Goal: Task Accomplishment & Management: Manage account settings

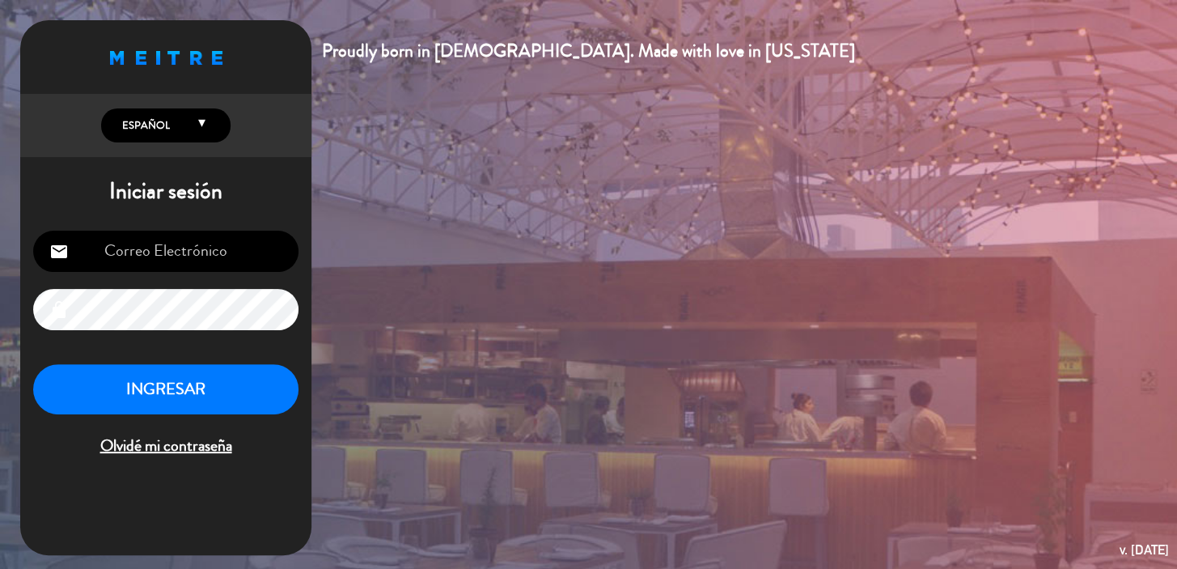
type input "[EMAIL_ADDRESS][DOMAIN_NAME]"
click at [193, 393] on button "INGRESAR" at bounding box center [165, 389] width 265 height 51
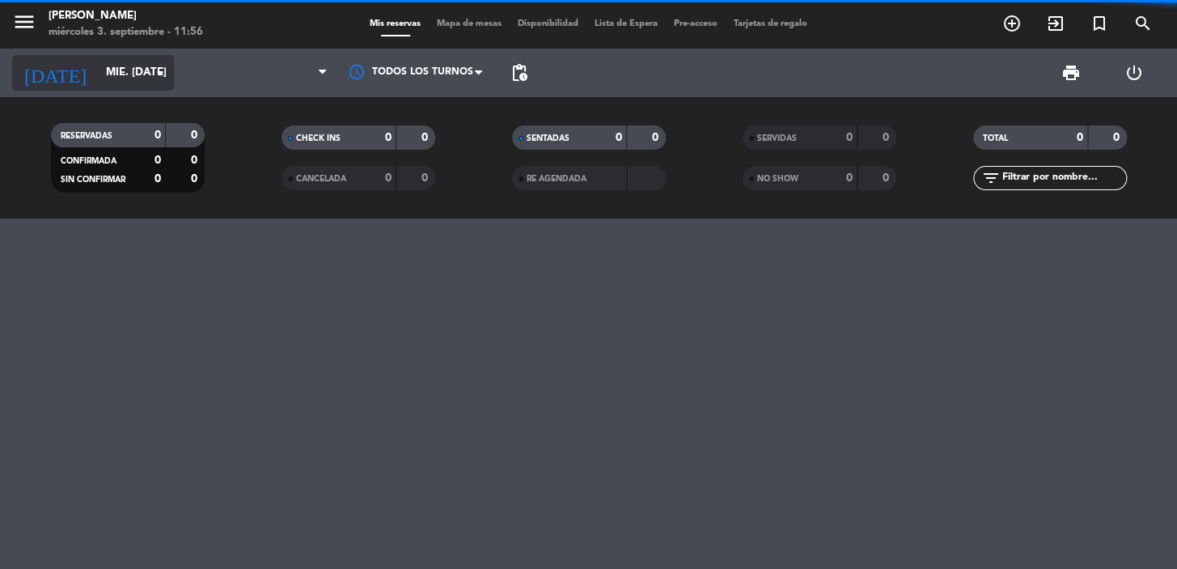
click at [117, 73] on input "mié. [DATE]" at bounding box center [169, 72] width 143 height 29
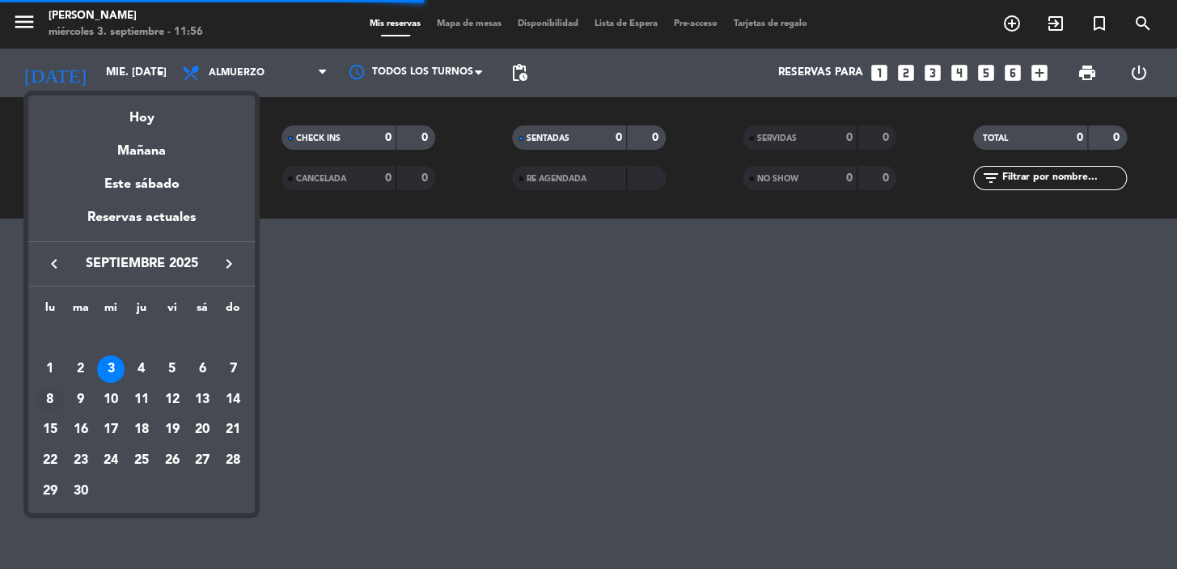
click at [49, 397] on div "8" at bounding box center [50, 400] width 28 height 28
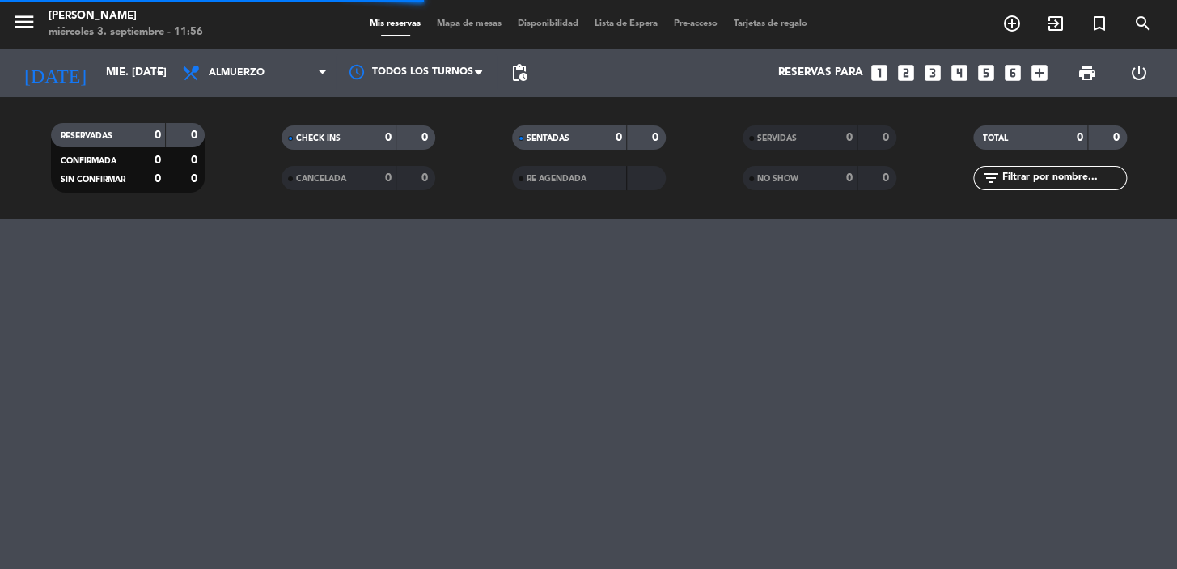
type input "lun. [DATE]"
drag, startPoint x: 281, startPoint y: 78, endPoint x: 277, endPoint y: 94, distance: 16.7
click at [280, 77] on span "Almuerzo" at bounding box center [255, 73] width 162 height 36
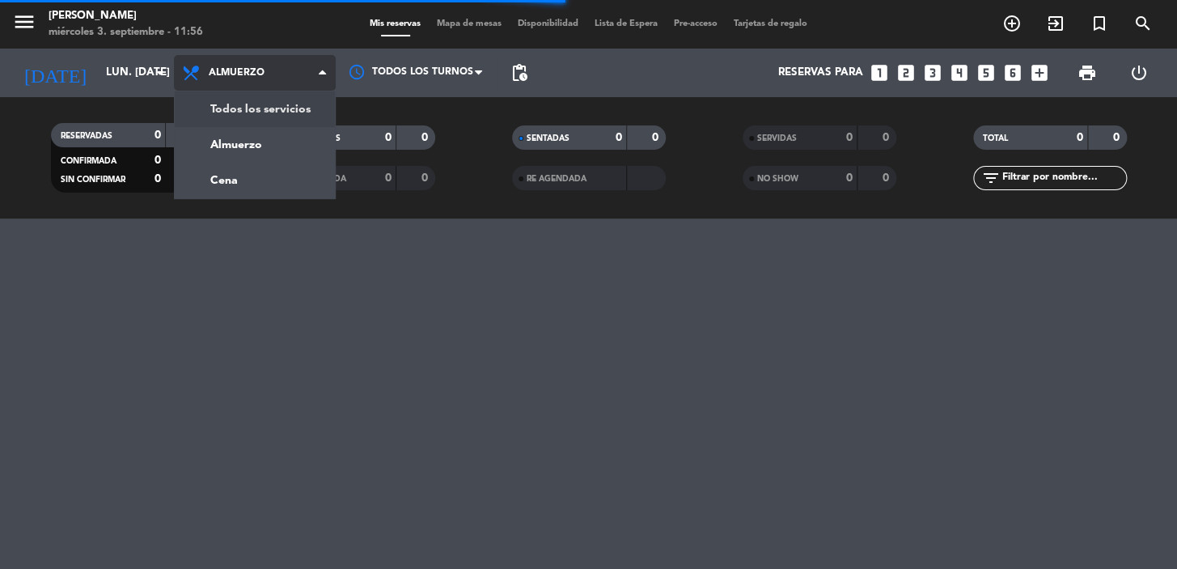
click at [275, 105] on div "menu [PERSON_NAME] miércoles 3. septiembre - 11:56 Mis reservas Mapa de mesas D…" at bounding box center [588, 109] width 1177 height 218
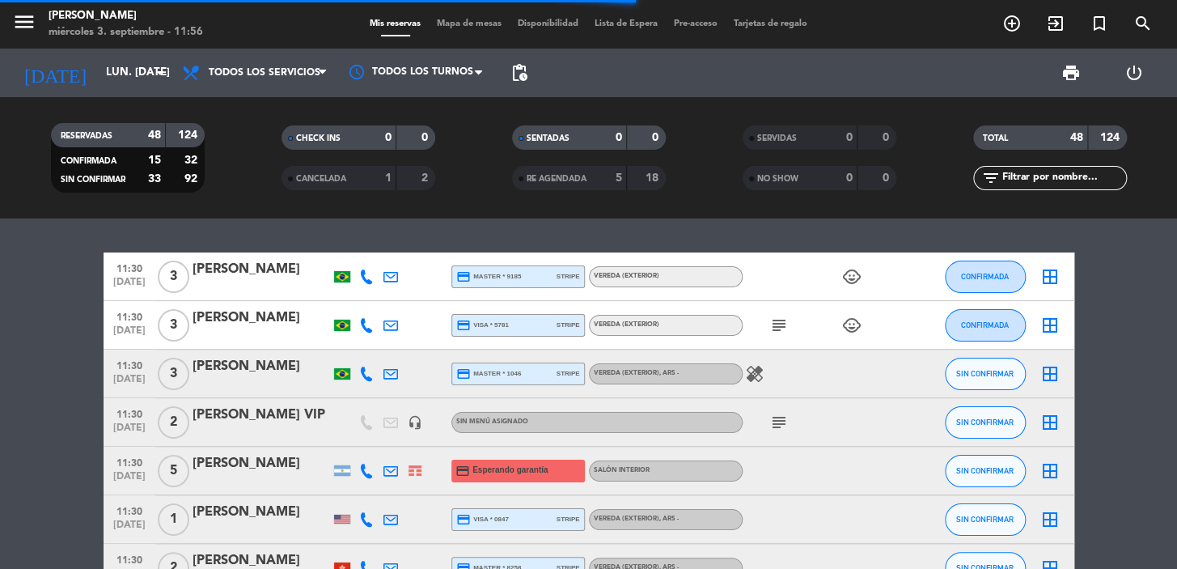
click at [1090, 174] on input "text" at bounding box center [1063, 178] width 125 height 18
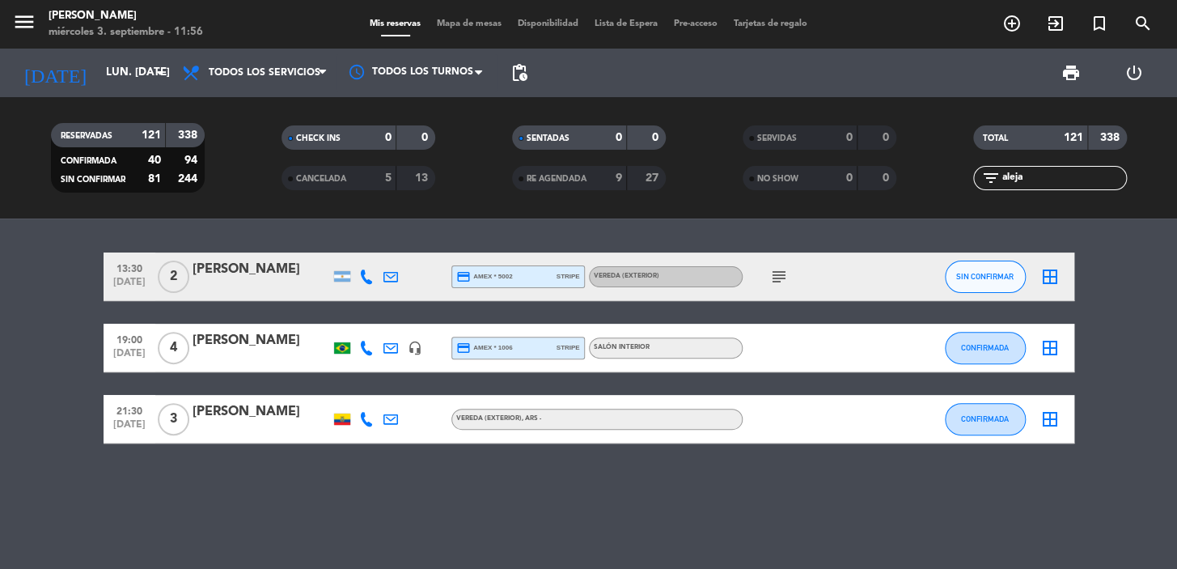
type input "aleja"
click at [301, 347] on div "[PERSON_NAME]" at bounding box center [262, 340] width 138 height 21
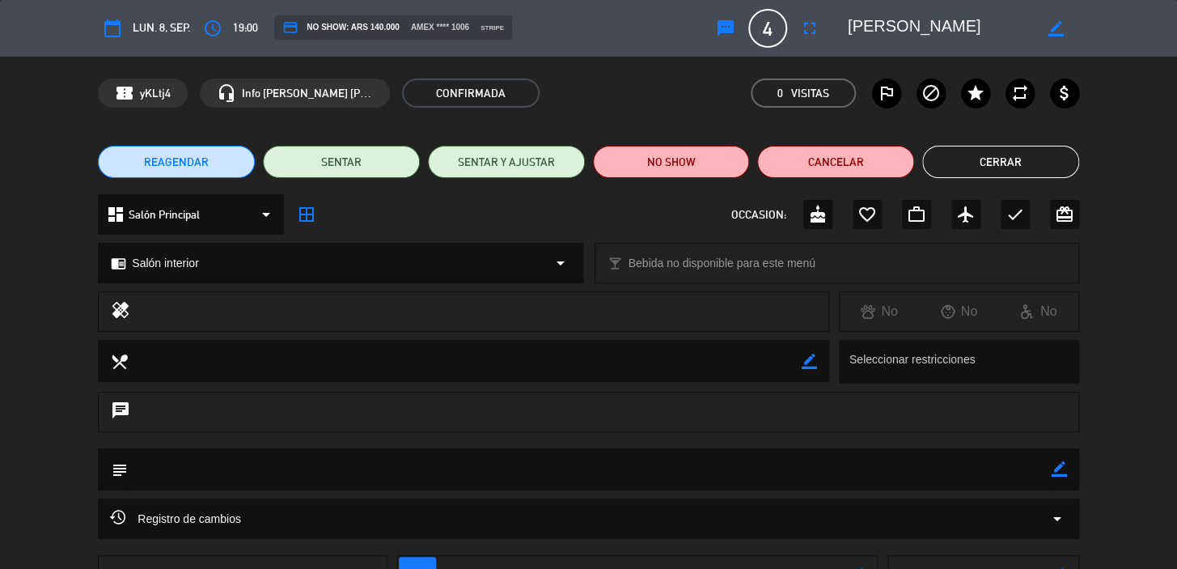
click at [200, 154] on span "REAGENDAR" at bounding box center [176, 162] width 65 height 17
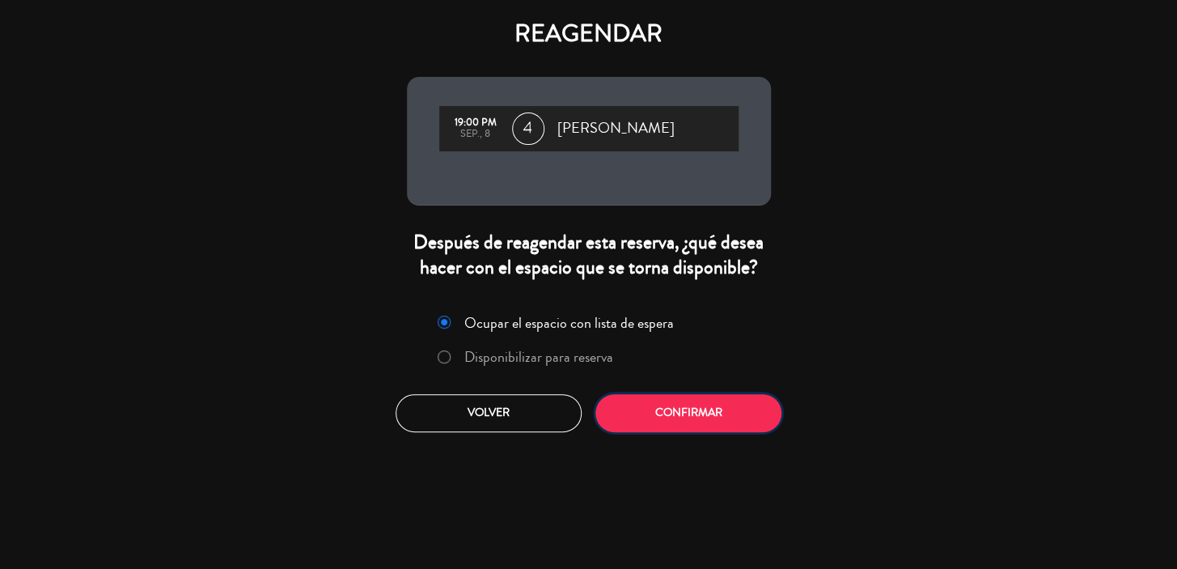
click at [651, 415] on button "Confirmar" at bounding box center [689, 413] width 186 height 38
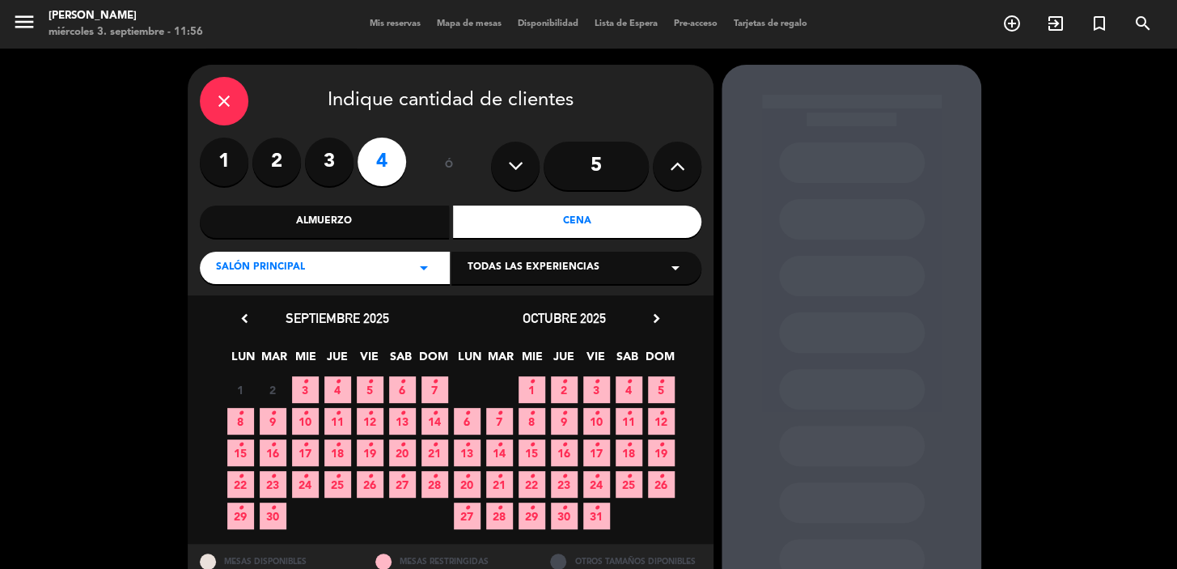
click at [443, 390] on span "7 •" at bounding box center [435, 389] width 27 height 27
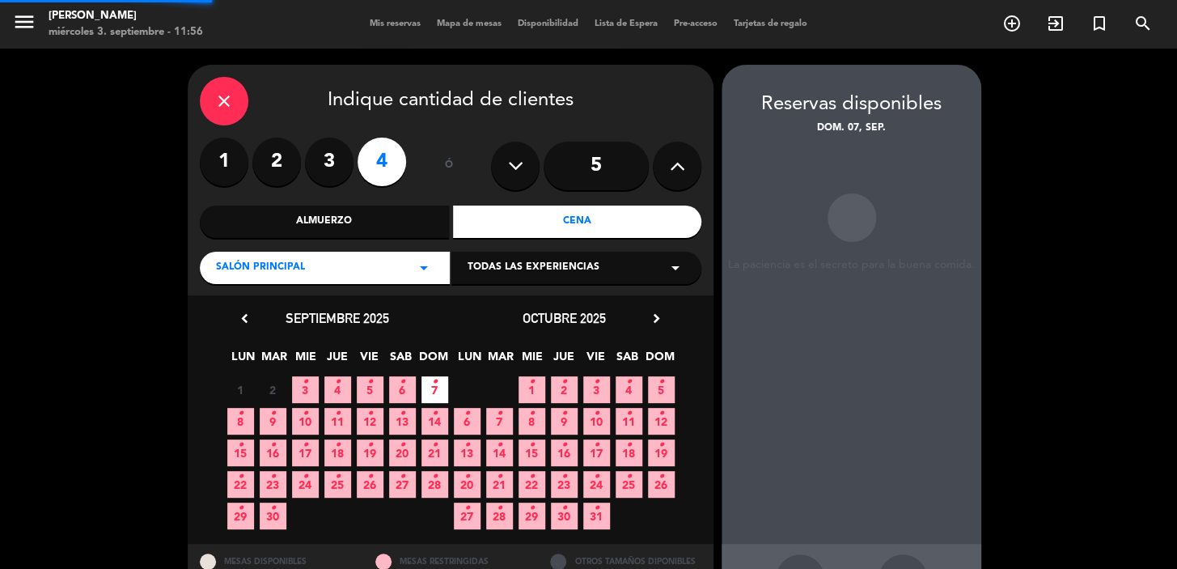
scroll to position [59, 0]
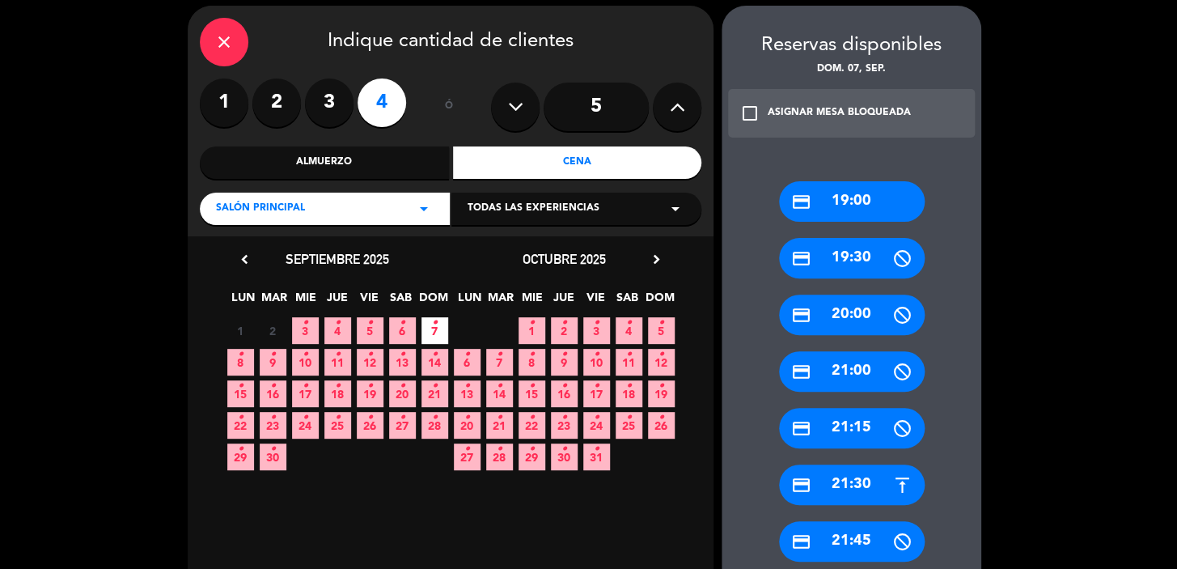
click at [834, 194] on div "credit_card 19:00" at bounding box center [852, 201] width 146 height 40
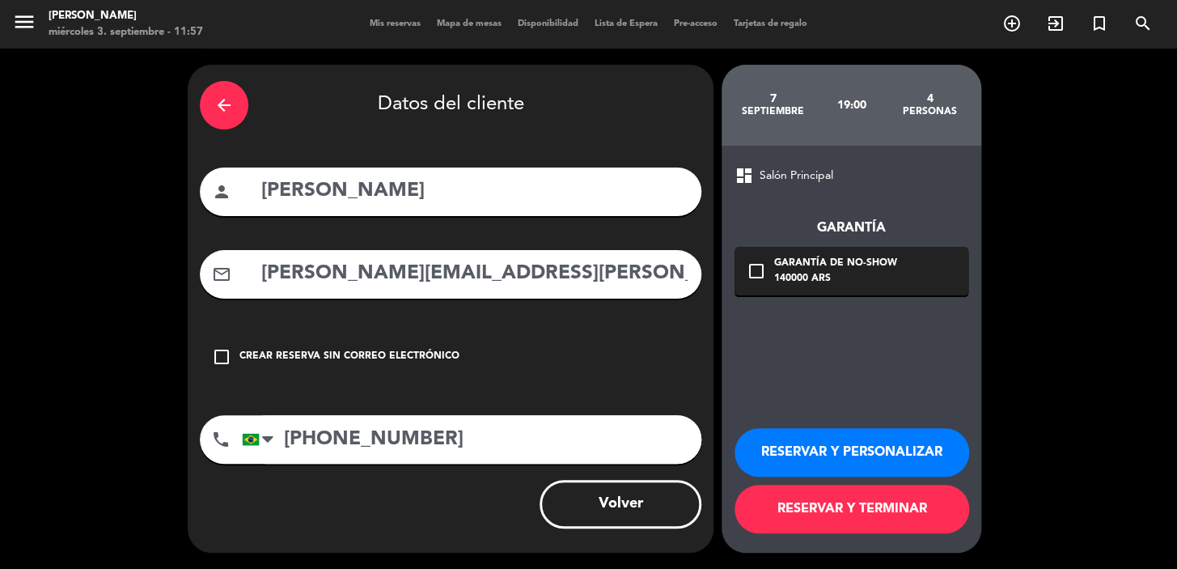
click at [828, 444] on button "RESERVAR Y PERSONALIZAR" at bounding box center [852, 452] width 235 height 49
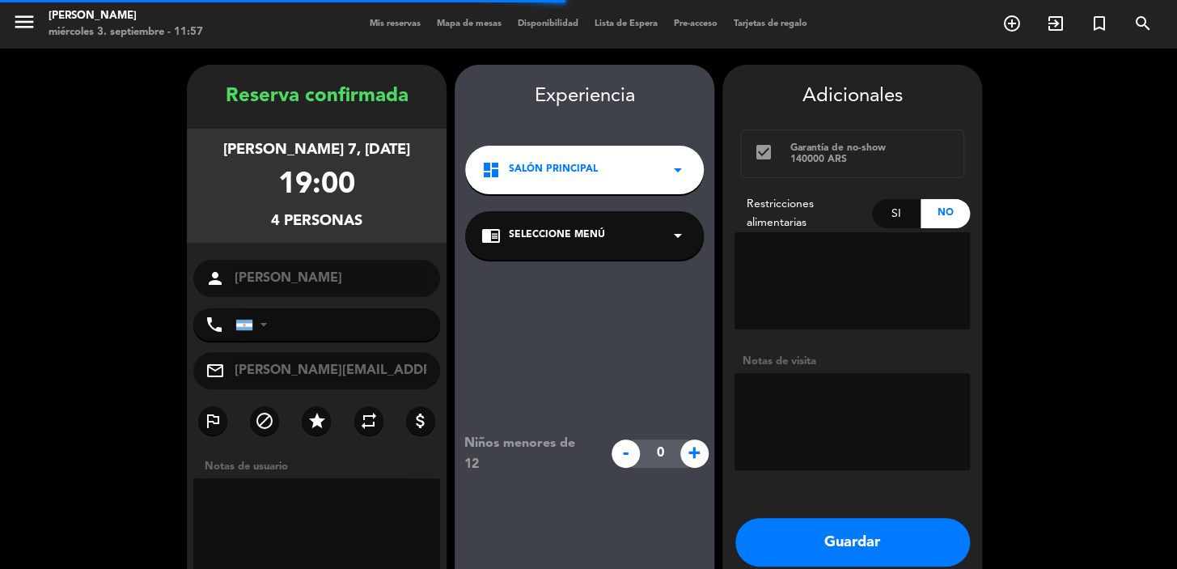
type input "[PHONE_NUMBER]"
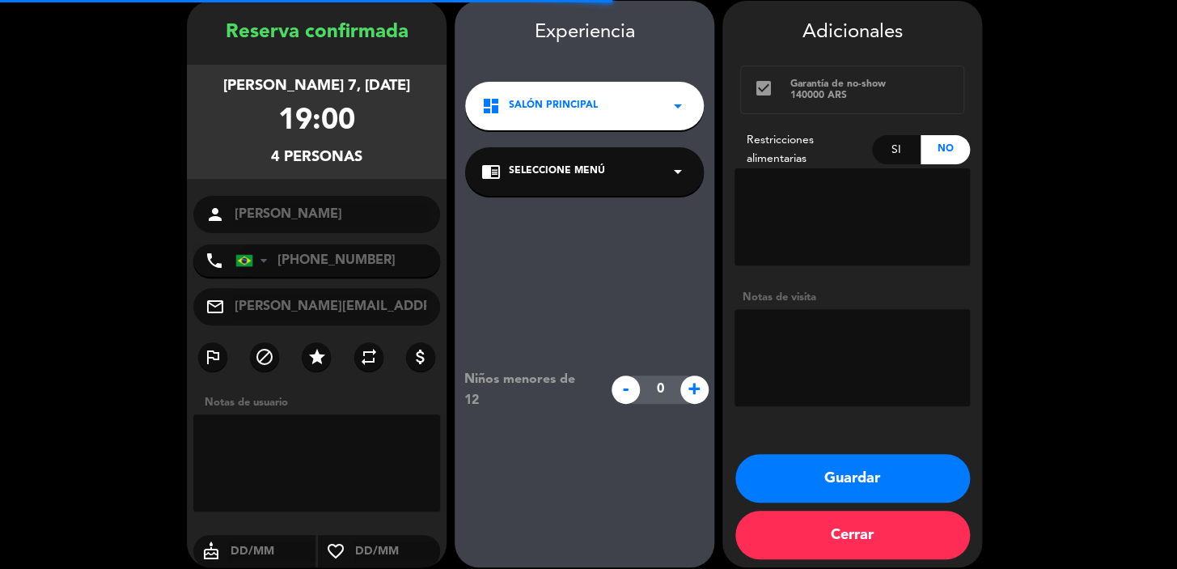
scroll to position [65, 0]
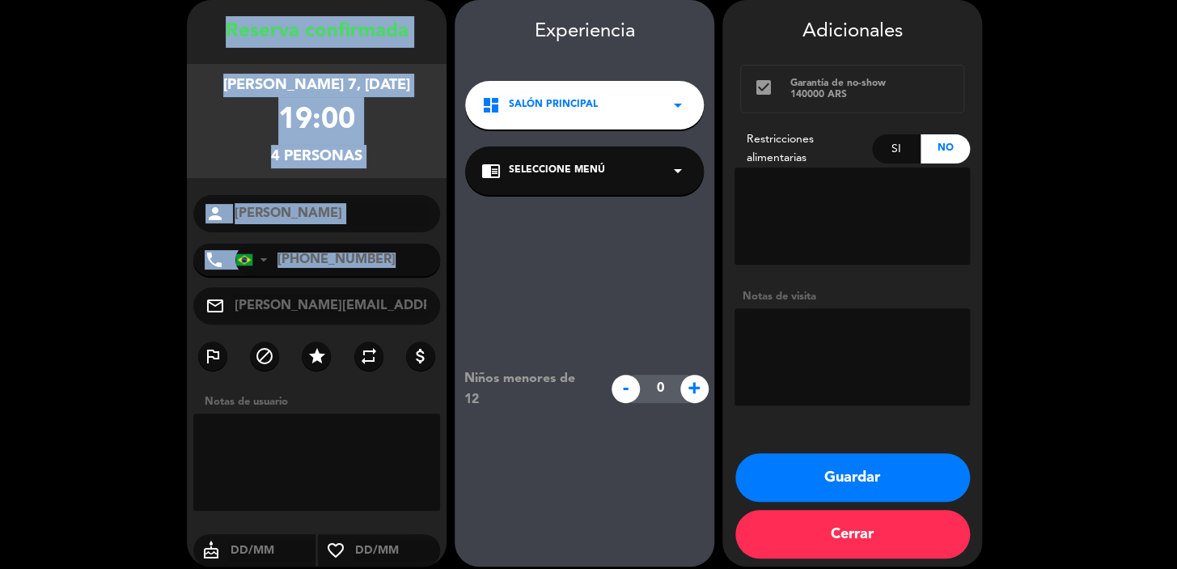
drag, startPoint x: 210, startPoint y: 29, endPoint x: 291, endPoint y: 276, distance: 260.0
click at [291, 276] on div "Reserva confirmada [PERSON_NAME] 7, [DATE] 19:00 4 personas person [PERSON_NAME…" at bounding box center [317, 299] width 260 height 566
copy div "Loremip dolorsitam consect 7, adi. 7499 01:94 9 elitsedd eiusmo tempo Incidi Ut…"
click at [839, 479] on button "Guardar" at bounding box center [853, 477] width 235 height 49
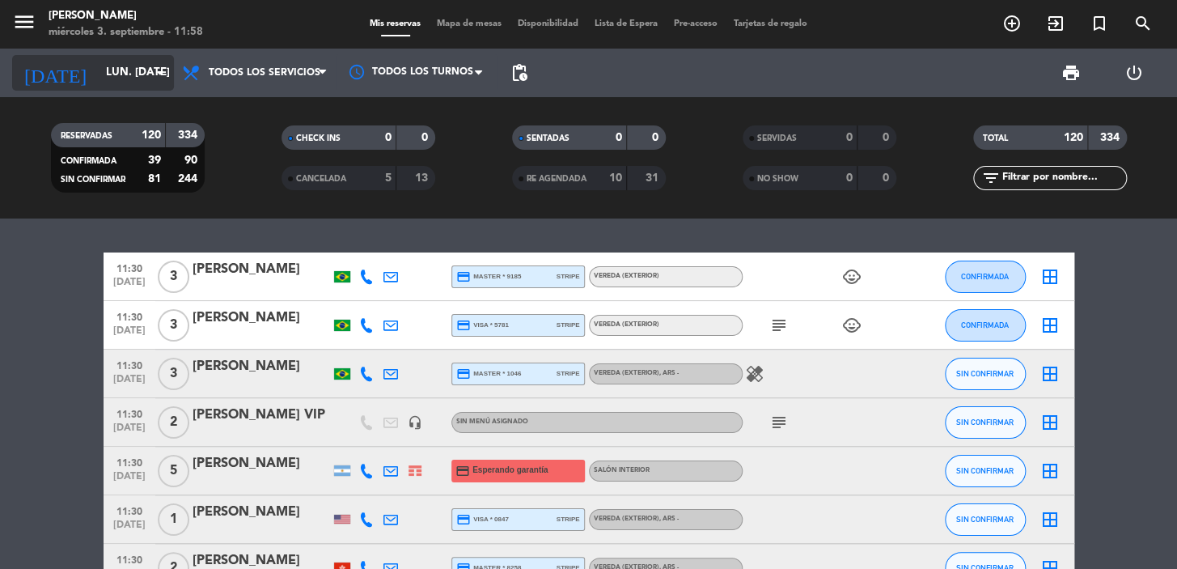
click at [98, 71] on input "lun. [DATE]" at bounding box center [169, 72] width 143 height 29
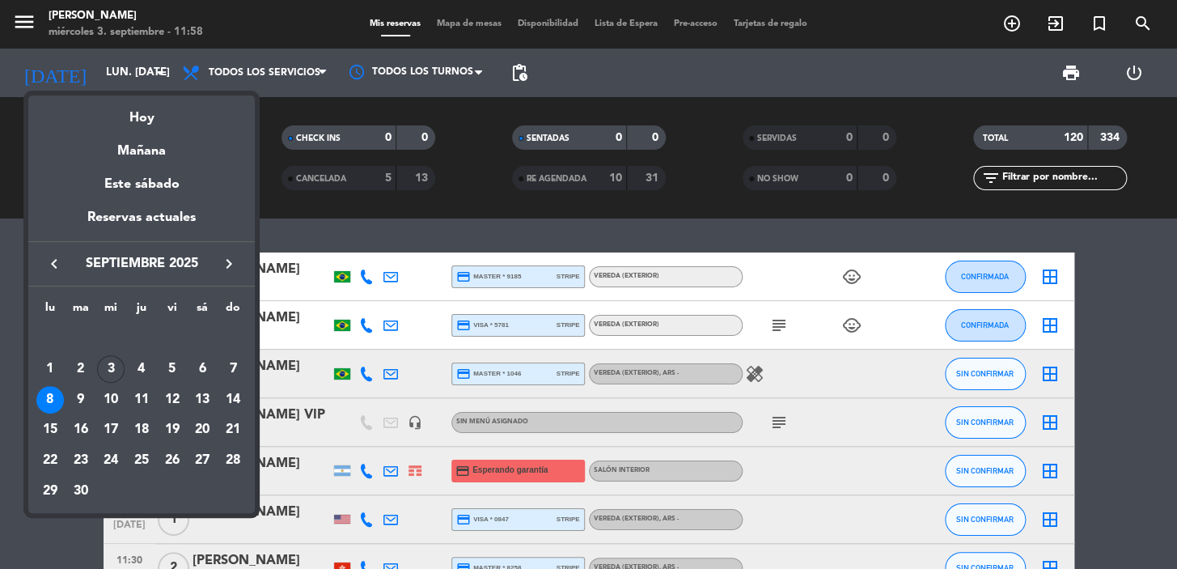
click at [138, 374] on div "4" at bounding box center [142, 369] width 28 height 28
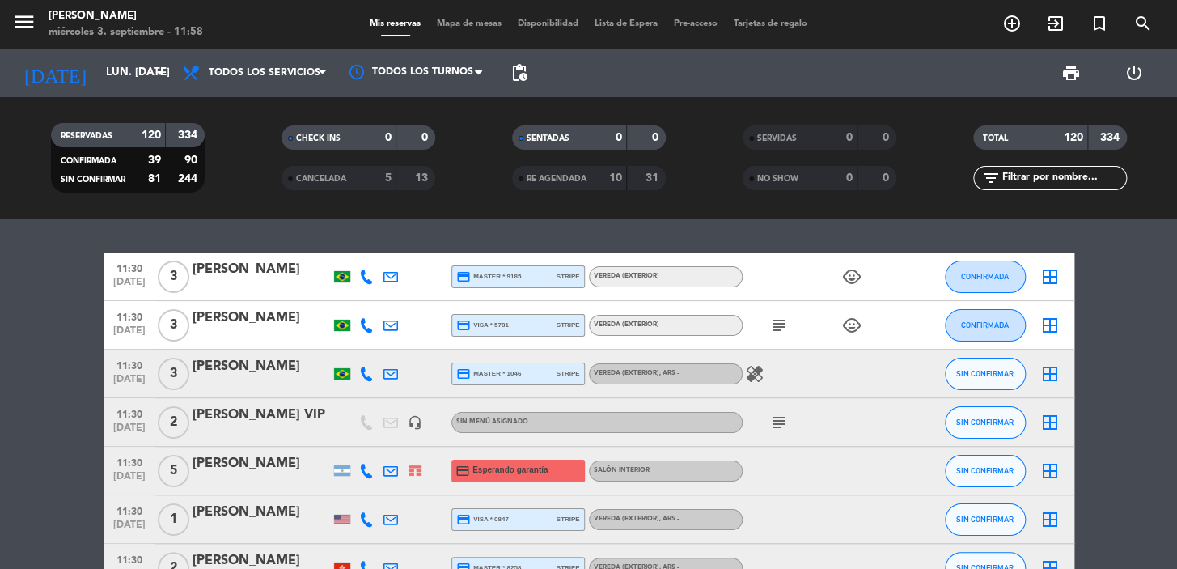
type input "[DEMOGRAPHIC_DATA] [DATE]"
click at [1051, 179] on input "text" at bounding box center [1063, 178] width 125 height 18
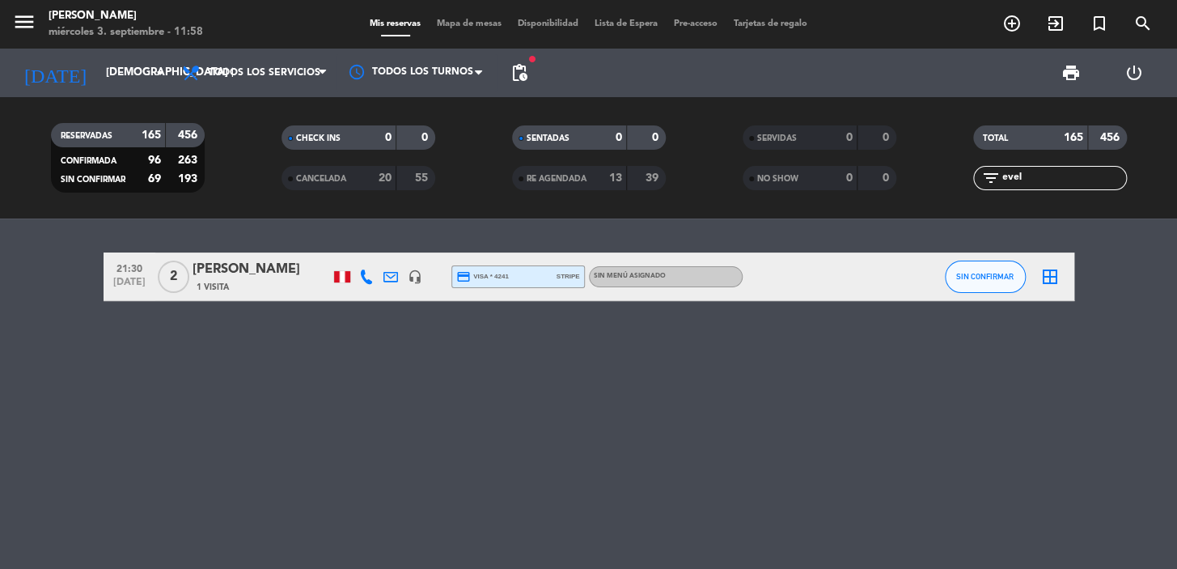
type input "evel"
click at [282, 278] on div "[PERSON_NAME]" at bounding box center [262, 269] width 138 height 21
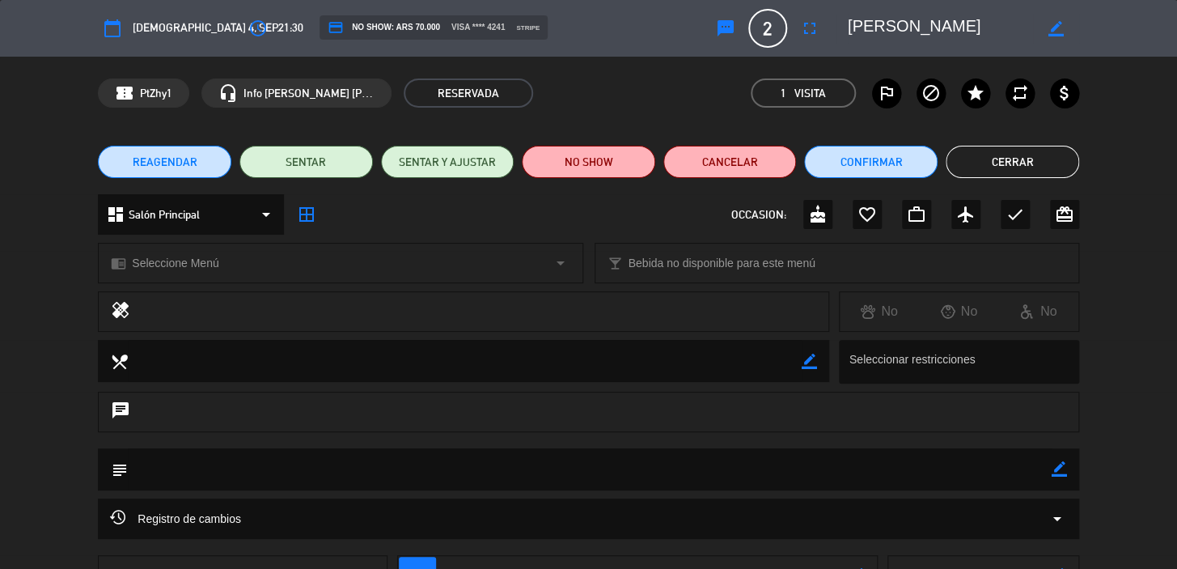
click at [1060, 469] on icon "border_color" at bounding box center [1059, 468] width 15 height 15
click at [1001, 469] on textarea at bounding box center [590, 468] width 924 height 41
click at [1055, 463] on icon at bounding box center [1059, 468] width 15 height 15
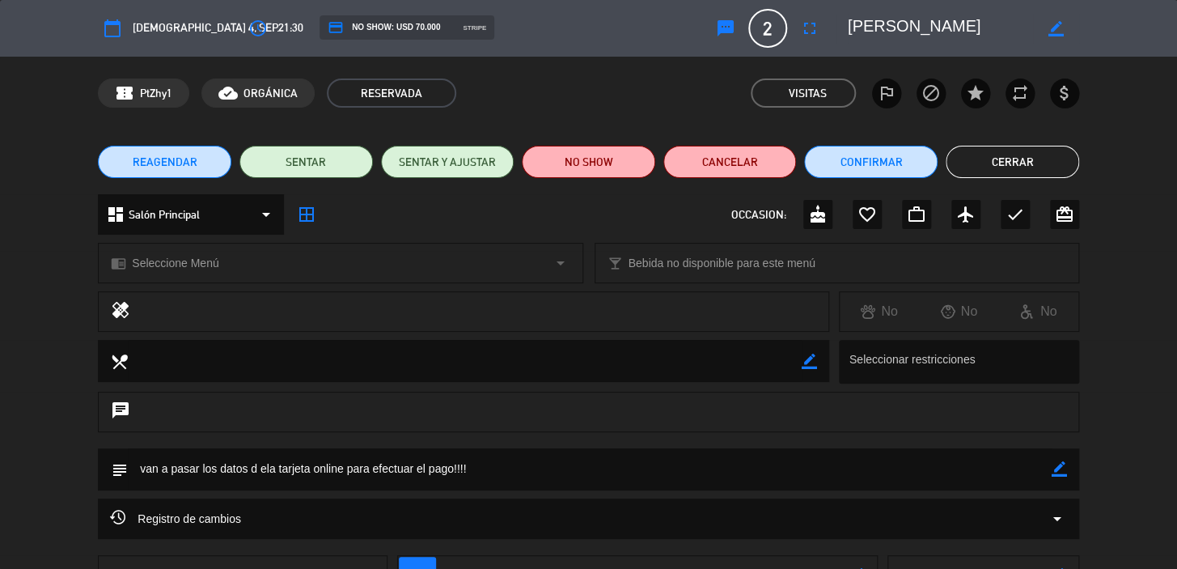
drag, startPoint x: 559, startPoint y: 461, endPoint x: 540, endPoint y: 469, distance: 20.7
drag, startPoint x: 540, startPoint y: 469, endPoint x: 486, endPoint y: 469, distance: 53.4
click at [486, 469] on textarea at bounding box center [590, 468] width 924 height 41
click at [494, 464] on textarea at bounding box center [590, 468] width 924 height 41
click at [1045, 464] on textarea at bounding box center [590, 468] width 924 height 41
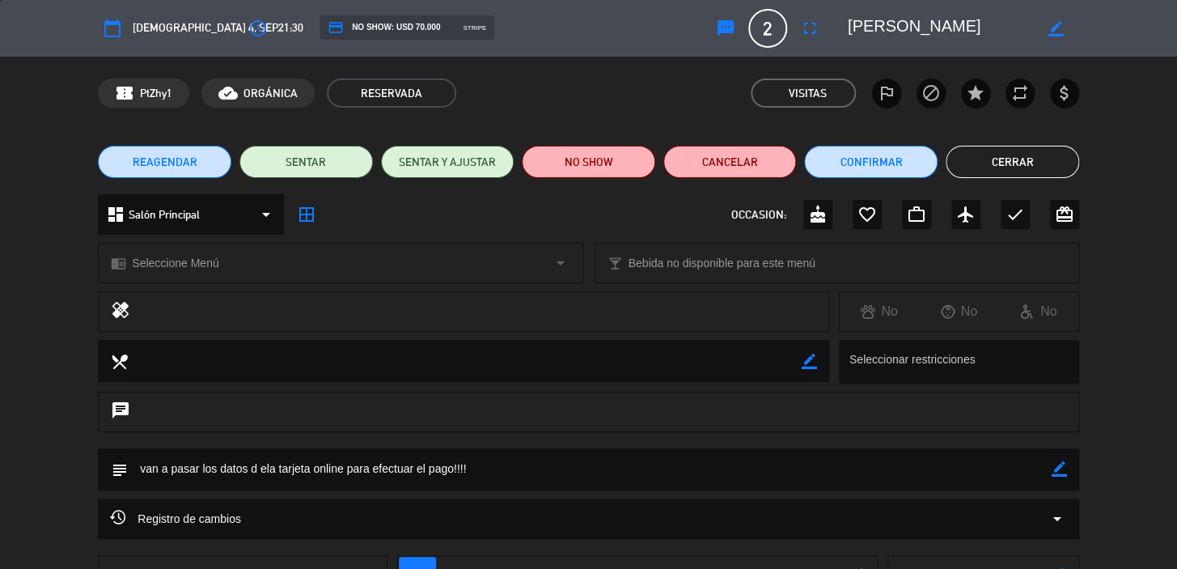
click at [1058, 467] on icon "border_color" at bounding box center [1059, 468] width 15 height 15
click at [995, 469] on textarea at bounding box center [590, 468] width 924 height 41
paste textarea "51 943 532 983"
type textarea "van a pasar los datos d ela tarjeta online para efectuar el pago!!!! 51 943 532…"
click at [1063, 469] on icon at bounding box center [1059, 468] width 15 height 15
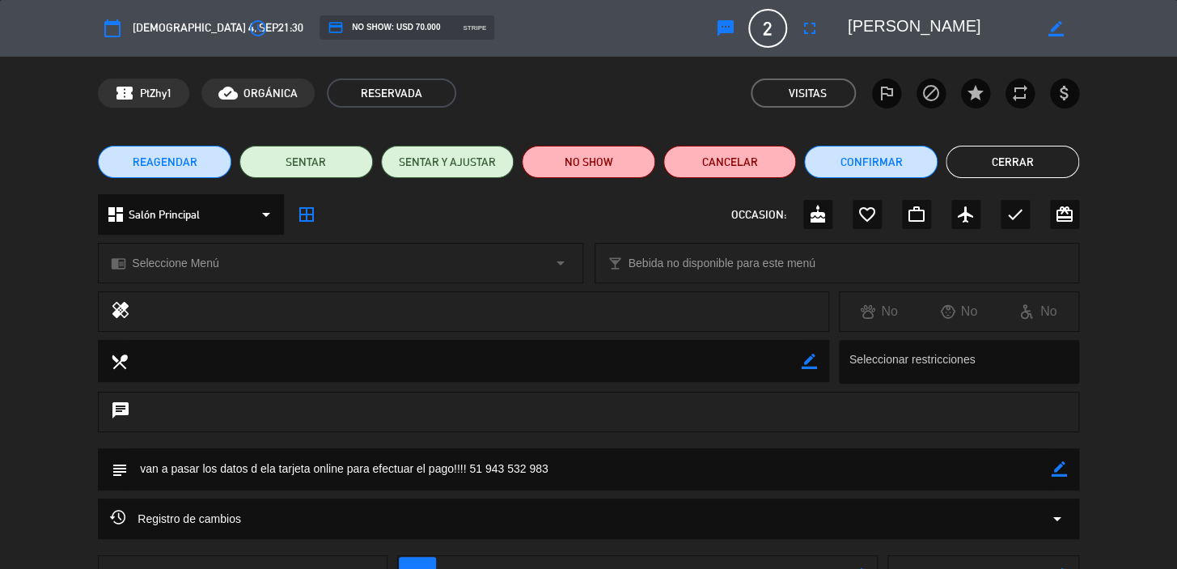
click at [1032, 160] on button "Cerrar" at bounding box center [1013, 162] width 134 height 32
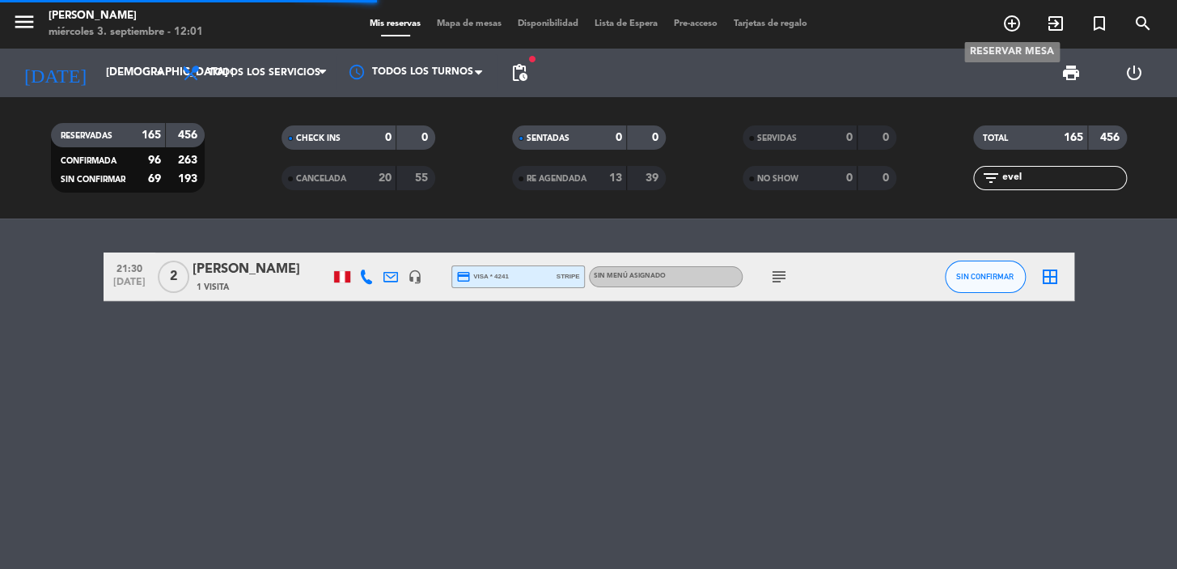
click at [1016, 23] on icon "add_circle_outline" at bounding box center [1012, 23] width 19 height 19
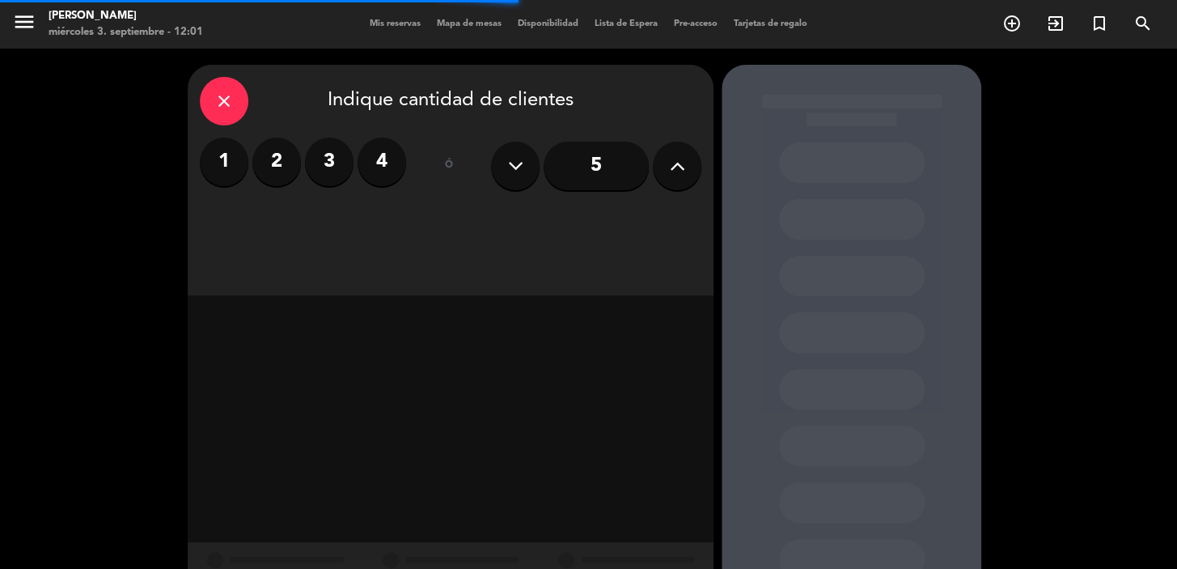
click at [589, 149] on input "5" at bounding box center [596, 166] width 105 height 49
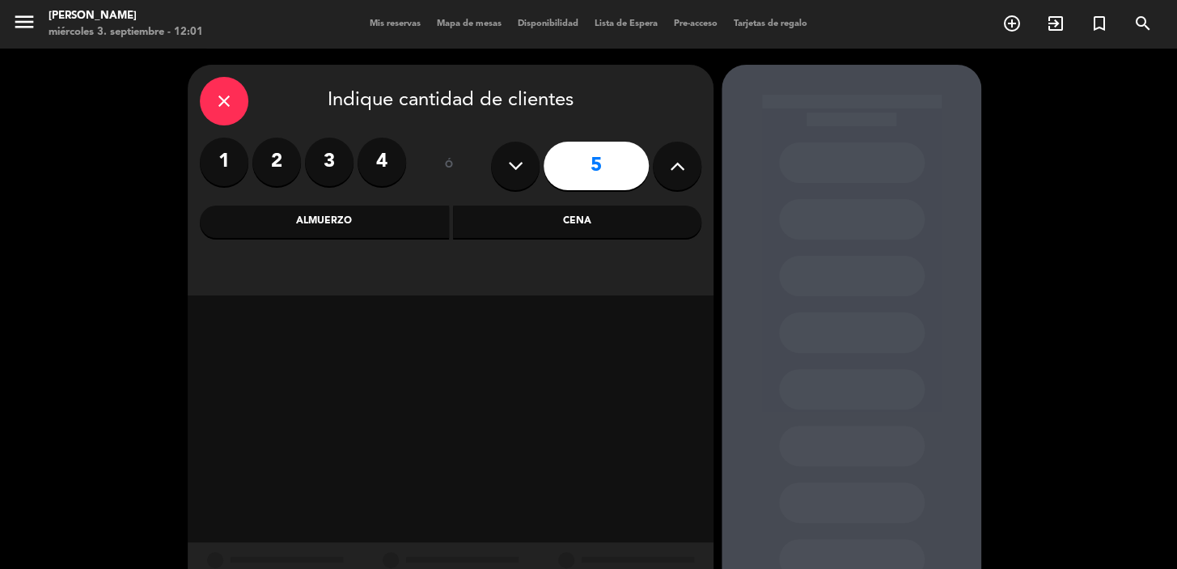
click at [500, 226] on div "Cena" at bounding box center [577, 222] width 249 height 32
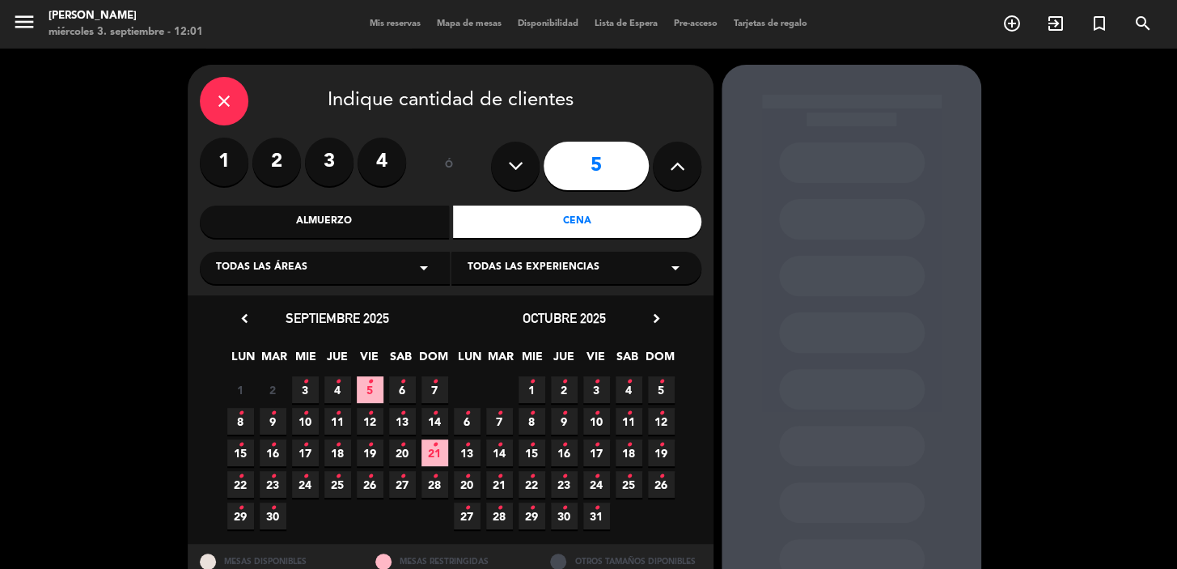
click at [646, 318] on div "octubre 2025 chevron_right" at bounding box center [564, 318] width 227 height 22
click at [654, 320] on icon "chevron_right" at bounding box center [656, 318] width 17 height 17
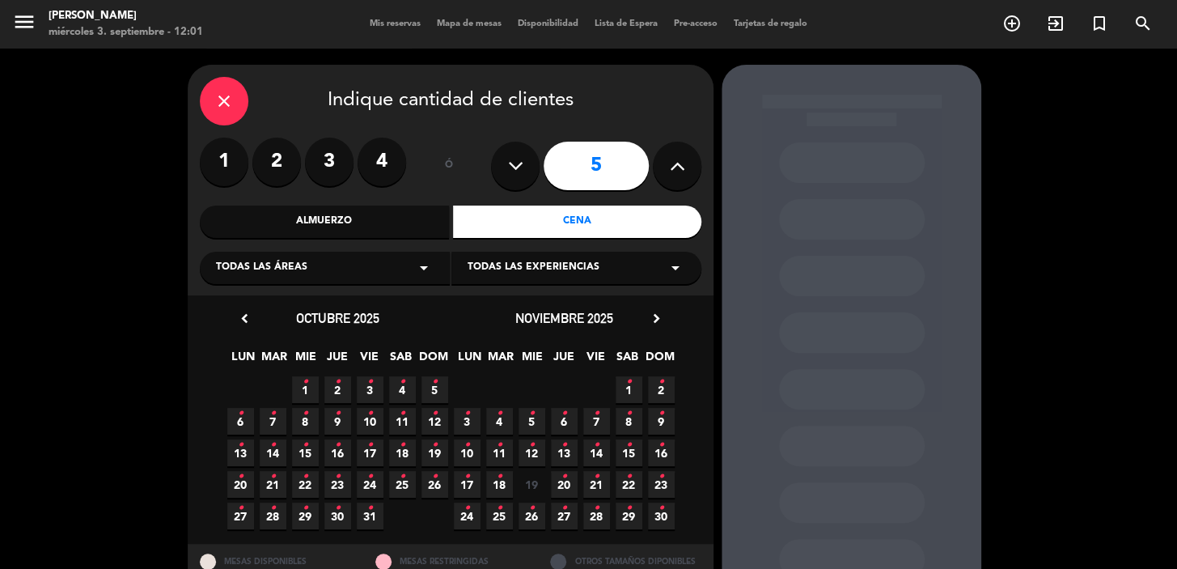
click at [669, 452] on span "16 •" at bounding box center [661, 452] width 27 height 27
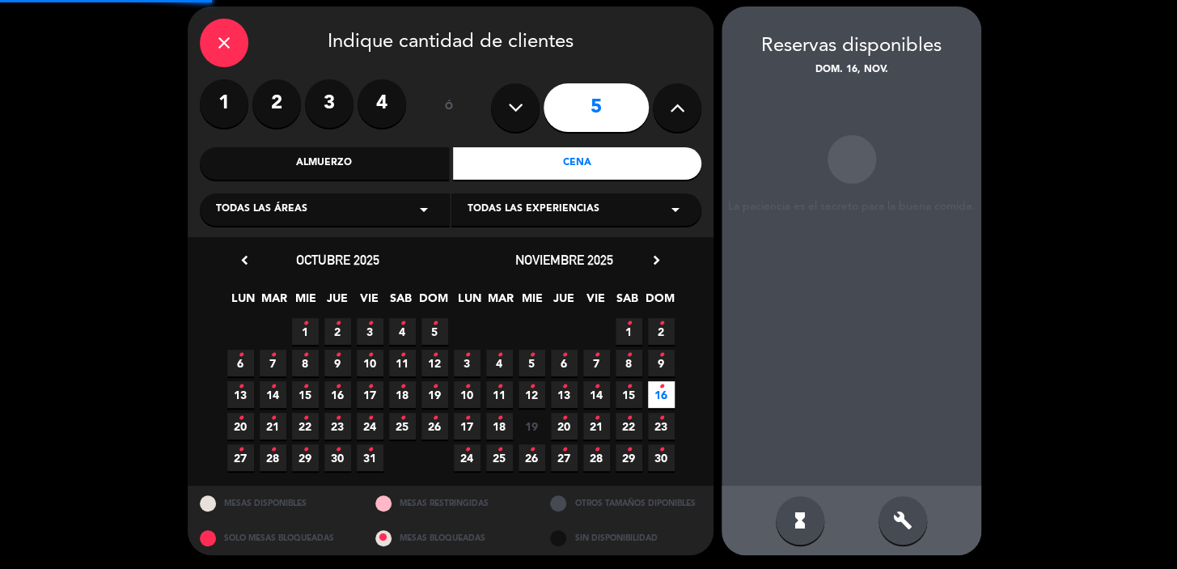
scroll to position [59, 0]
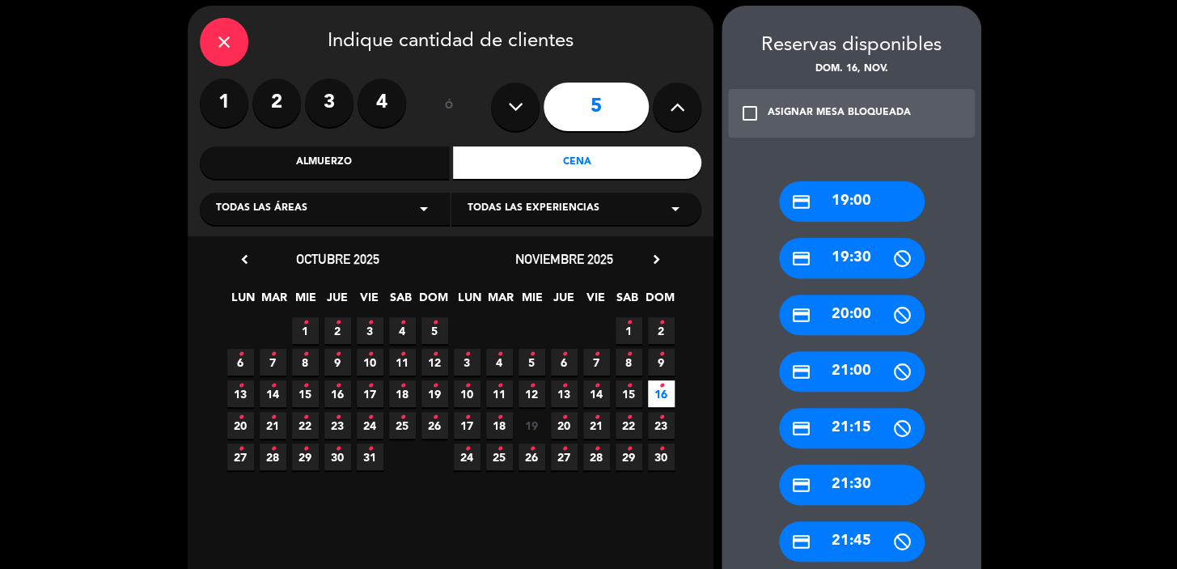
click at [833, 199] on div "credit_card 19:00" at bounding box center [852, 201] width 146 height 40
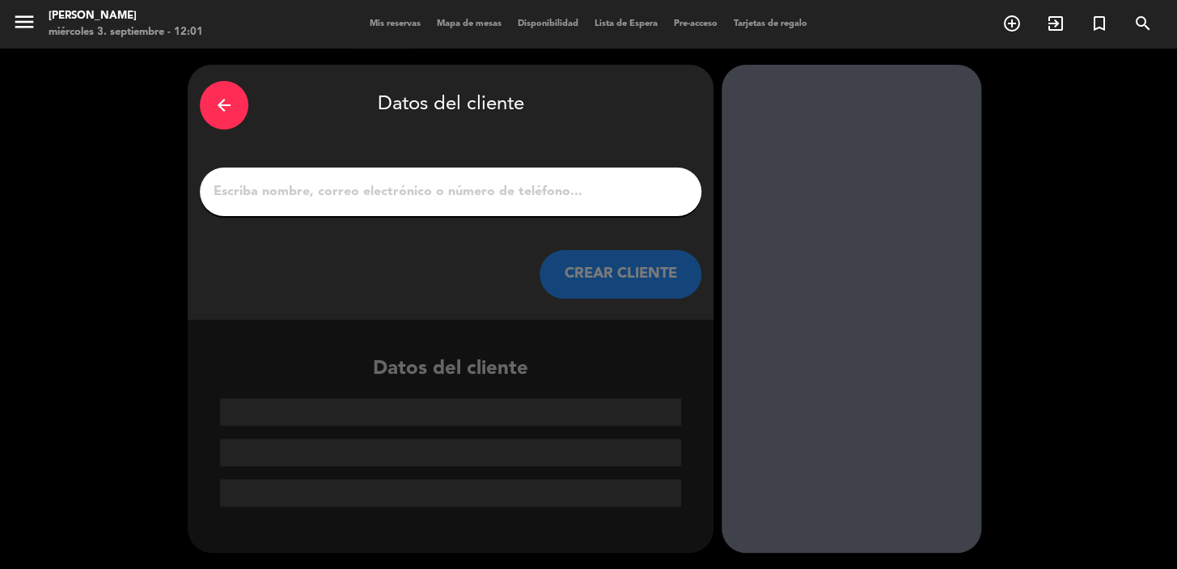
scroll to position [0, 0]
click at [608, 290] on button "CREAR CLIENTE" at bounding box center [621, 274] width 162 height 49
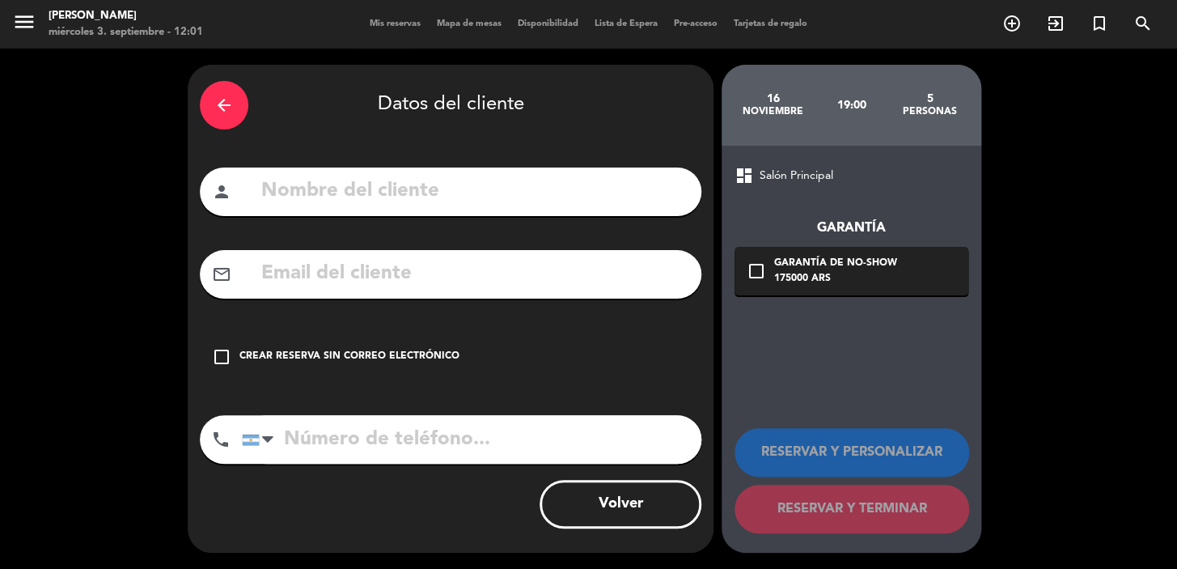
paste input "[PERSON_NAME][EMAIL_ADDRESS][DOMAIN_NAME]"
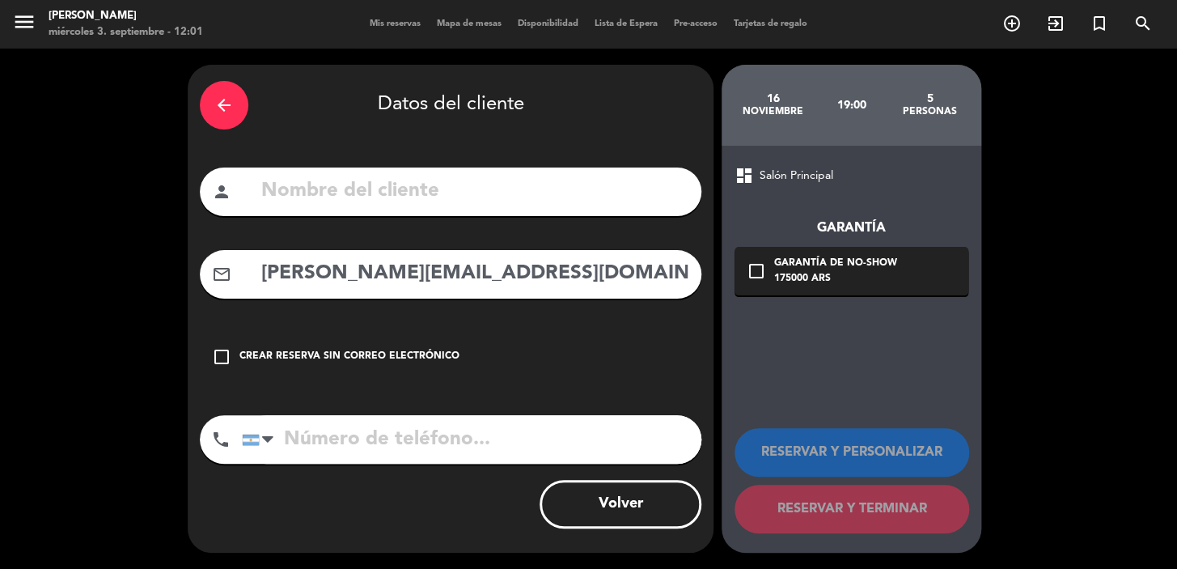
type input "[PERSON_NAME][EMAIL_ADDRESS][DOMAIN_NAME]"
paste input "[PERSON_NAME]"
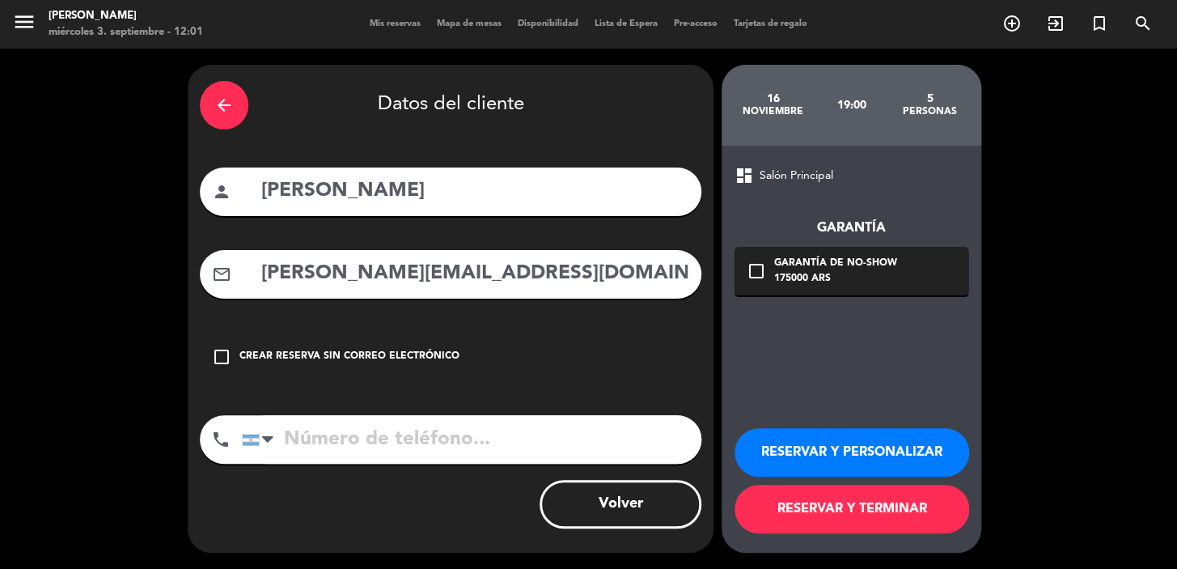
type input "[PERSON_NAME]"
paste input "[PHONE_NUMBER]"
type input "[PHONE_NUMBER]"
click at [865, 288] on div "check_box_outline_blank Garantía de no-show 175000 ARS" at bounding box center [852, 271] width 234 height 49
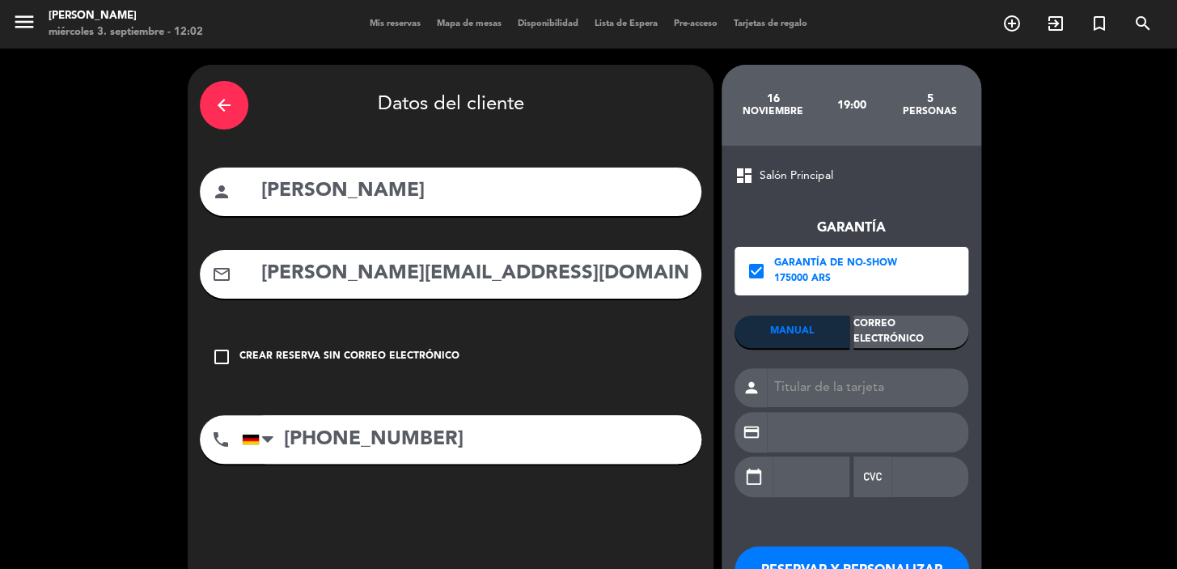
click at [906, 317] on div "Correo Electrónico" at bounding box center [911, 332] width 115 height 32
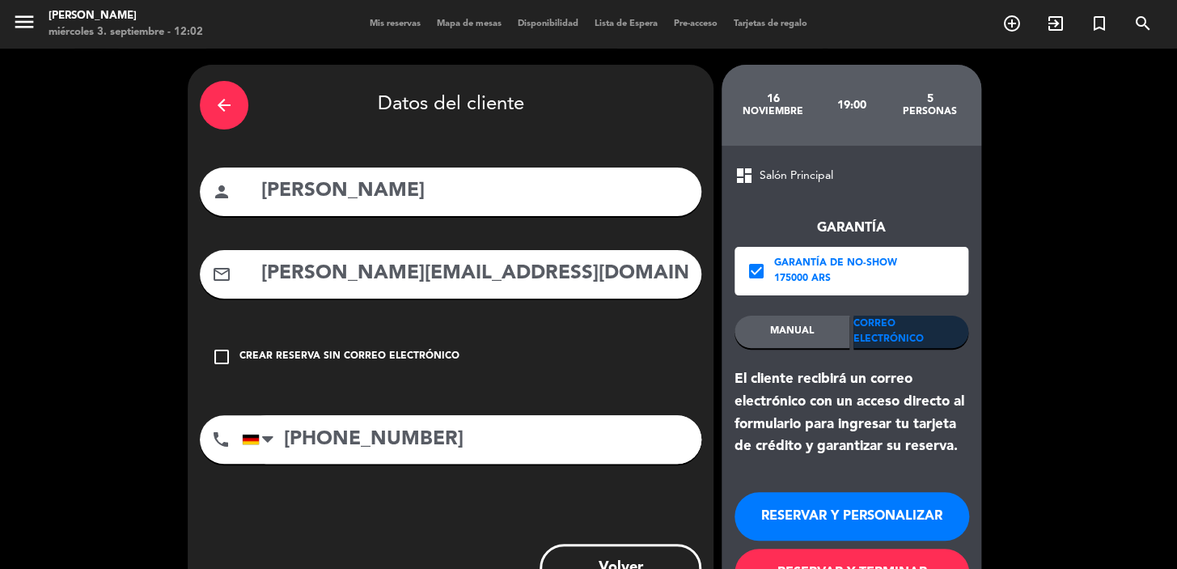
click at [830, 519] on button "RESERVAR Y PERSONALIZAR" at bounding box center [852, 516] width 235 height 49
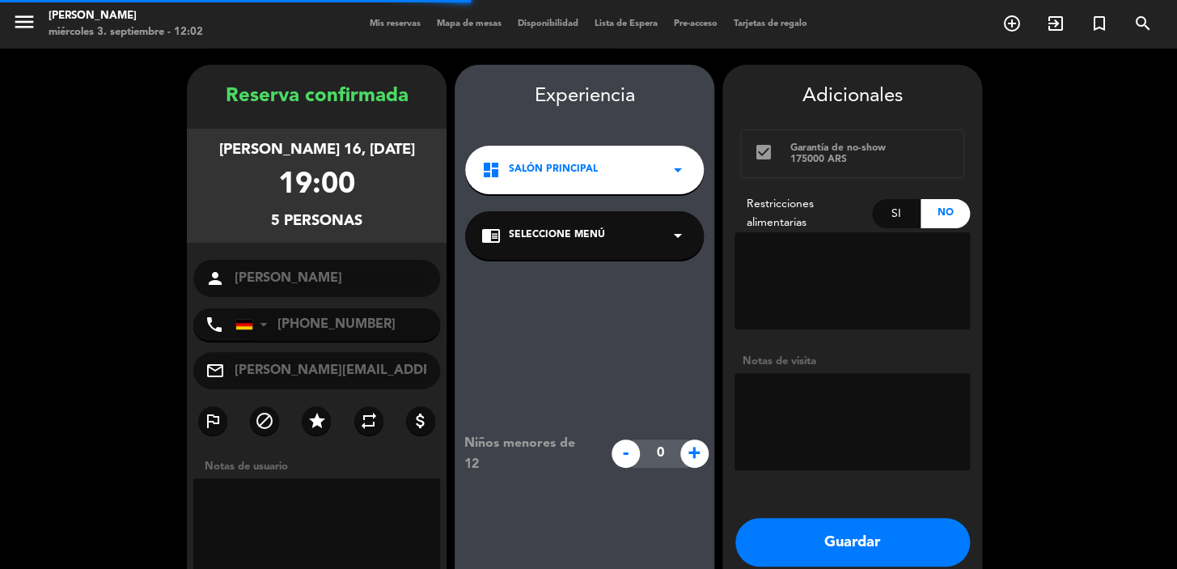
scroll to position [65, 0]
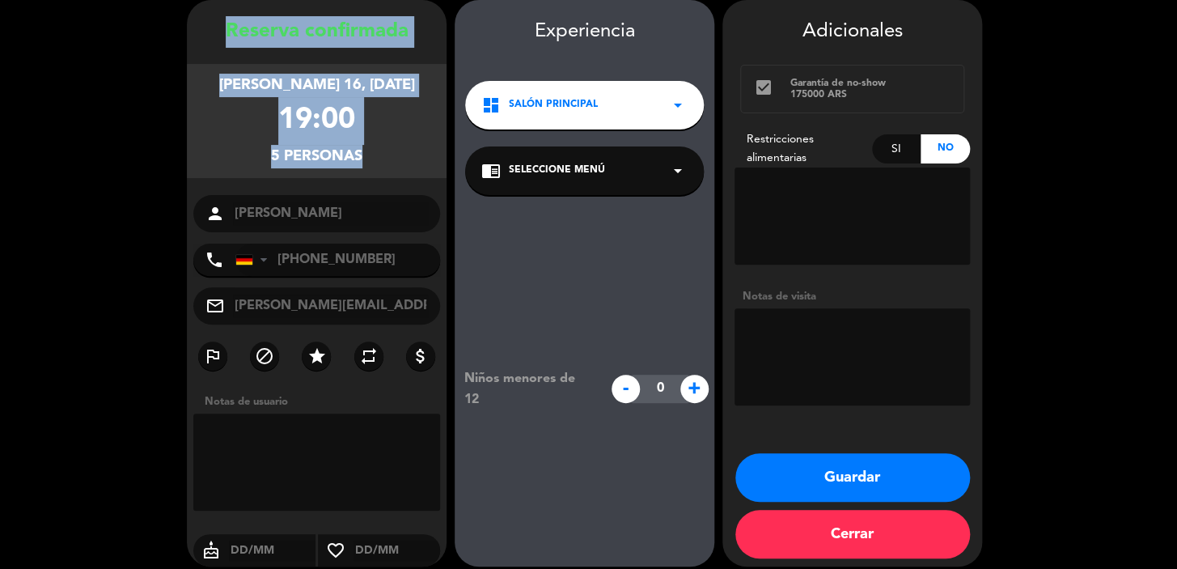
drag, startPoint x: 208, startPoint y: 16, endPoint x: 371, endPoint y: 208, distance: 252.0
click at [381, 226] on div "Reserva confirmada [PERSON_NAME] 16, [DATE] 19:00 5 personas person [PERSON_NAM…" at bounding box center [317, 299] width 260 height 566
copy div "Reserva confirmada [PERSON_NAME] 16, [DATE] 19:00 5 personas"
click at [856, 473] on button "Guardar" at bounding box center [853, 477] width 235 height 49
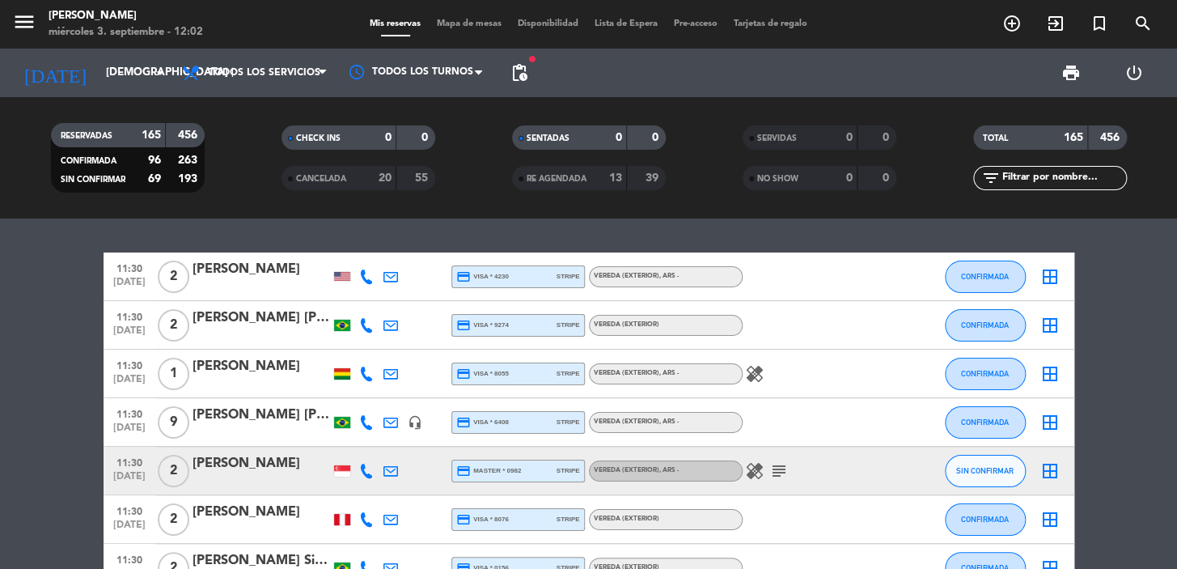
click at [1016, 22] on icon "add_circle_outline" at bounding box center [1012, 23] width 19 height 19
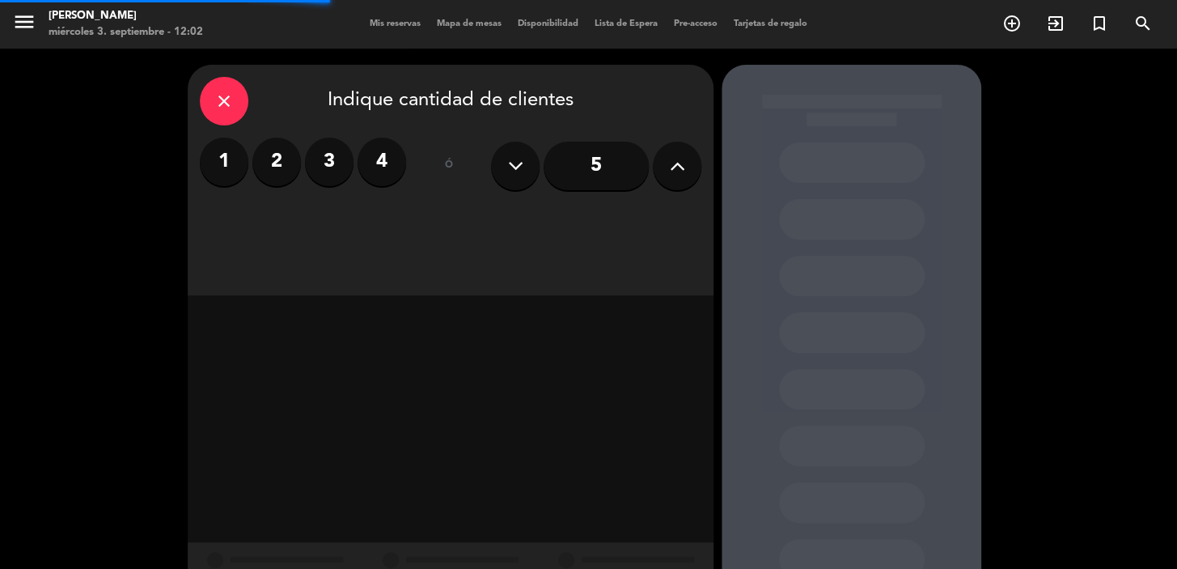
click at [584, 174] on input "5" at bounding box center [596, 166] width 105 height 49
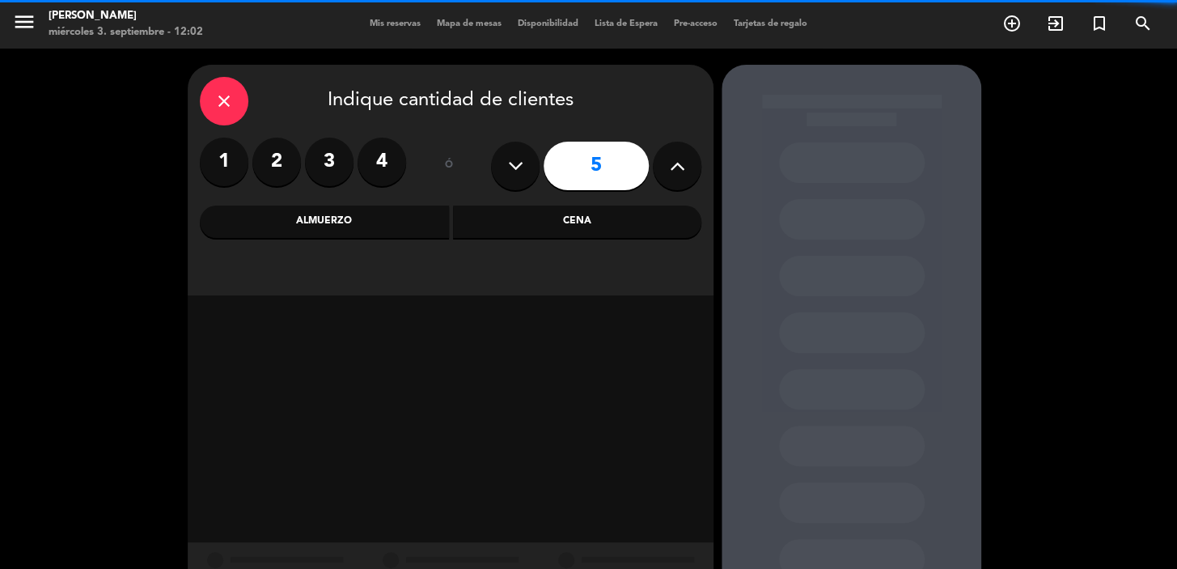
click at [703, 163] on div "close Indique cantidad de clientes 1 2 3 4 ó 5 Almuerzo Cena" at bounding box center [451, 180] width 526 height 231
click at [688, 167] on button at bounding box center [677, 166] width 49 height 49
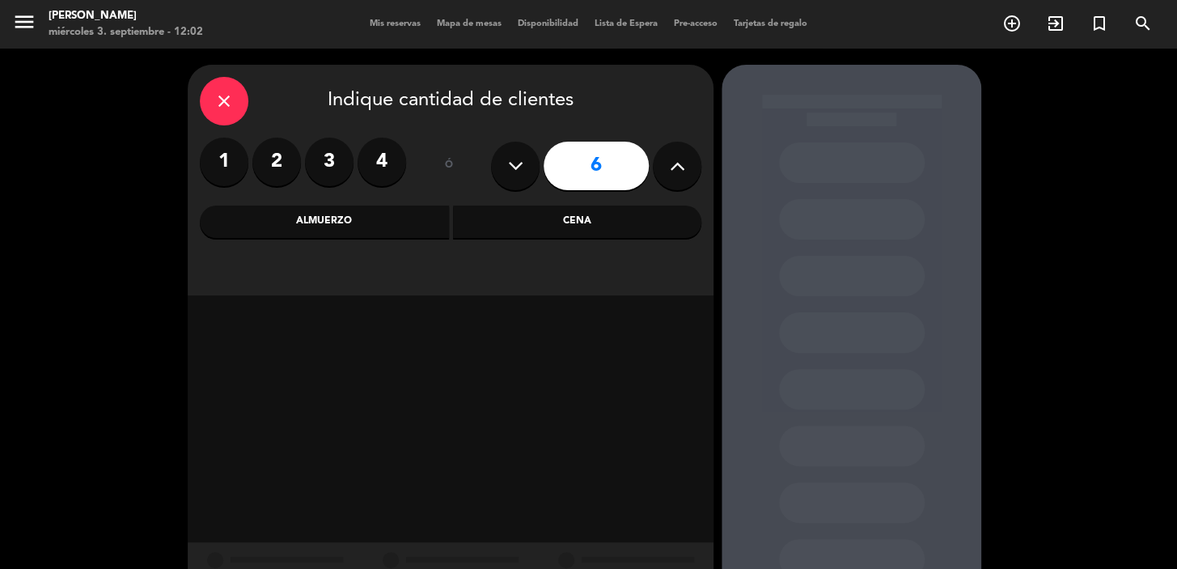
click at [688, 167] on button at bounding box center [677, 166] width 49 height 49
type input "10"
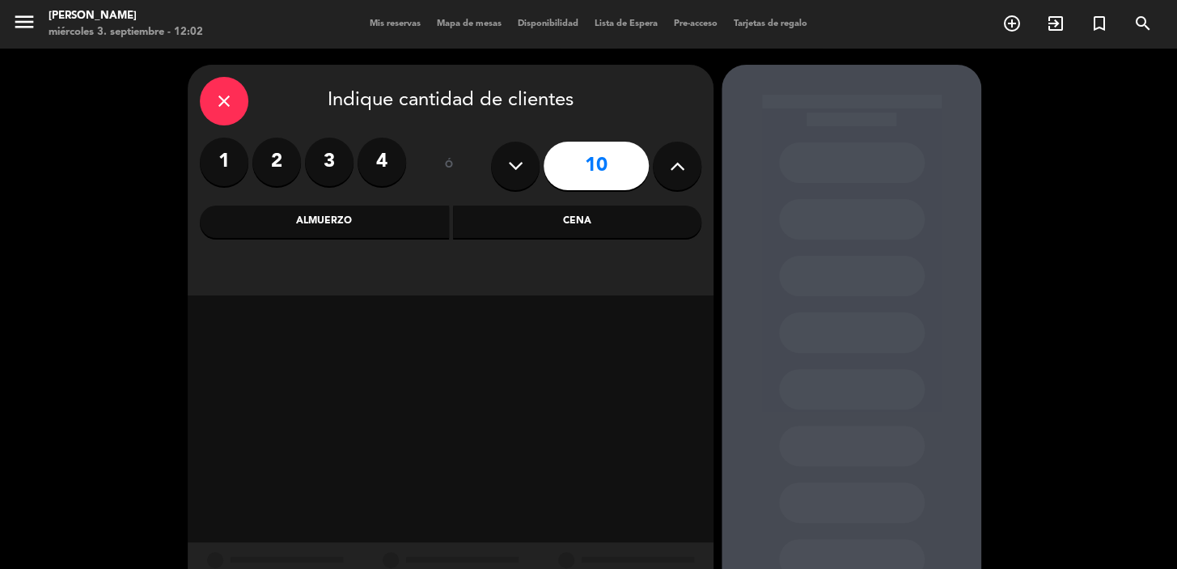
click at [641, 225] on div "Cena" at bounding box center [577, 222] width 249 height 32
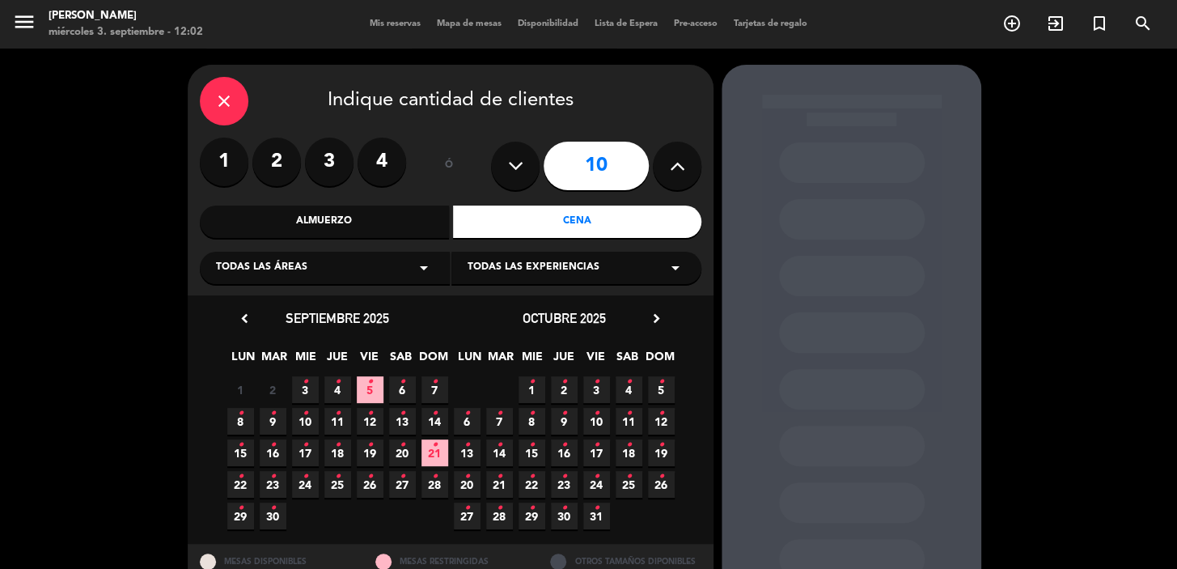
click at [623, 390] on span "4 •" at bounding box center [629, 389] width 27 height 27
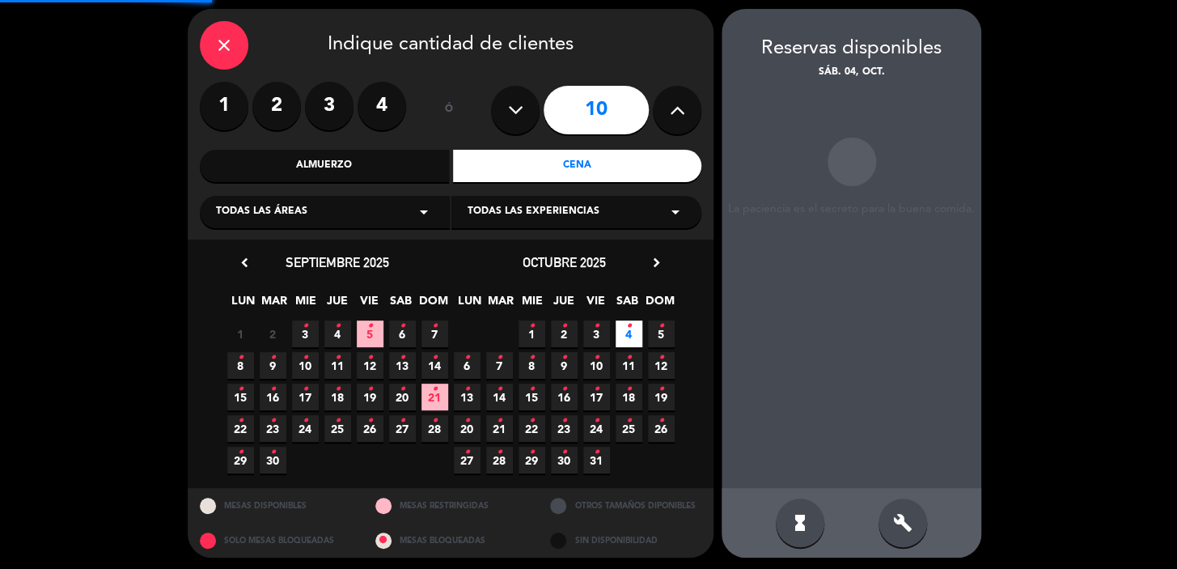
scroll to position [59, 0]
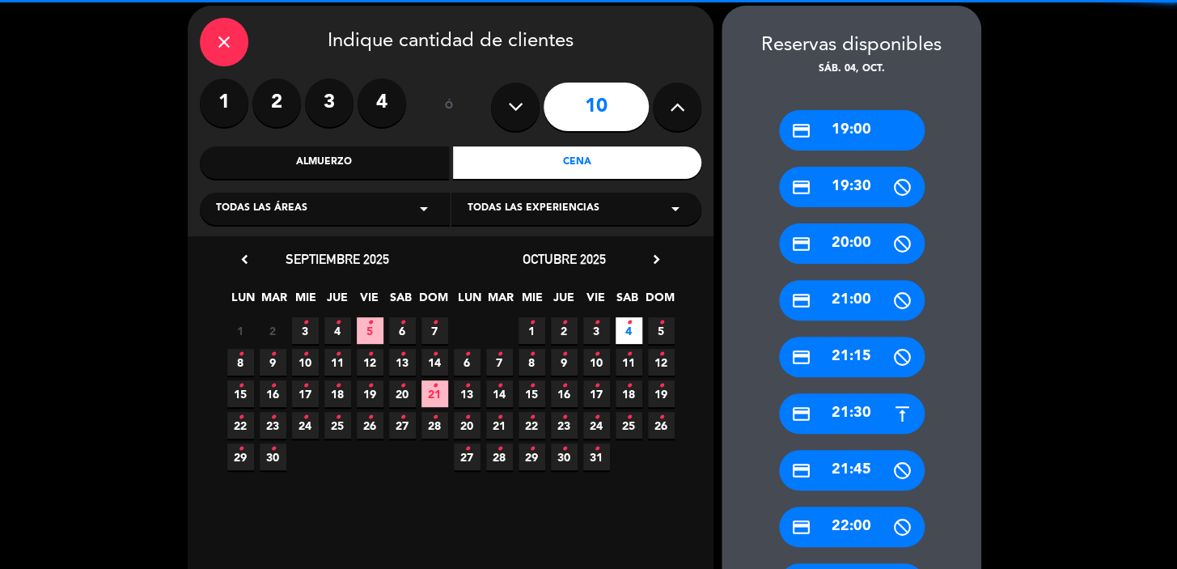
click at [865, 142] on div "credit_card 19:00" at bounding box center [852, 130] width 146 height 40
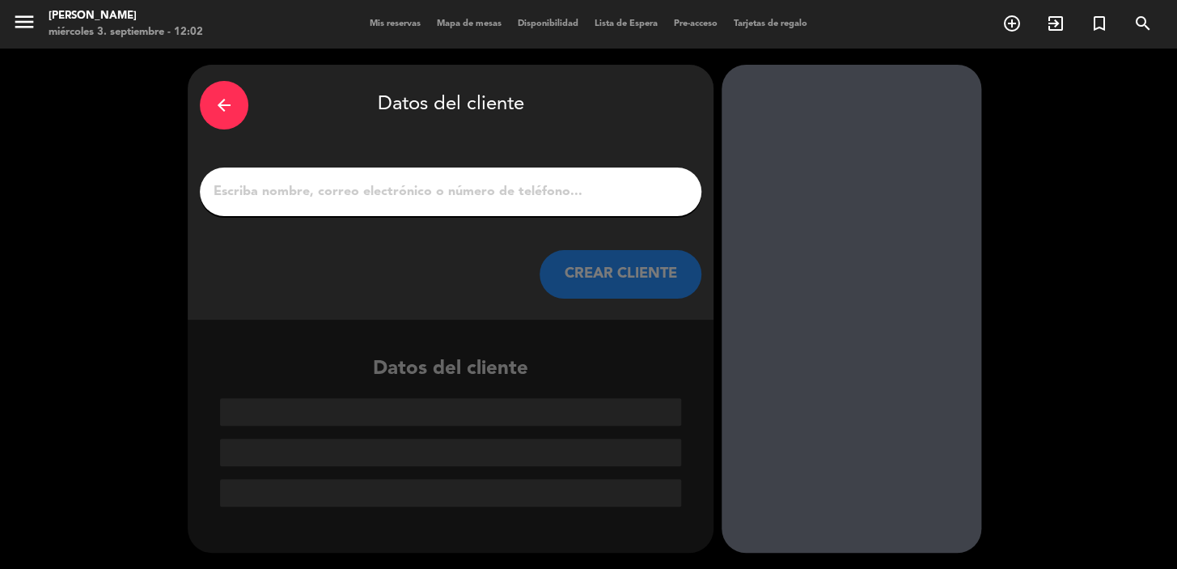
scroll to position [0, 0]
click at [653, 269] on button "CREAR CLIENTE" at bounding box center [621, 274] width 162 height 49
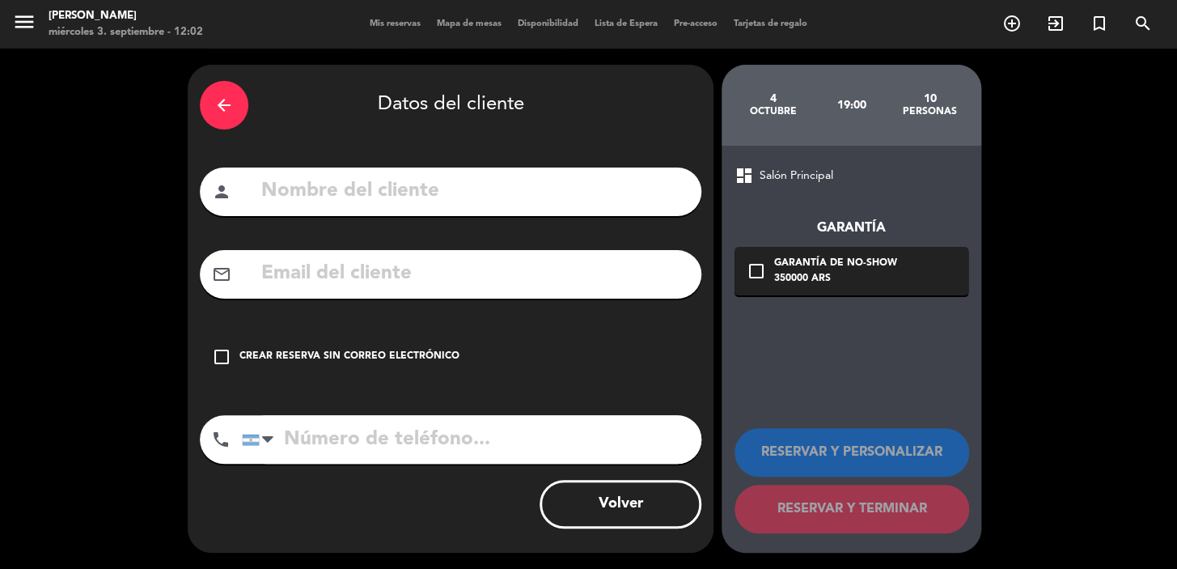
paste input "[EMAIL_ADDRESS][DOMAIN_NAME]"
type input "[EMAIL_ADDRESS][DOMAIN_NAME]"
paste input "[PERSON_NAME]/[PERSON_NAME]"
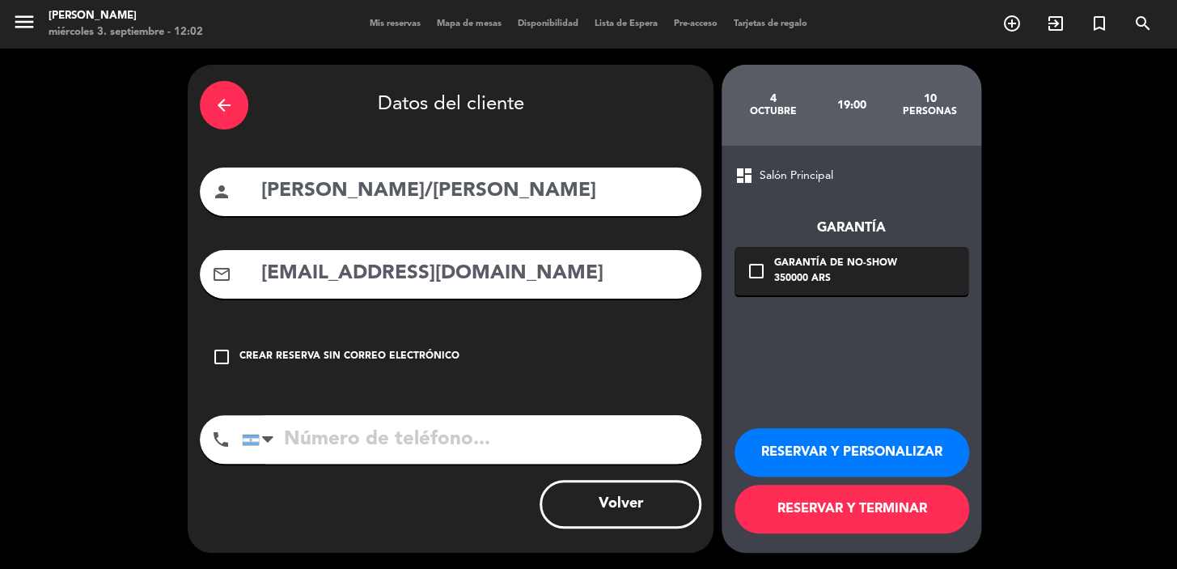
type input "[PERSON_NAME]/[PERSON_NAME]"
drag, startPoint x: 391, startPoint y: 421, endPoint x: 382, endPoint y: 437, distance: 18.5
paste input "[PHONE_NUMBER]"
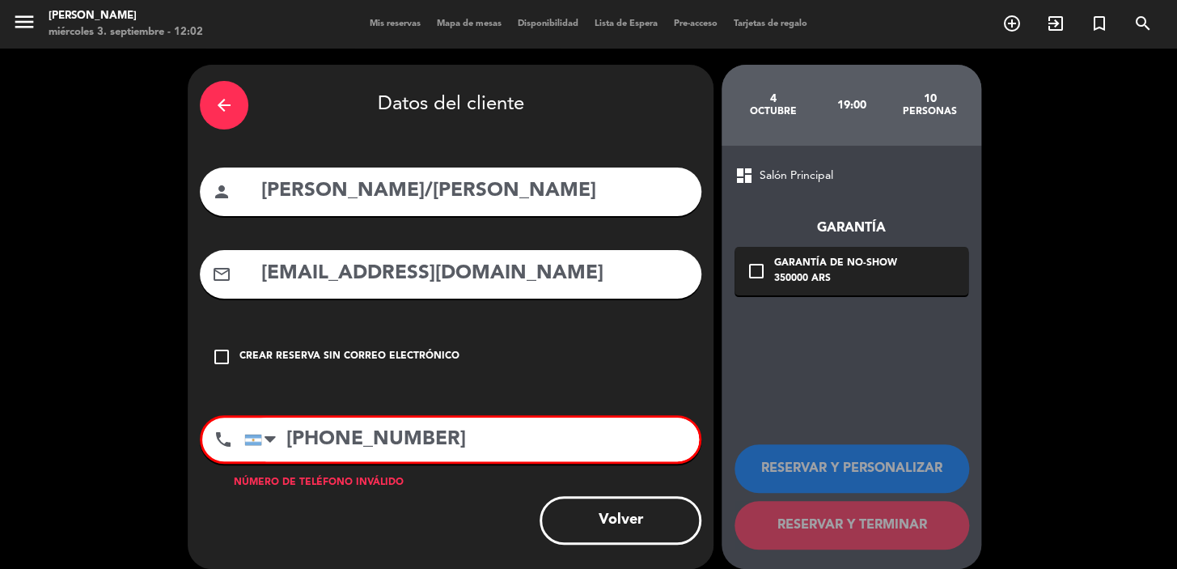
click at [288, 448] on input "[PHONE_NUMBER]" at bounding box center [471, 440] width 455 height 44
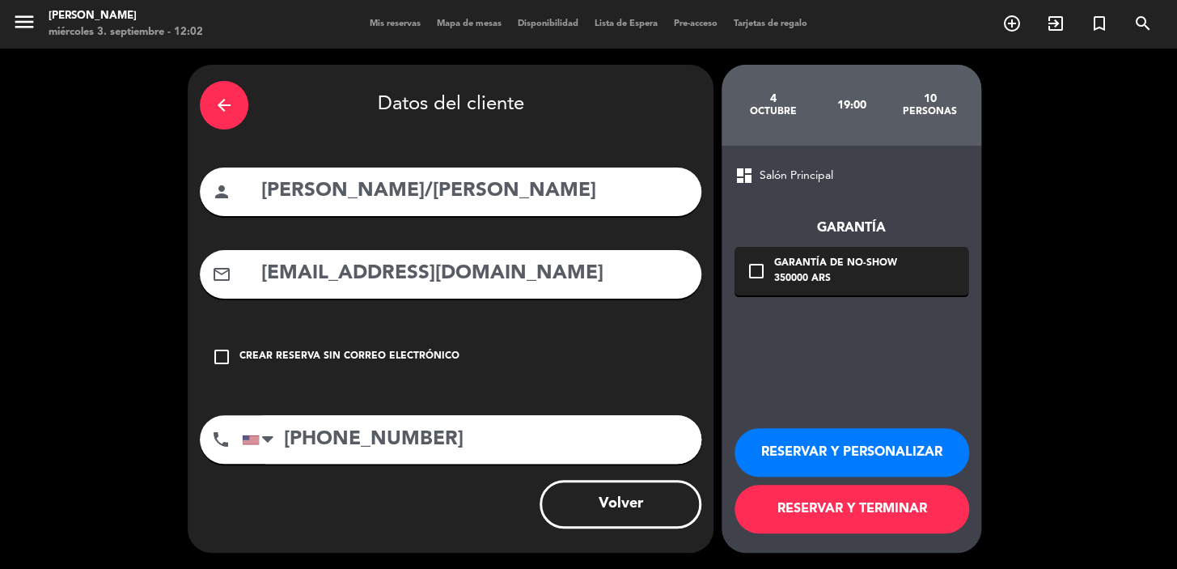
type input "[PHONE_NUMBER]"
click at [884, 275] on div "350000 ARS" at bounding box center [835, 279] width 123 height 16
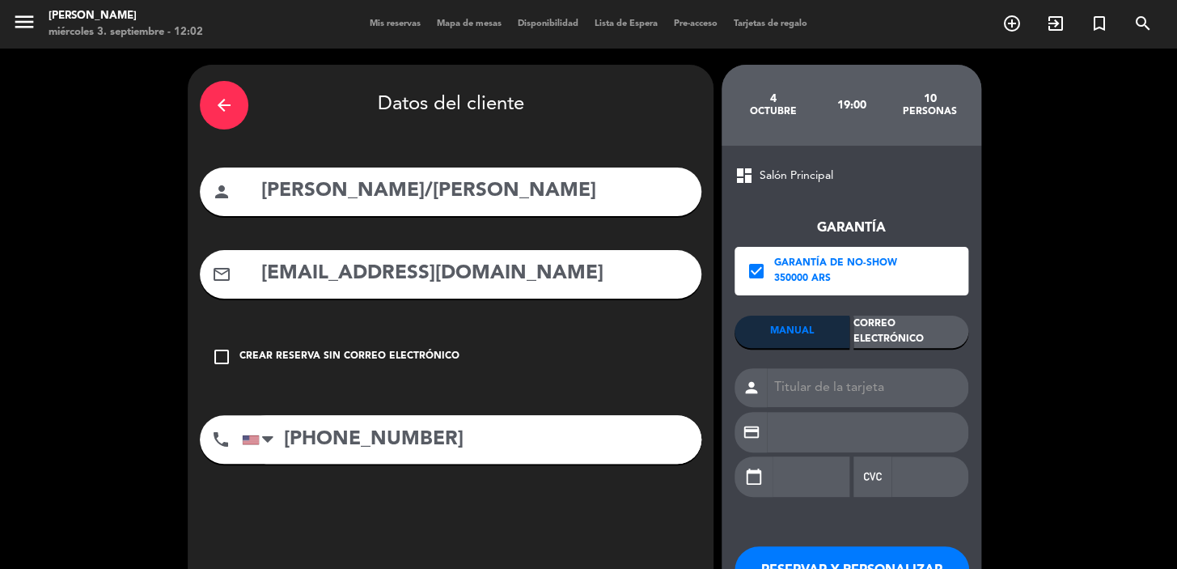
click at [906, 333] on div "Correo Electrónico" at bounding box center [911, 332] width 115 height 32
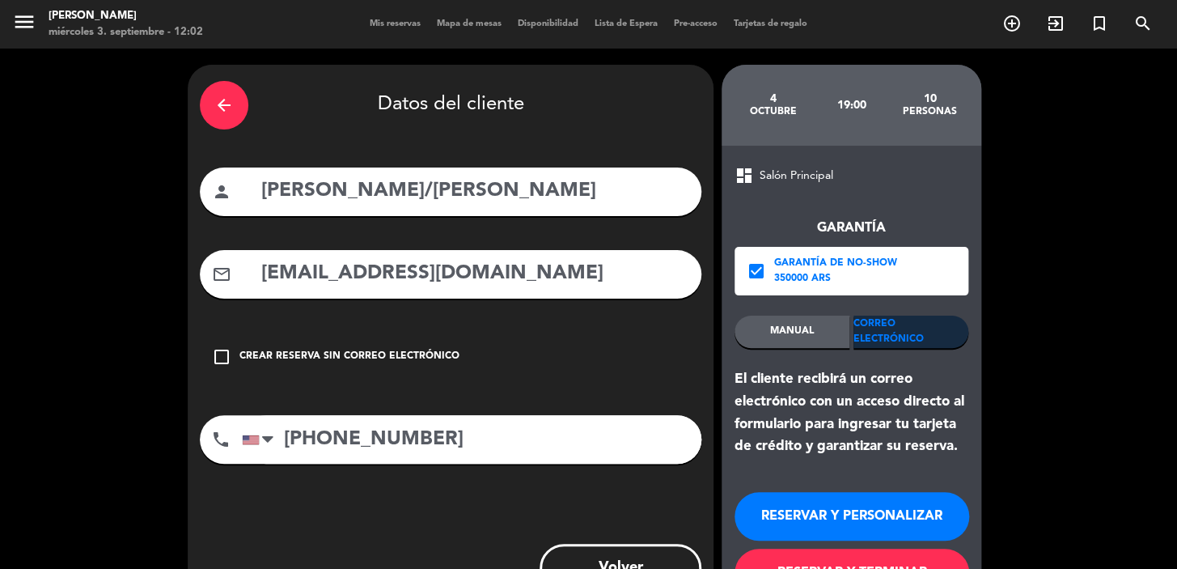
click at [876, 510] on button "RESERVAR Y PERSONALIZAR" at bounding box center [852, 516] width 235 height 49
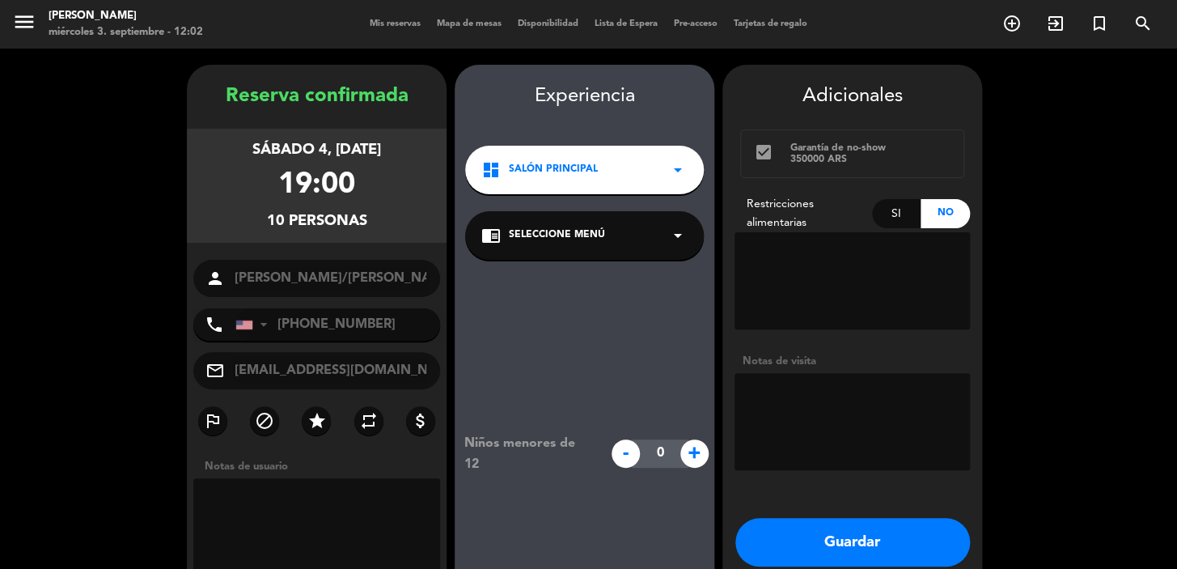
scroll to position [65, 0]
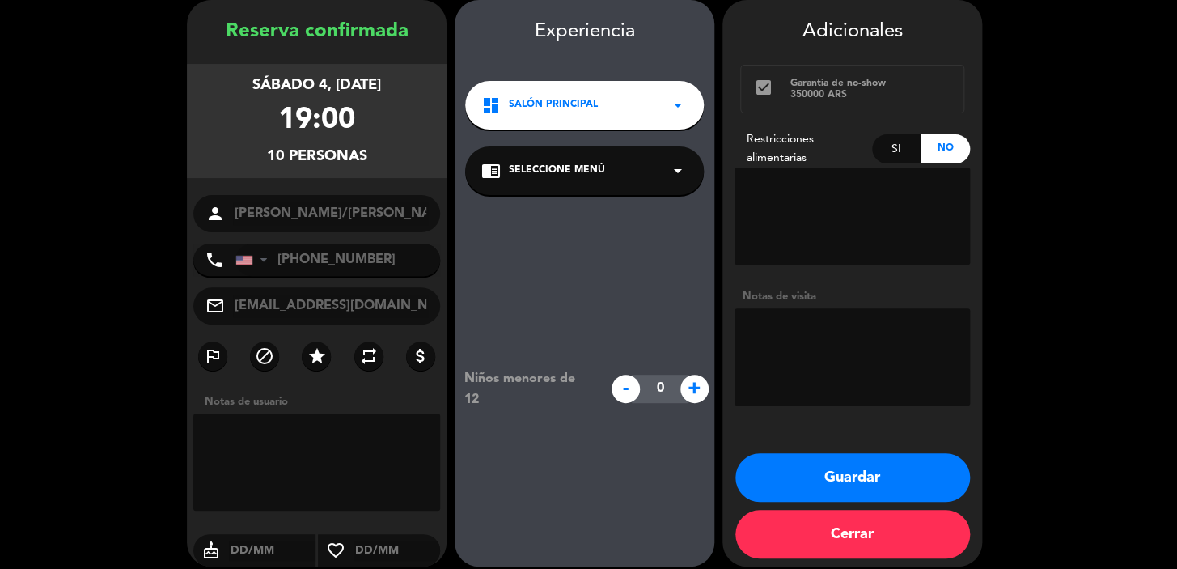
drag, startPoint x: 890, startPoint y: 152, endPoint x: 842, endPoint y: 220, distance: 83.1
click at [890, 151] on div "Si" at bounding box center [896, 148] width 49 height 29
paste textarea "Vegetariano, pescetariano, sin carne de res, alergia a los camarones"
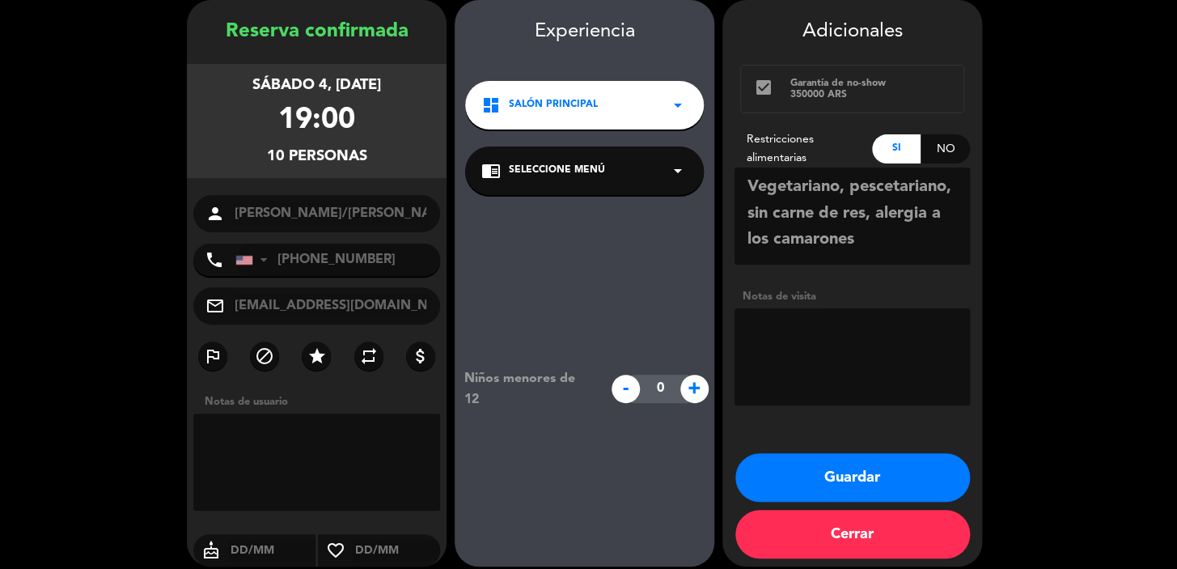
type textarea "Vegetariano, pescetariano, sin carne de res, alergia a los camarones"
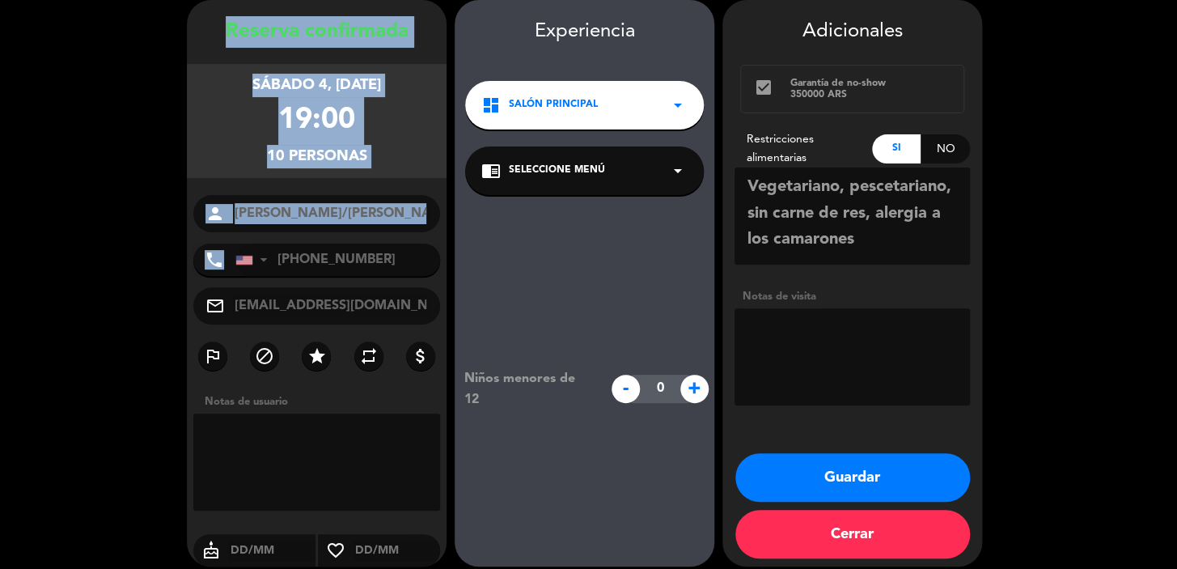
drag, startPoint x: 211, startPoint y: 21, endPoint x: 399, endPoint y: 276, distance: 316.6
click at [399, 276] on div "Reserva confirmada sábado 4, [DATE] 19:00 10 personas person [PERSON_NAME]/[PER…" at bounding box center [317, 299] width 260 height 566
copy div "Loremip dolorsitam consec 2, adi. 4979 48:86 84 elitsedd eiusmo tempo Incidi Ut…"
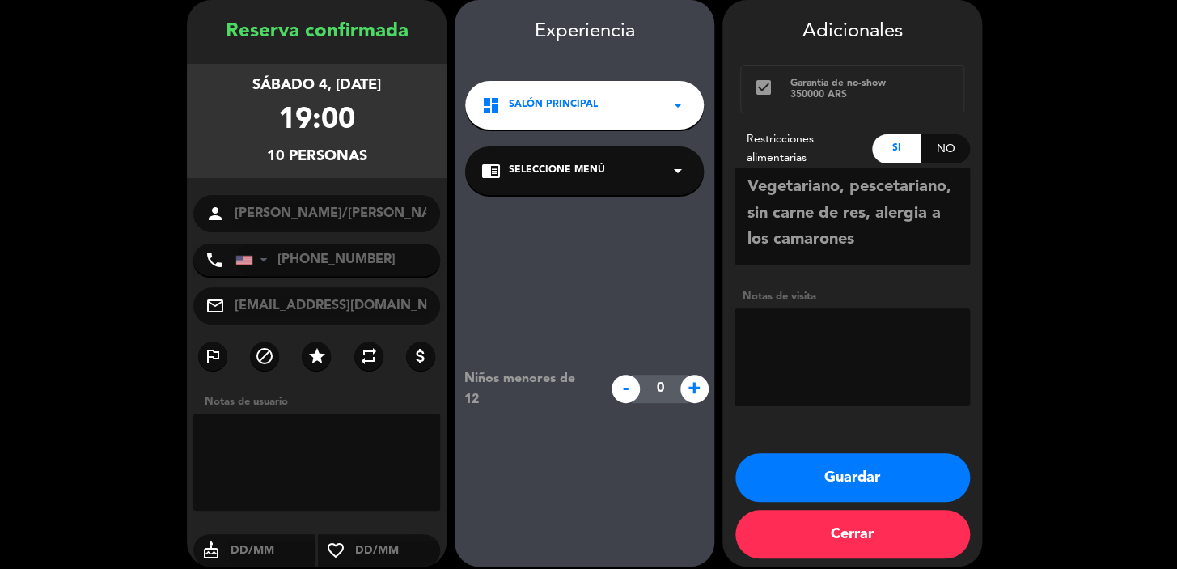
click at [576, 119] on div "dashboard Salón Principal arrow_drop_down" at bounding box center [584, 105] width 239 height 49
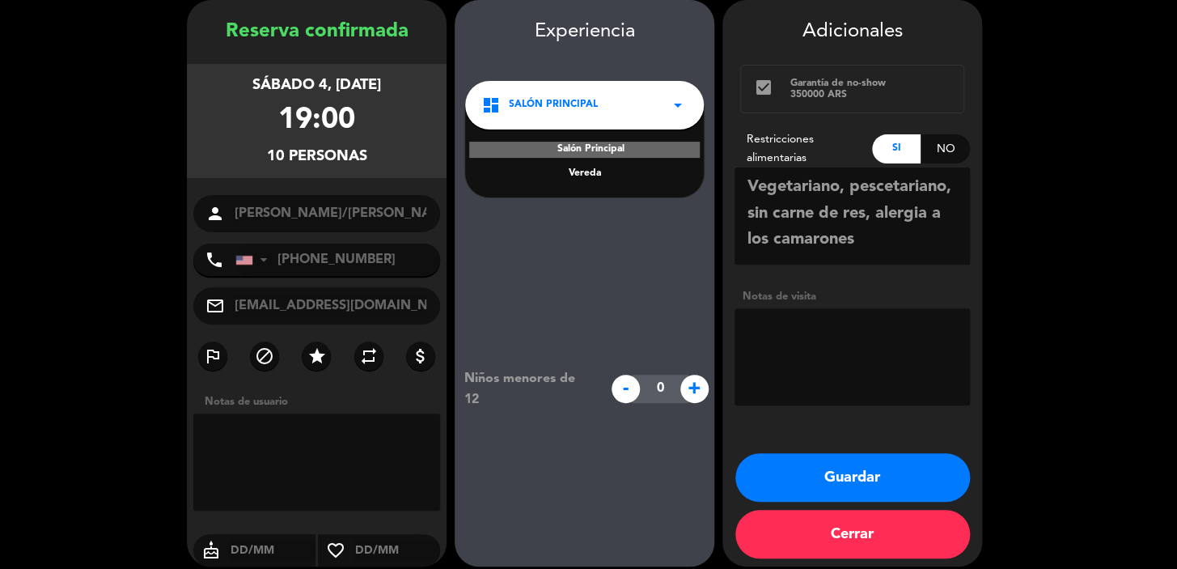
click at [596, 173] on div "Vereda" at bounding box center [584, 174] width 206 height 16
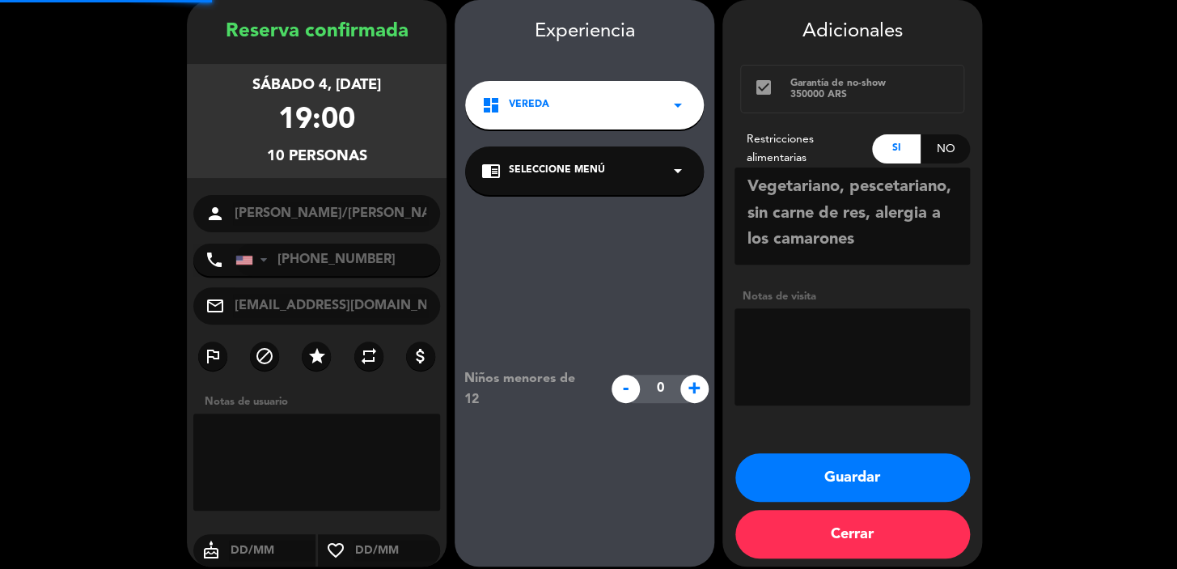
click at [592, 177] on span "Seleccione Menú" at bounding box center [557, 171] width 96 height 16
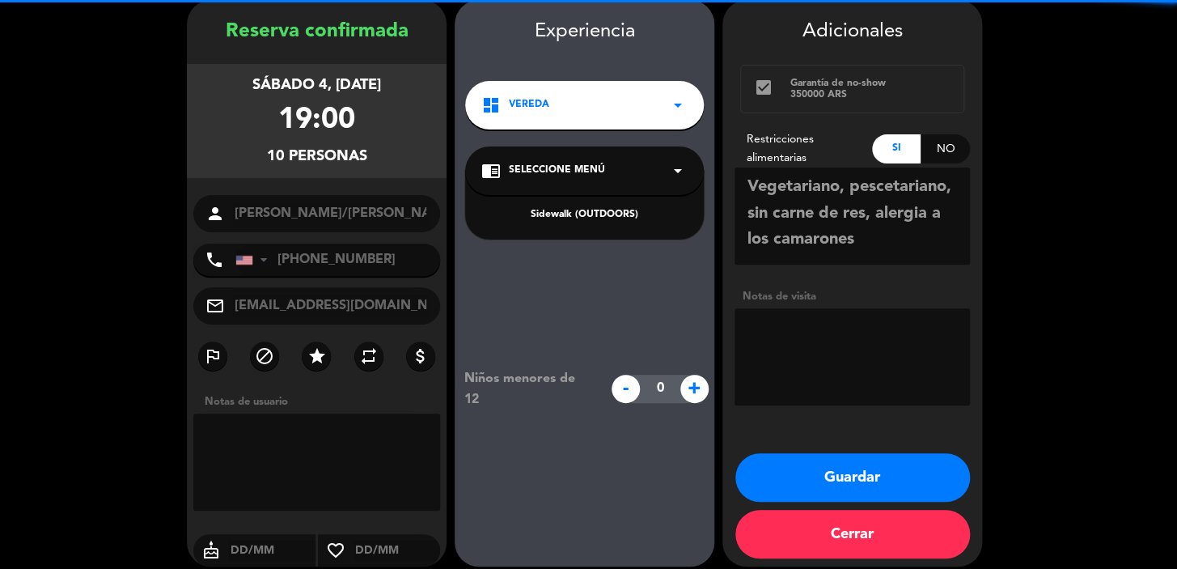
click at [581, 211] on div "Sidewalk (OUTDOORS)" at bounding box center [584, 215] width 206 height 16
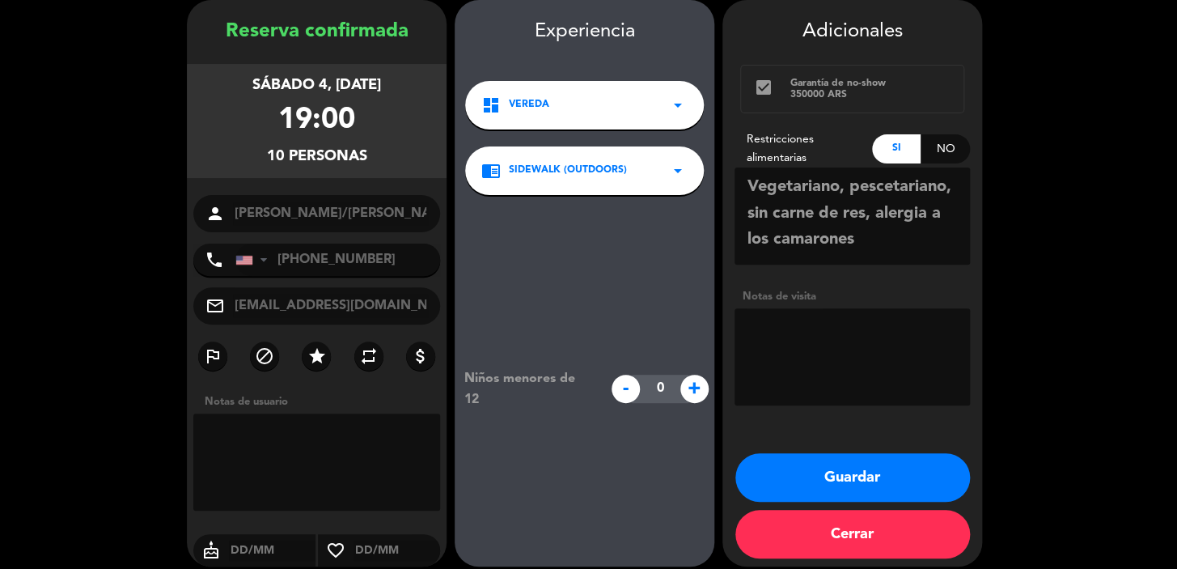
click at [785, 480] on button "Guardar" at bounding box center [853, 477] width 235 height 49
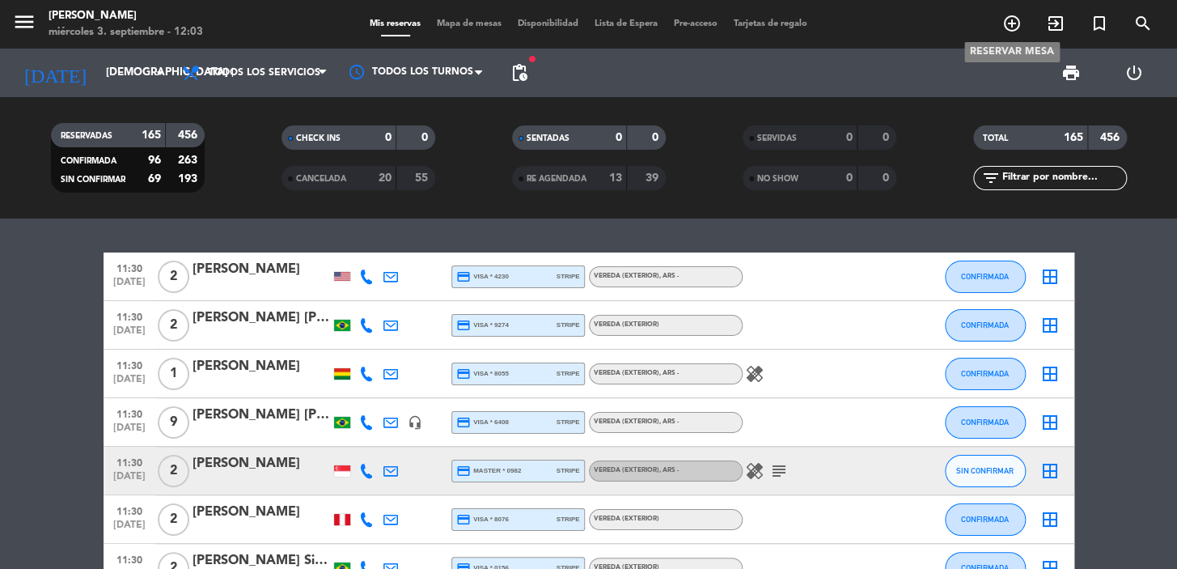
click at [1016, 23] on icon "add_circle_outline" at bounding box center [1012, 23] width 19 height 19
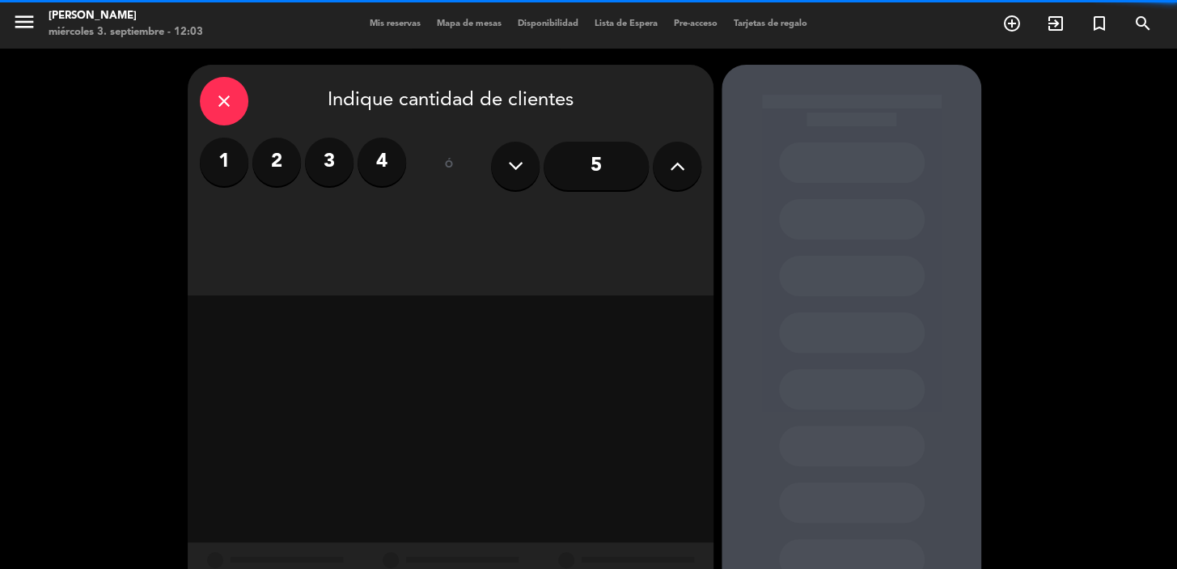
click at [286, 167] on label "2" at bounding box center [276, 162] width 49 height 49
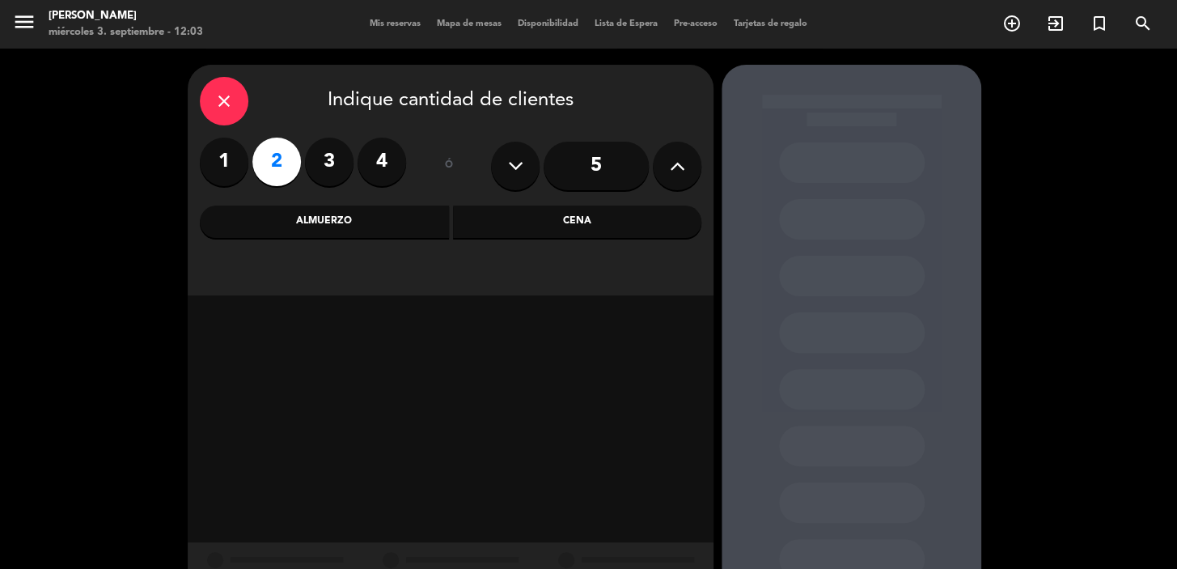
click at [512, 227] on div "Cena" at bounding box center [577, 222] width 249 height 32
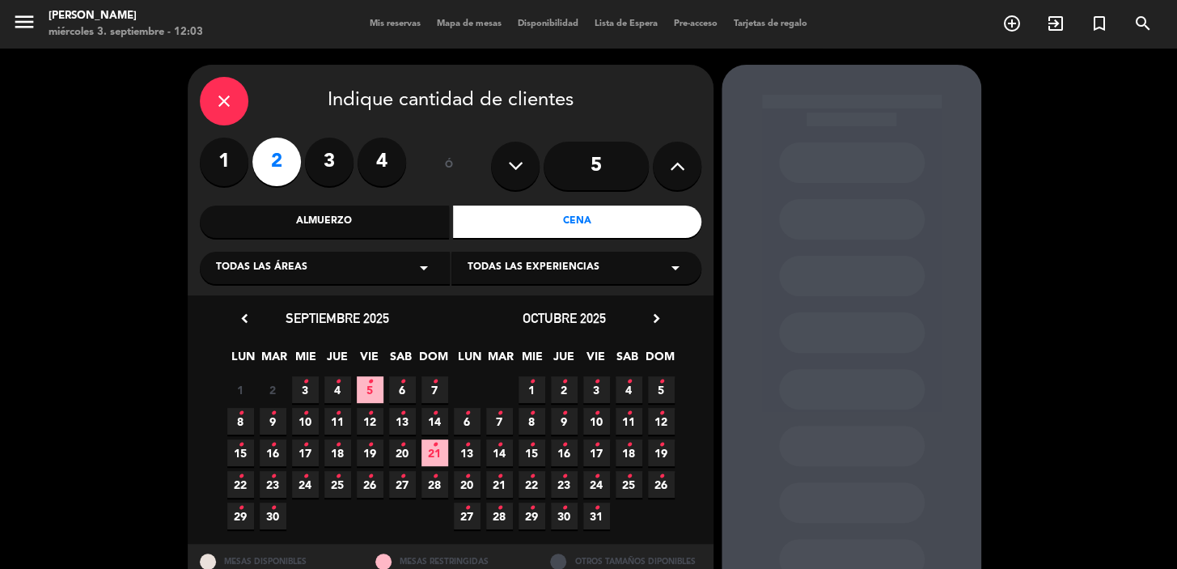
click at [303, 385] on icon "•" at bounding box center [306, 382] width 6 height 26
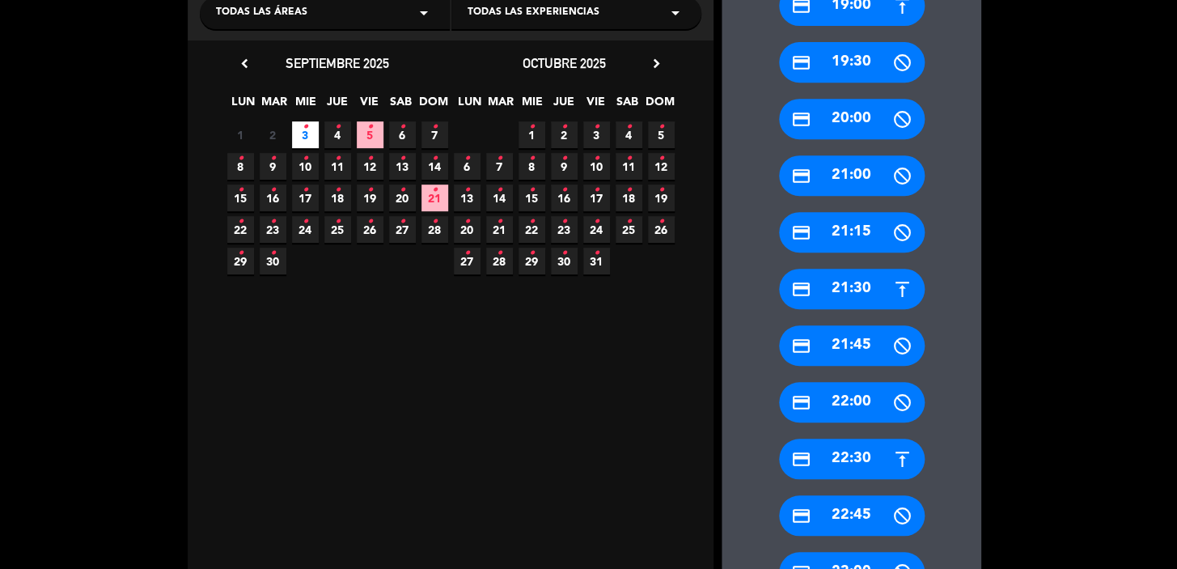
scroll to position [354, 0]
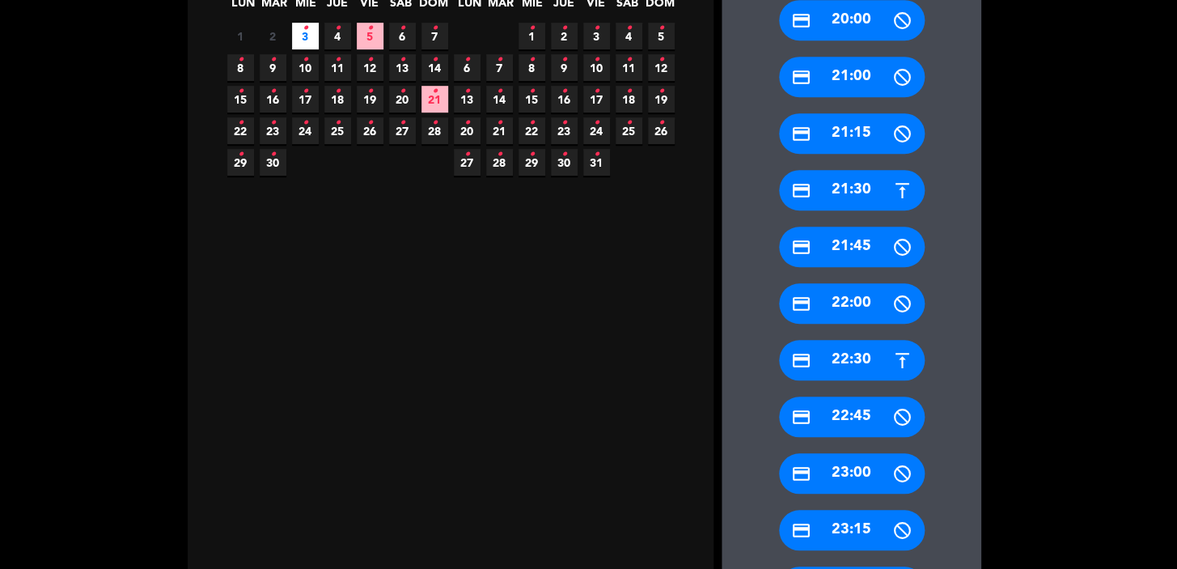
click at [850, 362] on div "credit_card 22:30" at bounding box center [852, 360] width 146 height 40
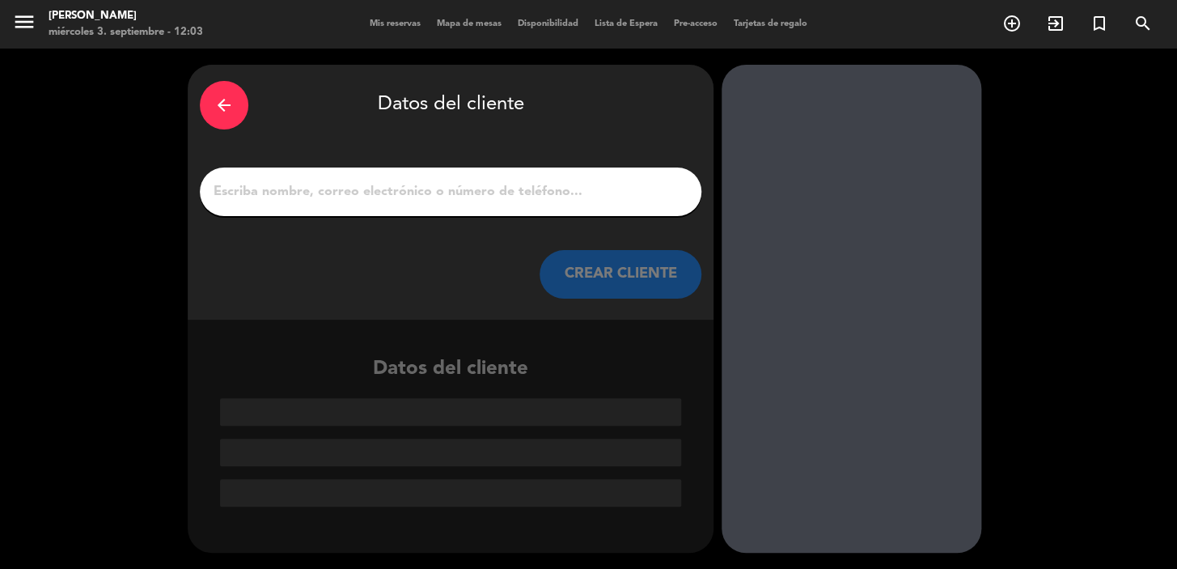
drag, startPoint x: 551, startPoint y: 280, endPoint x: 403, endPoint y: 26, distance: 294.1
click at [552, 280] on button "CREAR CLIENTE" at bounding box center [621, 274] width 162 height 49
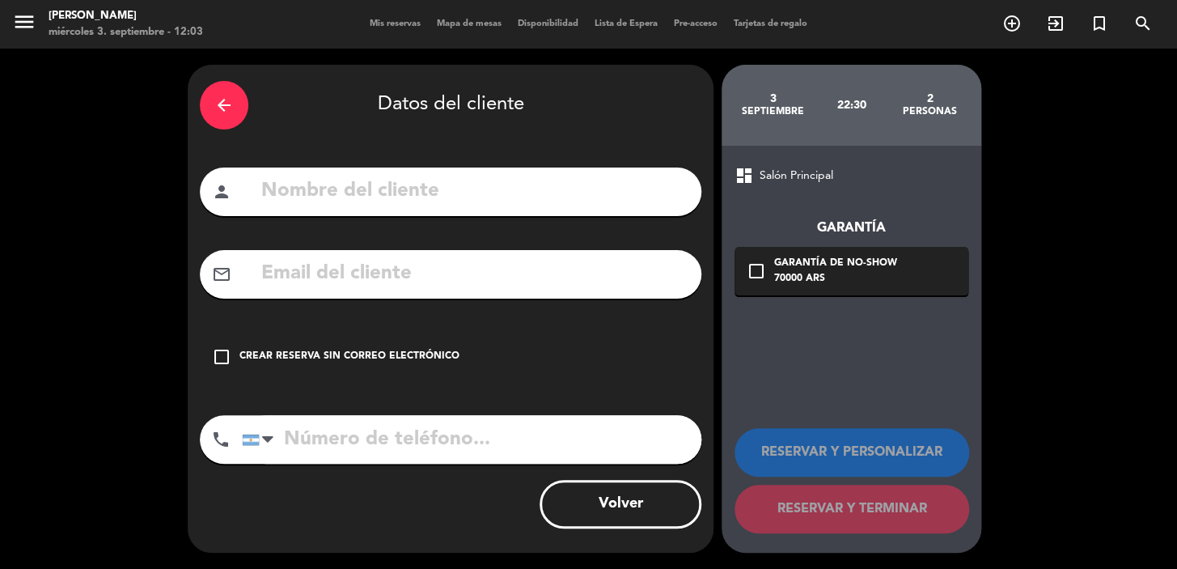
paste input "[EMAIL_ADDRESS][DOMAIN_NAME]"
type input "[EMAIL_ADDRESS][DOMAIN_NAME]"
paste input "11 4948 4731"
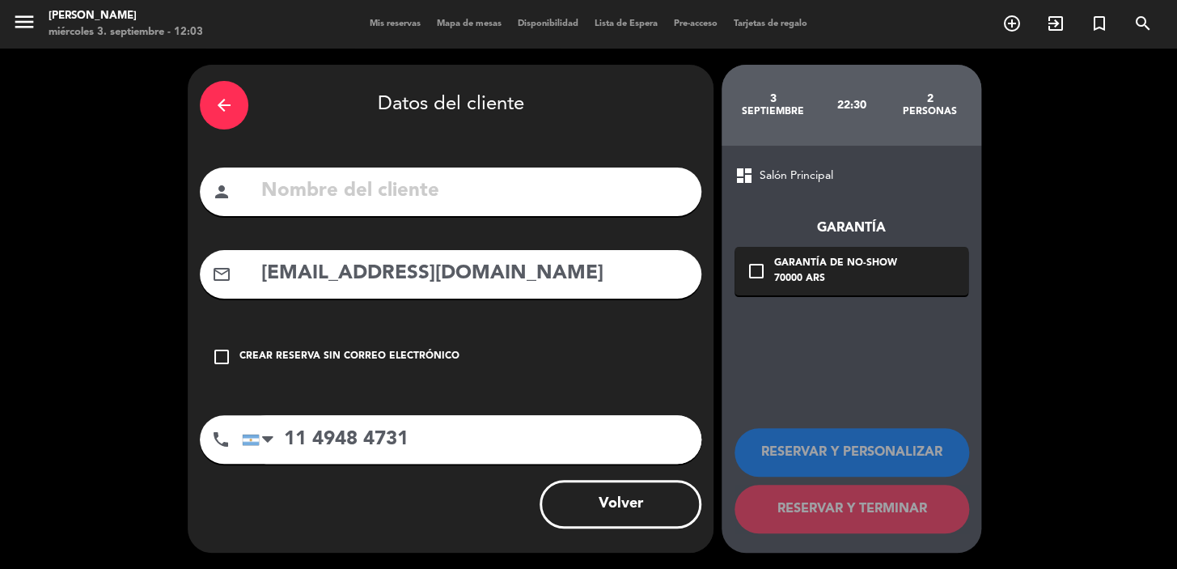
type input "11 4948 4731"
click at [483, 186] on input "text" at bounding box center [475, 191] width 430 height 33
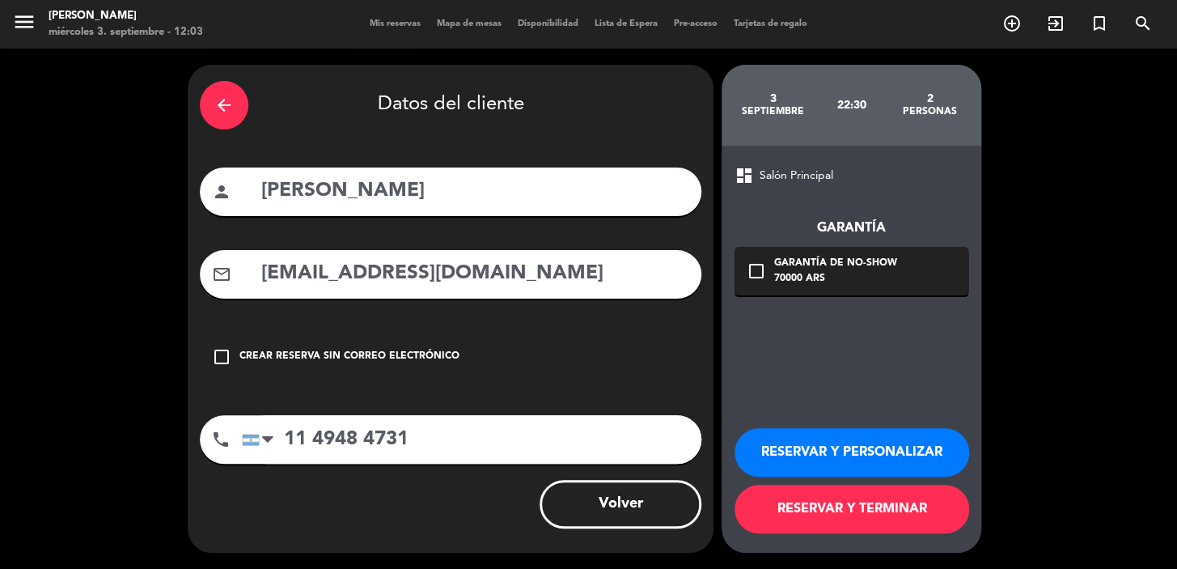
type input "[PERSON_NAME]"
drag, startPoint x: 832, startPoint y: 259, endPoint x: 898, endPoint y: 307, distance: 82.2
click at [833, 261] on div "Garantía de no-show" at bounding box center [835, 264] width 123 height 16
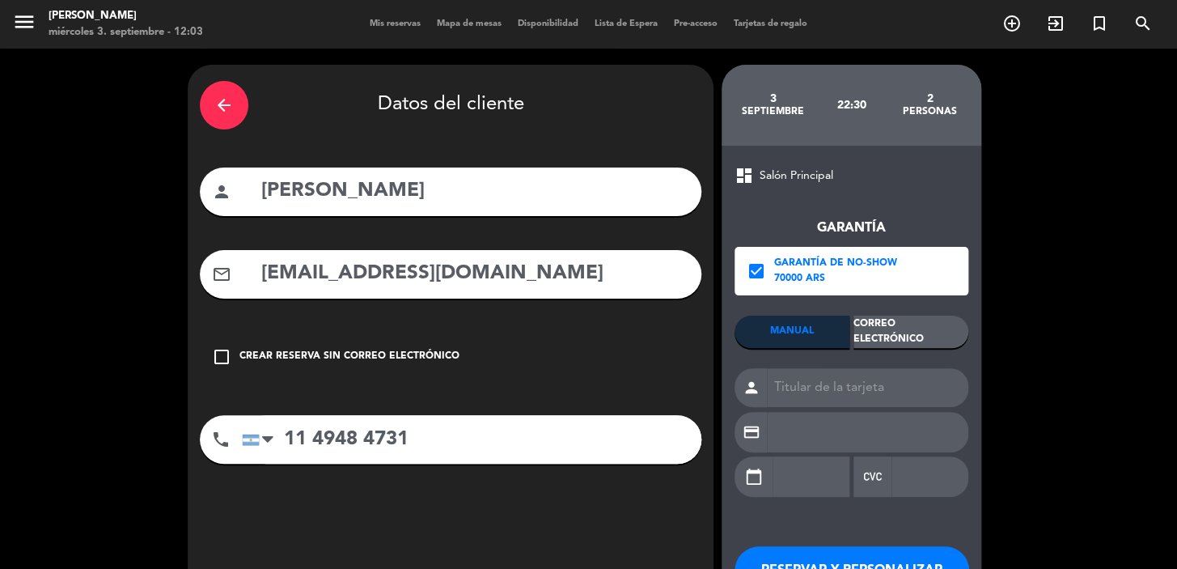
click at [910, 326] on div "Correo Electrónico" at bounding box center [911, 332] width 115 height 32
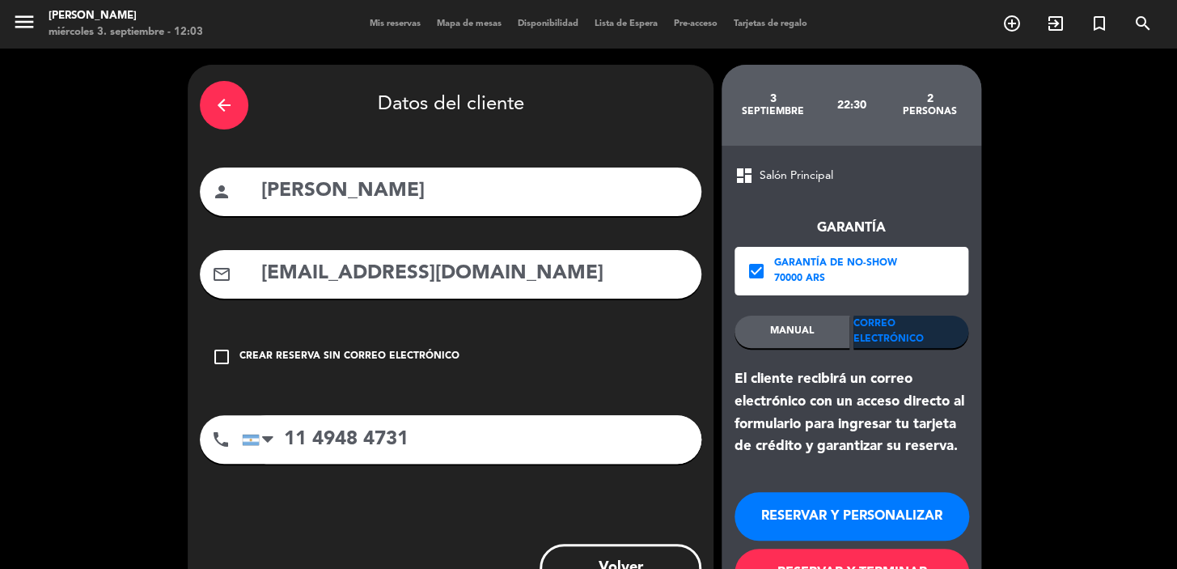
click at [875, 513] on button "RESERVAR Y PERSONALIZAR" at bounding box center [852, 516] width 235 height 49
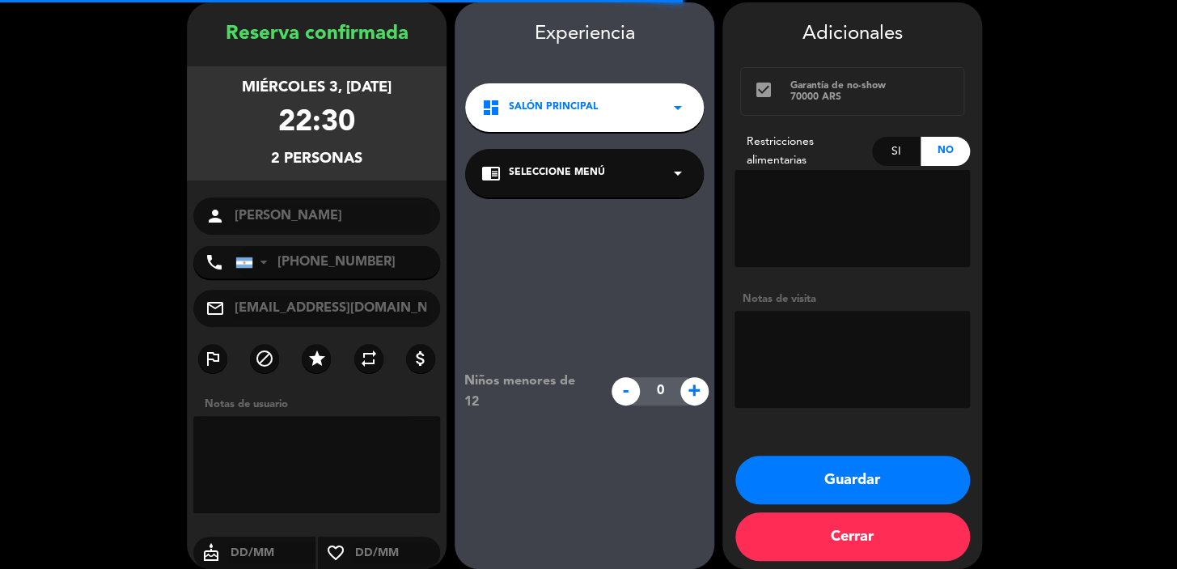
scroll to position [65, 0]
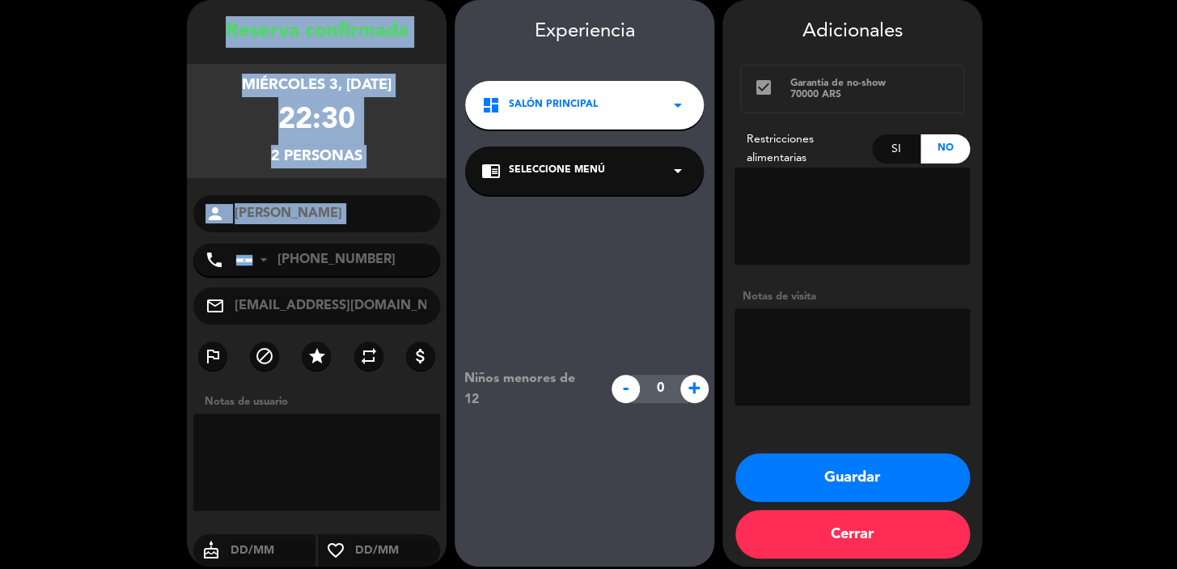
drag, startPoint x: 197, startPoint y: 29, endPoint x: 311, endPoint y: 136, distance: 156.3
click at [316, 239] on div "Reserva confirmada miércoles 3, [DATE] 22:30 2 personas person [PERSON_NAME] ph…" at bounding box center [317, 299] width 260 height 566
copy div "Reserva confirmada miércoles 3, [DATE] 22:30 2 personas person"
click at [796, 477] on button "Guardar" at bounding box center [853, 477] width 235 height 49
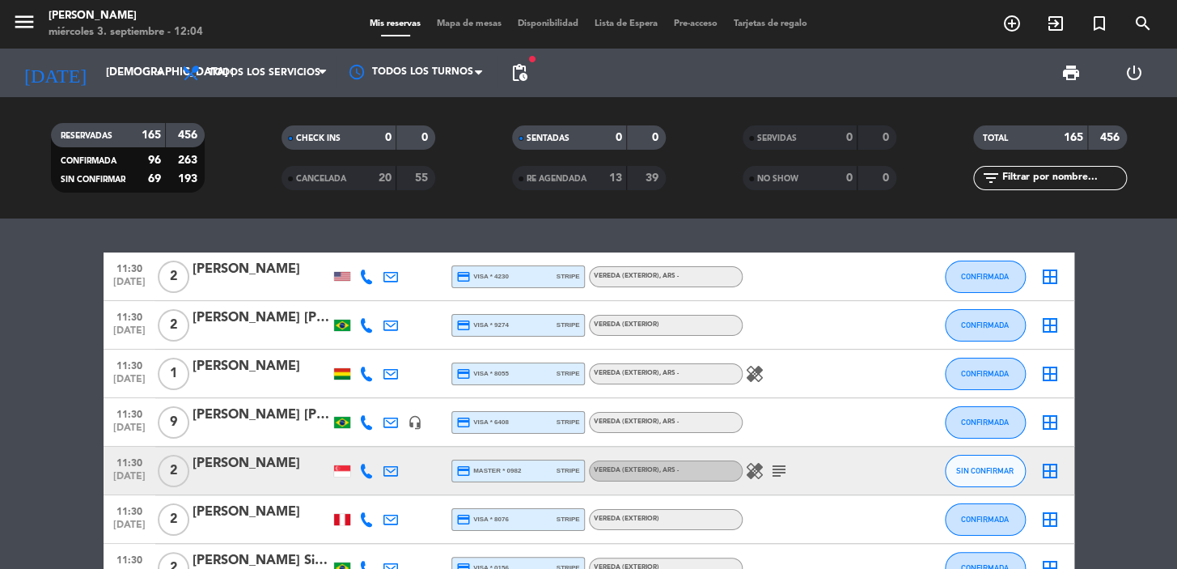
click at [1018, 20] on icon "add_circle_outline" at bounding box center [1012, 23] width 19 height 19
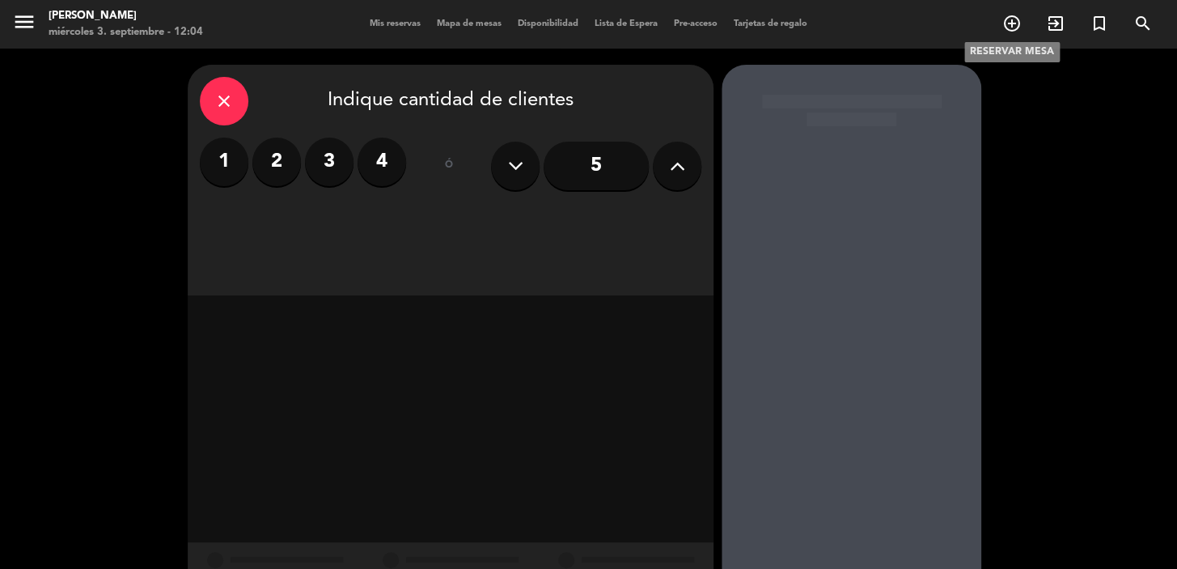
click at [1010, 29] on icon "add_circle_outline" at bounding box center [1012, 23] width 19 height 19
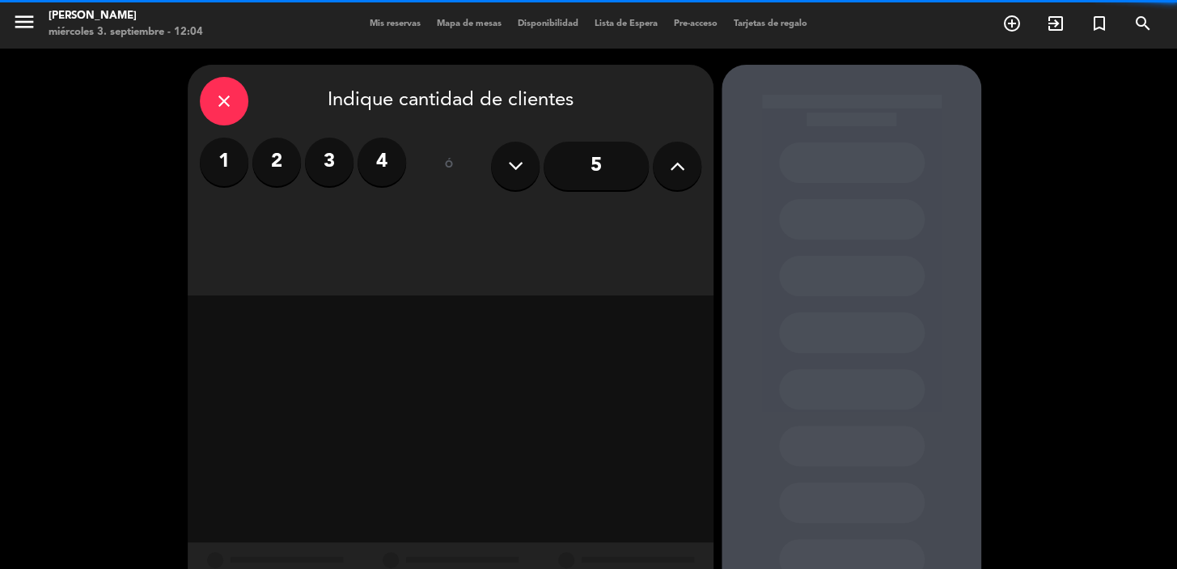
click at [645, 170] on input "5" at bounding box center [596, 166] width 105 height 49
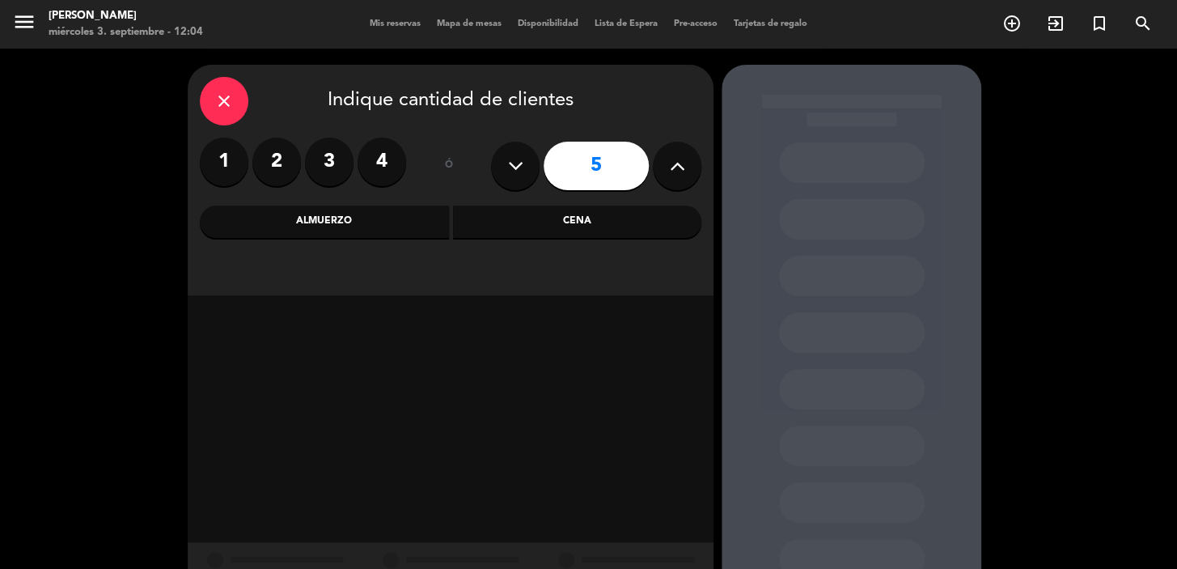
click at [670, 165] on icon at bounding box center [677, 166] width 15 height 24
type input "6"
click at [565, 230] on div "Cena" at bounding box center [577, 222] width 249 height 32
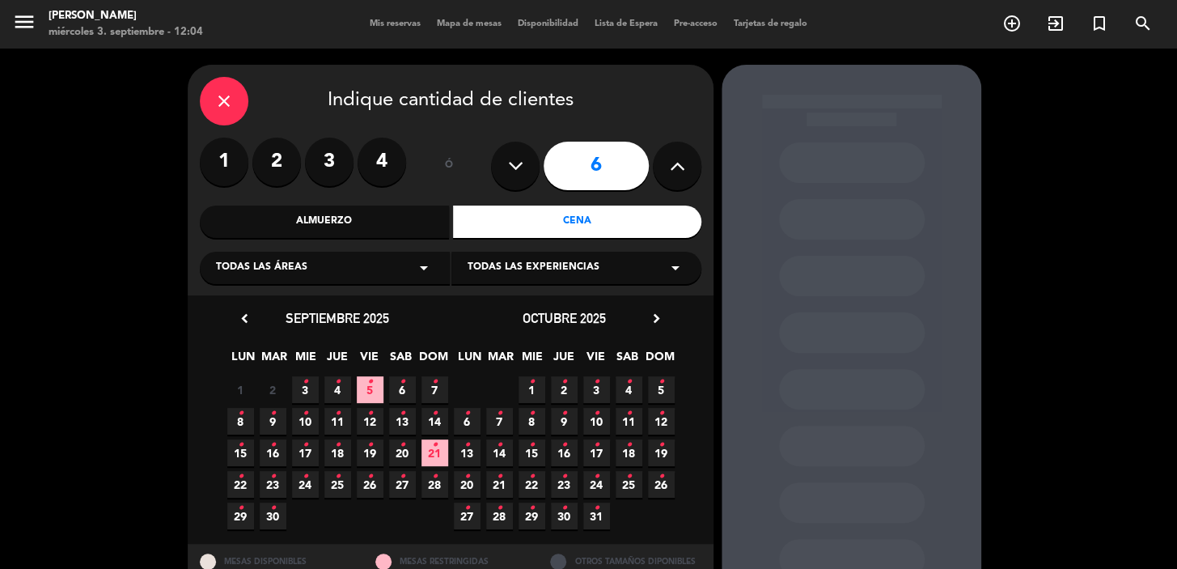
click at [562, 518] on icon "•" at bounding box center [565, 508] width 6 height 26
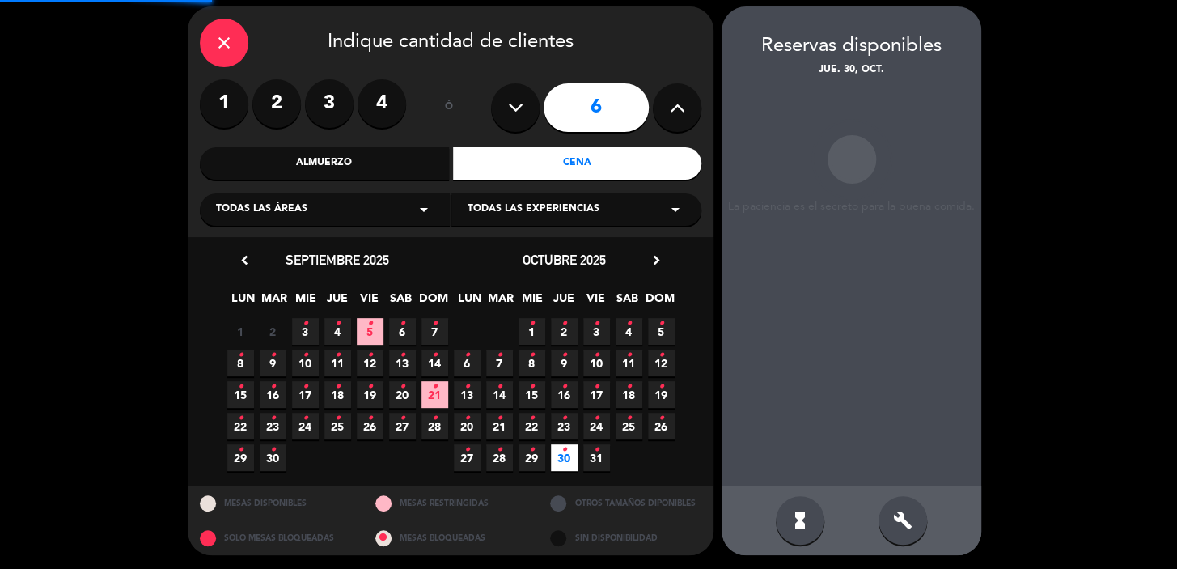
scroll to position [59, 0]
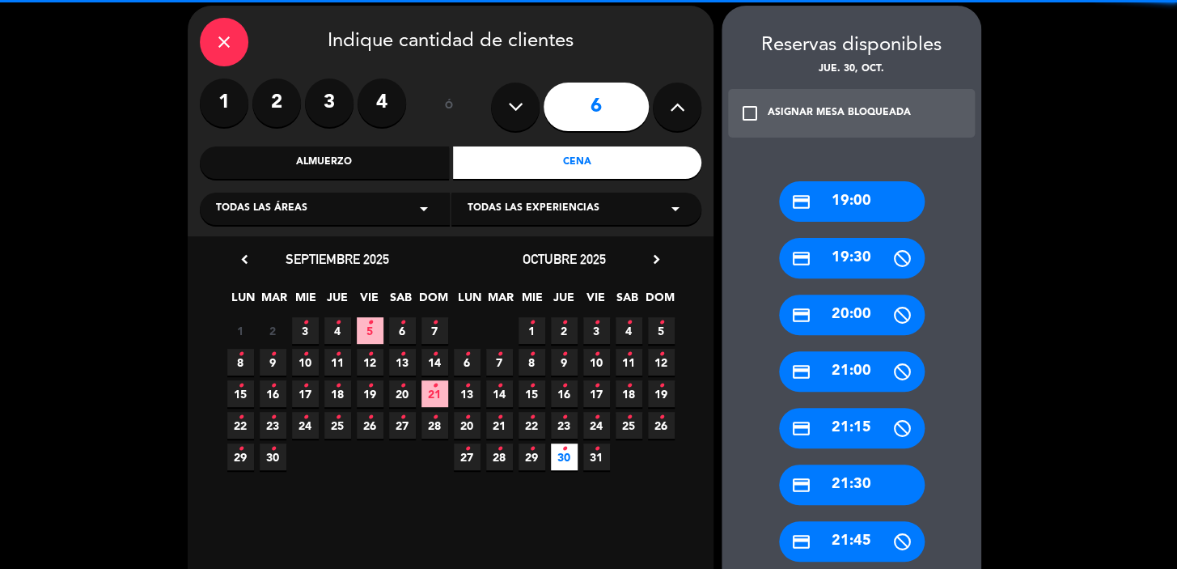
click at [858, 201] on div "credit_card 19:00" at bounding box center [852, 201] width 146 height 40
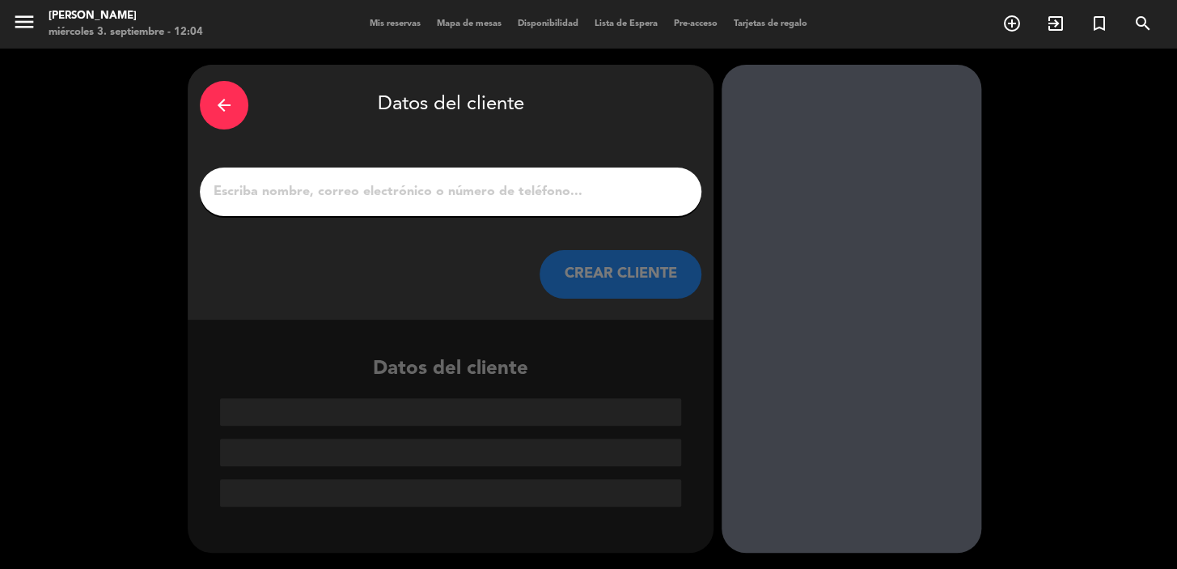
scroll to position [0, 0]
click at [650, 248] on div "arrow_back Datos del cliente CREAR CLIENTE" at bounding box center [451, 192] width 526 height 255
click at [664, 268] on button "CREAR CLIENTE" at bounding box center [621, 274] width 162 height 49
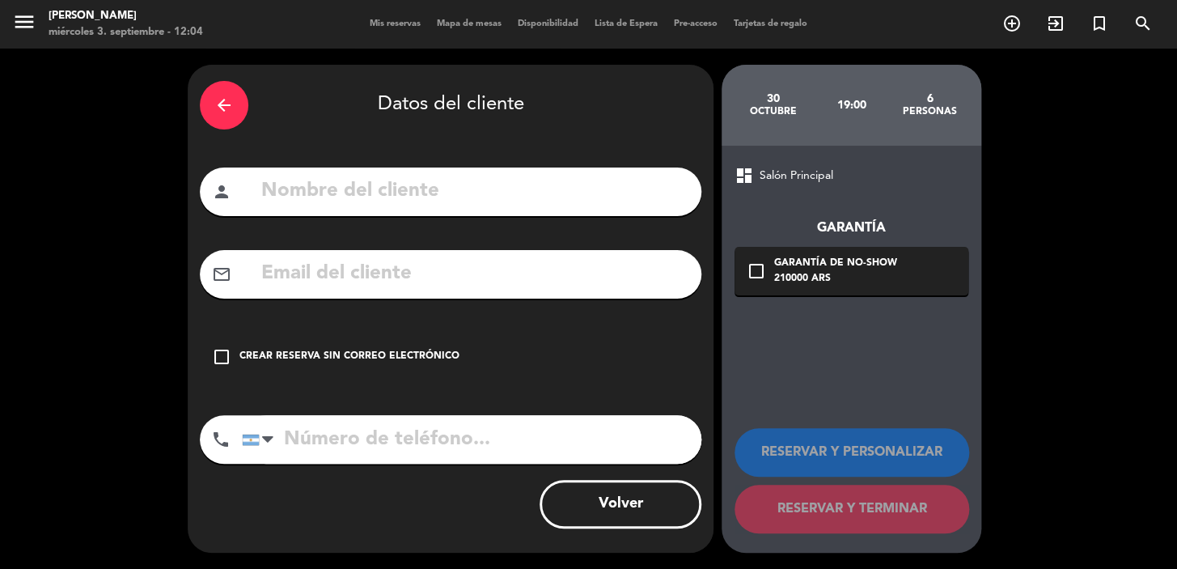
paste input "[PERSON_NAME][EMAIL_ADDRESS][DOMAIN_NAME]"
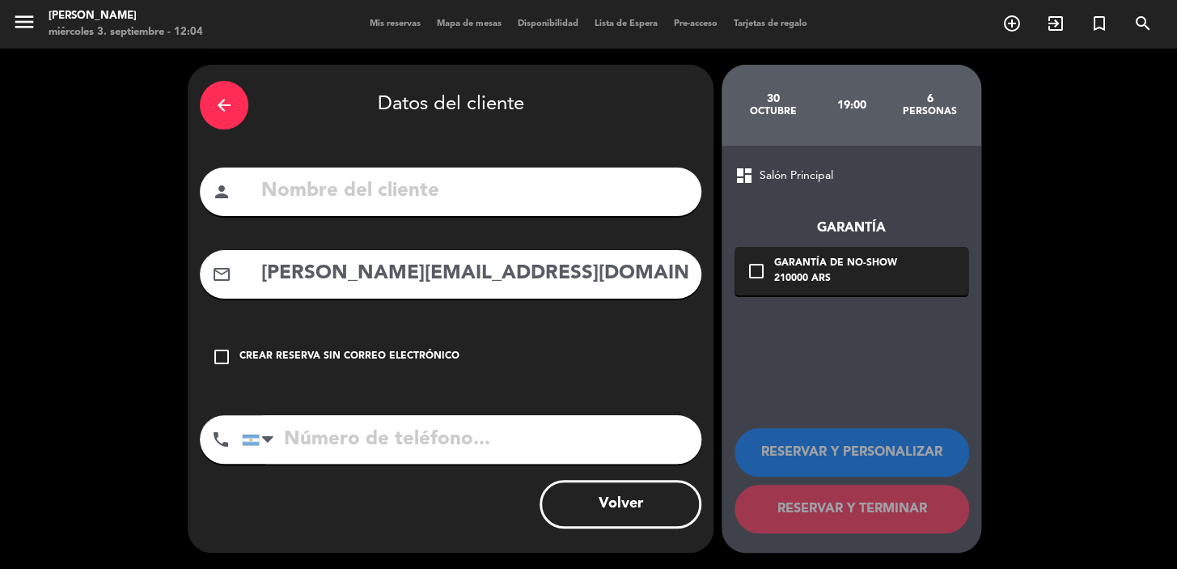
type input "[PERSON_NAME][EMAIL_ADDRESS][DOMAIN_NAME]"
paste input "[PERSON_NAME]"
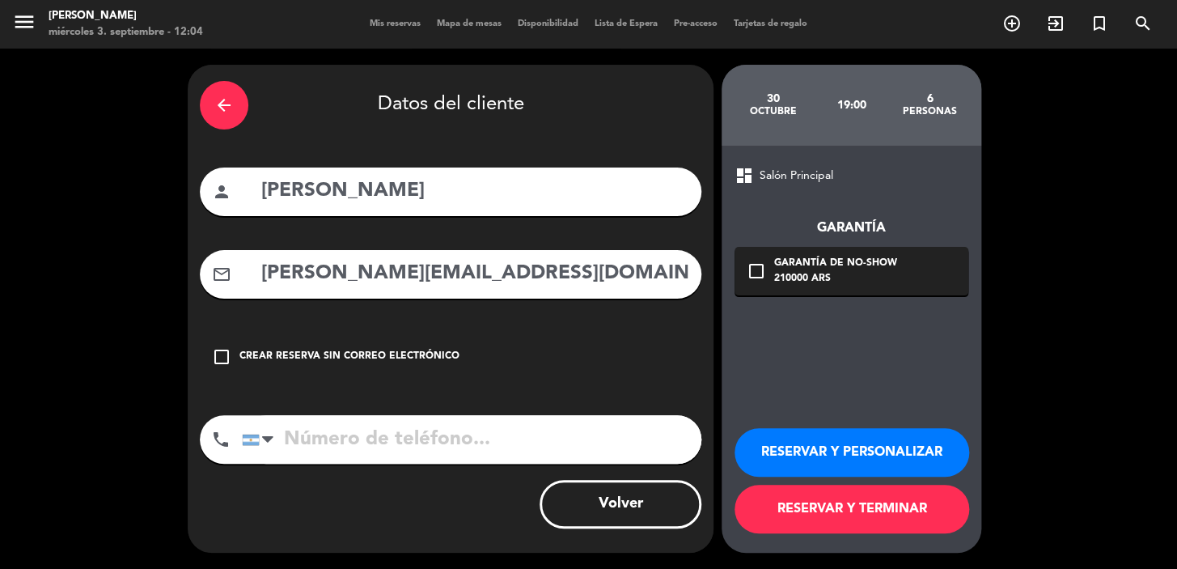
type input "[PERSON_NAME]"
paste input "[PHONE_NUMBER]"
type input "[PHONE_NUMBER]"
click at [882, 290] on div "check_box_outline_blank Garantía de no-show 210000 ARS" at bounding box center [852, 271] width 234 height 49
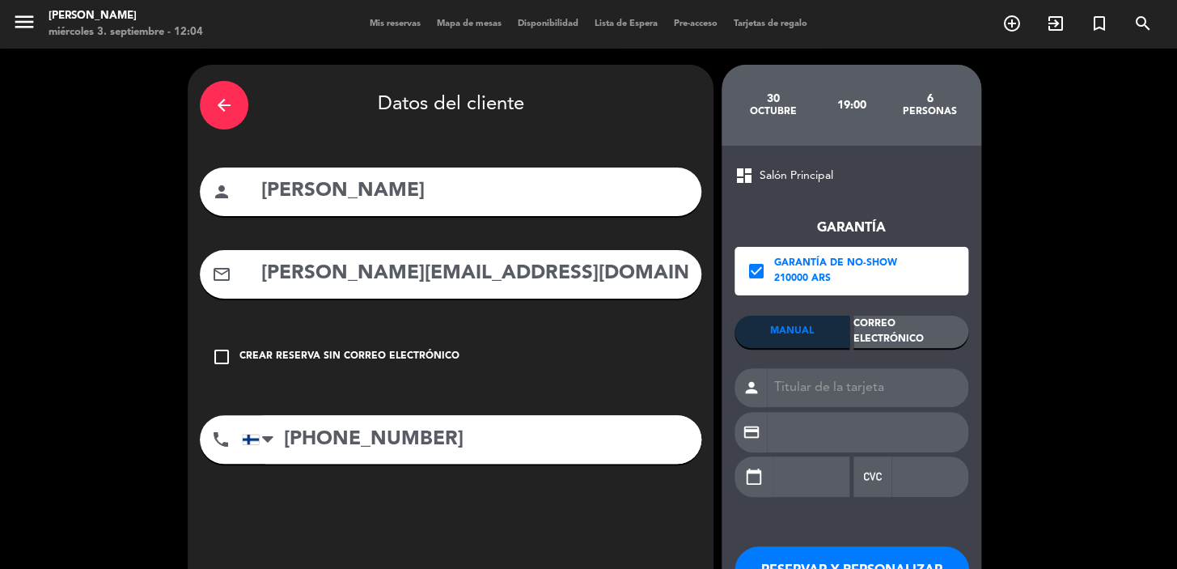
click at [918, 324] on div "Correo Electrónico" at bounding box center [911, 332] width 115 height 32
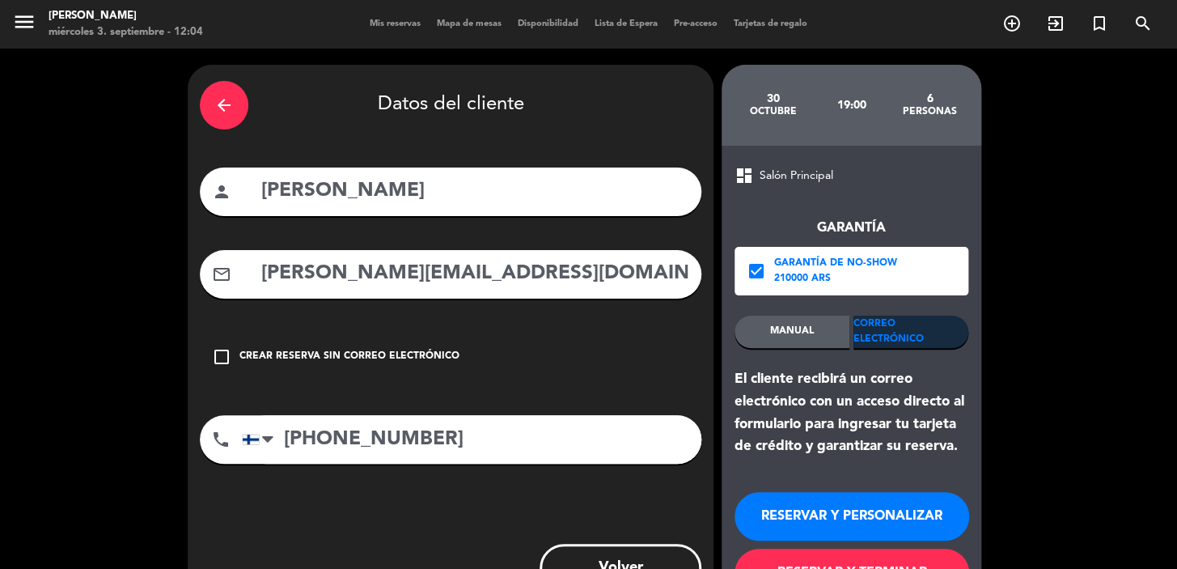
drag, startPoint x: 863, startPoint y: 524, endPoint x: 511, endPoint y: 49, distance: 591.7
click at [864, 524] on button "RESERVAR Y PERSONALIZAR" at bounding box center [852, 516] width 235 height 49
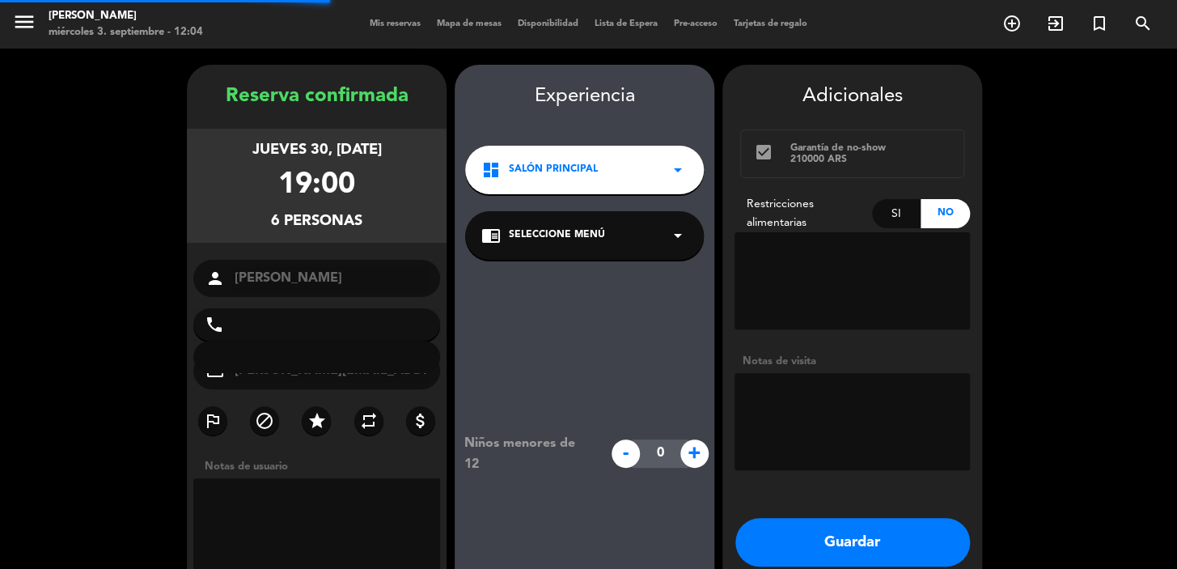
type input "[PHONE_NUMBER]"
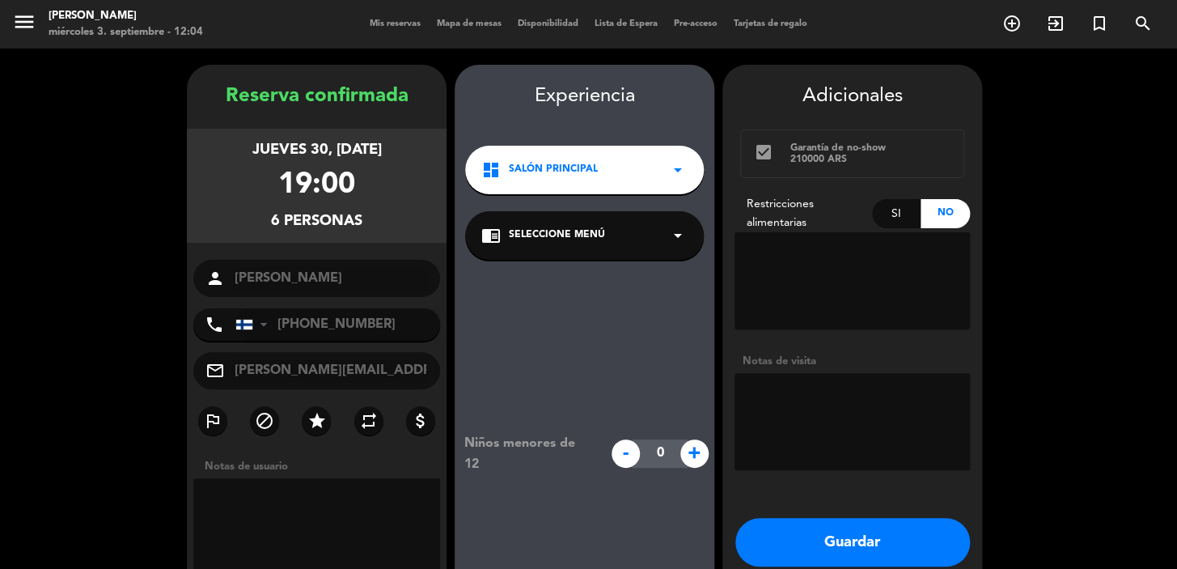
scroll to position [65, 0]
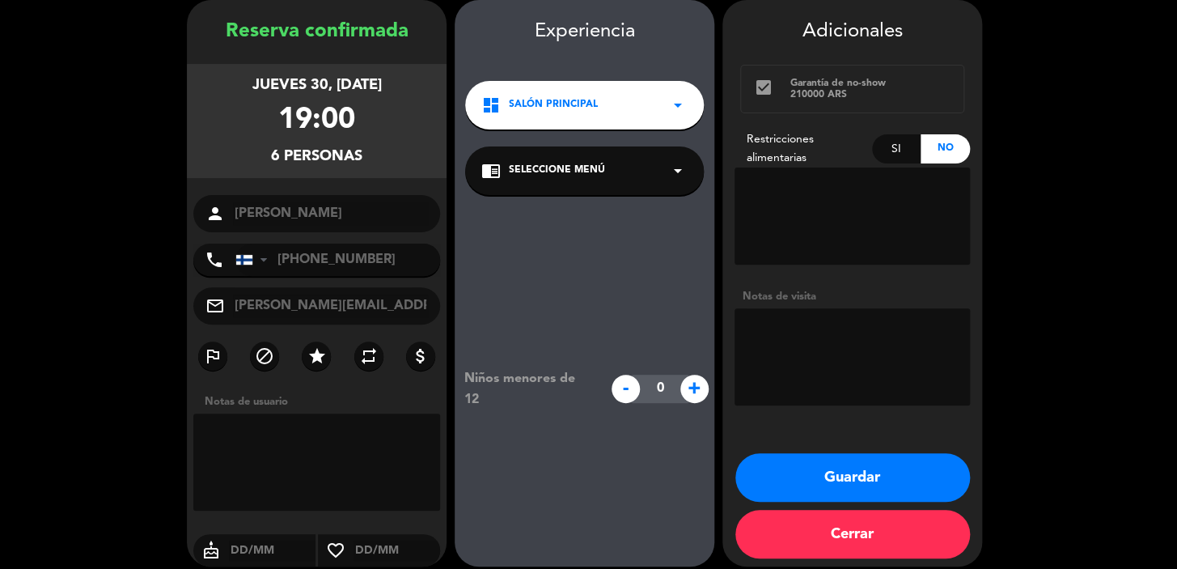
click at [908, 155] on div "Si" at bounding box center [896, 148] width 49 height 29
paste textarea "1 person allergic to kiwi-fruit"
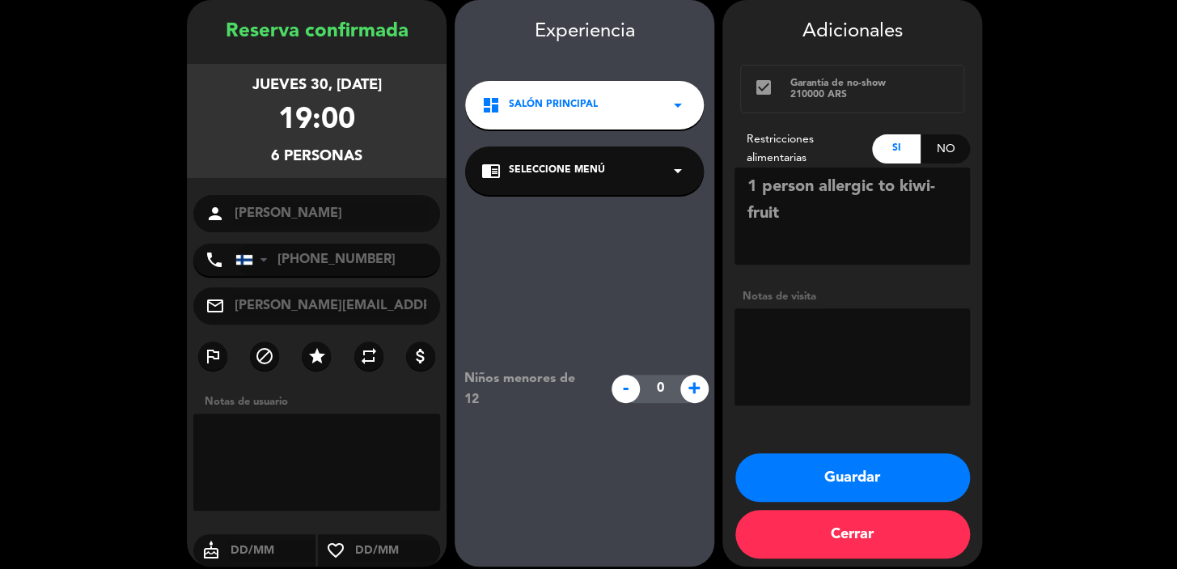
type textarea "1 person allergic to kiwi-fruit"
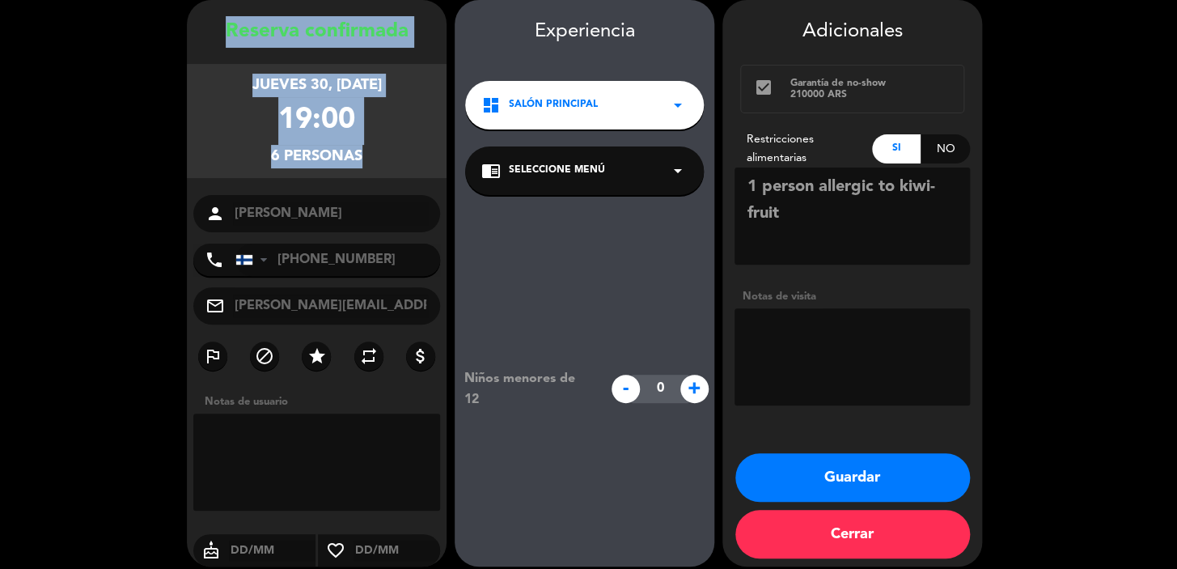
click at [358, 224] on div "Reserva confirmada jueves 30, [DATE] 19:00 6 personas person [PERSON_NAME] phon…" at bounding box center [317, 299] width 260 height 566
copy div "Reserva confirmada jueves 30, [DATE] 19:00 6 personas"
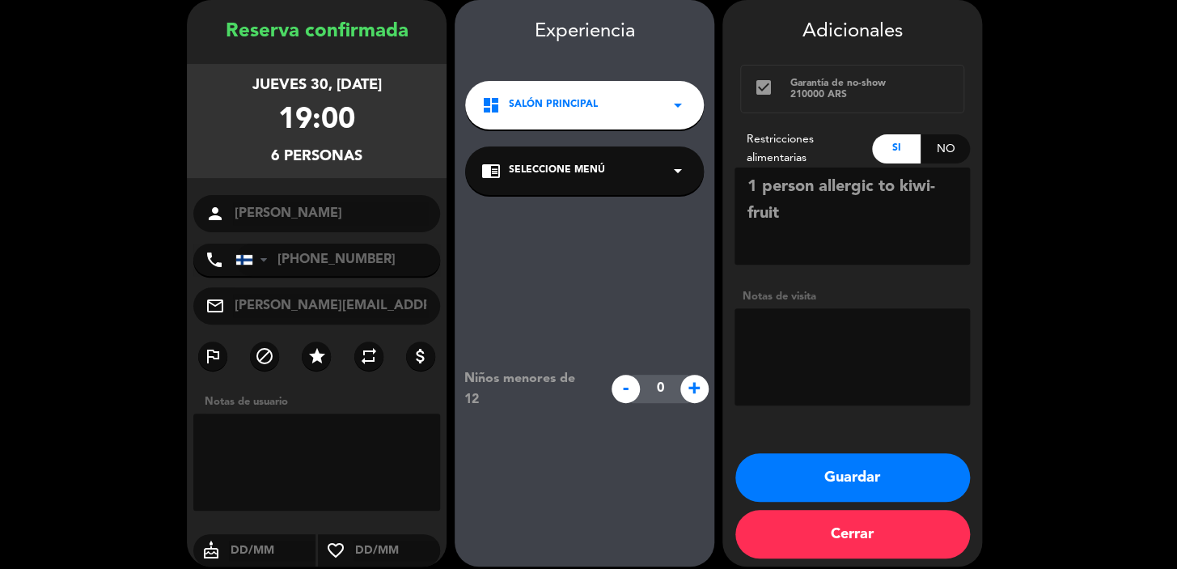
click at [558, 106] on span "Salón Principal" at bounding box center [553, 105] width 89 height 16
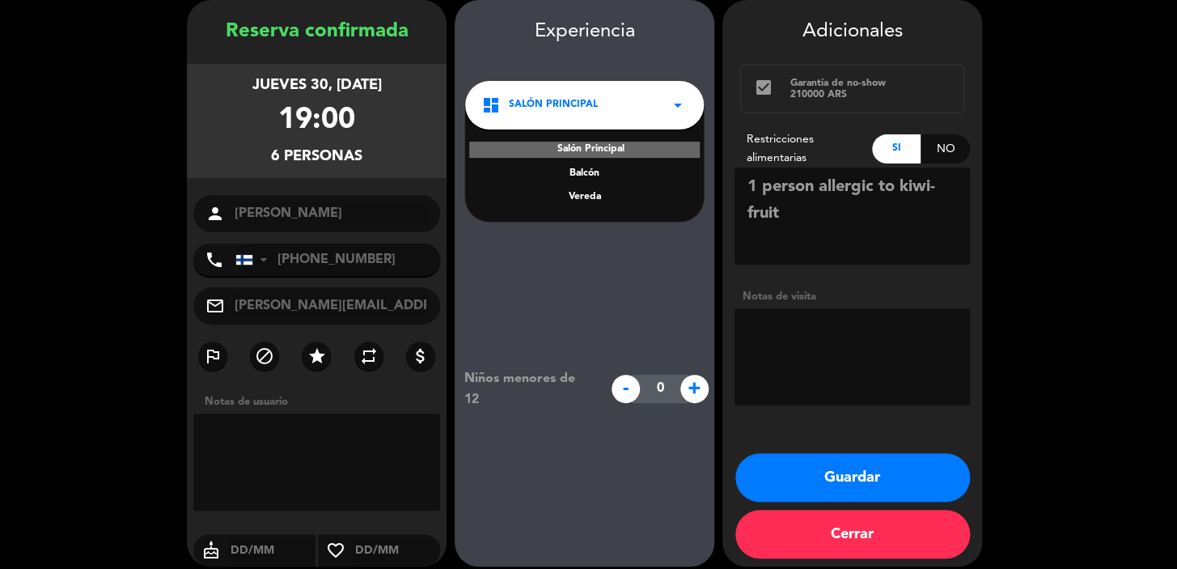
click at [574, 197] on div "Vereda" at bounding box center [584, 197] width 206 height 16
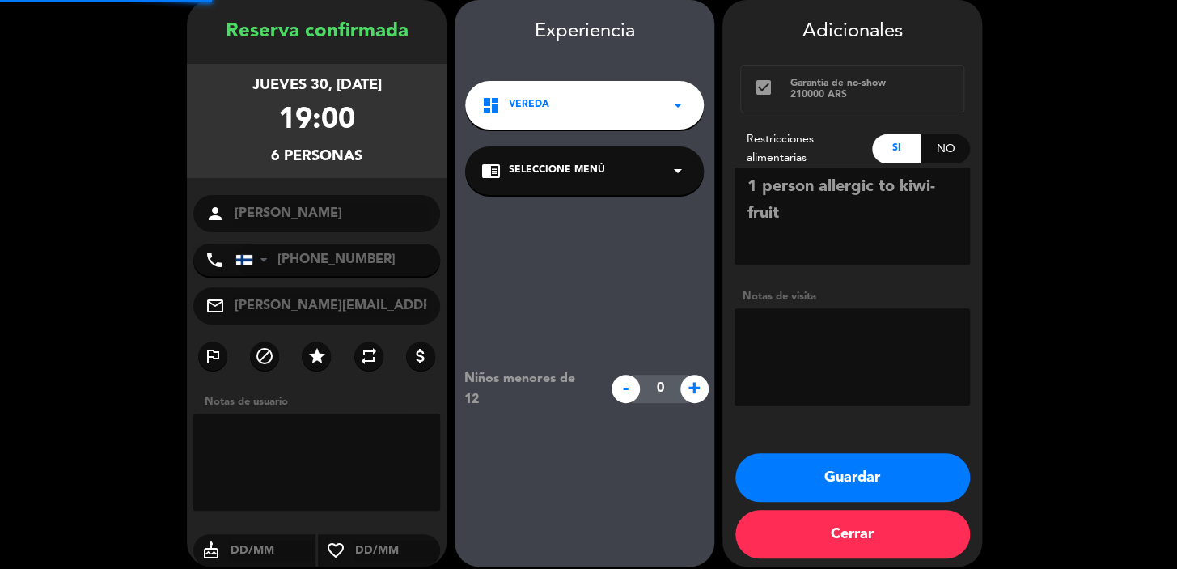
click at [575, 189] on div "chrome_reader_mode Seleccione Menú arrow_drop_down" at bounding box center [584, 170] width 239 height 49
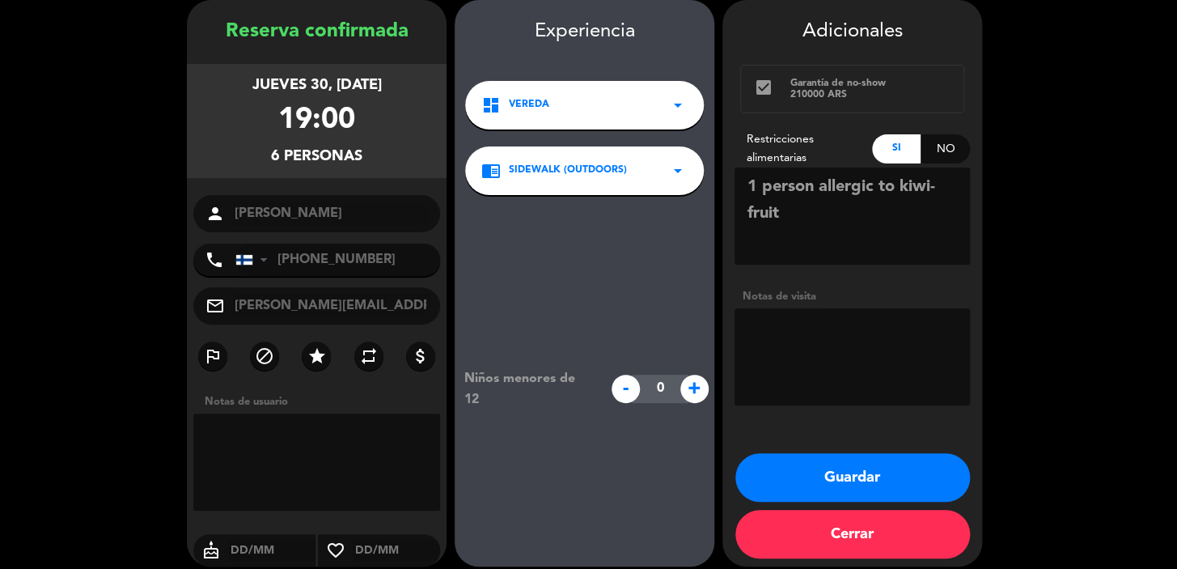
click at [806, 477] on button "Guardar" at bounding box center [853, 477] width 235 height 49
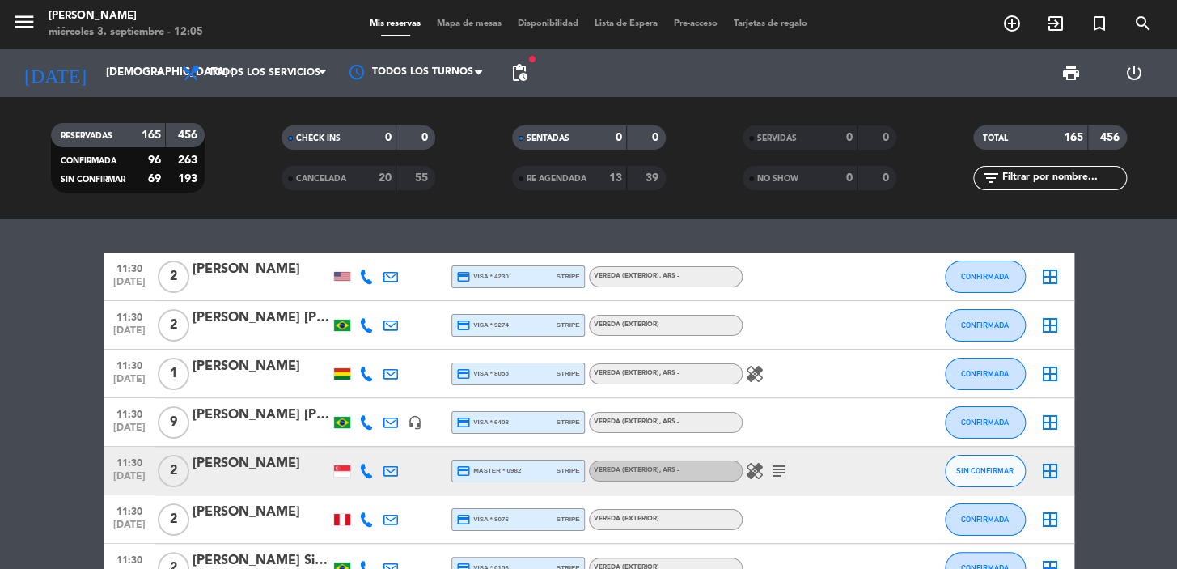
click at [1003, 20] on icon "add_circle_outline" at bounding box center [1012, 23] width 19 height 19
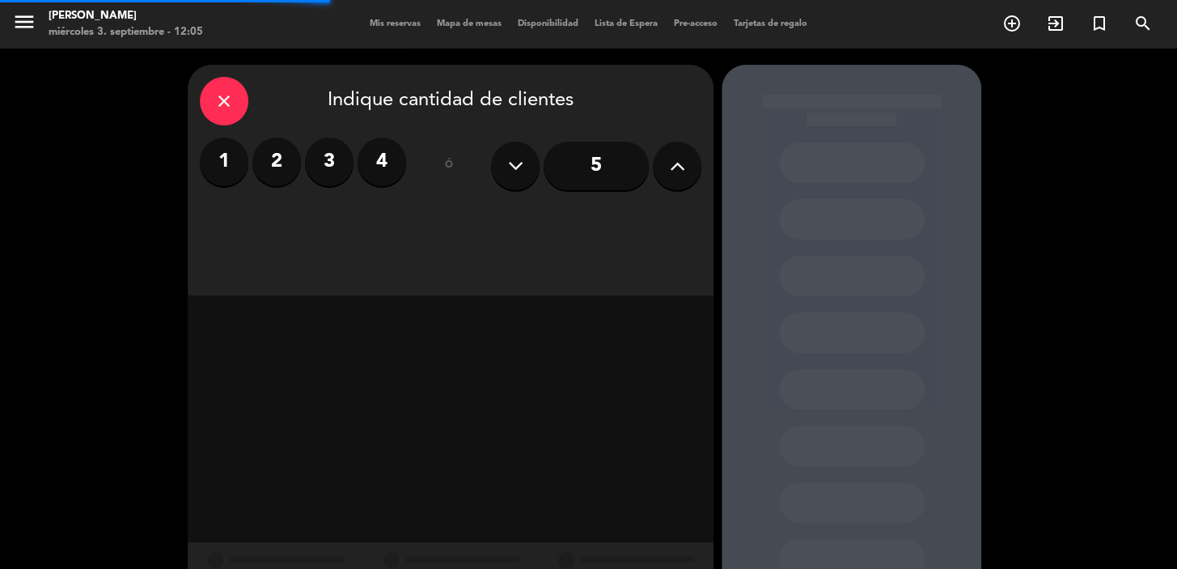
click at [576, 173] on input "5" at bounding box center [596, 166] width 105 height 49
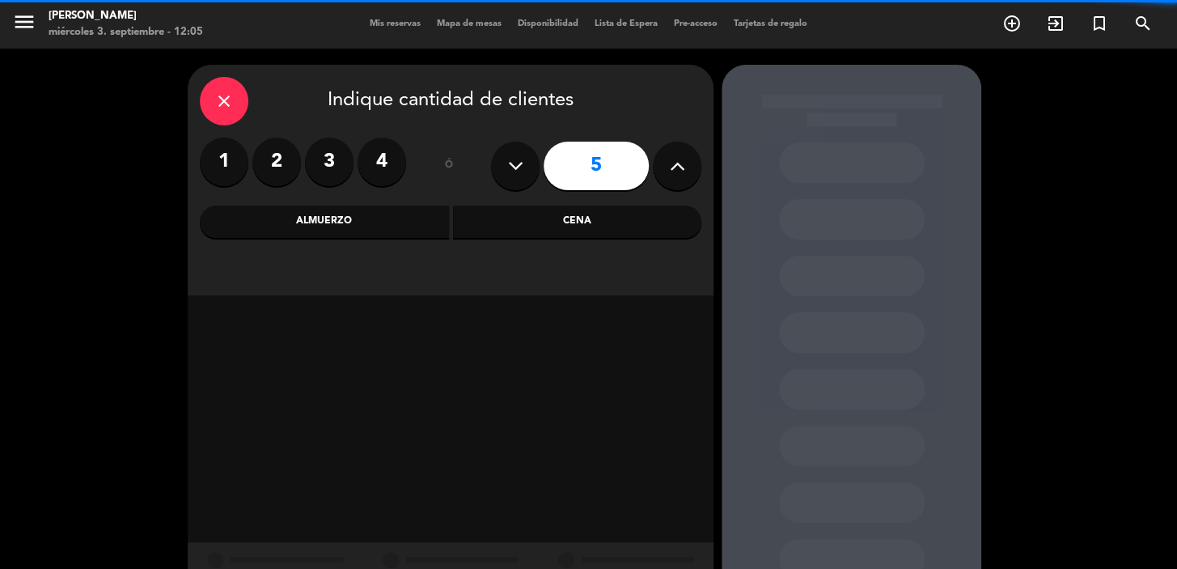
click at [706, 155] on div "close Indique cantidad de clientes 1 2 3 4 ó 5 Almuerzo Cena" at bounding box center [451, 180] width 526 height 231
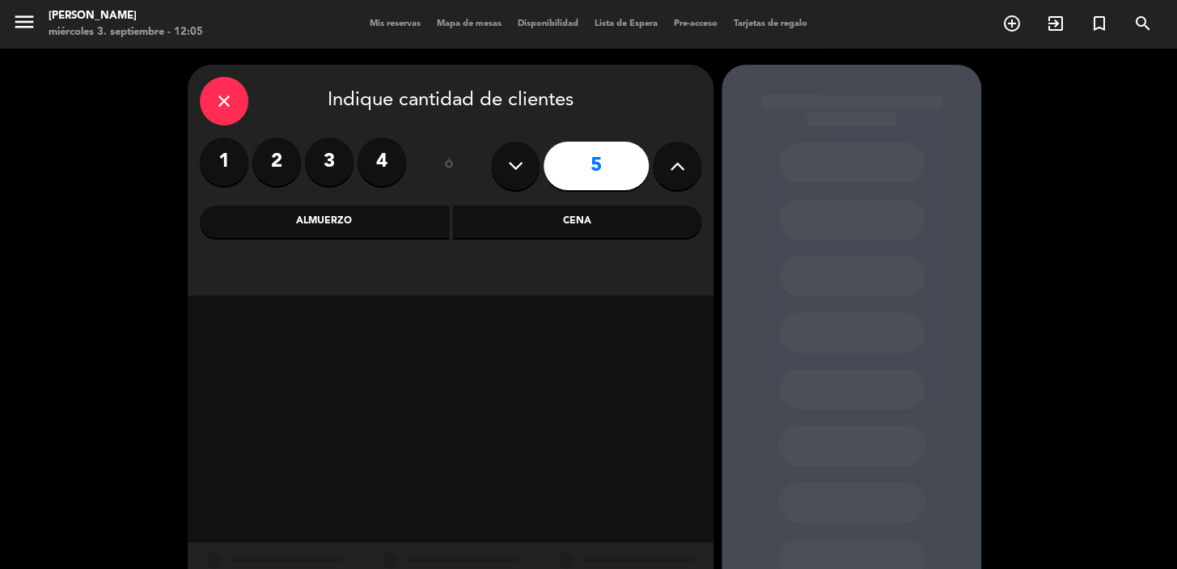
click at [679, 168] on icon at bounding box center [677, 166] width 15 height 24
type input "7"
click at [396, 231] on div "Almuerzo" at bounding box center [324, 222] width 249 height 32
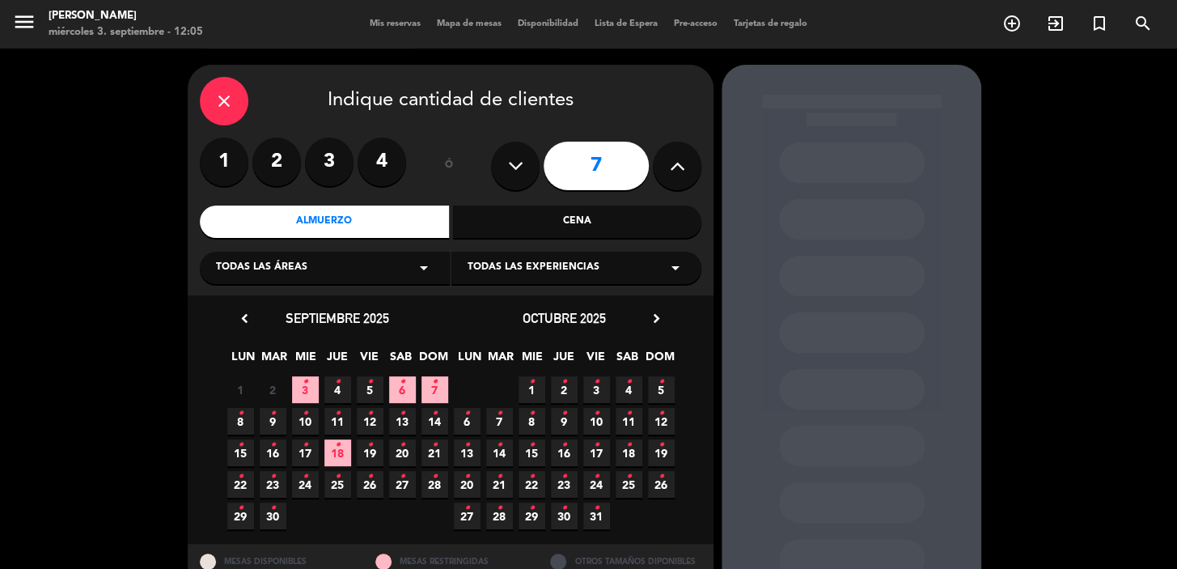
click at [658, 329] on div "octubre 2025 chevron_right" at bounding box center [564, 318] width 227 height 22
click at [656, 323] on icon "chevron_right" at bounding box center [656, 318] width 17 height 17
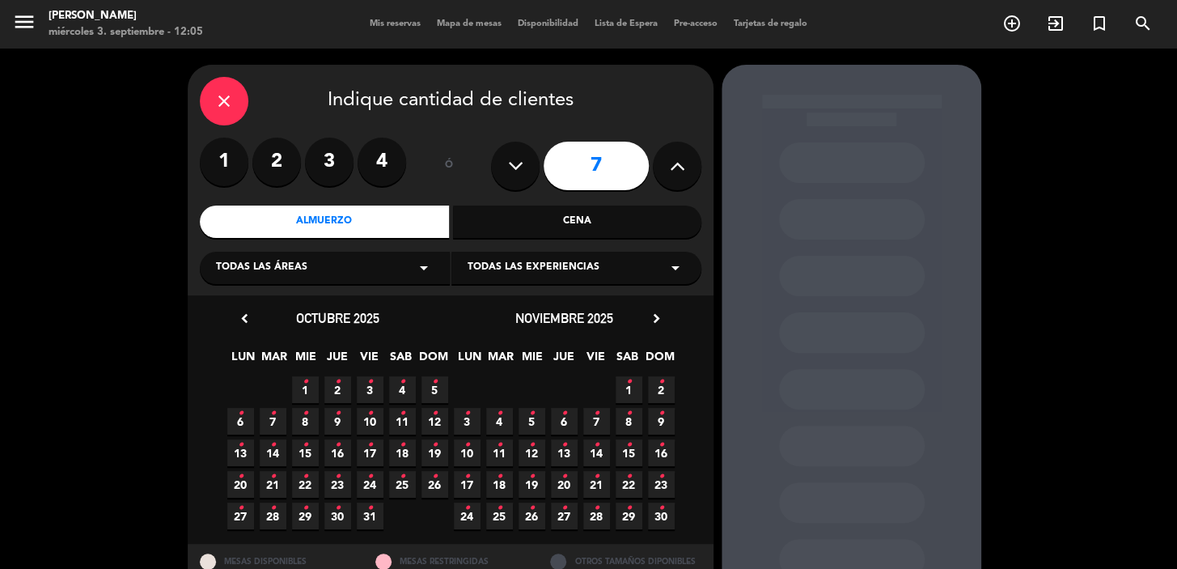
drag, startPoint x: 594, startPoint y: 452, endPoint x: 592, endPoint y: 442, distance: 9.8
click at [595, 452] on icon "•" at bounding box center [597, 445] width 6 height 26
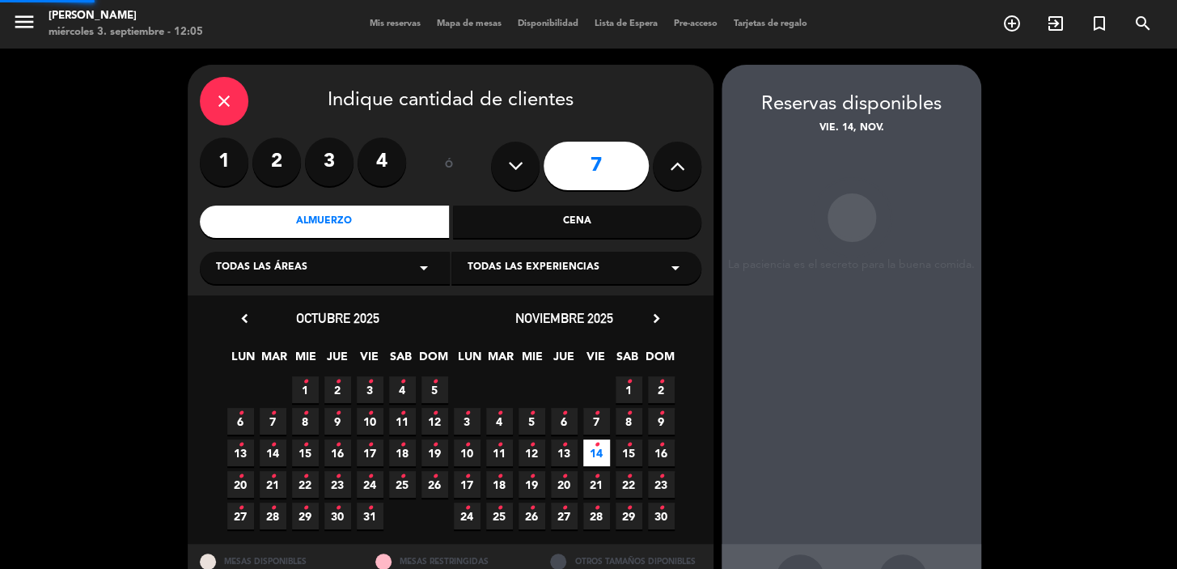
scroll to position [59, 0]
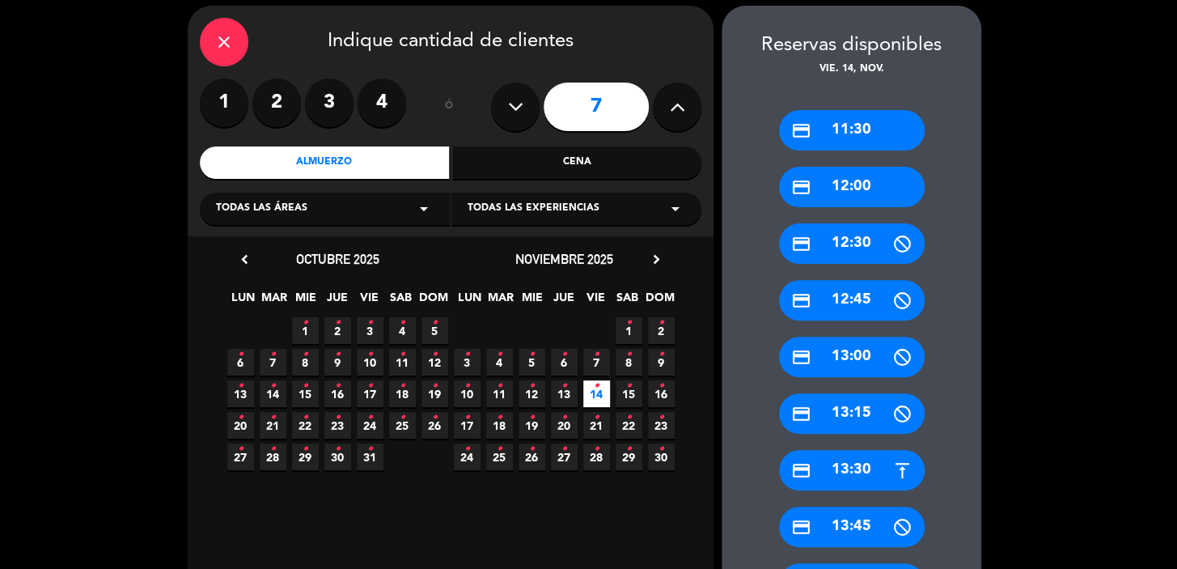
click at [852, 477] on div "credit_card 13:30" at bounding box center [852, 470] width 146 height 40
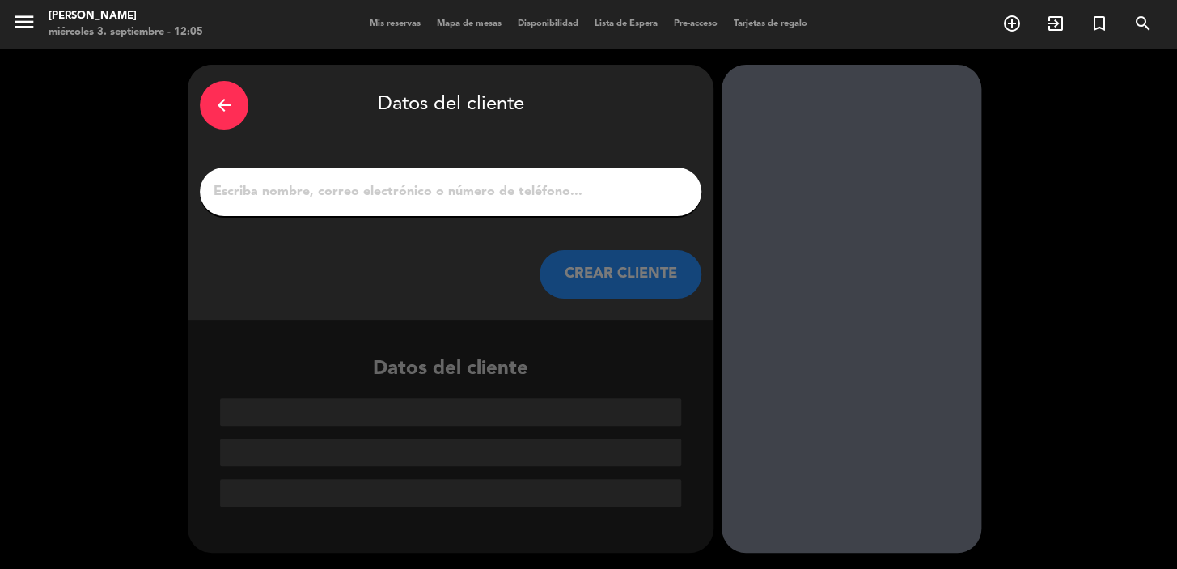
scroll to position [0, 0]
click at [618, 275] on button "CREAR CLIENTE" at bounding box center [621, 274] width 162 height 49
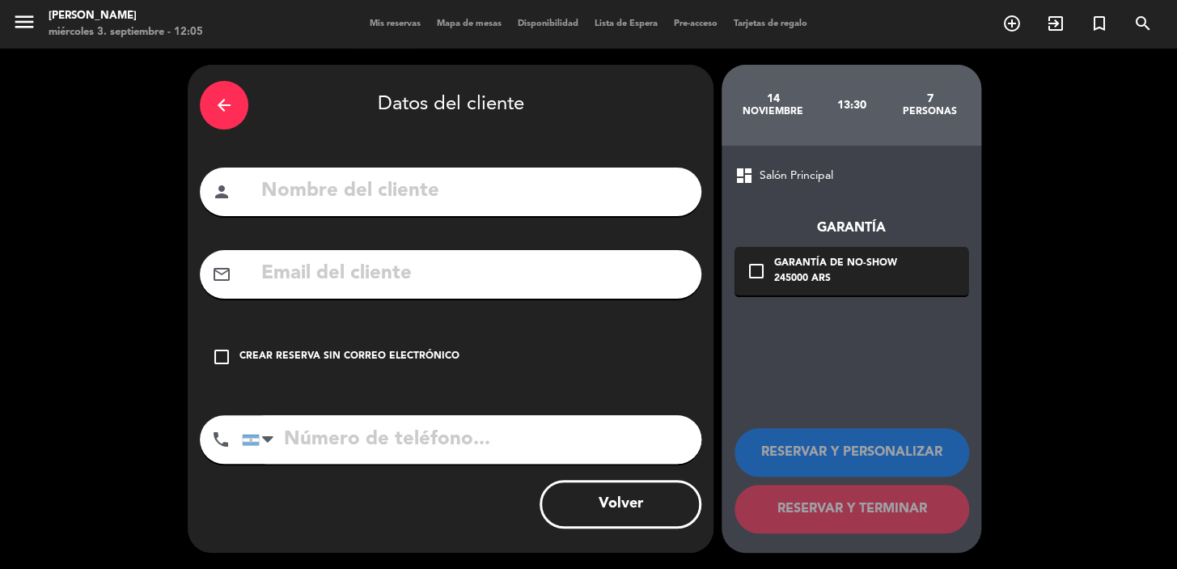
paste input "[EMAIL_ADDRESS][DOMAIN_NAME]"
type input "[EMAIL_ADDRESS][DOMAIN_NAME]"
paste input "[PHONE_NUMBER]"
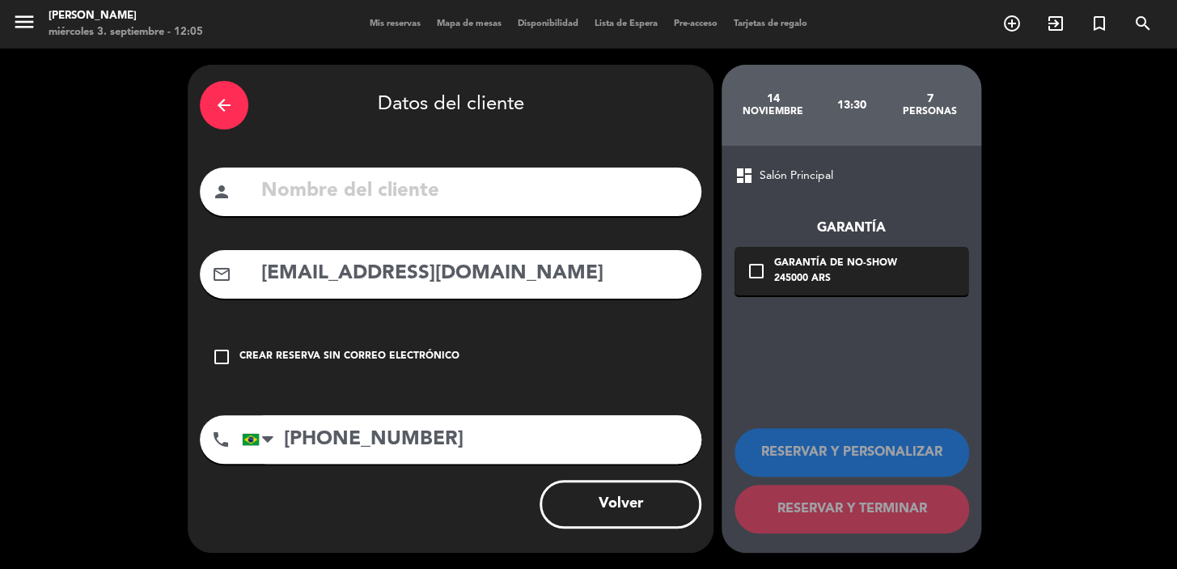
type input "[PHONE_NUMBER]"
click at [359, 196] on input "text" at bounding box center [475, 191] width 430 height 33
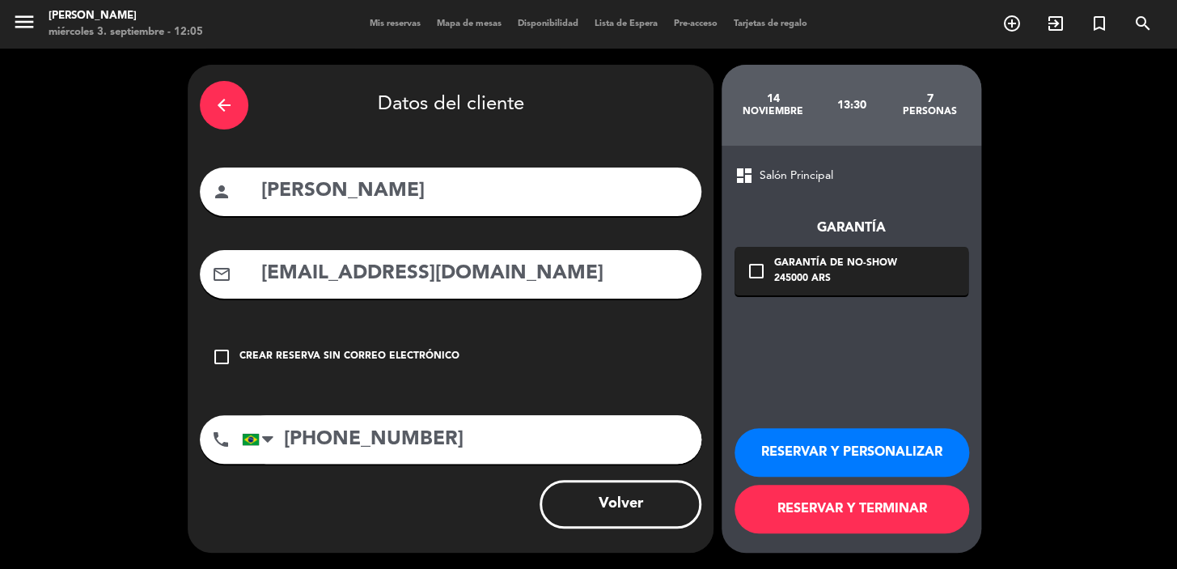
type input "[PERSON_NAME]"
click at [804, 253] on div "check_box_outline_blank Garantía de no-show 245000 ARS" at bounding box center [852, 271] width 234 height 49
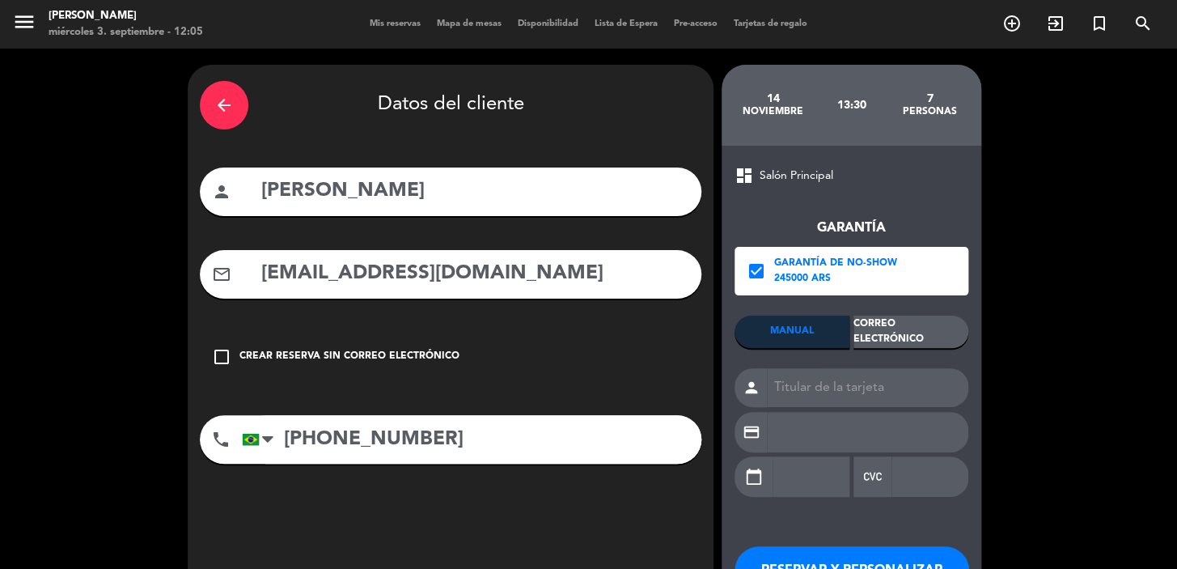
click at [863, 329] on div "Correo Electrónico" at bounding box center [911, 332] width 115 height 32
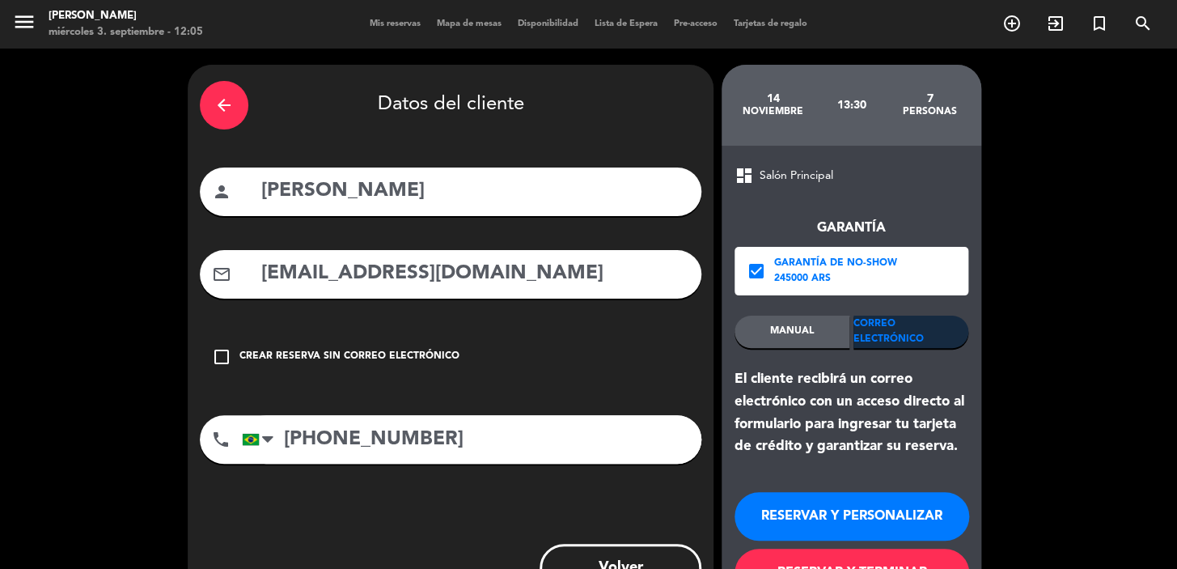
click at [871, 517] on button "RESERVAR Y PERSONALIZAR" at bounding box center [852, 516] width 235 height 49
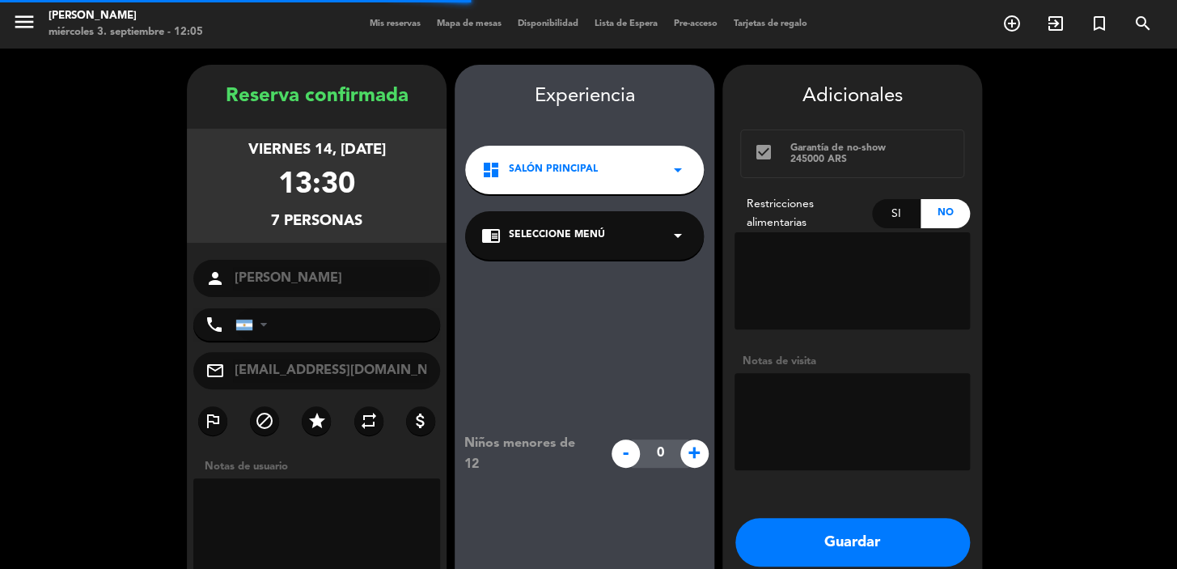
type input "[PHONE_NUMBER]"
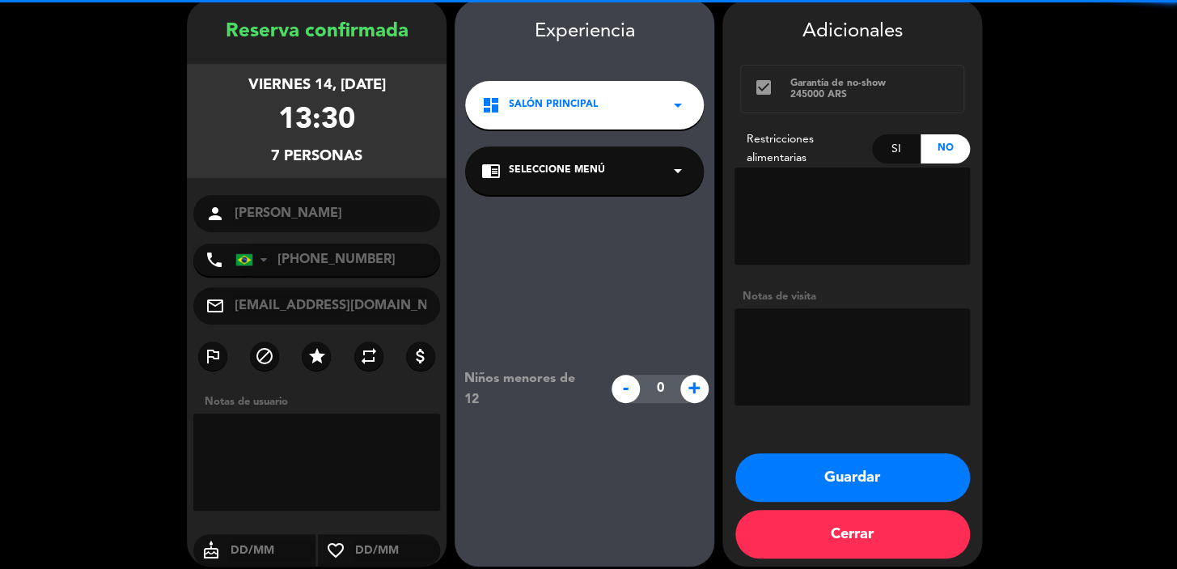
drag, startPoint x: 550, startPoint y: 111, endPoint x: 557, endPoint y: 128, distance: 18.2
click at [550, 112] on span "Salón Principal" at bounding box center [553, 105] width 89 height 16
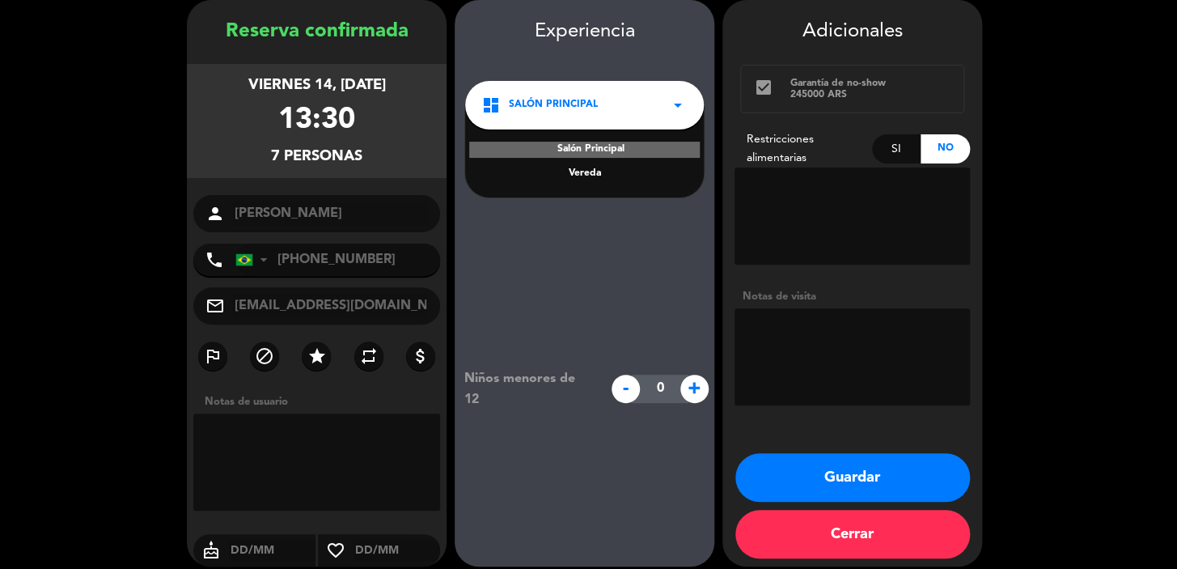
click at [572, 176] on div "Vereda" at bounding box center [584, 174] width 206 height 16
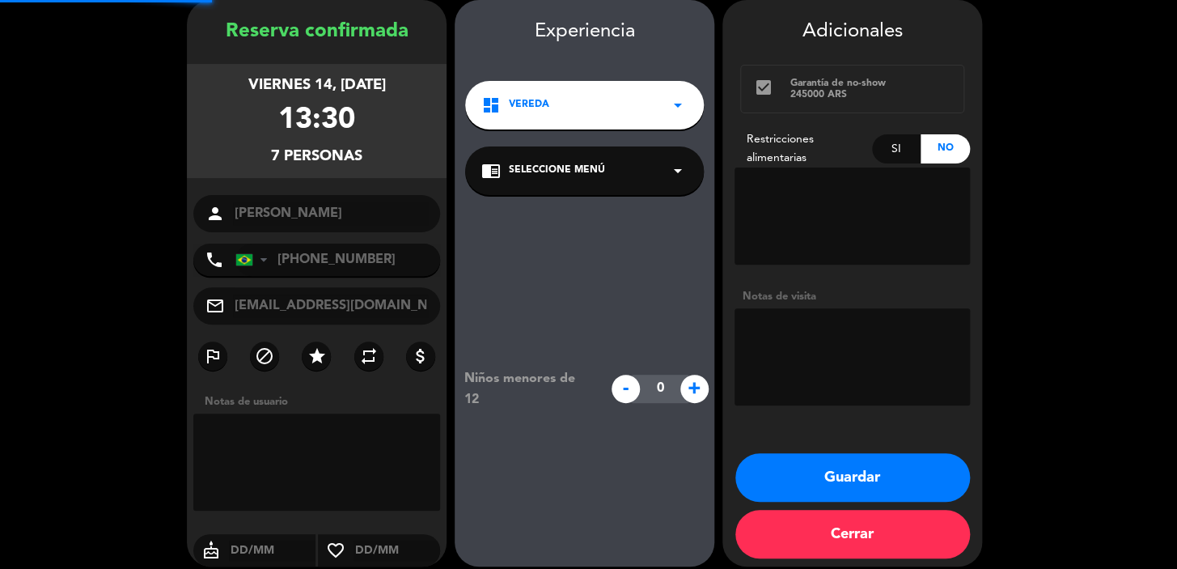
click at [572, 176] on span "Seleccione Menú" at bounding box center [557, 171] width 96 height 16
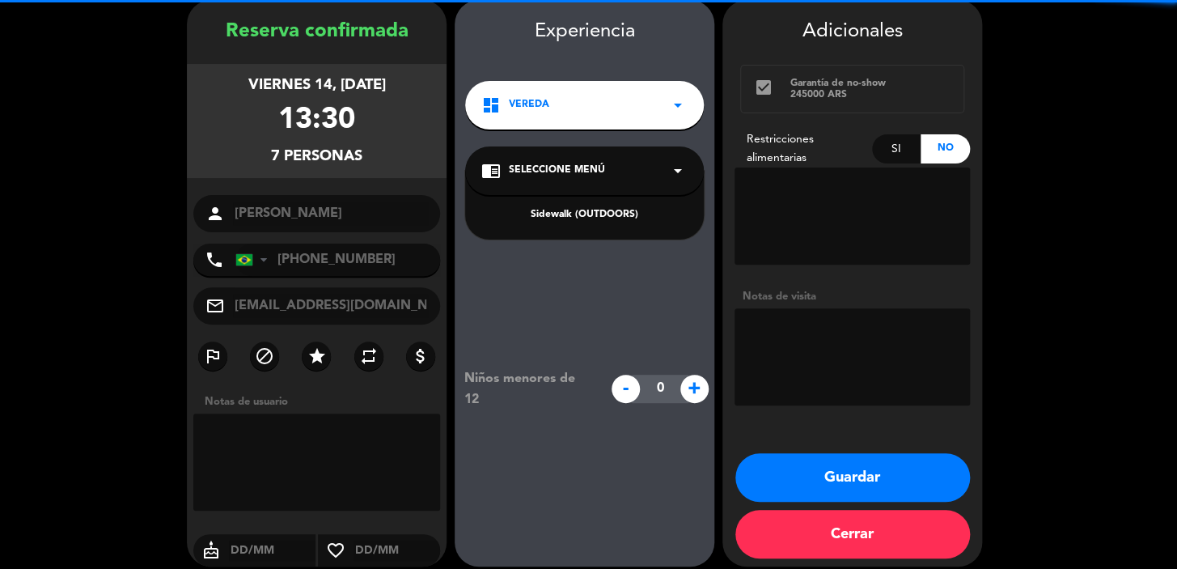
click at [573, 218] on div "Sidewalk (OUTDOORS)" at bounding box center [584, 215] width 206 height 16
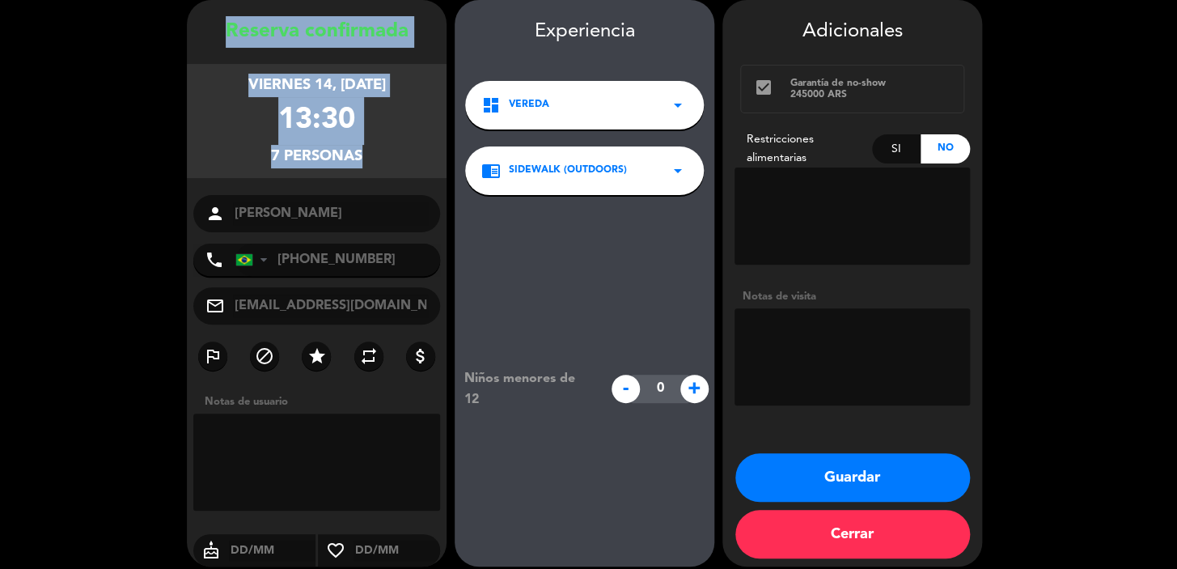
click at [375, 206] on div "Reserva confirmada viernes 14, [DATE] 13:30 7 personas person [PERSON_NAME] pho…" at bounding box center [317, 299] width 260 height 566
copy div "Reserva confirmada viernes 14, [DATE] 13:30 7 personas"
click at [879, 478] on button "Guardar" at bounding box center [853, 477] width 235 height 49
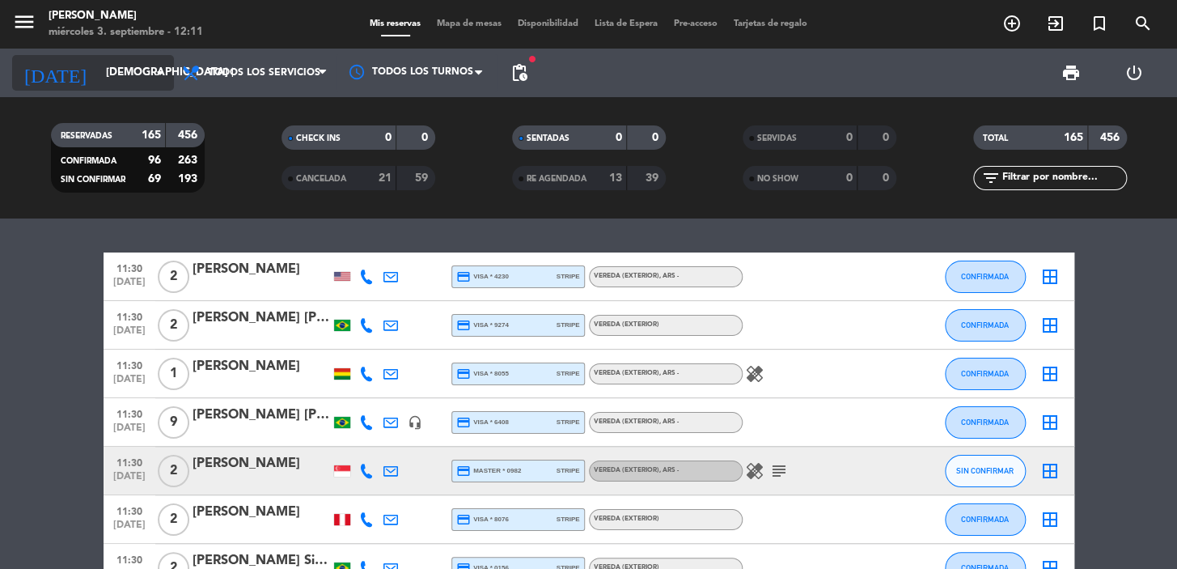
click at [146, 78] on input "[DEMOGRAPHIC_DATA] [DATE]" at bounding box center [169, 72] width 143 height 29
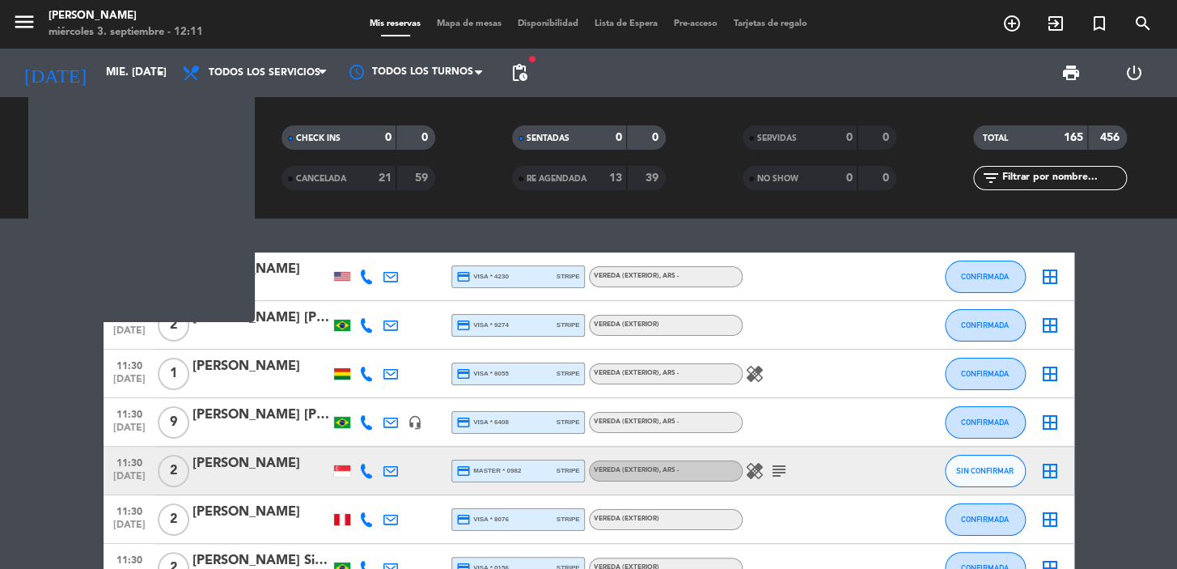
click at [526, 74] on span "pending_actions" at bounding box center [519, 72] width 19 height 19
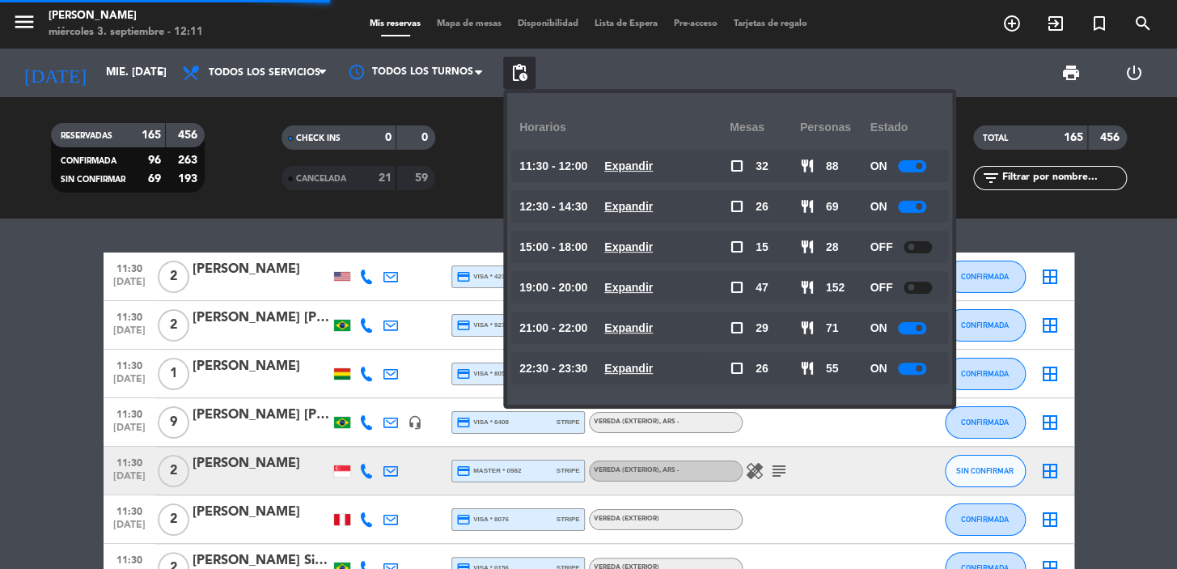
click at [647, 331] on u "Expandir" at bounding box center [628, 327] width 49 height 13
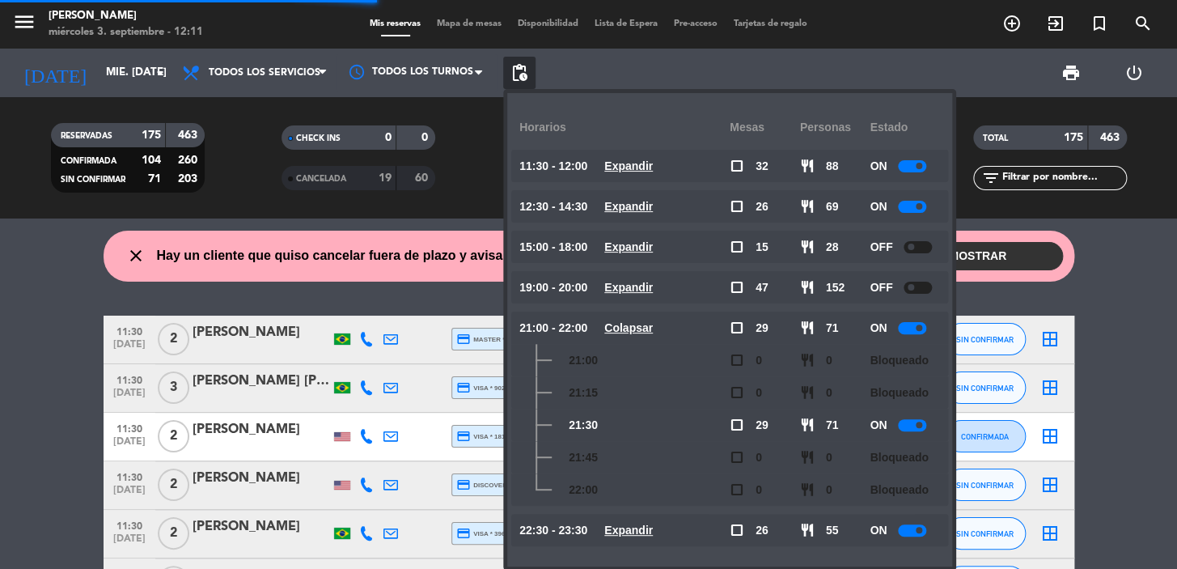
click at [653, 528] on u "Expandir" at bounding box center [628, 530] width 49 height 13
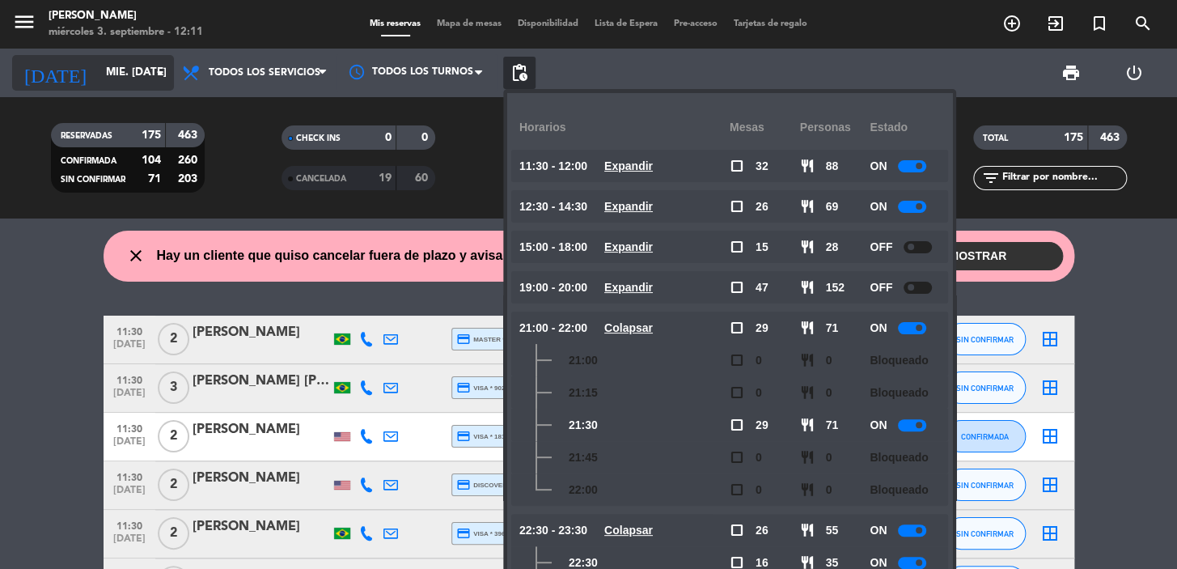
click at [117, 75] on input "mié. [DATE]" at bounding box center [169, 72] width 143 height 29
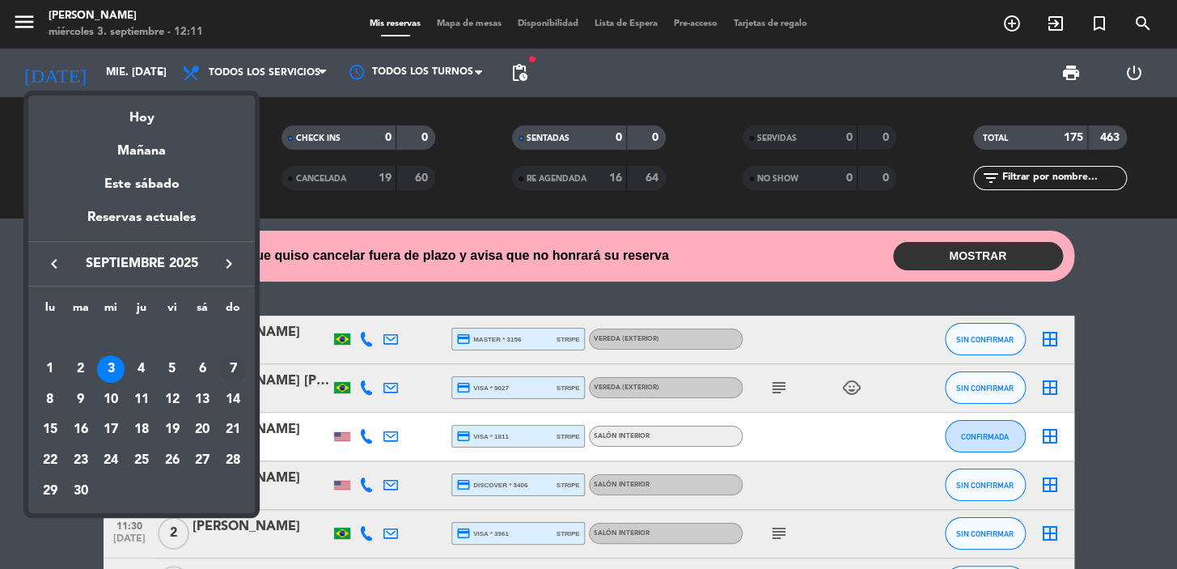
click at [234, 375] on div "7" at bounding box center [233, 369] width 28 height 28
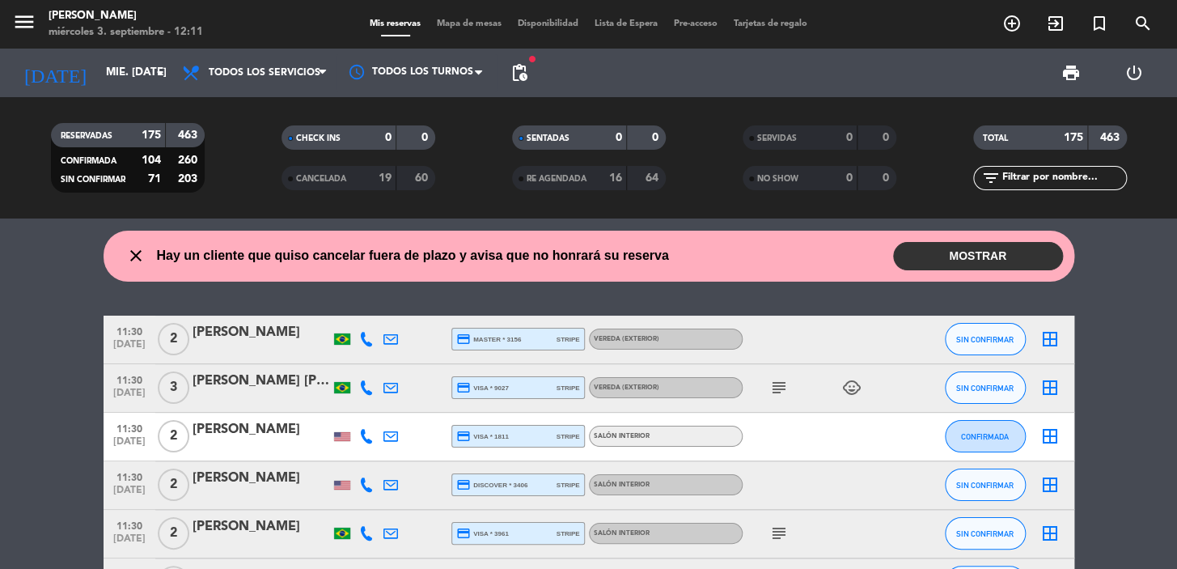
type input "dom. [DATE]"
click at [524, 64] on span "pending_actions" at bounding box center [519, 72] width 19 height 19
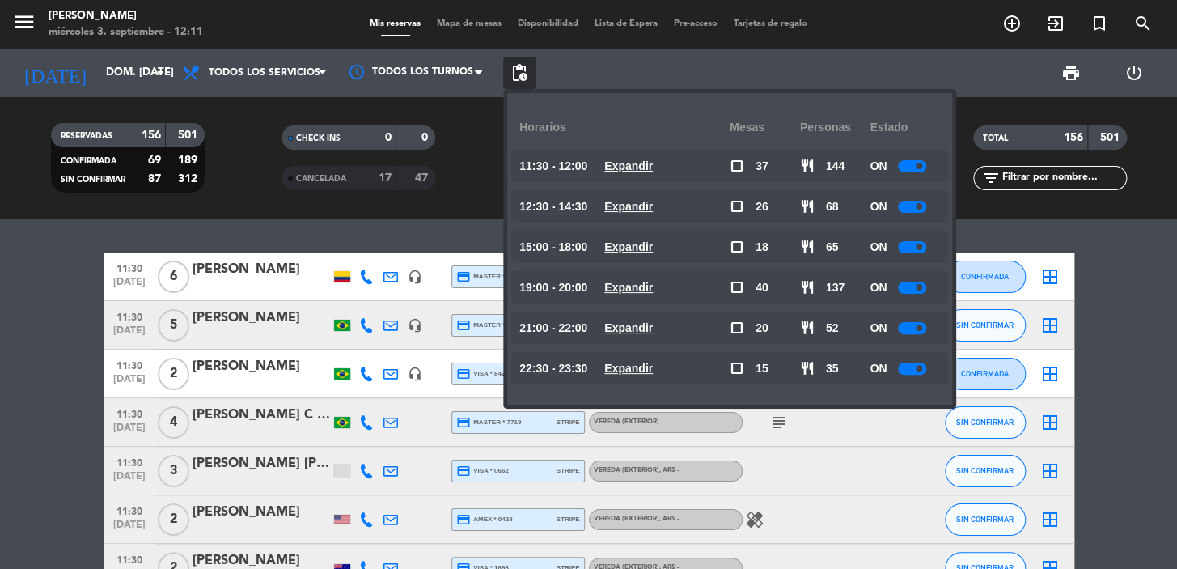
click at [1011, 32] on icon "add_circle_outline" at bounding box center [1012, 23] width 19 height 19
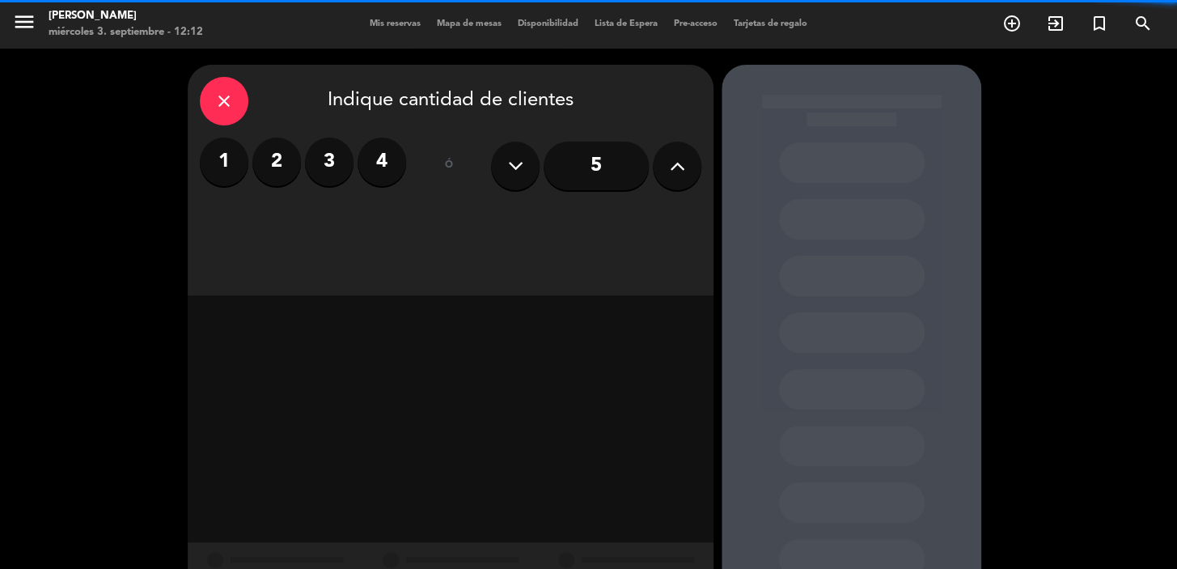
click at [287, 165] on label "2" at bounding box center [276, 162] width 49 height 49
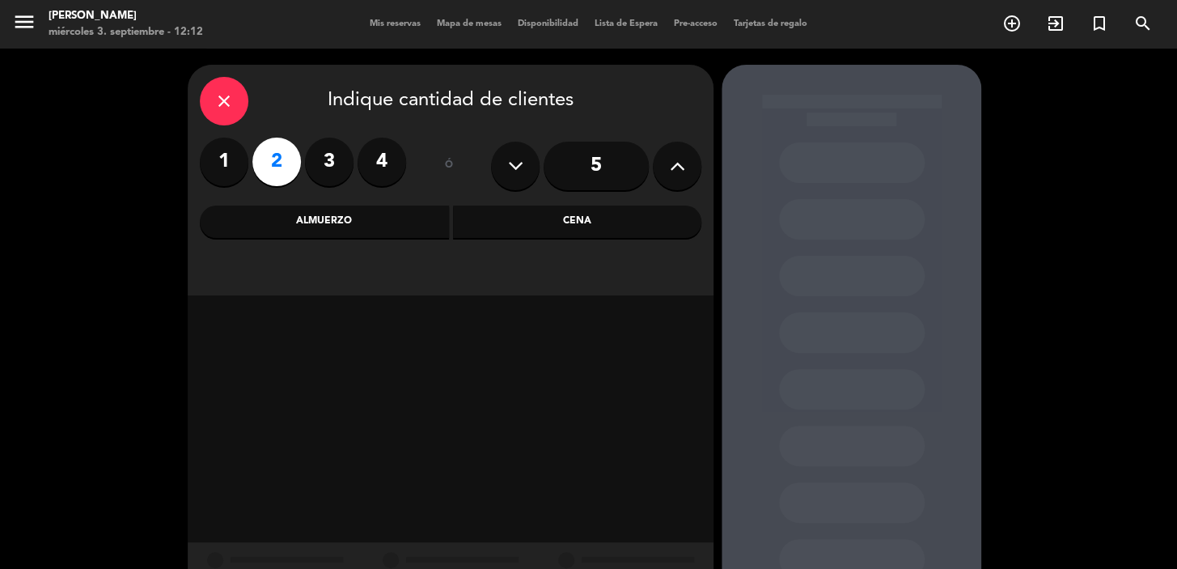
click at [307, 222] on div "Almuerzo" at bounding box center [324, 222] width 249 height 32
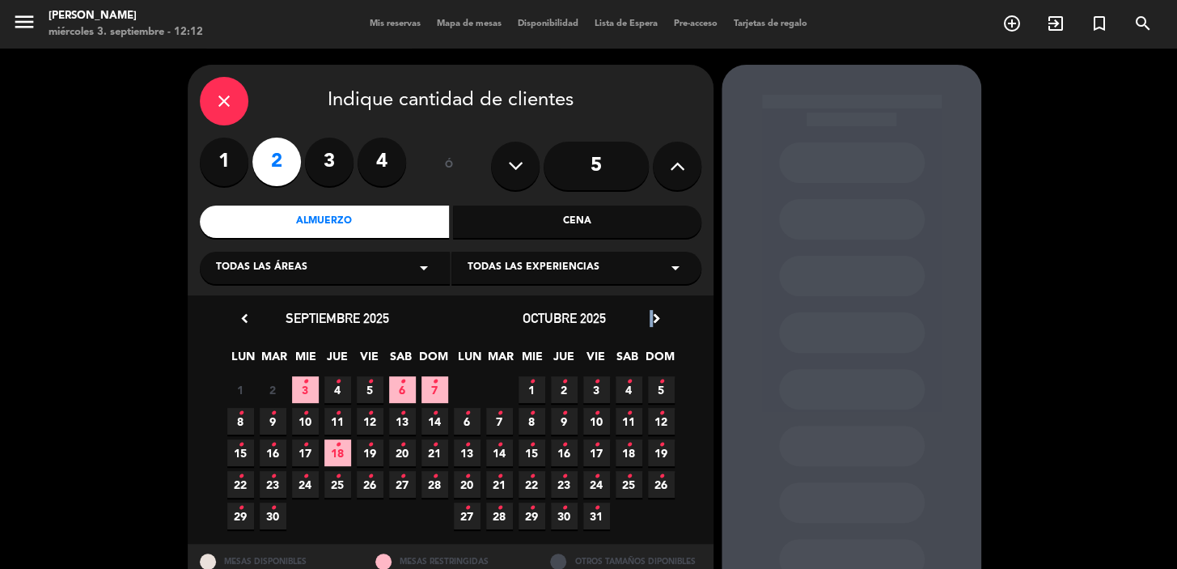
click at [649, 321] on icon "chevron_right" at bounding box center [656, 318] width 17 height 17
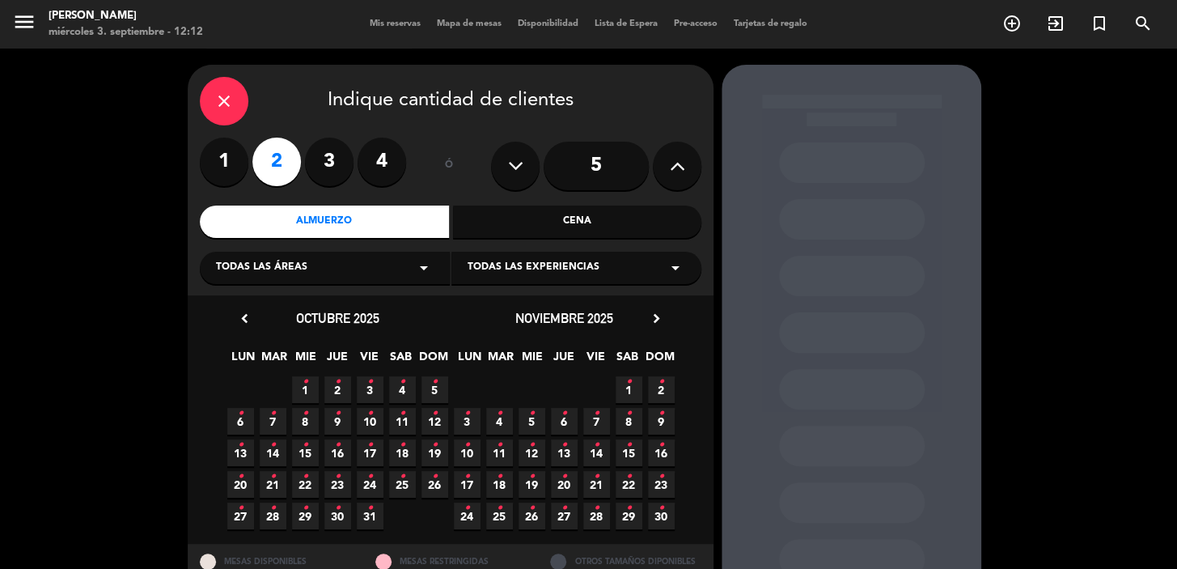
click at [558, 422] on span "6 •" at bounding box center [564, 421] width 27 height 27
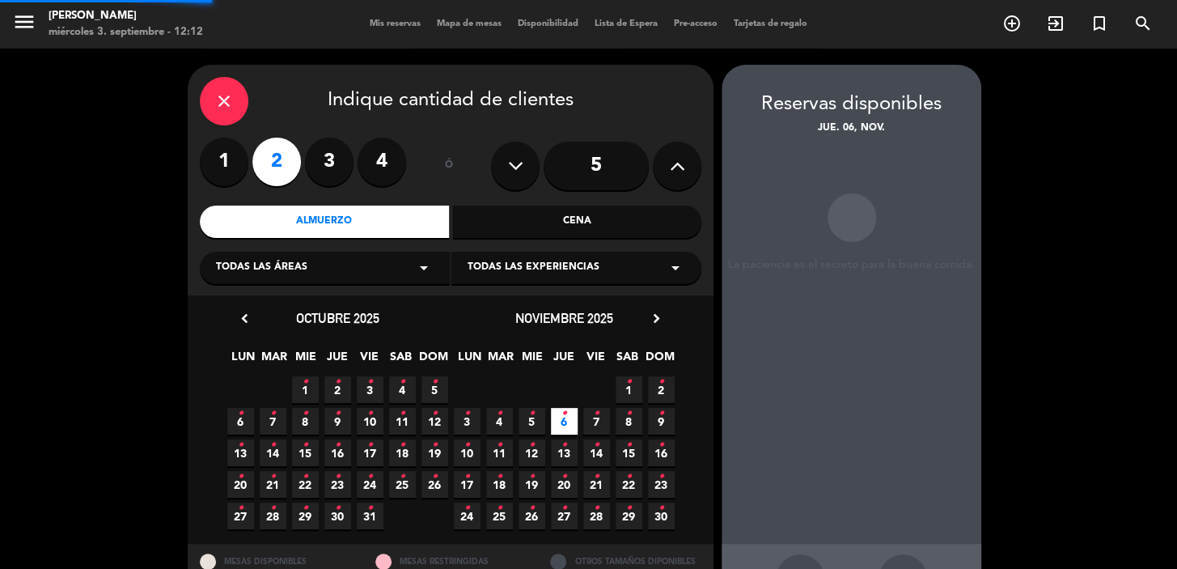
scroll to position [59, 0]
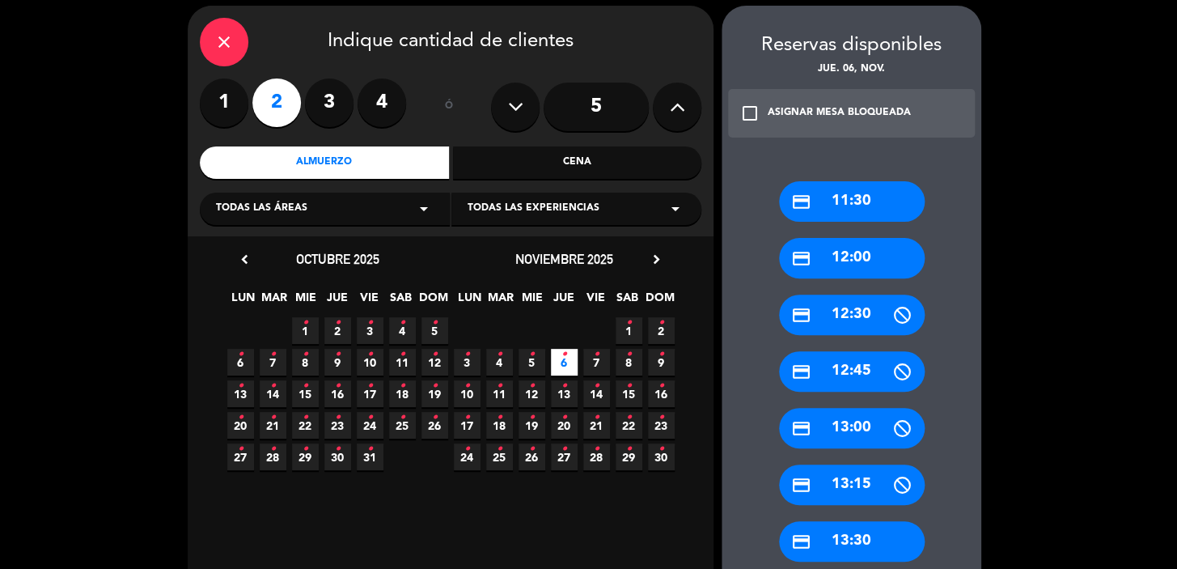
click at [851, 532] on div "credit_card 13:30" at bounding box center [852, 541] width 146 height 40
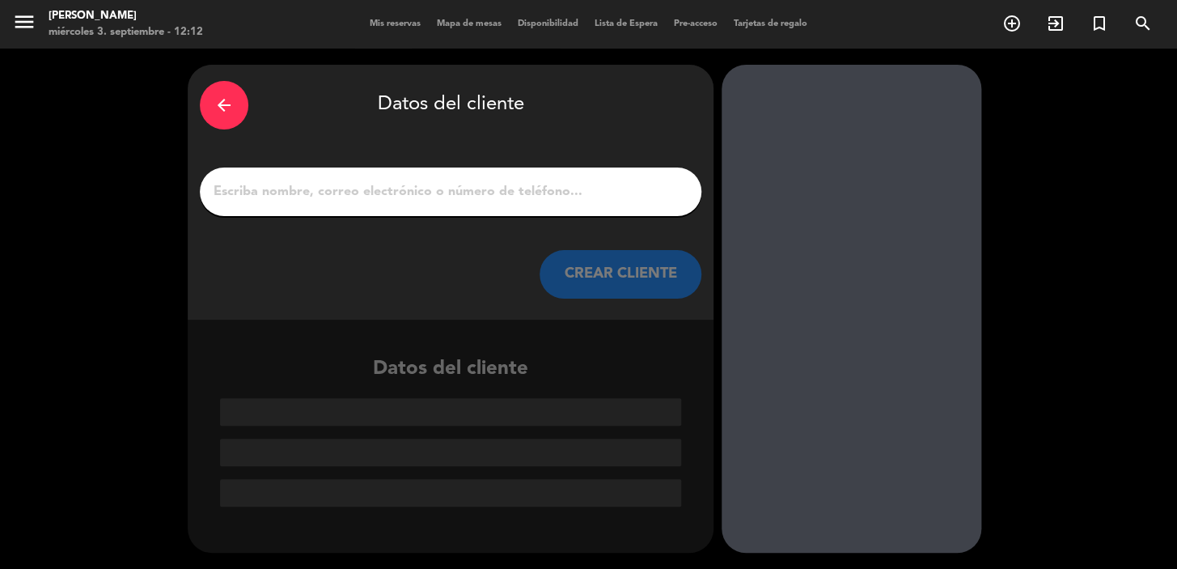
scroll to position [0, 0]
click at [626, 279] on button "CREAR CLIENTE" at bounding box center [621, 274] width 162 height 49
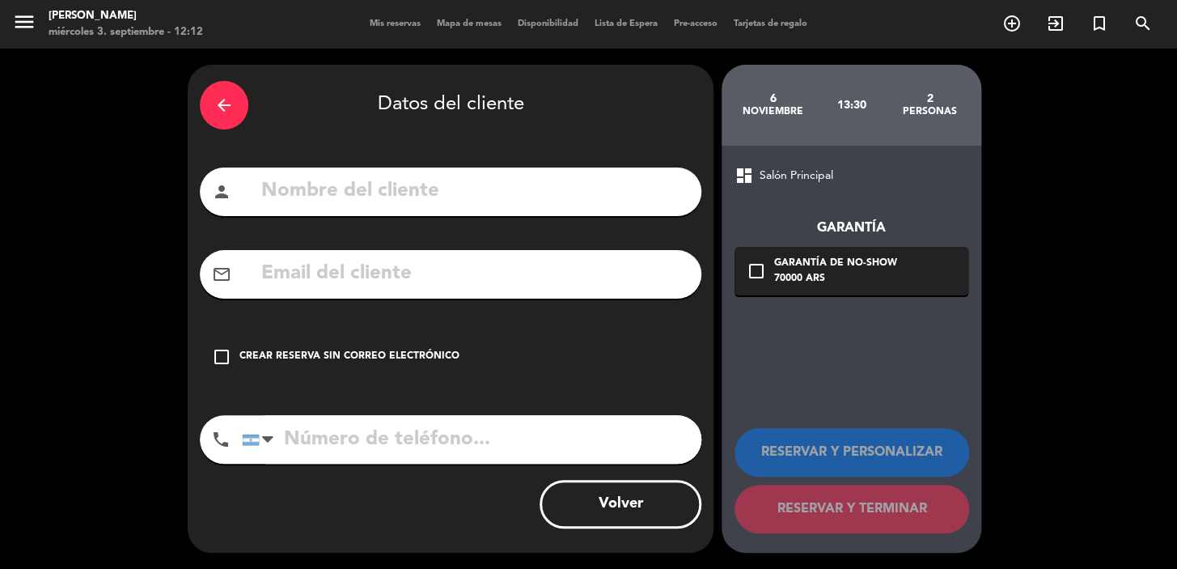
paste input "[EMAIL_ADDRESS][DOMAIN_NAME]"
type input "[EMAIL_ADDRESS][DOMAIN_NAME]"
paste input "[PERSON_NAME] [PERSON_NAME] y"
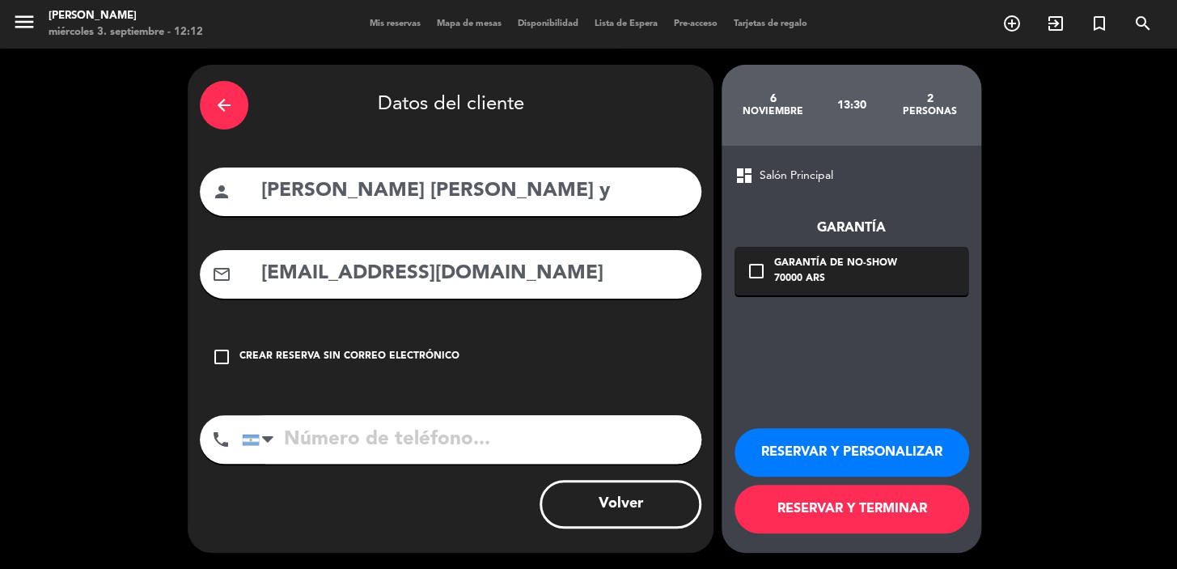
type input "[PERSON_NAME] [PERSON_NAME] y"
paste input "55 41 9966-65755"
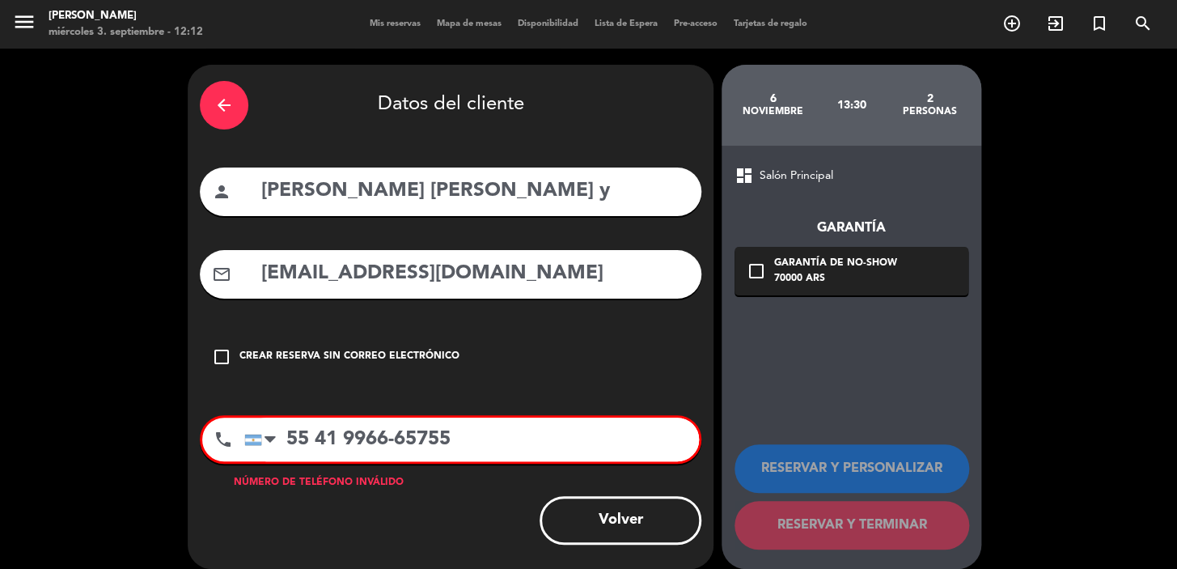
click at [285, 434] on input "55 41 9966-65755" at bounding box center [471, 440] width 455 height 44
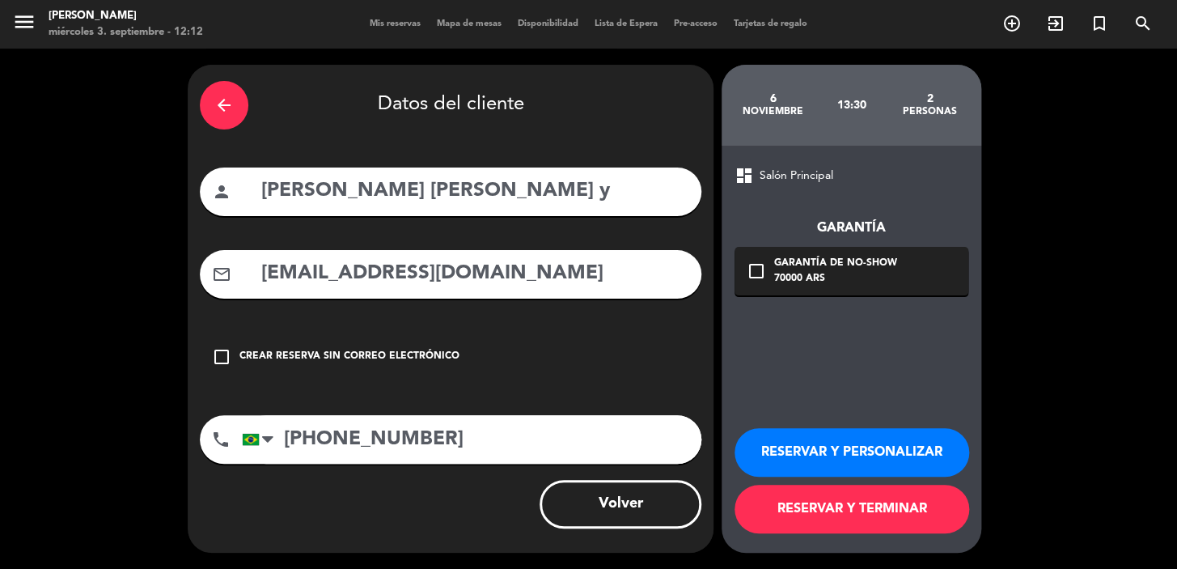
type input "[PHONE_NUMBER]"
click at [931, 275] on div "check_box_outline_blank Garantía de no-show 70000 ARS" at bounding box center [852, 271] width 234 height 49
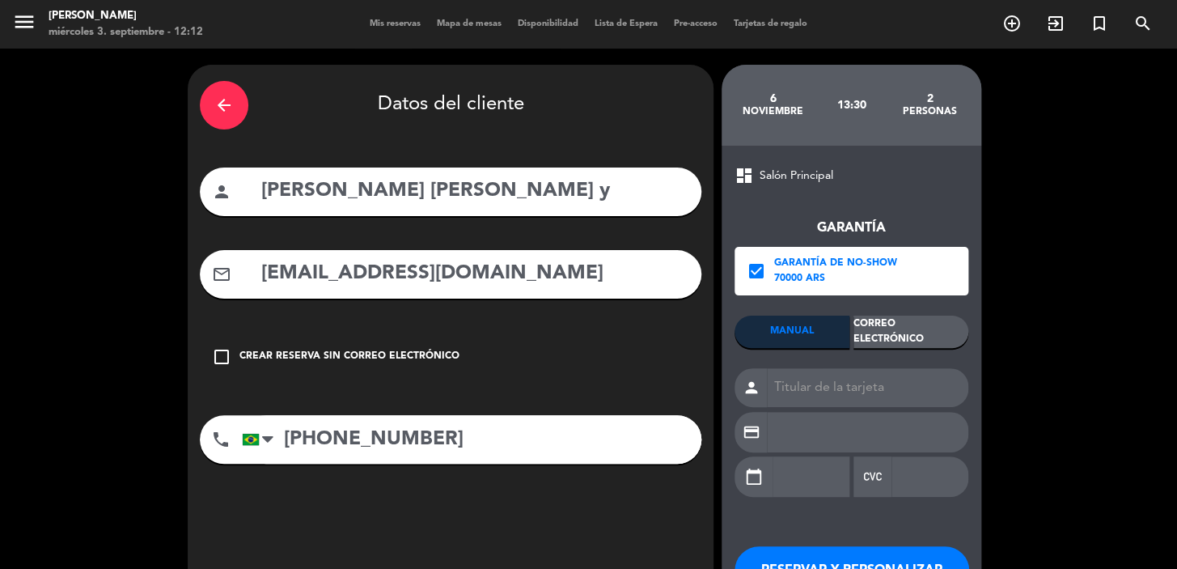
click at [943, 322] on div "Correo Electrónico" at bounding box center [911, 332] width 115 height 32
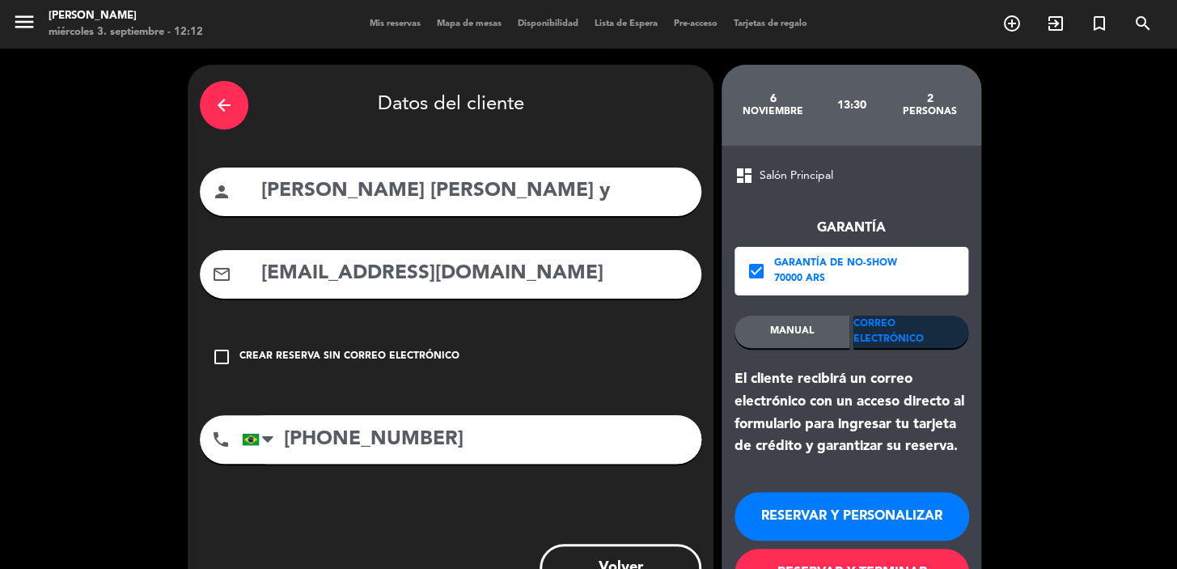
click at [814, 510] on button "RESERVAR Y PERSONALIZAR" at bounding box center [852, 516] width 235 height 49
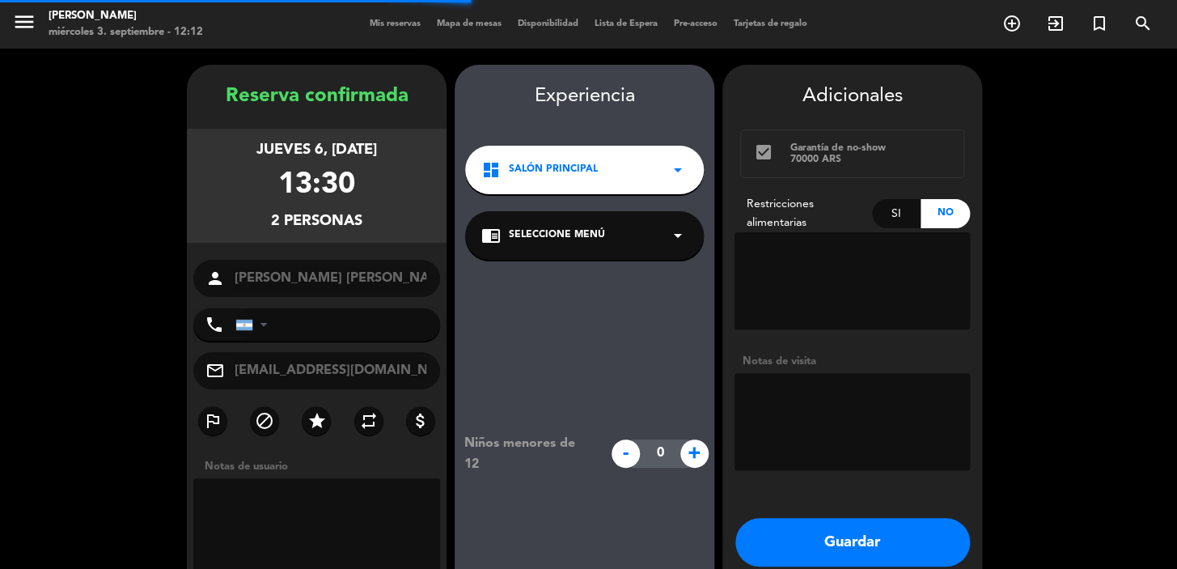
type input "[PHONE_NUMBER]"
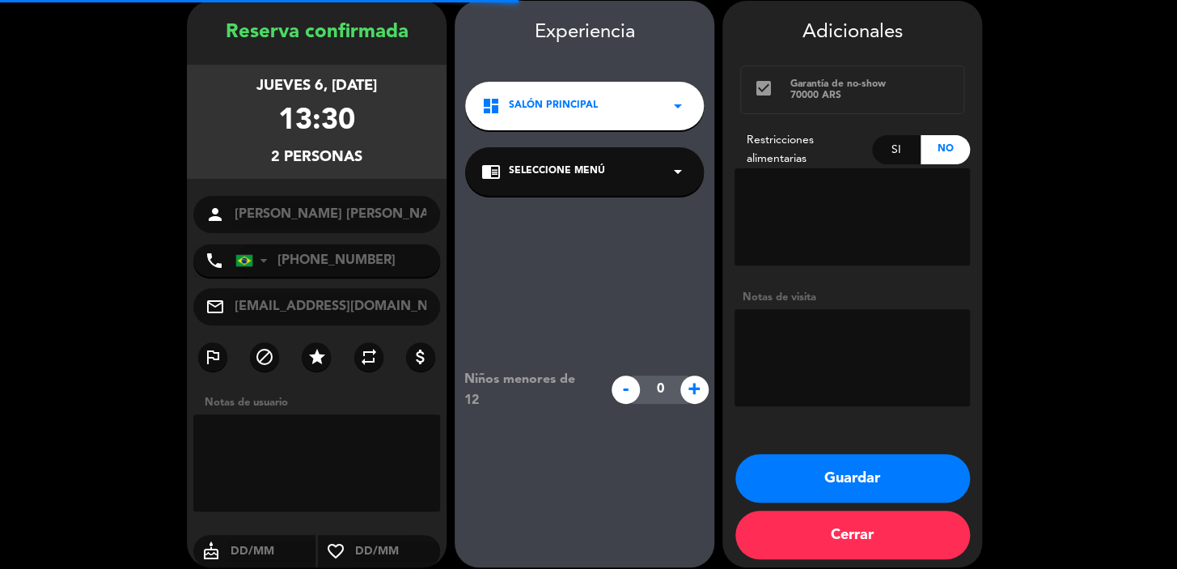
scroll to position [65, 0]
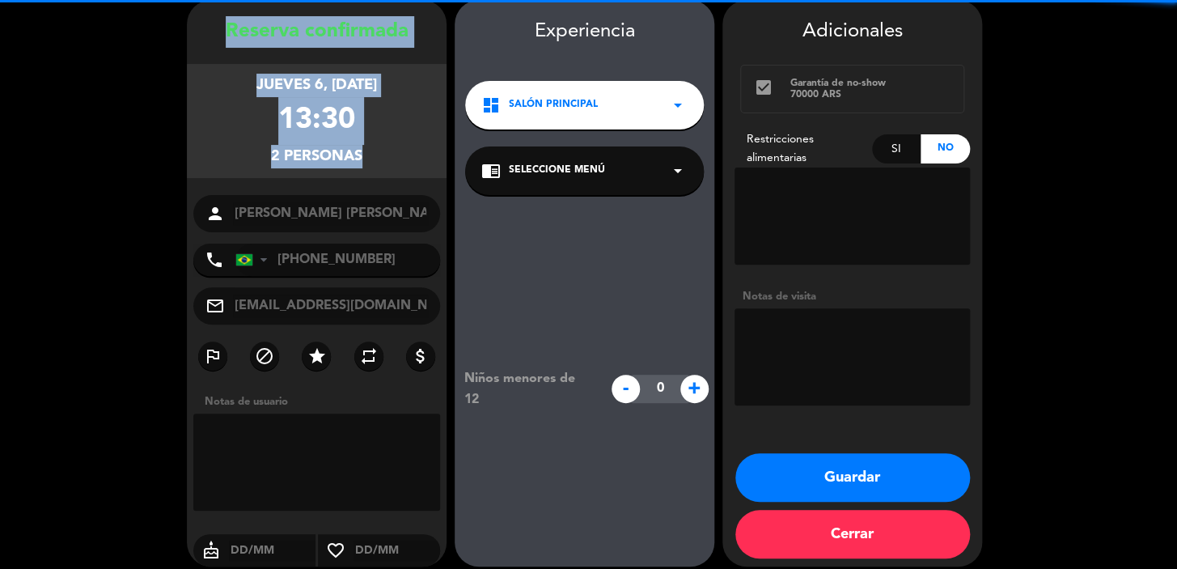
click at [356, 221] on div "Reserva confirmada jueves 6, [DATE] 13:30 2 personas person [PERSON_NAME] [PERS…" at bounding box center [317, 299] width 260 height 566
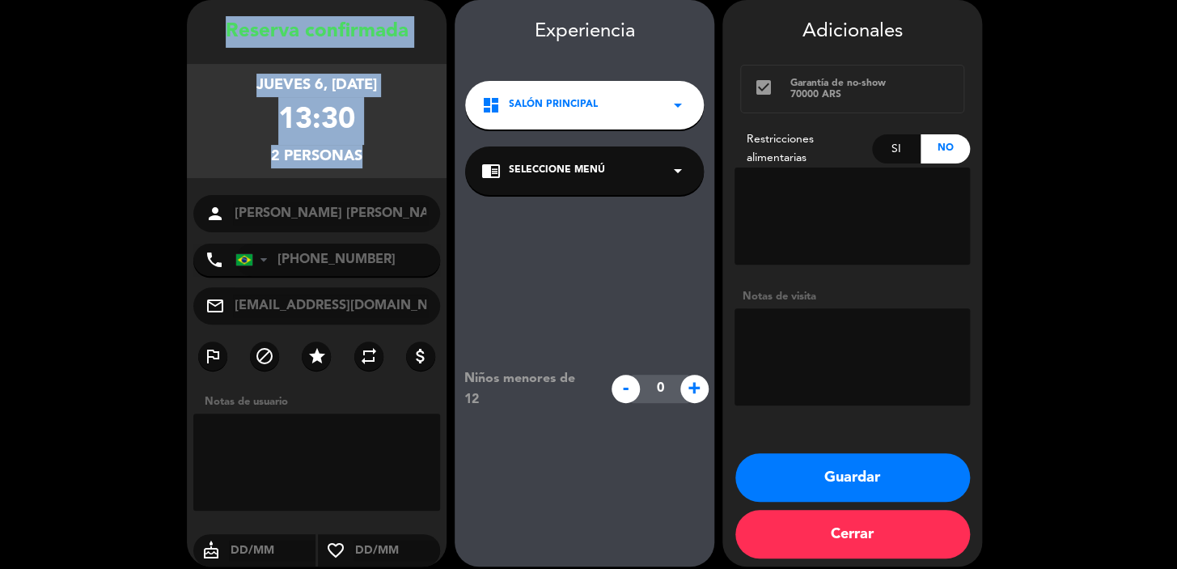
copy div "Reserva confirmada jueves 6, [DATE] 13:30 2 personas"
click at [807, 468] on button "Guardar" at bounding box center [853, 477] width 235 height 49
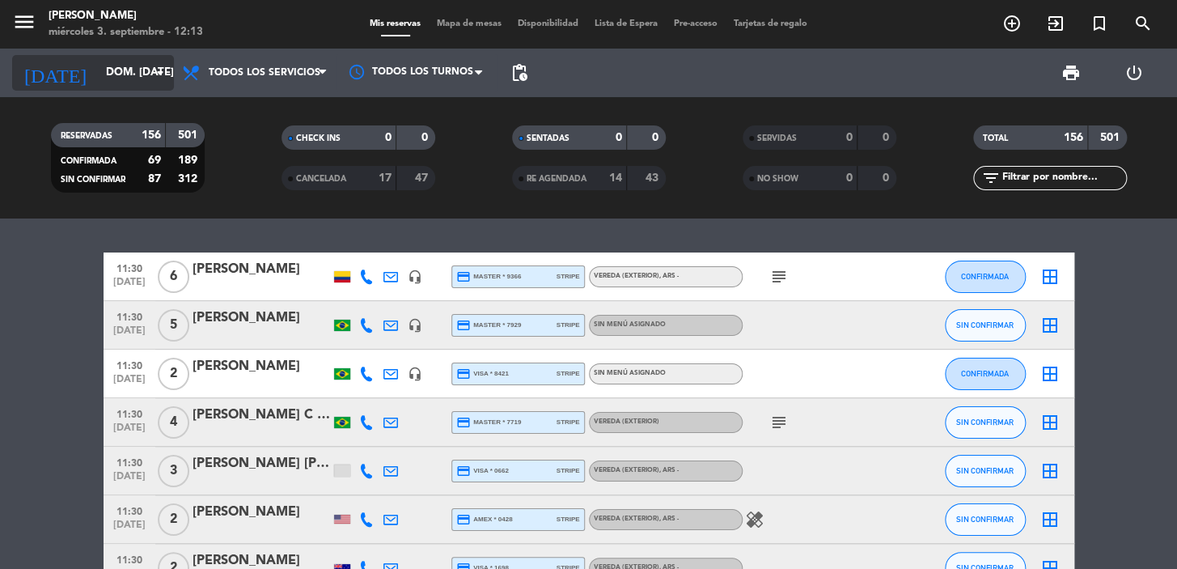
click at [119, 71] on input "dom. [DATE]" at bounding box center [169, 72] width 143 height 29
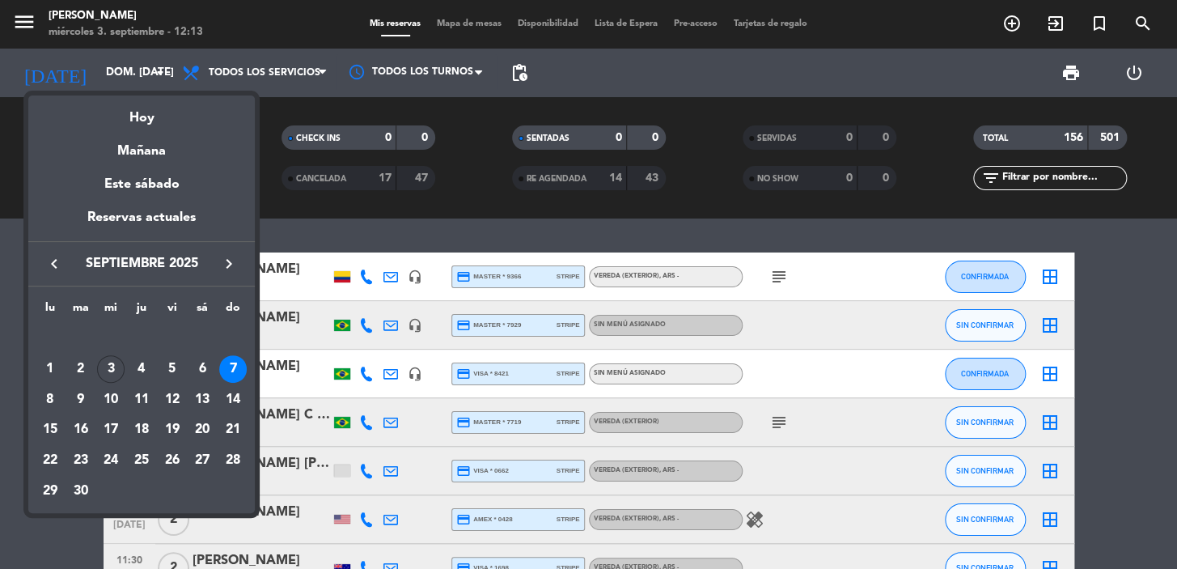
click at [113, 363] on div "3" at bounding box center [111, 369] width 28 height 28
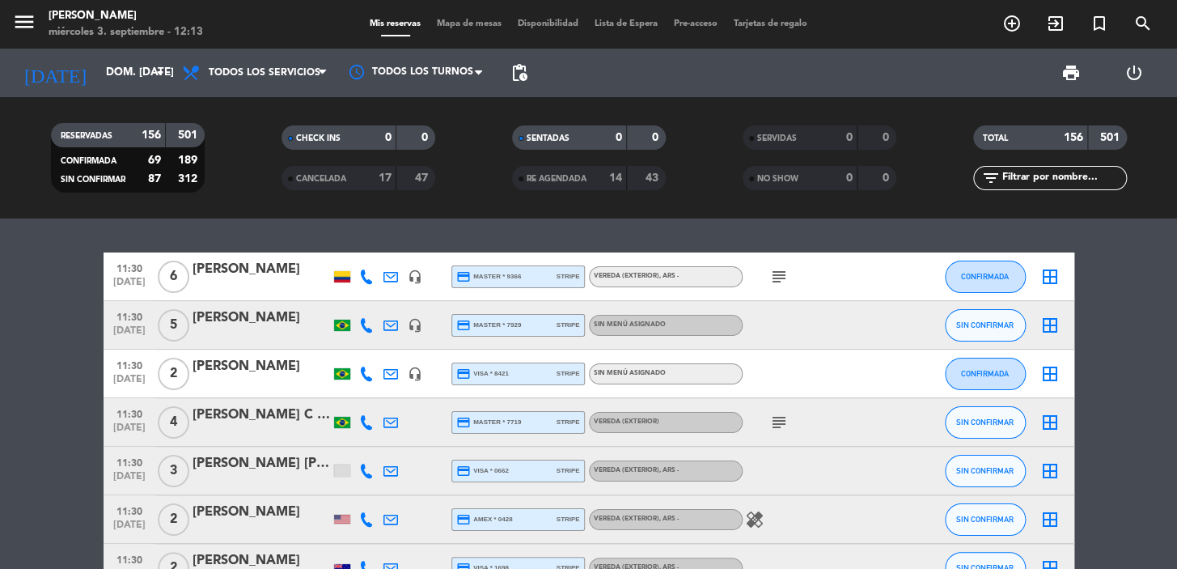
type input "mié. [DATE]"
click at [1043, 179] on input "text" at bounding box center [1063, 178] width 125 height 18
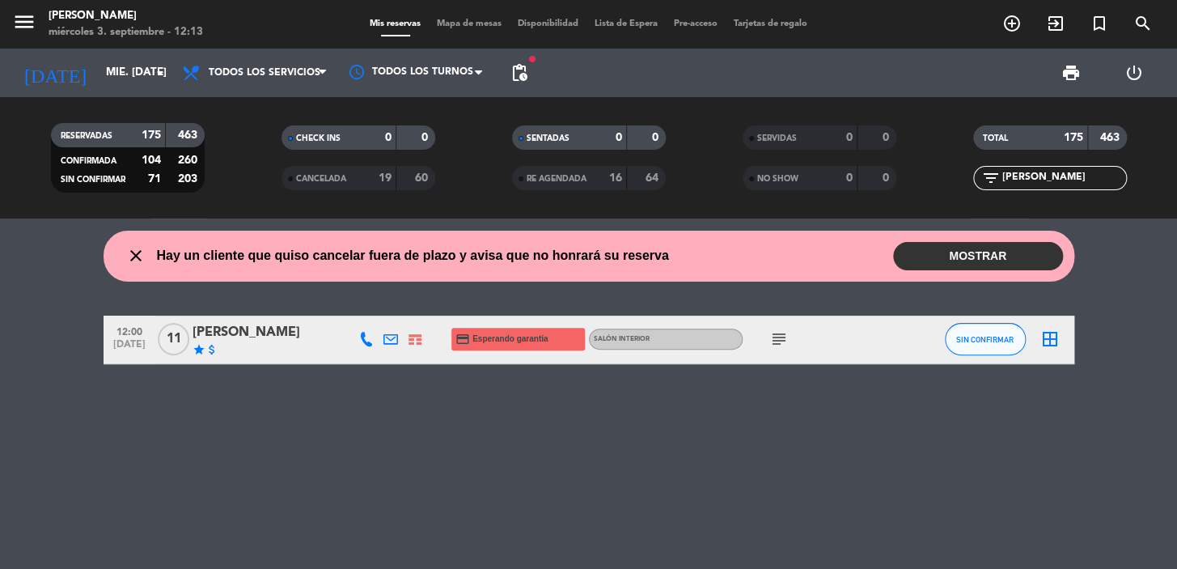
type input "[PERSON_NAME]"
click at [368, 337] on icon at bounding box center [366, 339] width 15 height 15
click at [377, 307] on div "Copiar content_paste |" at bounding box center [371, 312] width 106 height 17
click at [372, 308] on span "content_paste" at bounding box center [376, 313] width 12 height 12
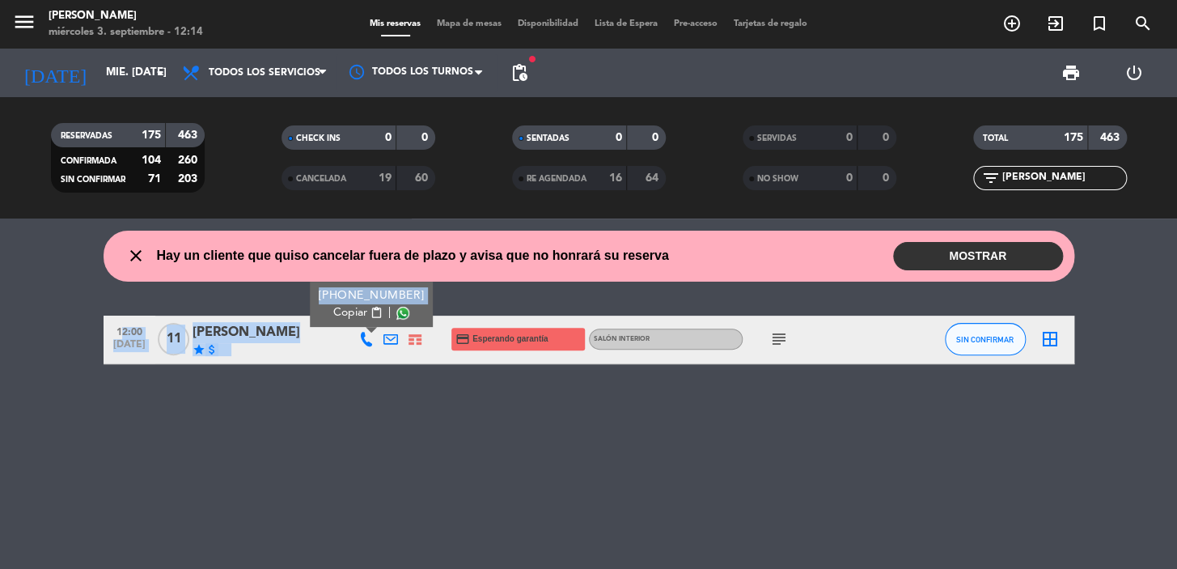
drag, startPoint x: 112, startPoint y: 329, endPoint x: 323, endPoint y: 328, distance: 211.2
click at [332, 326] on div "12:00 [DATE] [PERSON_NAME] star attach_money [PHONE_NUMBER] Copiar content_past…" at bounding box center [589, 340] width 971 height 49
copy div "12:00 [DATE] [PERSON_NAME] star attach_money [PHONE_NUMBER] C"
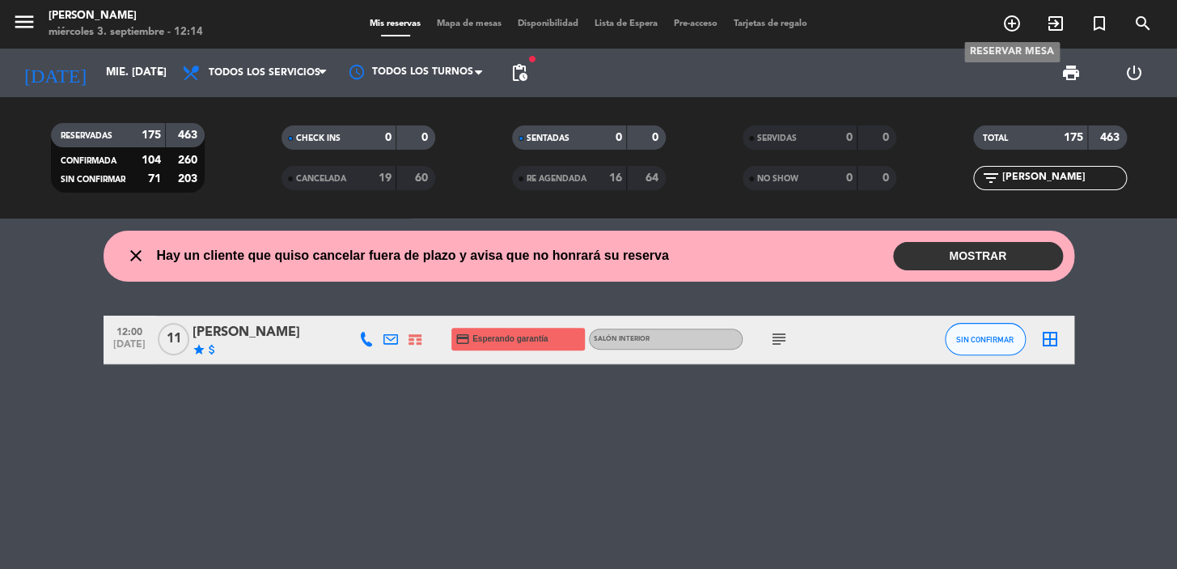
click at [1014, 20] on icon "add_circle_outline" at bounding box center [1012, 23] width 19 height 19
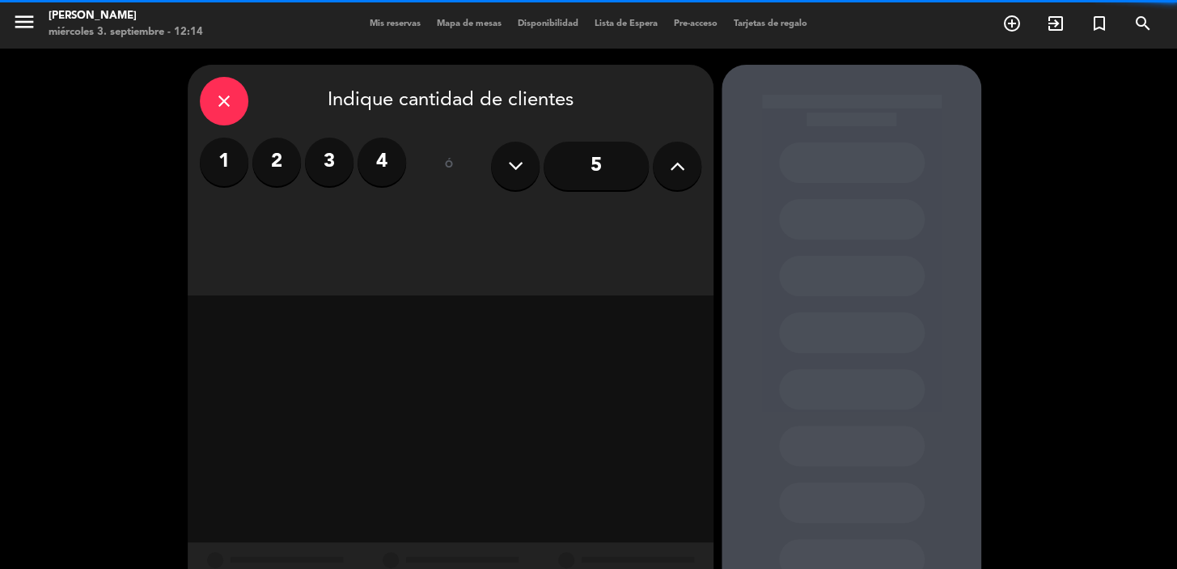
click at [289, 163] on label "2" at bounding box center [276, 162] width 49 height 49
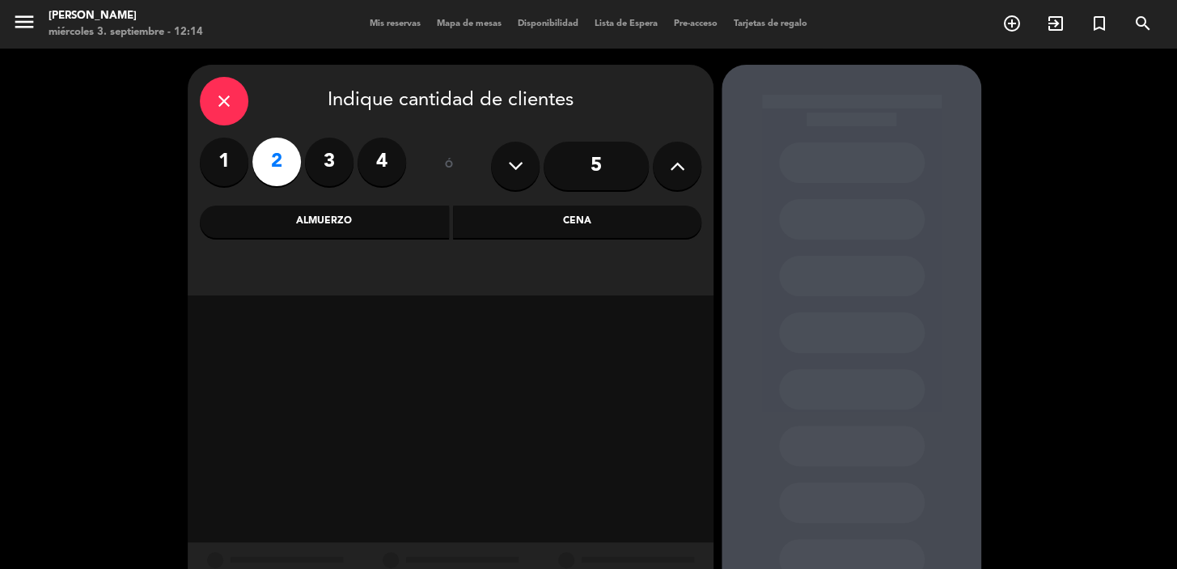
click at [502, 236] on div "Cena" at bounding box center [577, 222] width 249 height 32
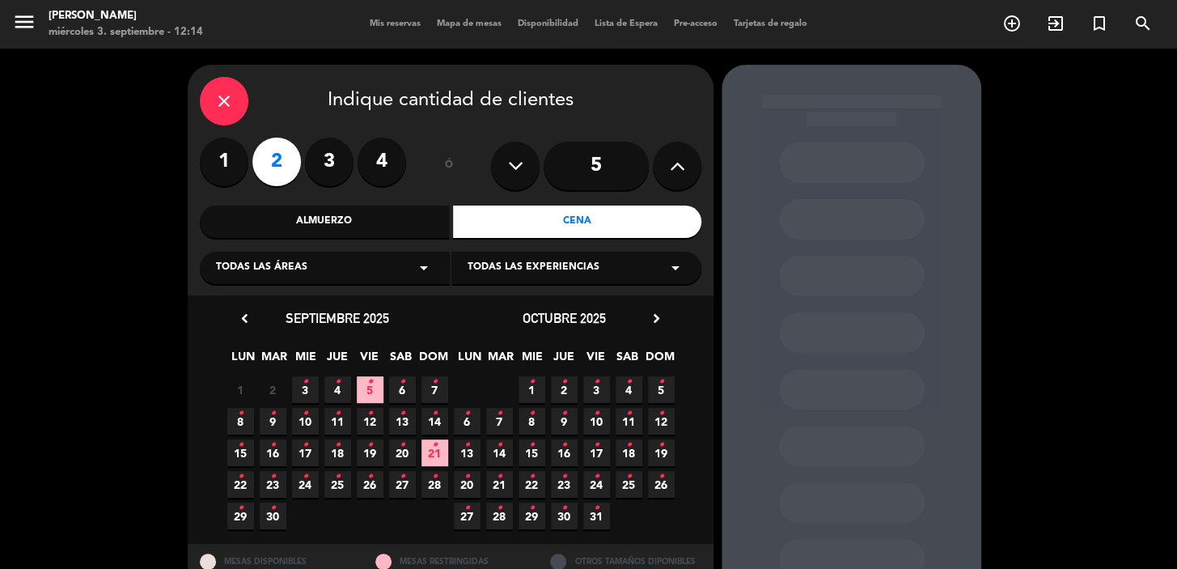
click at [308, 388] on span "3 •" at bounding box center [305, 389] width 27 height 27
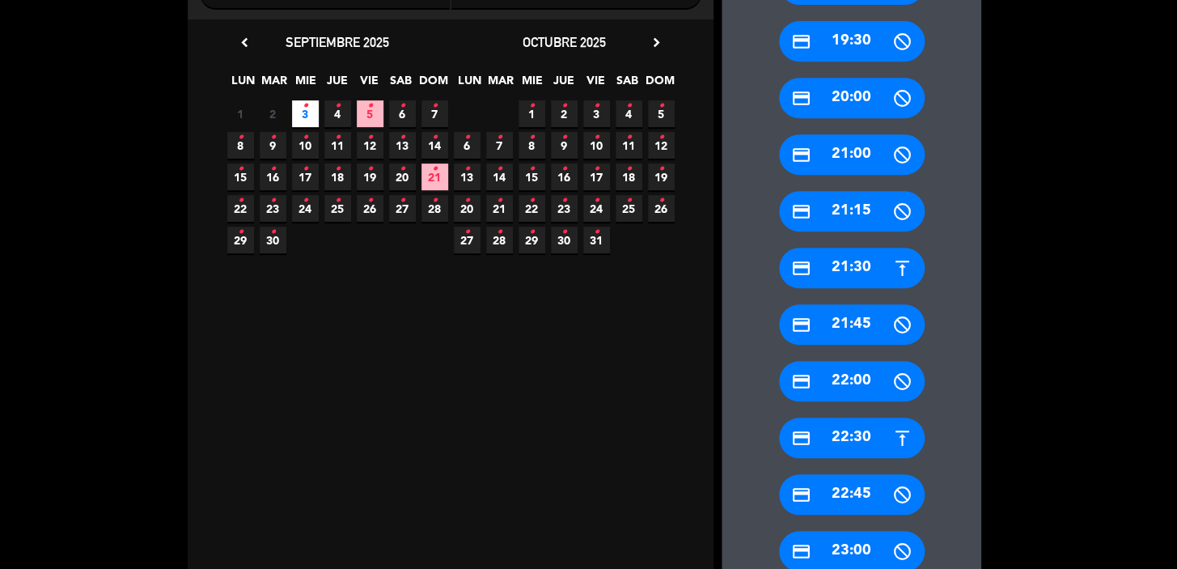
scroll to position [354, 0]
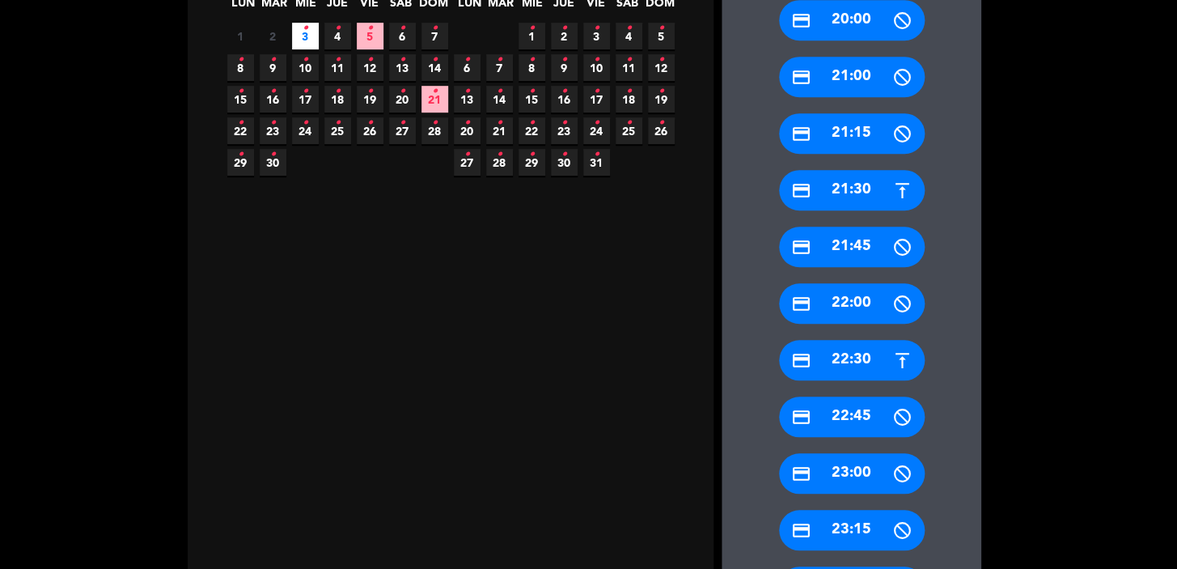
click at [852, 360] on div "credit_card 22:30" at bounding box center [852, 360] width 146 height 40
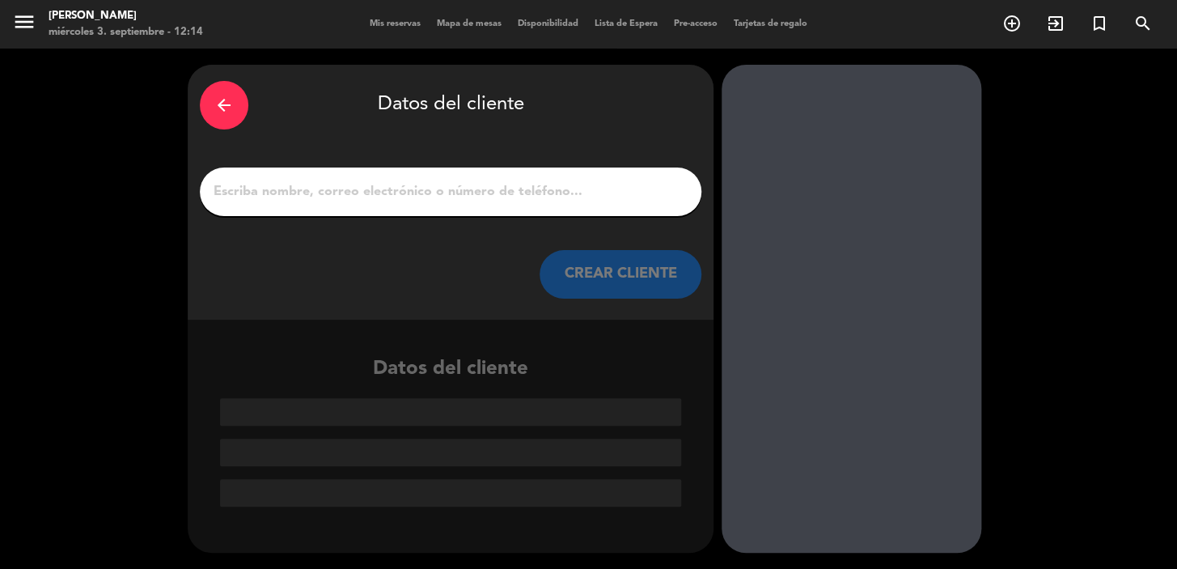
click at [600, 287] on button "CREAR CLIENTE" at bounding box center [621, 274] width 162 height 49
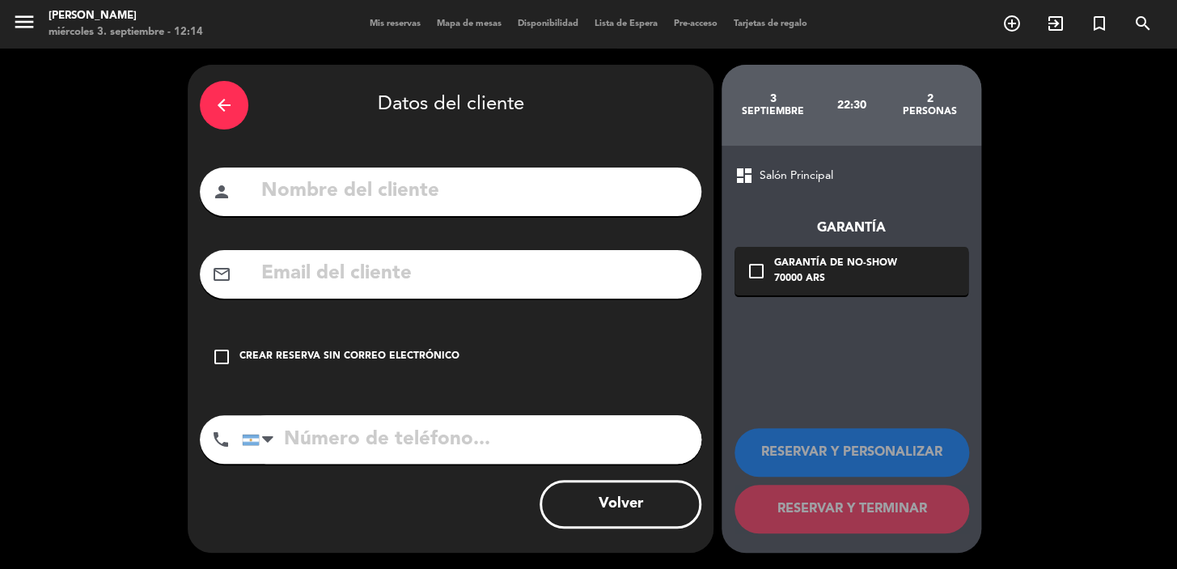
paste input "[EMAIL_ADDRESS][DOMAIN_NAME]"
type input "[EMAIL_ADDRESS][DOMAIN_NAME]"
click at [408, 180] on input "text" at bounding box center [475, 191] width 430 height 33
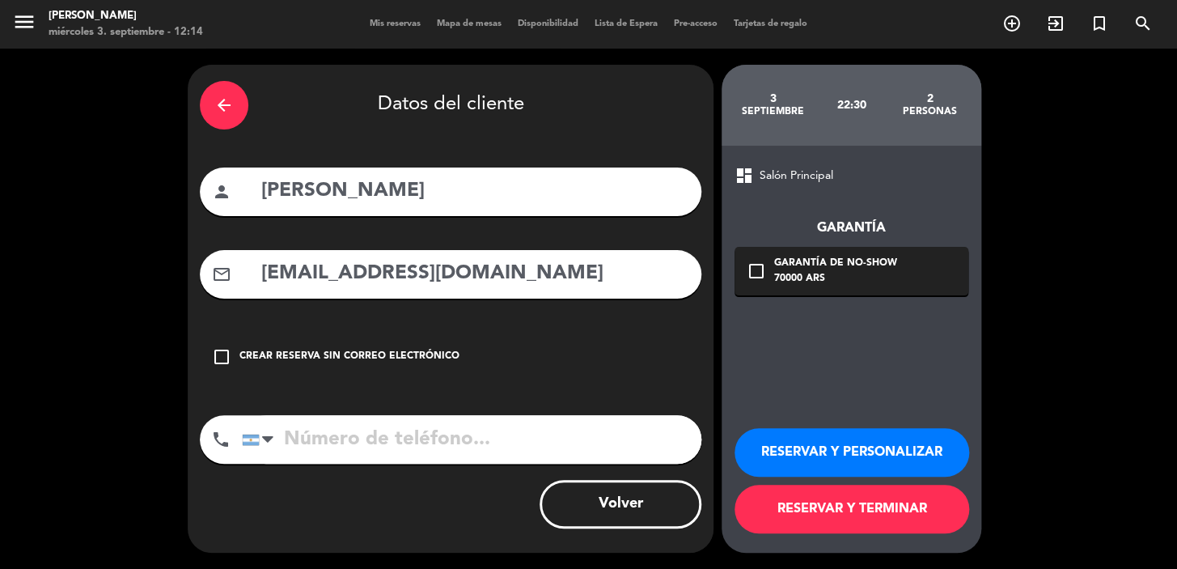
type input "[PERSON_NAME]"
paste input "3874404216"
type input "3874404216"
click at [803, 289] on div "check_box_outline_blank Garantía de no-show 70000 ARS" at bounding box center [852, 271] width 234 height 49
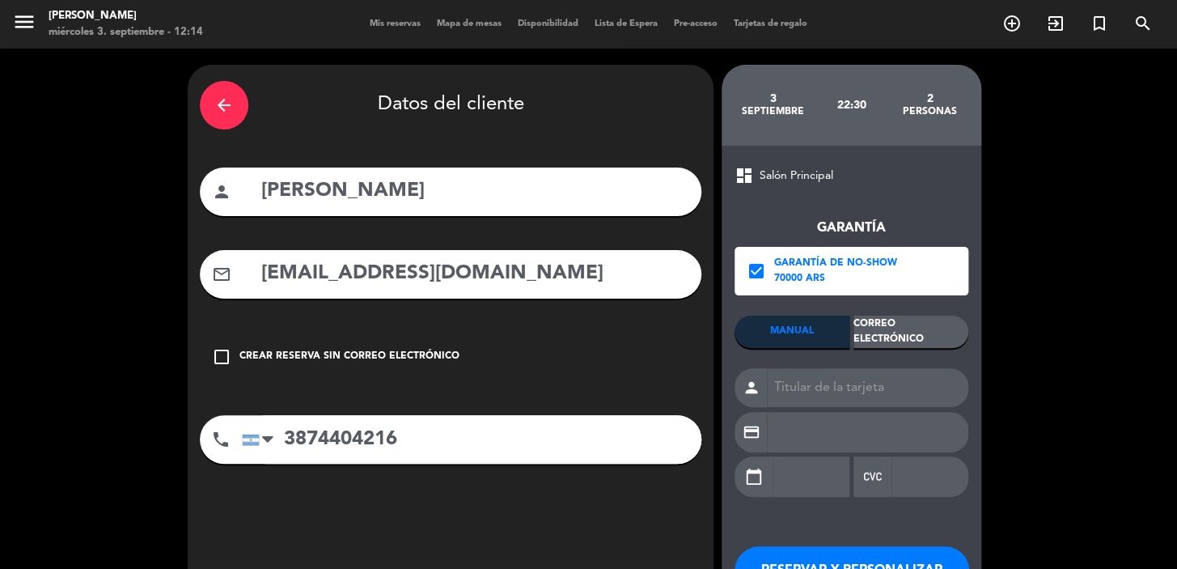
click at [899, 333] on div "Correo Electrónico" at bounding box center [911, 332] width 115 height 32
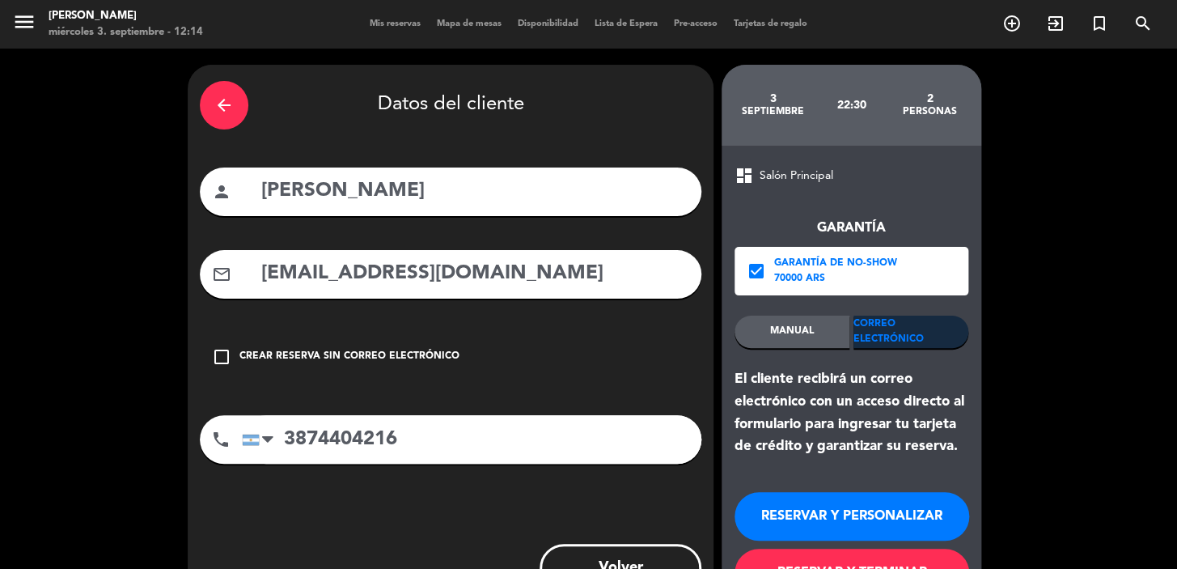
click at [882, 508] on button "RESERVAR Y PERSONALIZAR" at bounding box center [852, 516] width 235 height 49
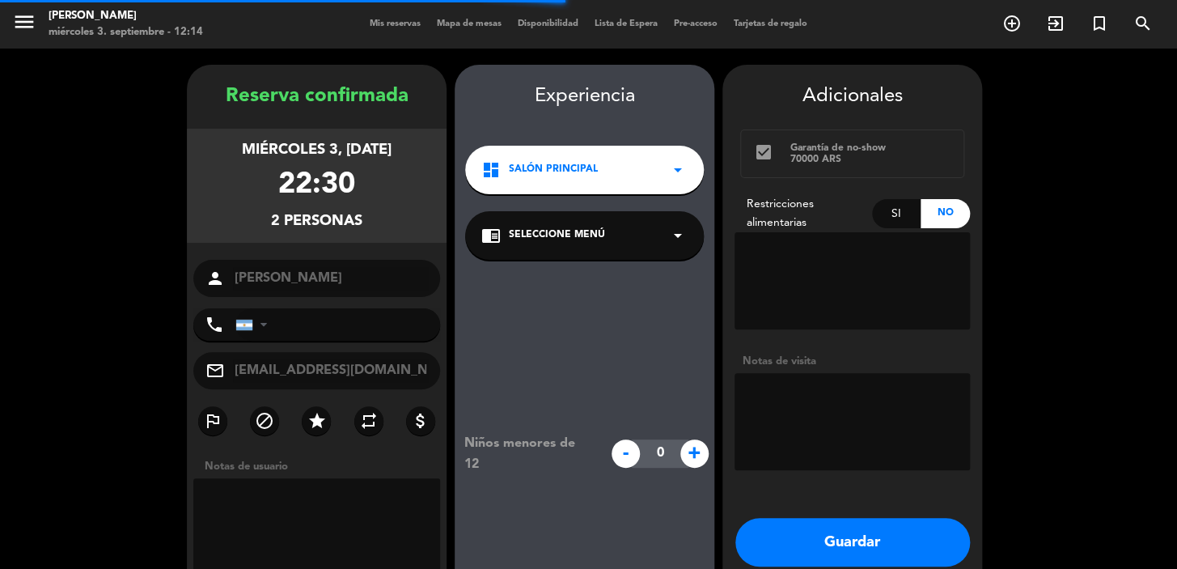
type input "[PHONE_NUMBER]"
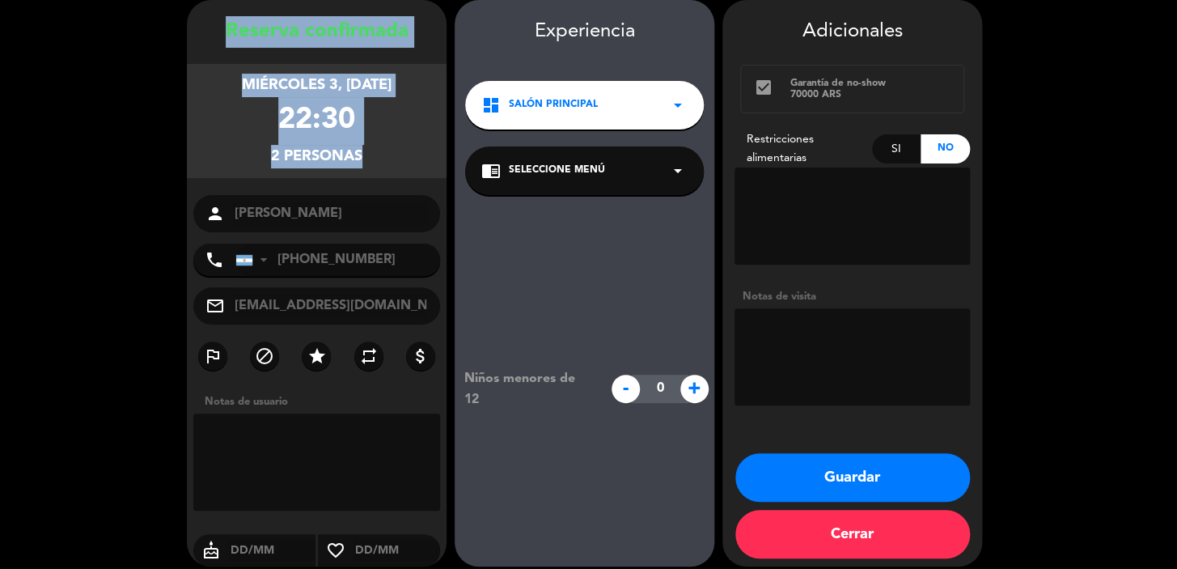
drag, startPoint x: 231, startPoint y: 26, endPoint x: 371, endPoint y: 225, distance: 243.4
click at [372, 227] on div "Reserva confirmada miércoles 3, [DATE] 22:30 2 personas person [PERSON_NAME] ph…" at bounding box center [317, 299] width 260 height 566
copy div "Reserva confirmada miércoles 3, [DATE] 22:30 2 personas"
click at [885, 488] on button "Guardar" at bounding box center [853, 477] width 235 height 49
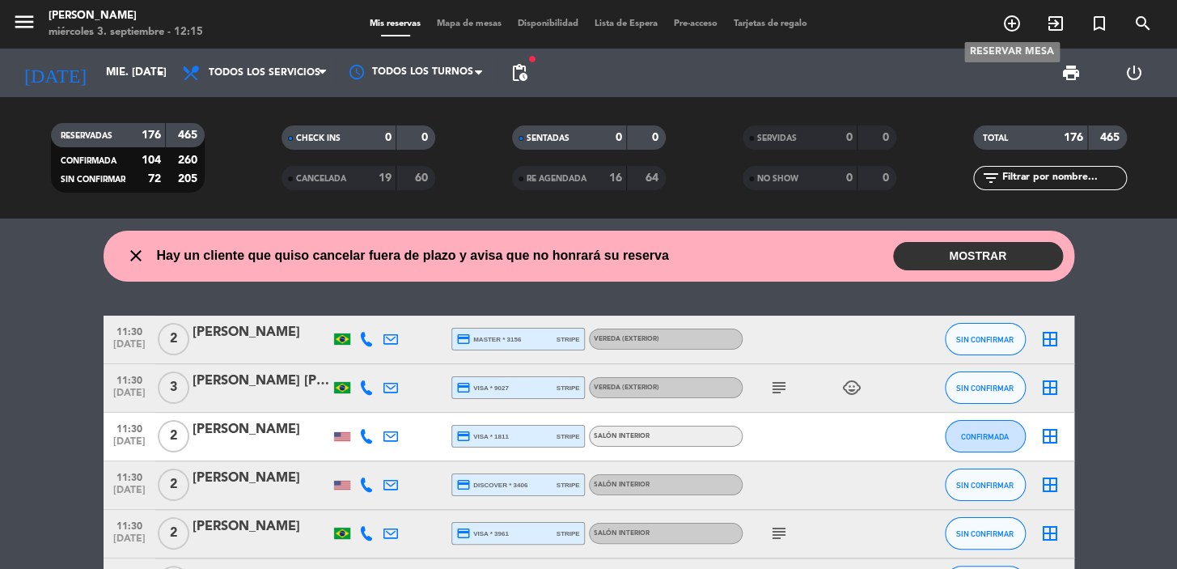
click at [1014, 19] on icon "add_circle_outline" at bounding box center [1012, 23] width 19 height 19
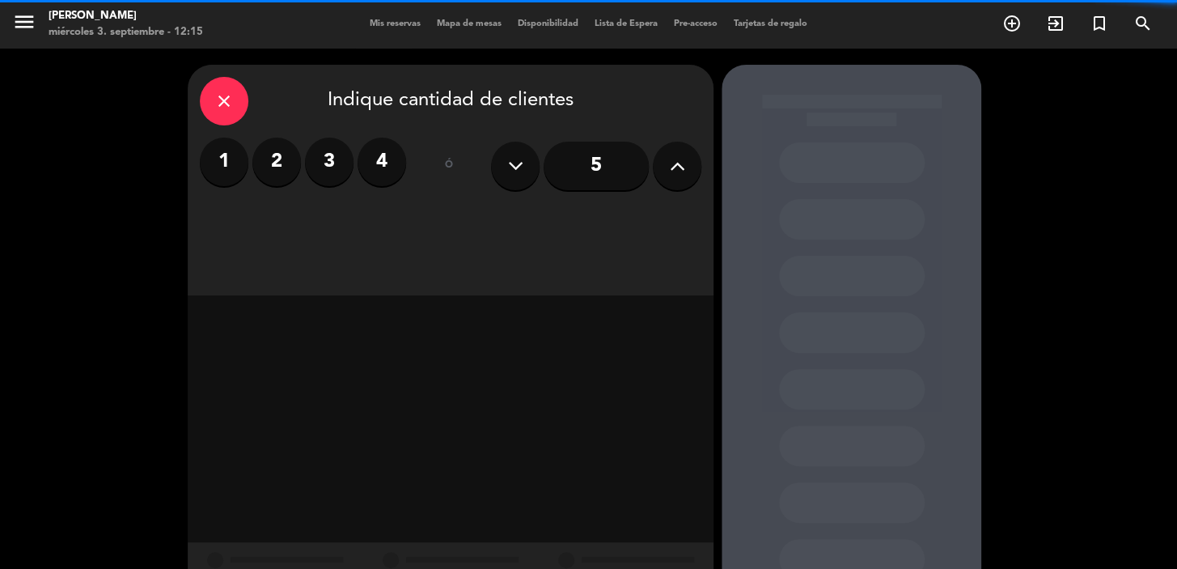
click at [333, 159] on label "3" at bounding box center [329, 162] width 49 height 49
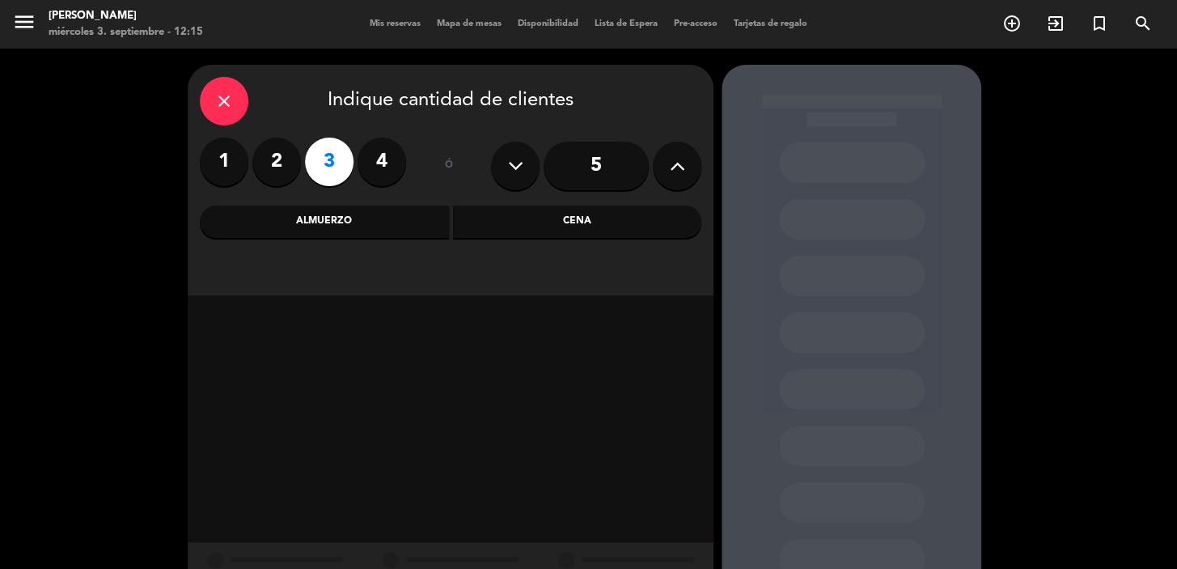
click at [509, 227] on div "Cena" at bounding box center [577, 222] width 249 height 32
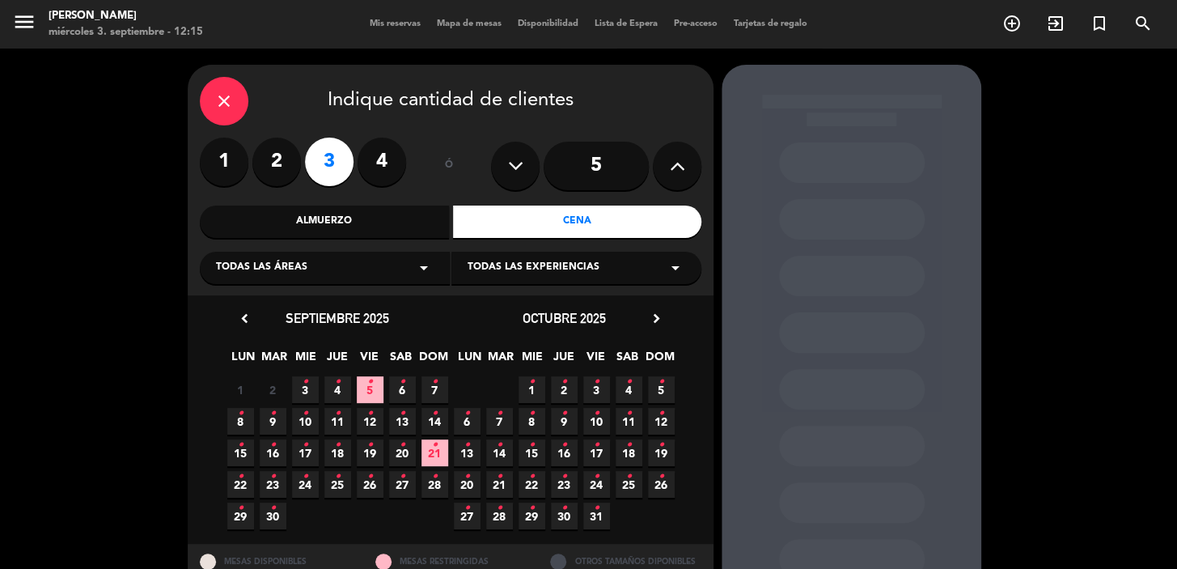
click at [396, 384] on span "6 •" at bounding box center [402, 389] width 27 height 27
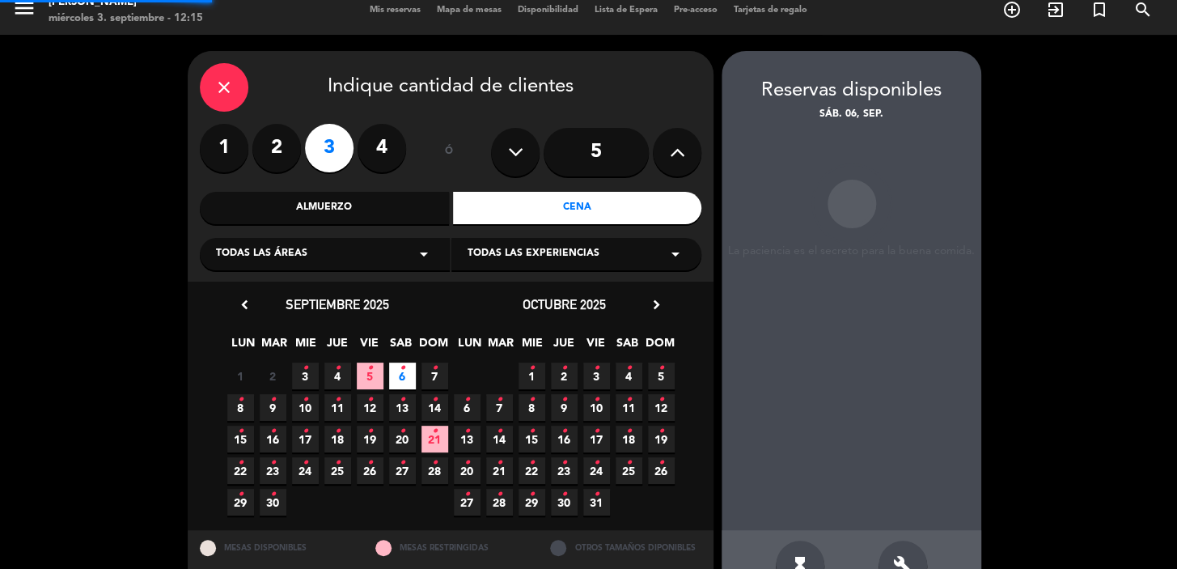
scroll to position [59, 0]
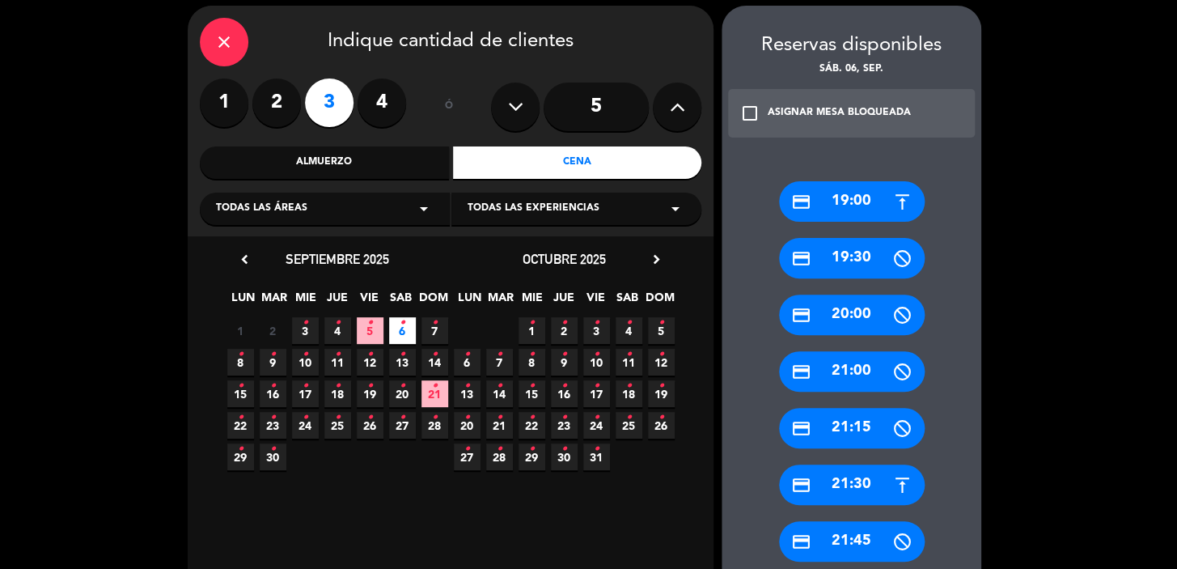
click at [839, 320] on div "credit_card 20:00" at bounding box center [852, 315] width 146 height 40
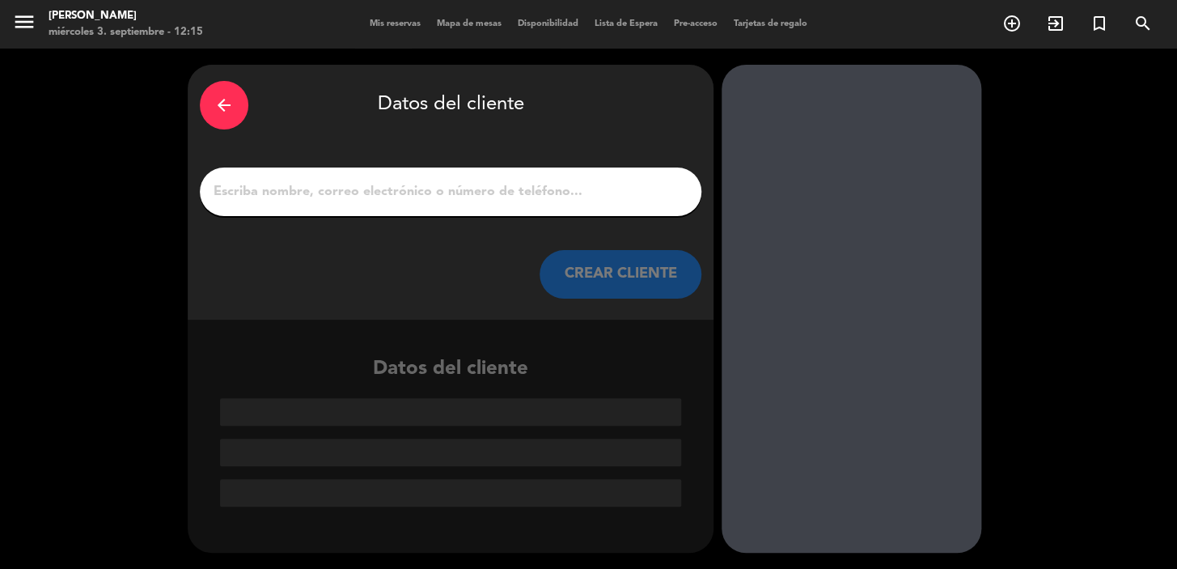
scroll to position [0, 0]
click at [587, 275] on button "CREAR CLIENTE" at bounding box center [621, 274] width 162 height 49
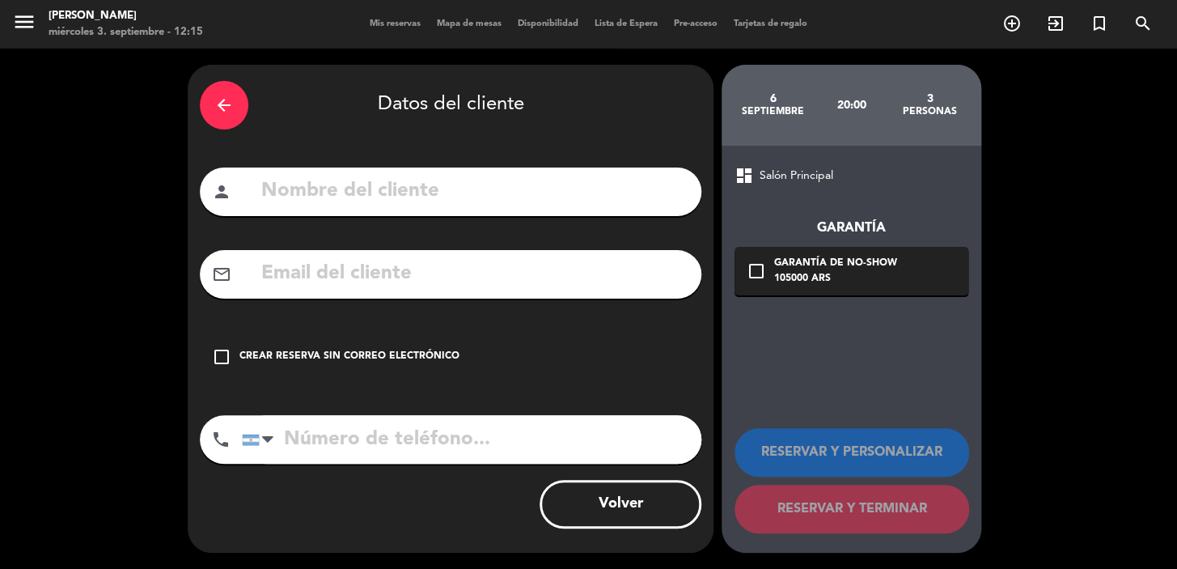
paste input "[PERSON_NAME]"
type input "[PERSON_NAME]"
click at [430, 345] on div "check_box_outline_blank Crear reserva sin correo electrónico" at bounding box center [451, 357] width 502 height 49
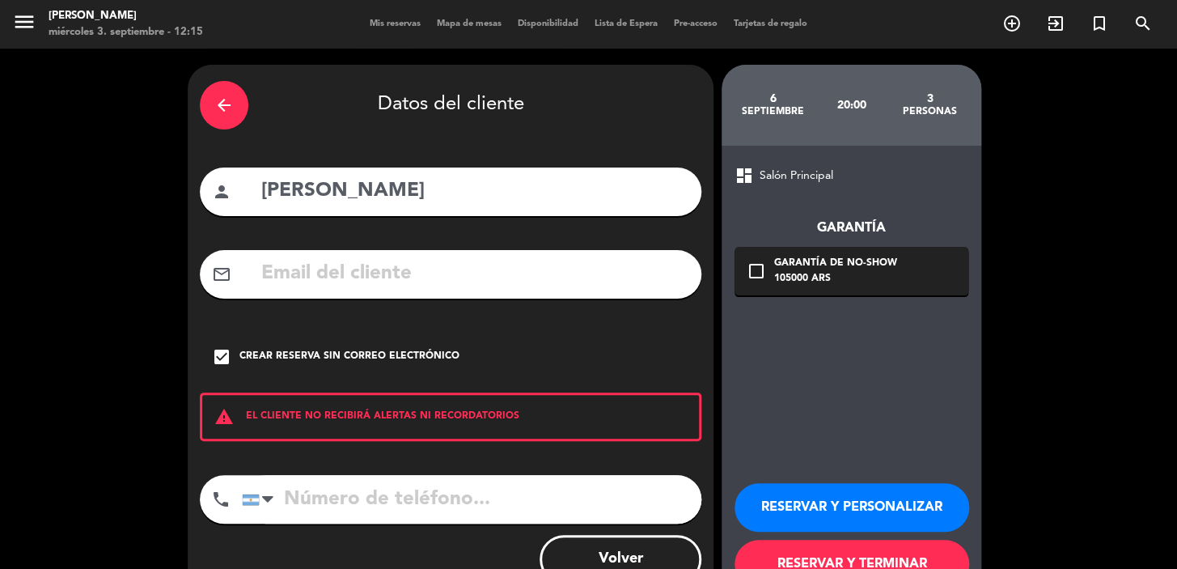
click at [810, 488] on button "RESERVAR Y PERSONALIZAR" at bounding box center [852, 507] width 235 height 49
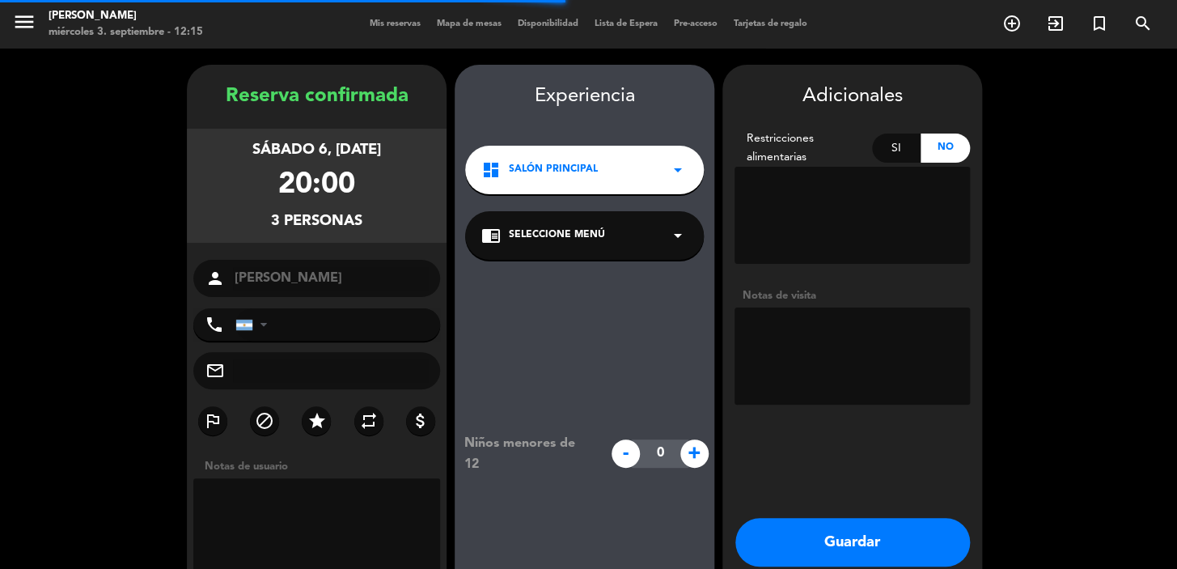
scroll to position [65, 0]
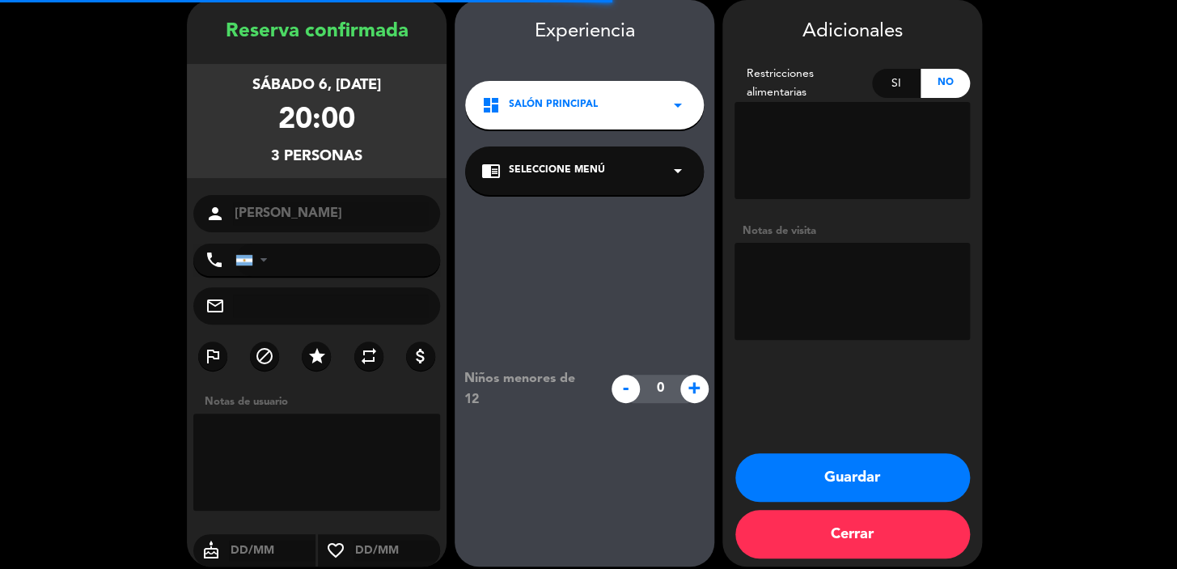
click at [854, 313] on textarea at bounding box center [852, 291] width 235 height 97
type textarea "paso diego"
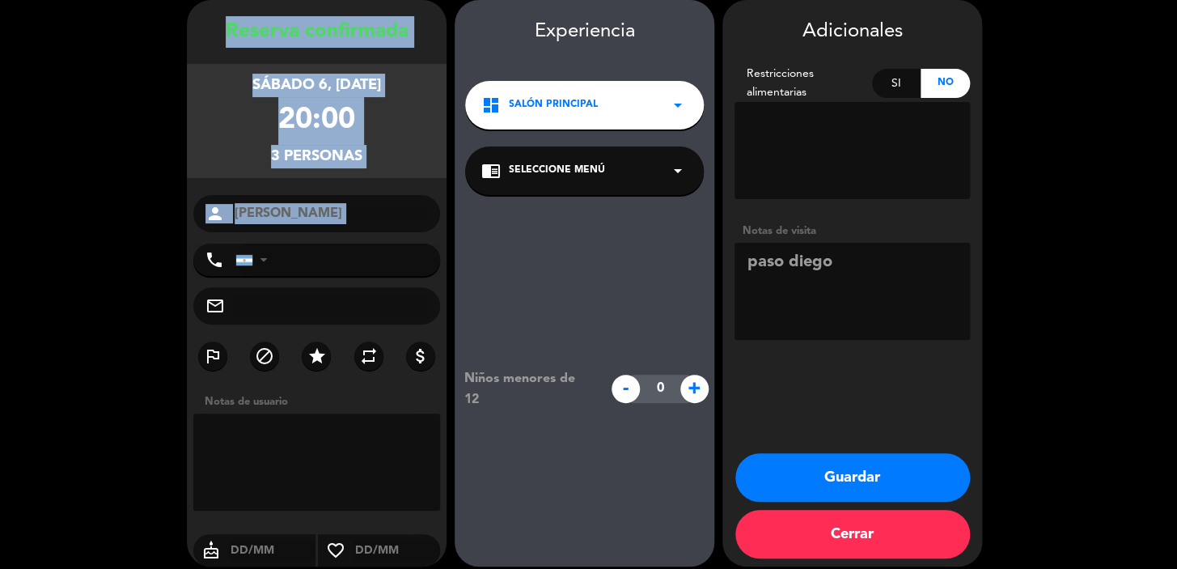
drag, startPoint x: 206, startPoint y: 28, endPoint x: 301, endPoint y: 81, distance: 108.3
click at [397, 235] on div "Reserva confirmada sábado 6, [DATE] 20:00 3 personas person [PERSON_NAME] phone…" at bounding box center [317, 299] width 260 height 566
copy div "Reserva confirmada sábado 6, [DATE] 20:00 3 personas person"
click at [782, 476] on button "Guardar" at bounding box center [853, 477] width 235 height 49
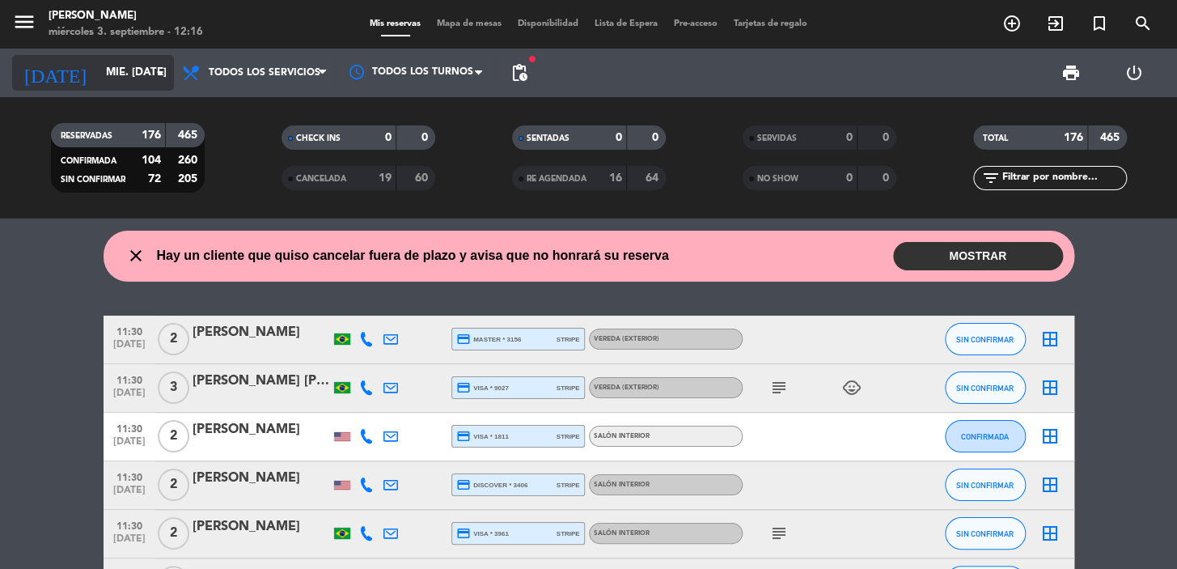
click at [118, 87] on div "[DATE] mié. [DATE] arrow_drop_down" at bounding box center [93, 73] width 162 height 36
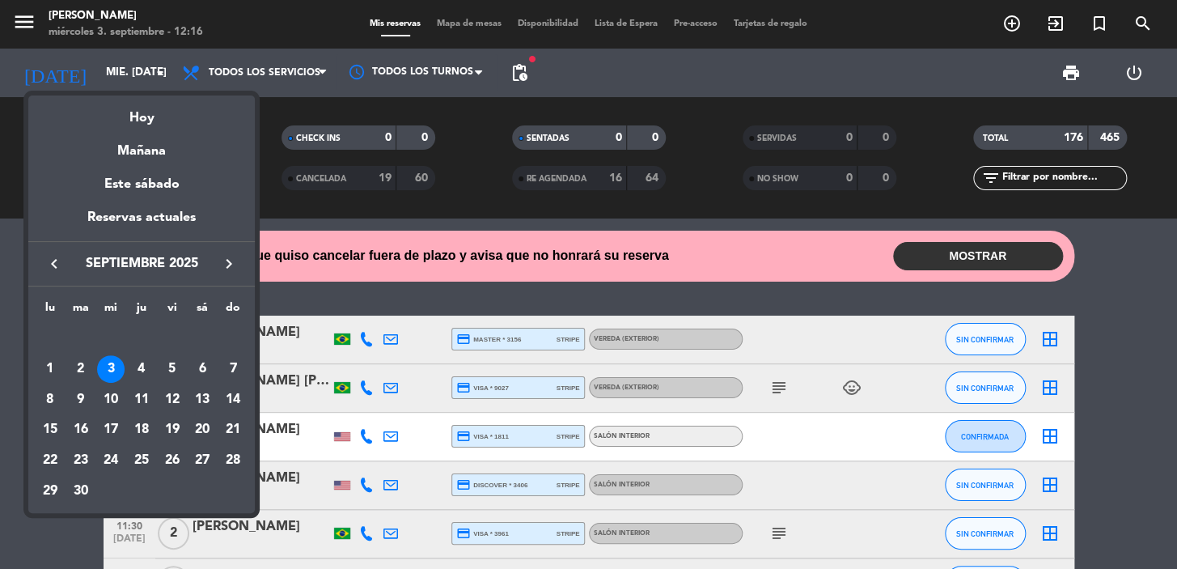
click at [135, 364] on div "4" at bounding box center [142, 369] width 28 height 28
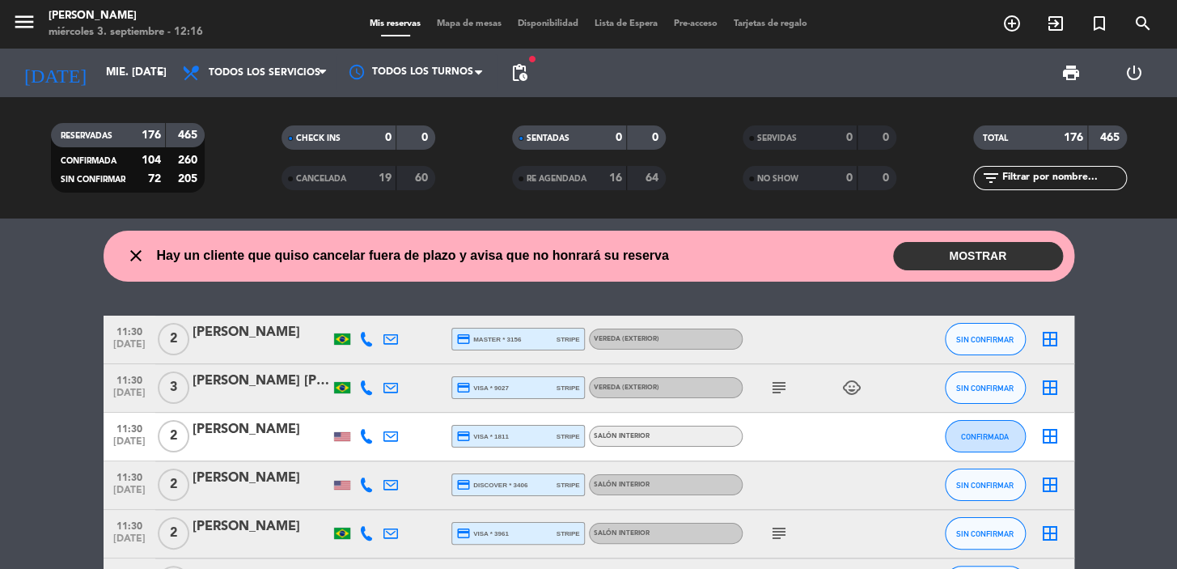
type input "[DEMOGRAPHIC_DATA] [DATE]"
click at [1065, 183] on input "text" at bounding box center [1063, 178] width 125 height 18
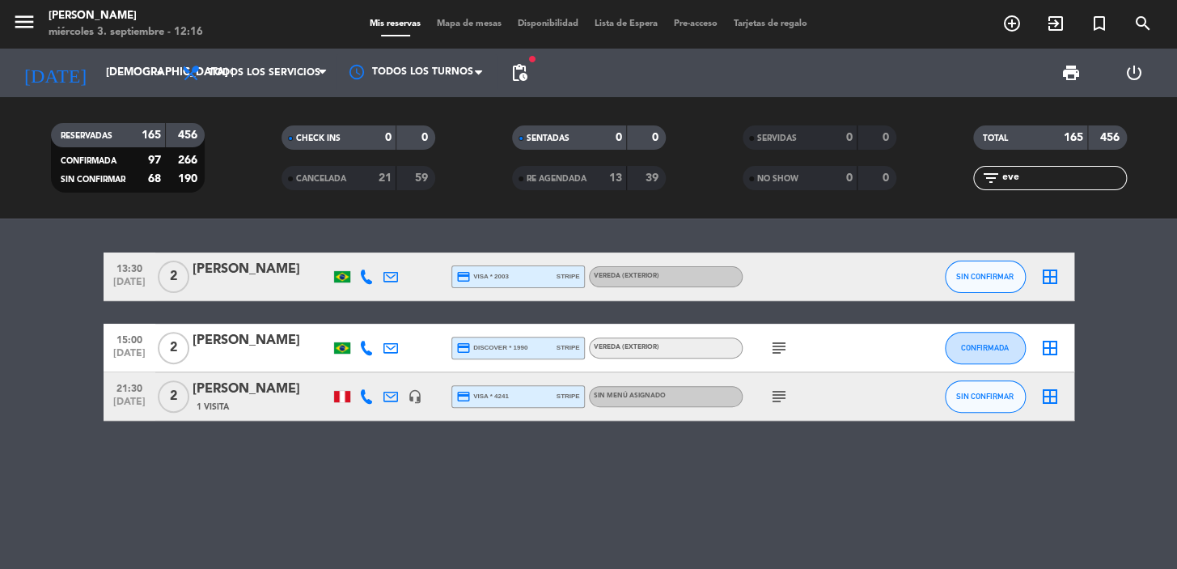
type input "eve"
click at [256, 396] on div "[PERSON_NAME]" at bounding box center [262, 389] width 138 height 21
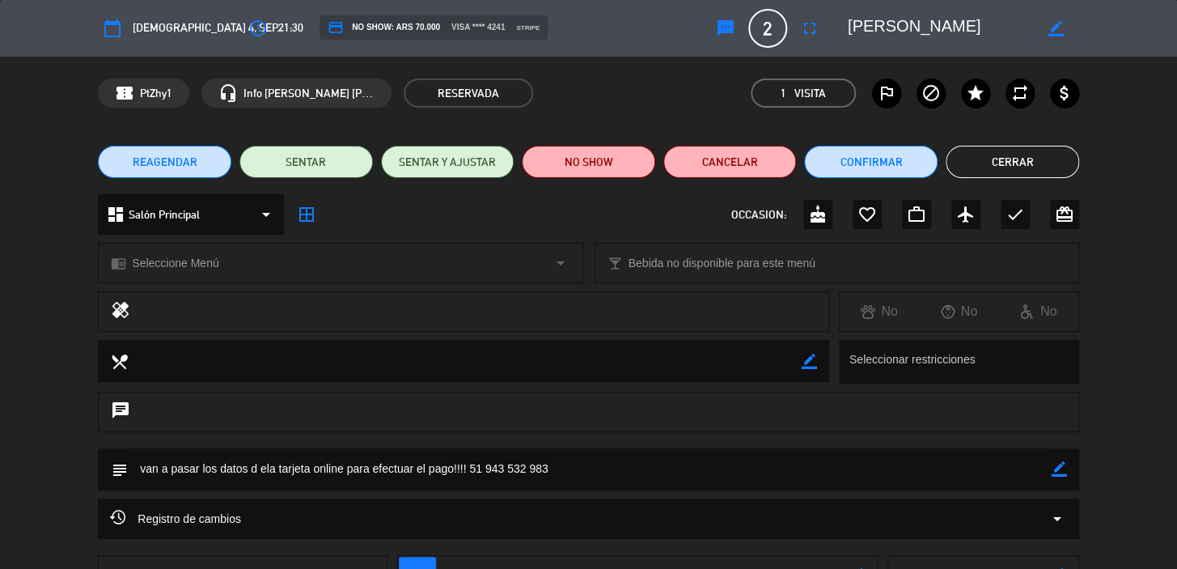
click at [1016, 172] on button "Cerrar" at bounding box center [1013, 162] width 134 height 32
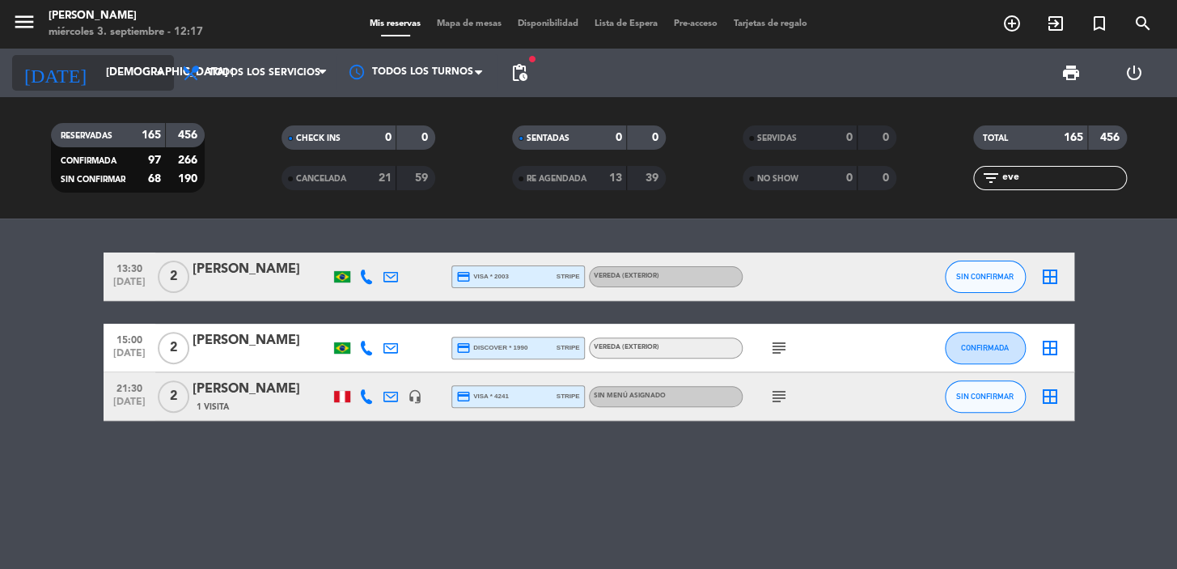
click at [121, 63] on input "[DEMOGRAPHIC_DATA] [DATE]" at bounding box center [169, 72] width 143 height 29
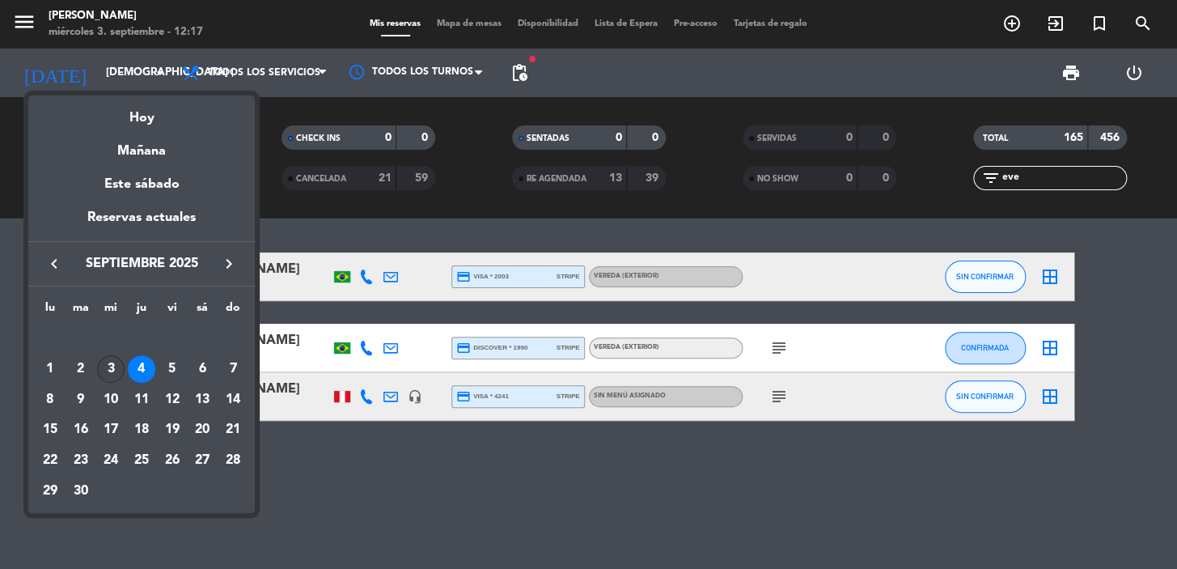
click at [110, 373] on div "3" at bounding box center [111, 369] width 28 height 28
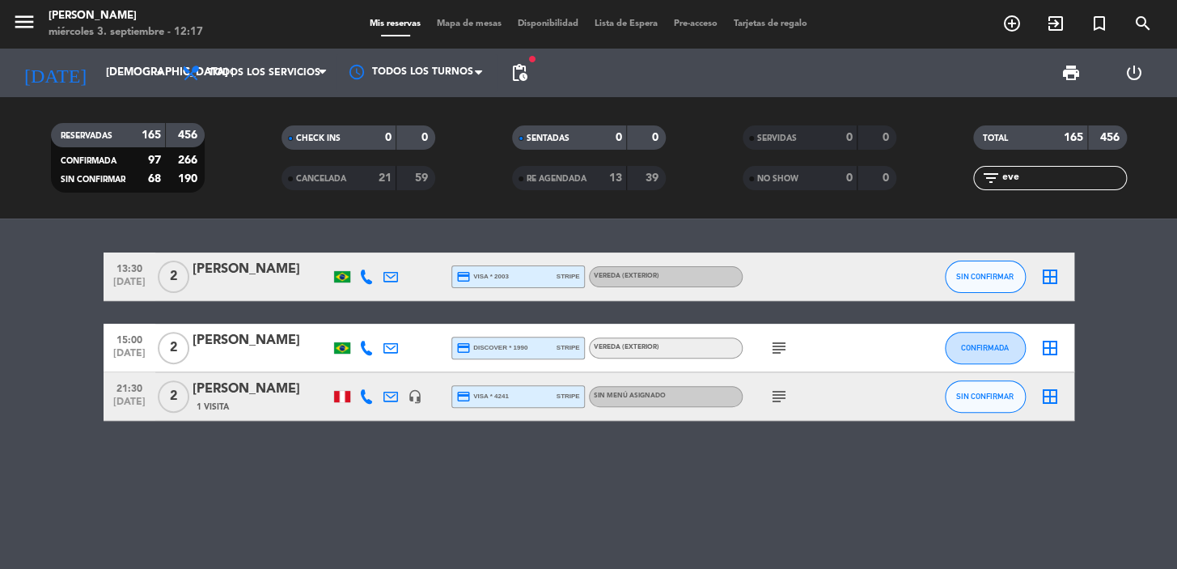
type input "mié. [DATE]"
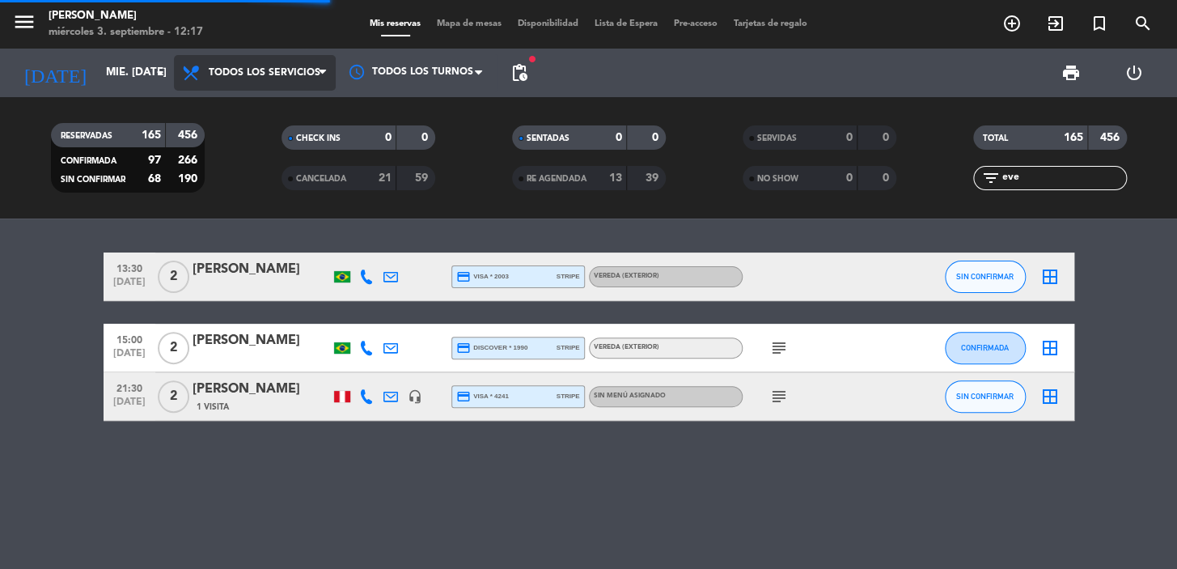
click at [321, 76] on icon at bounding box center [322, 72] width 7 height 13
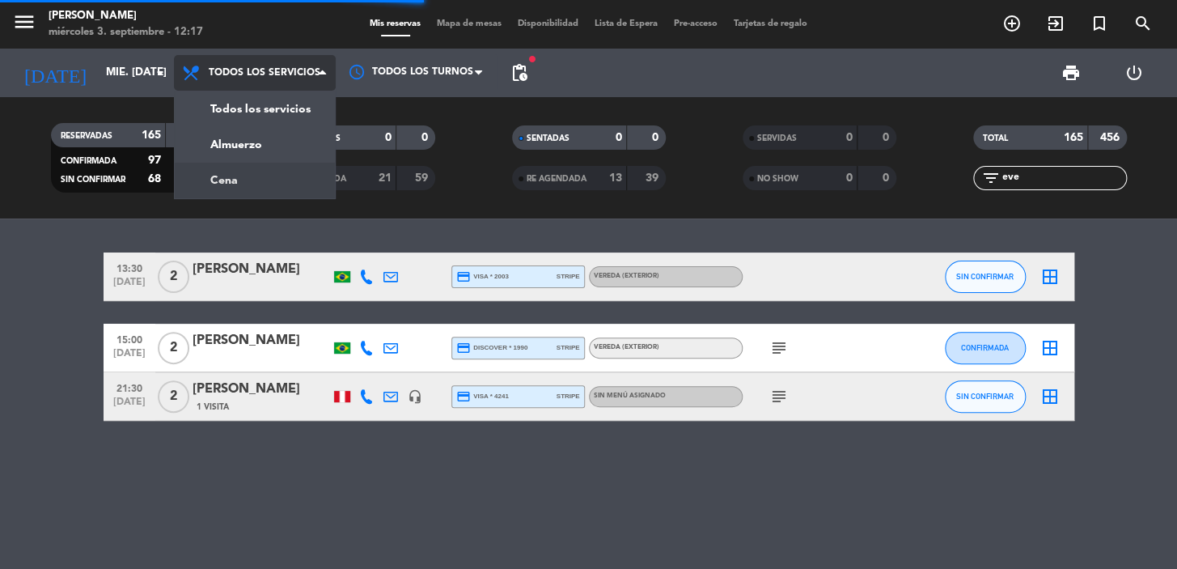
click at [313, 173] on div "menu [PERSON_NAME] miércoles 3. septiembre - 12:17 Mis reservas Mapa de mesas D…" at bounding box center [588, 109] width 1177 height 218
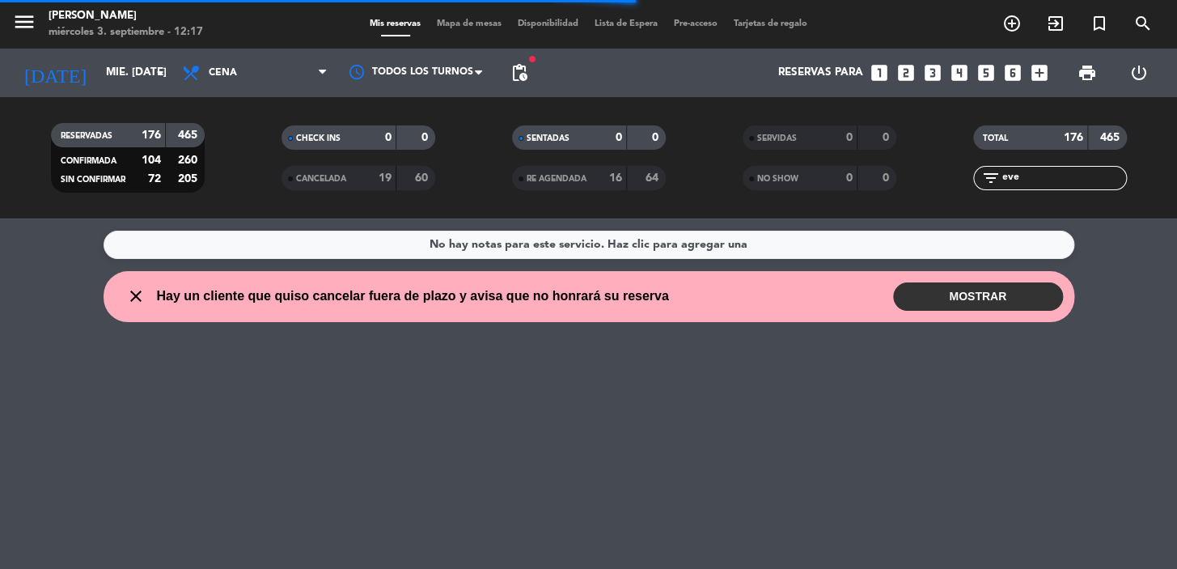
drag, startPoint x: 1049, startPoint y: 169, endPoint x: 980, endPoint y: 155, distance: 71.1
click at [980, 155] on div "TOTAL 176 465 filter_list eve" at bounding box center [1050, 157] width 231 height 89
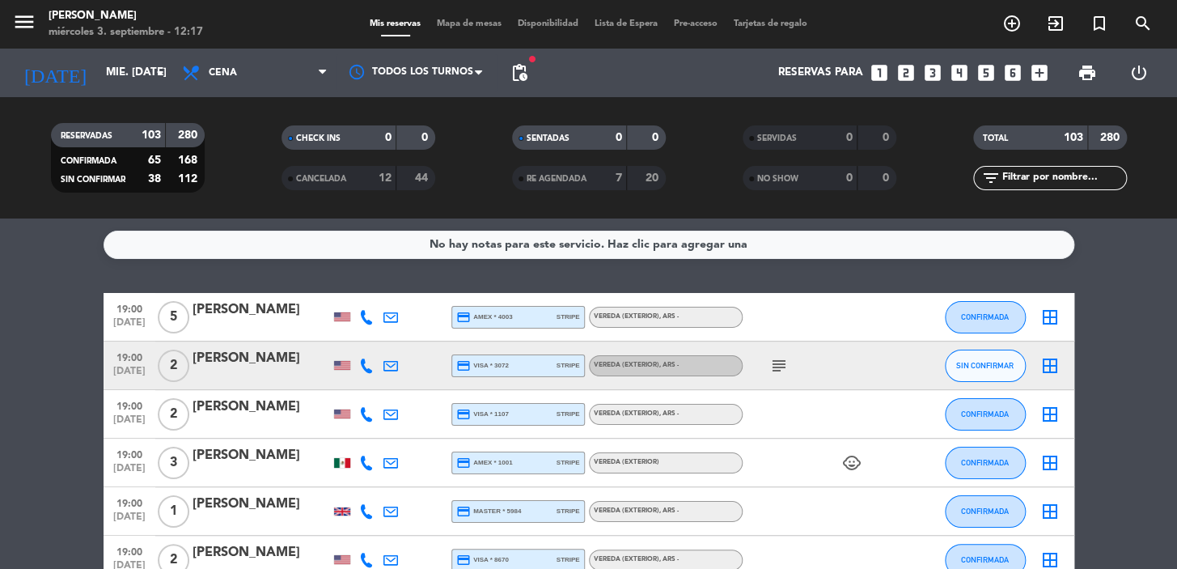
drag, startPoint x: 113, startPoint y: 312, endPoint x: 206, endPoint y: 340, distance: 97.0
click at [151, 316] on div "19:00 [DATE]" at bounding box center [130, 317] width 52 height 48
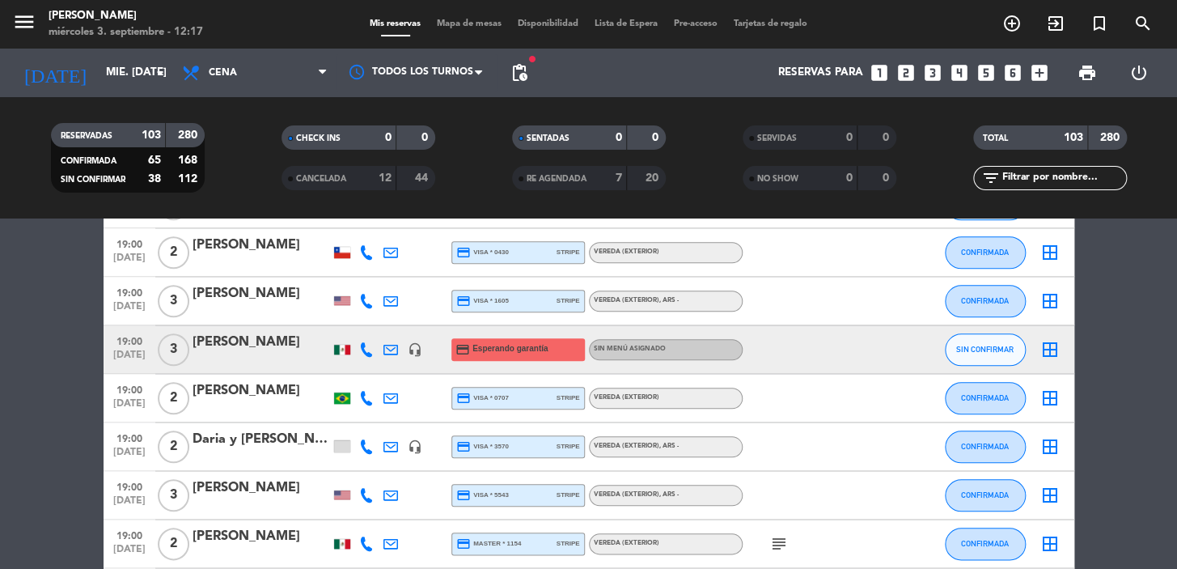
scroll to position [1177, 0]
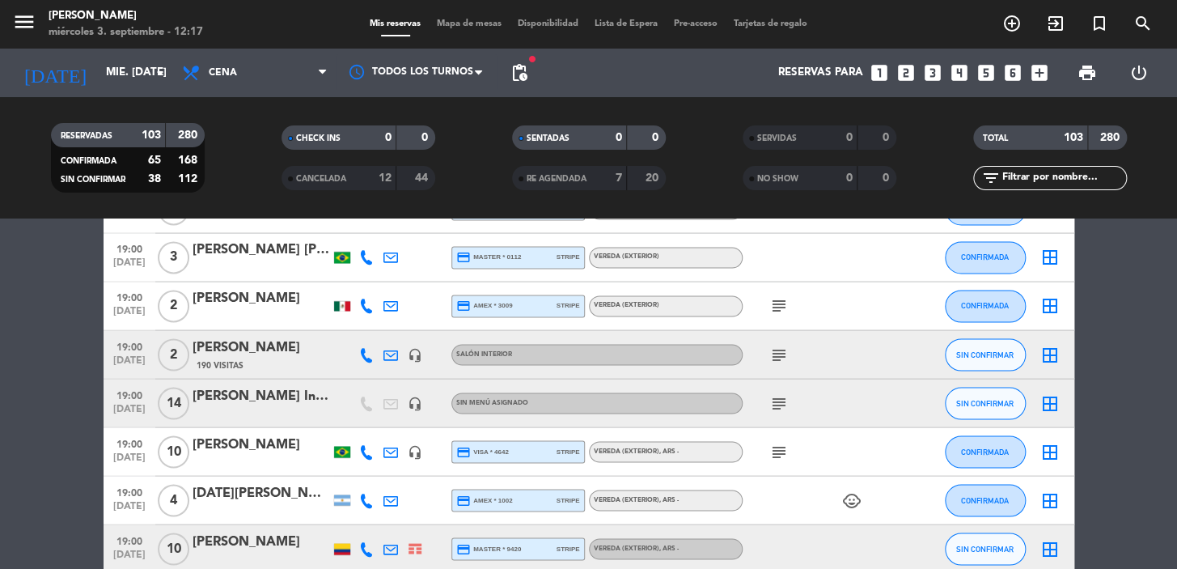
click at [770, 397] on icon "subject" at bounding box center [779, 402] width 19 height 19
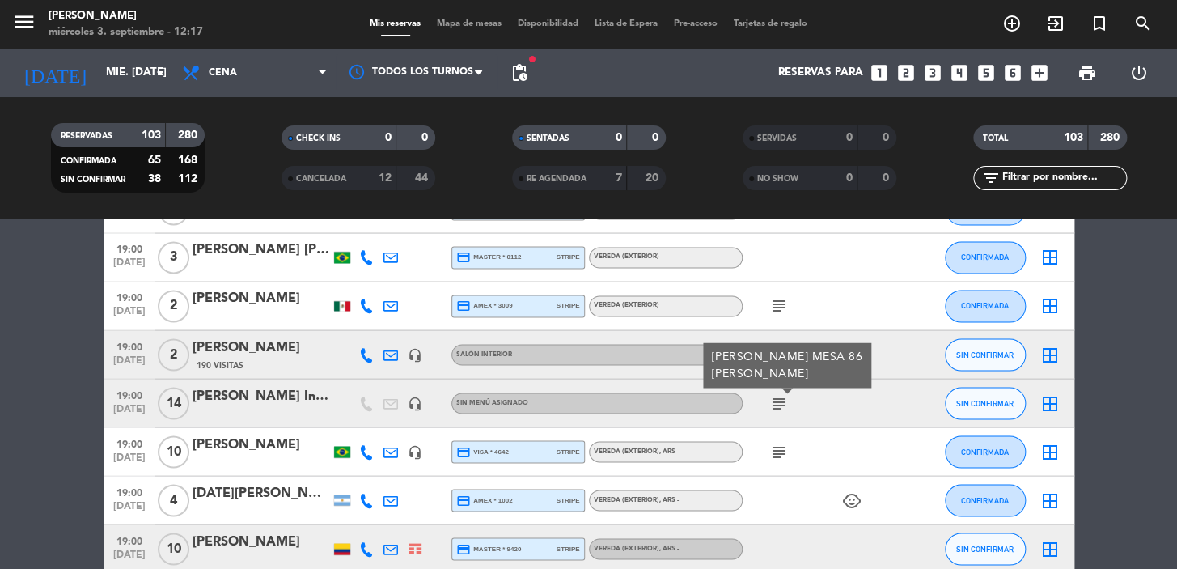
click at [772, 449] on icon "subject" at bounding box center [779, 451] width 19 height 19
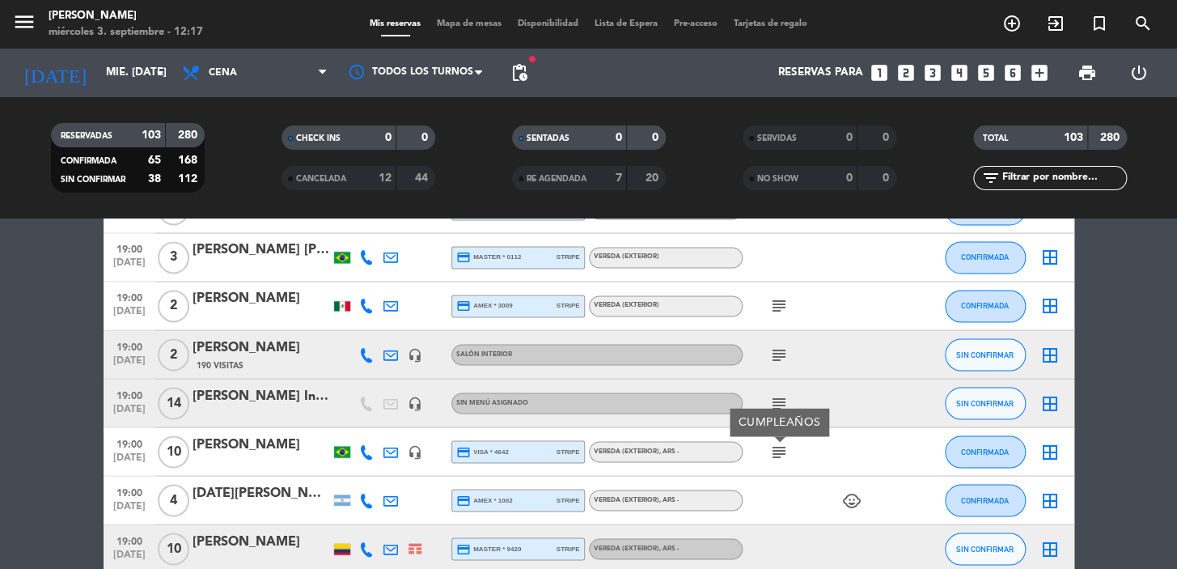
click at [278, 399] on div "[PERSON_NAME] Intrepid (confirm horario con [PERSON_NAME] )" at bounding box center [262, 395] width 138 height 21
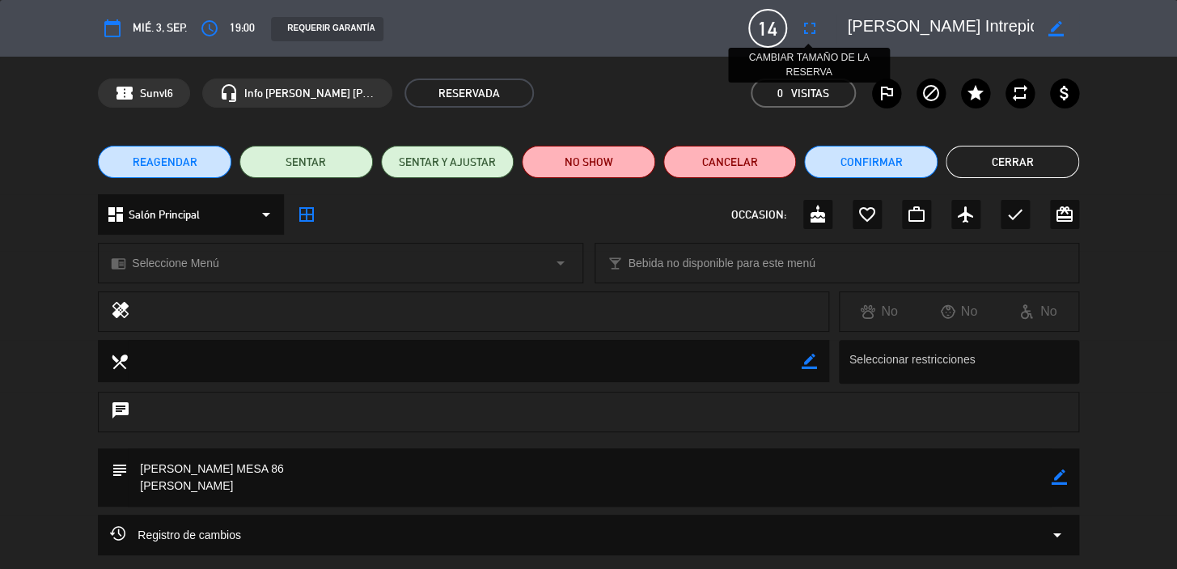
click at [814, 30] on icon "fullscreen" at bounding box center [809, 28] width 19 height 19
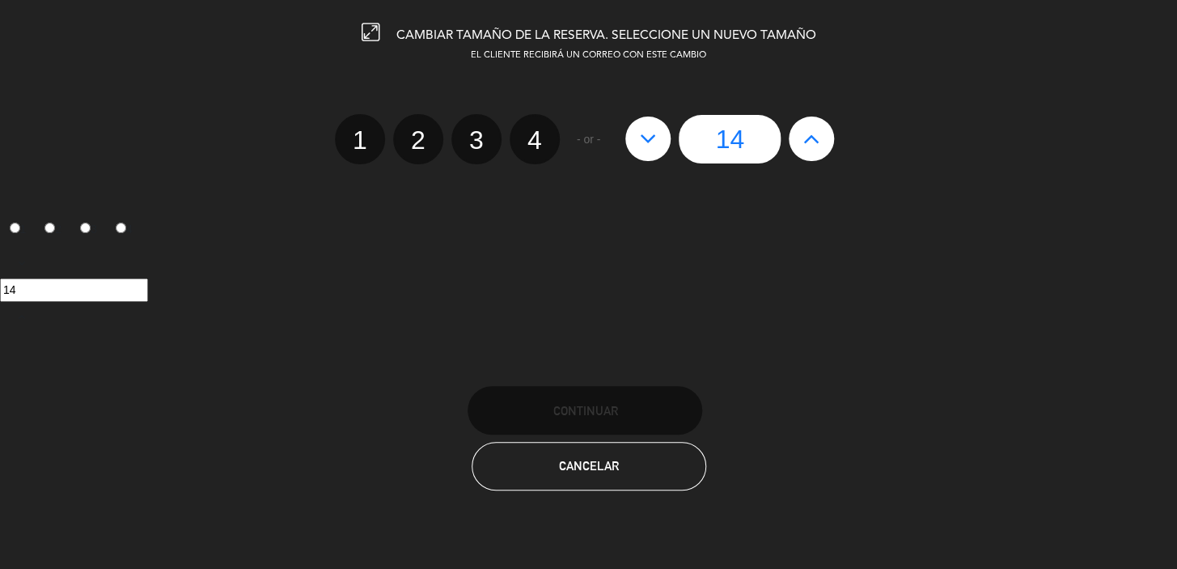
click at [812, 138] on icon at bounding box center [812, 138] width 17 height 26
type input "15"
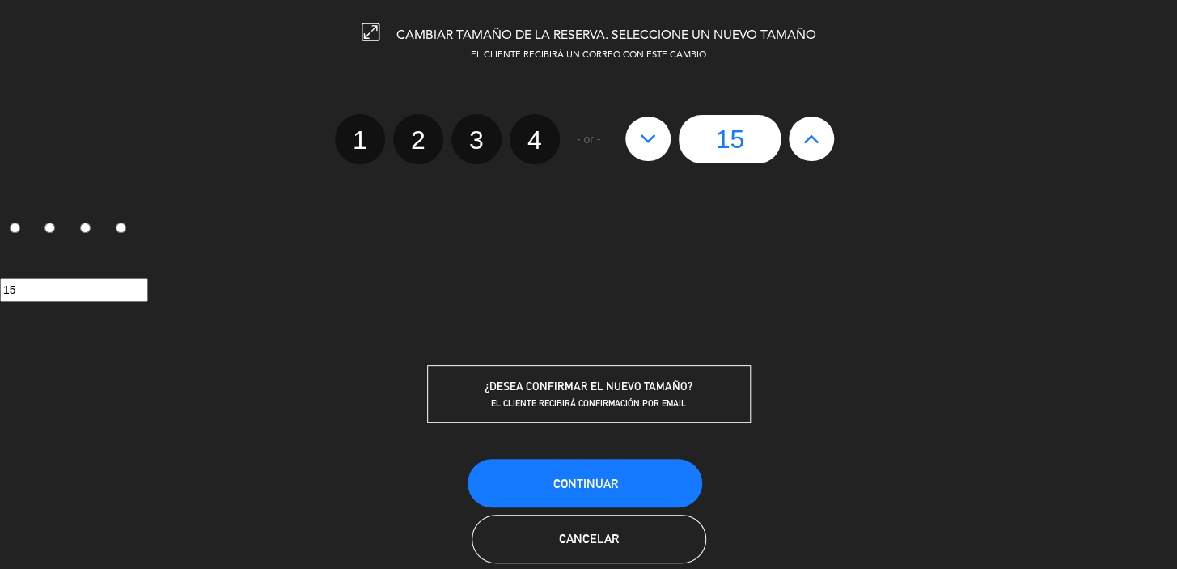
click at [709, 457] on div "Continuar" at bounding box center [588, 476] width 1177 height 38
click at [648, 365] on div "¿DESEA CONFIRMAR EL NUEVO TAMAÑO? EL CLIENTE RECIBIRÁ CONFIRMACIÓN POR EMAIL" at bounding box center [589, 393] width 324 height 57
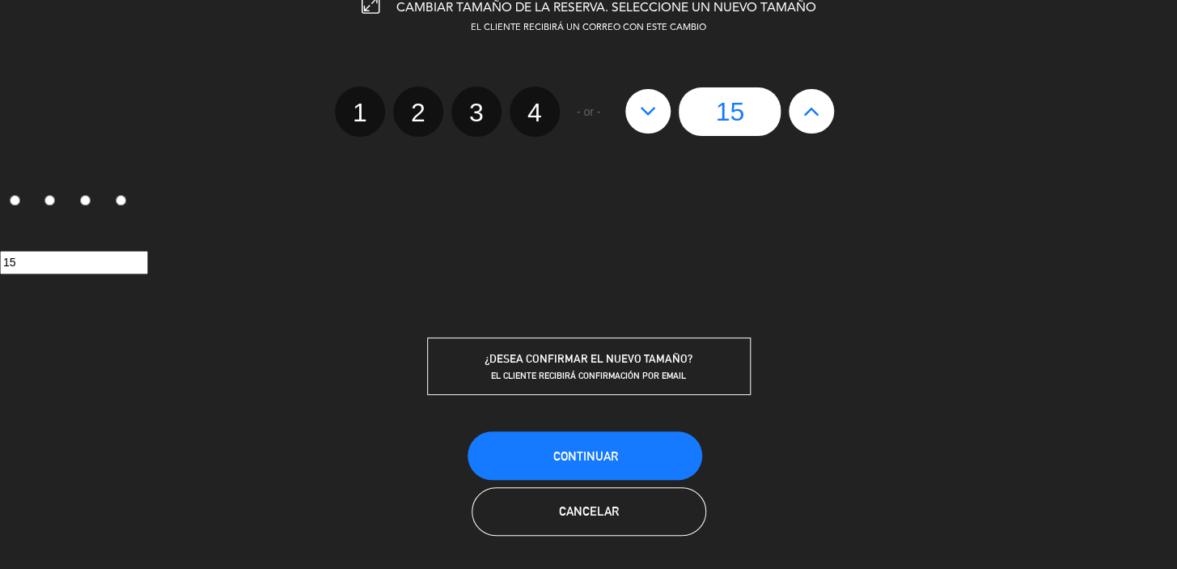
click at [596, 350] on div "¿DESEA CONFIRMAR EL NUEVO TAMAÑO?" at bounding box center [589, 359] width 322 height 19
click at [615, 449] on span "Continuar" at bounding box center [585, 456] width 65 height 14
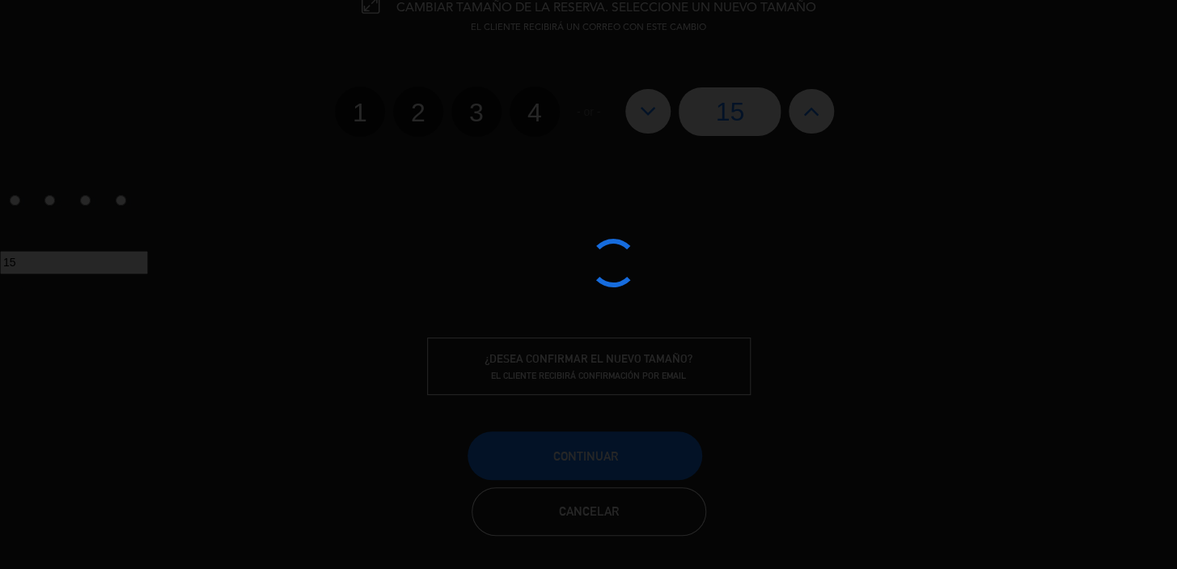
click at [613, 446] on div at bounding box center [588, 284] width 1177 height 569
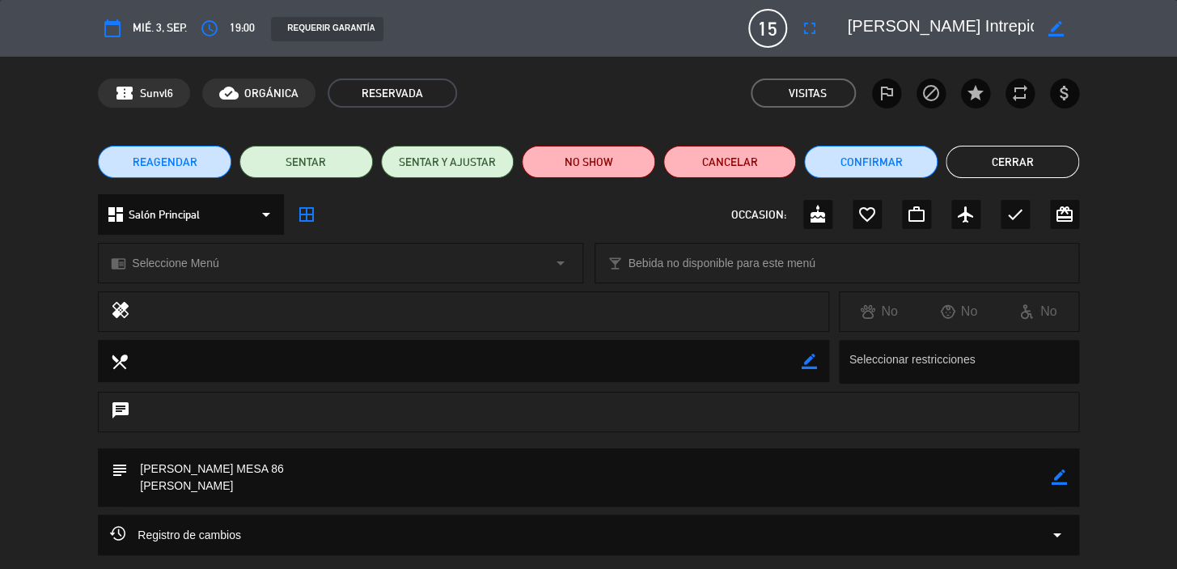
click at [1020, 167] on button "Cerrar" at bounding box center [1013, 162] width 134 height 32
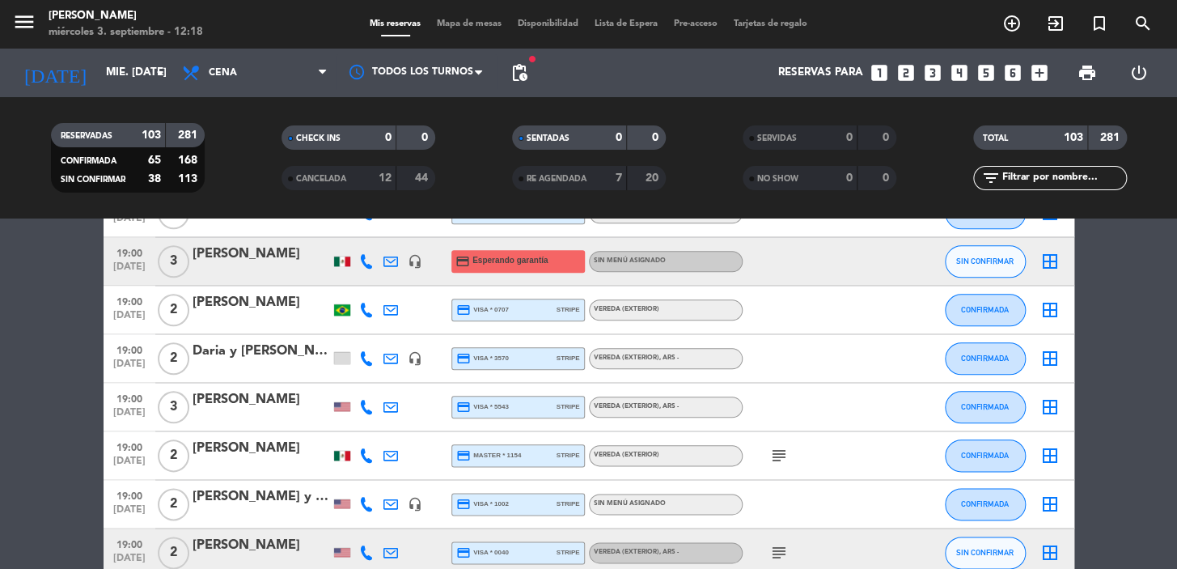
scroll to position [146, 0]
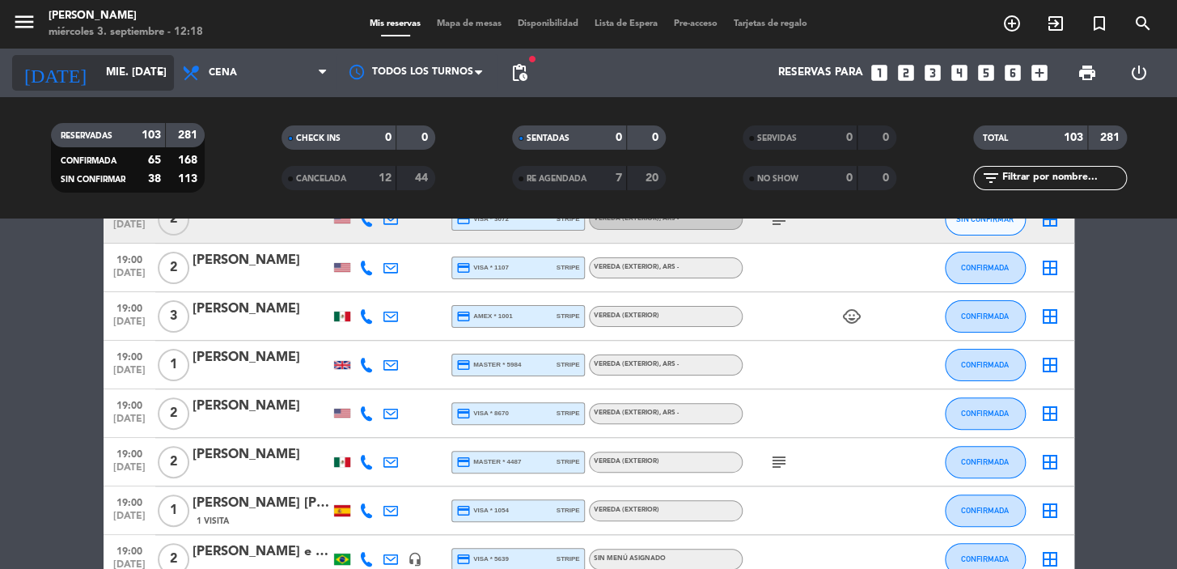
click at [169, 70] on icon "arrow_drop_down" at bounding box center [160, 72] width 19 height 19
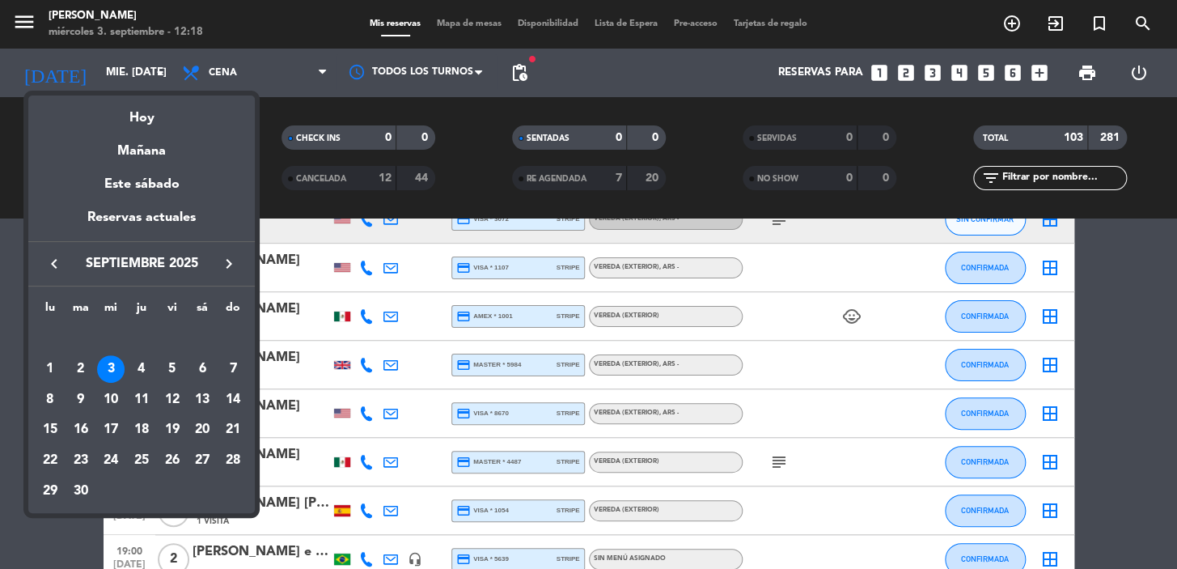
click at [70, 537] on div at bounding box center [588, 284] width 1177 height 569
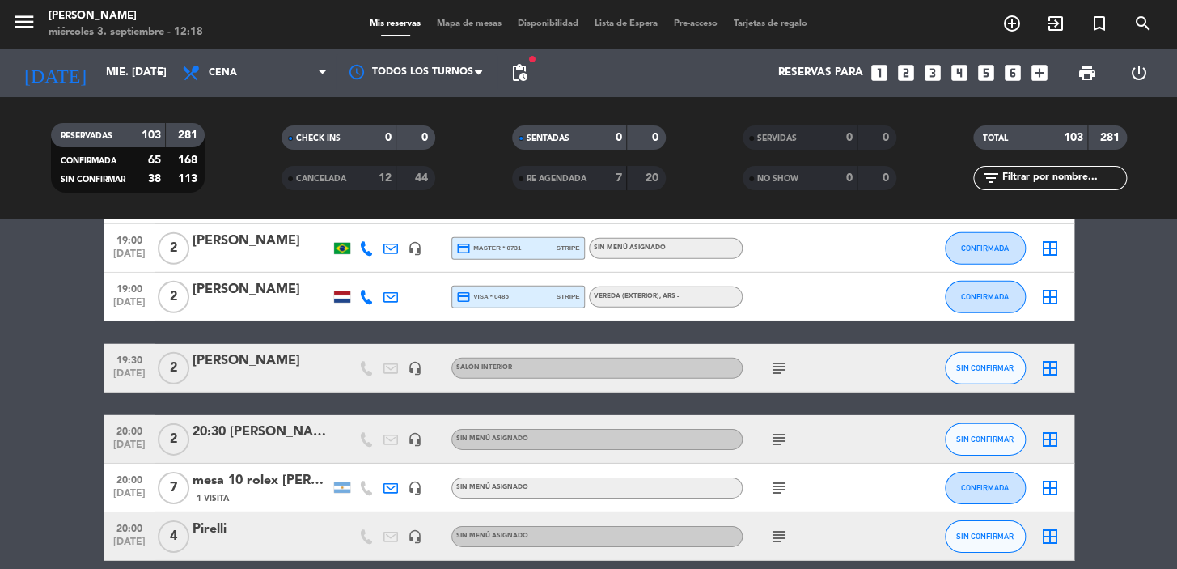
scroll to position [2207, 0]
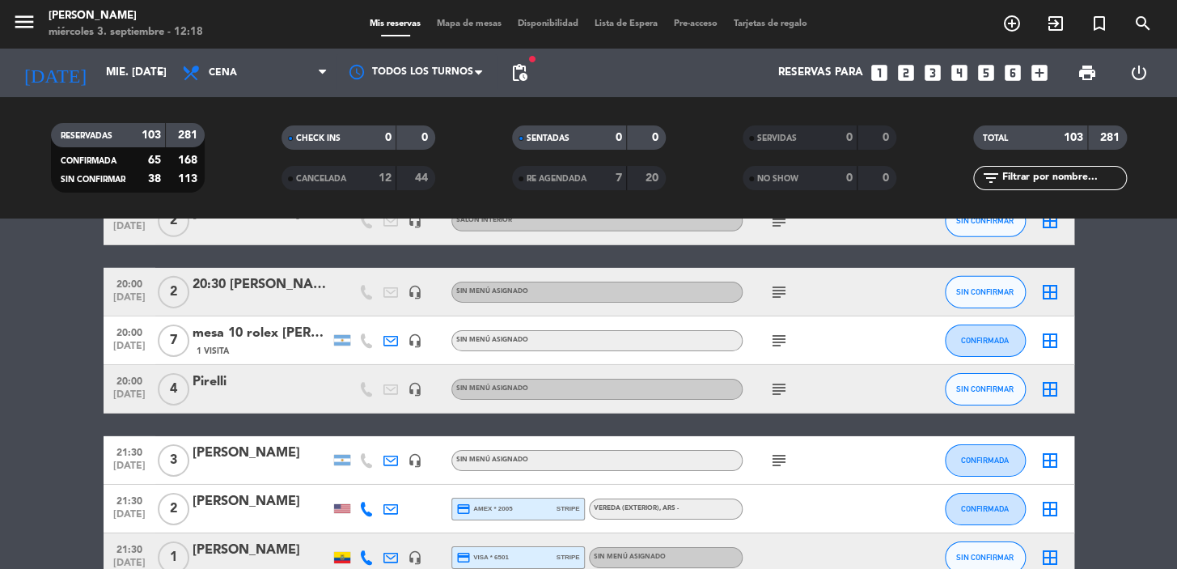
click at [777, 302] on icon "subject" at bounding box center [779, 291] width 19 height 19
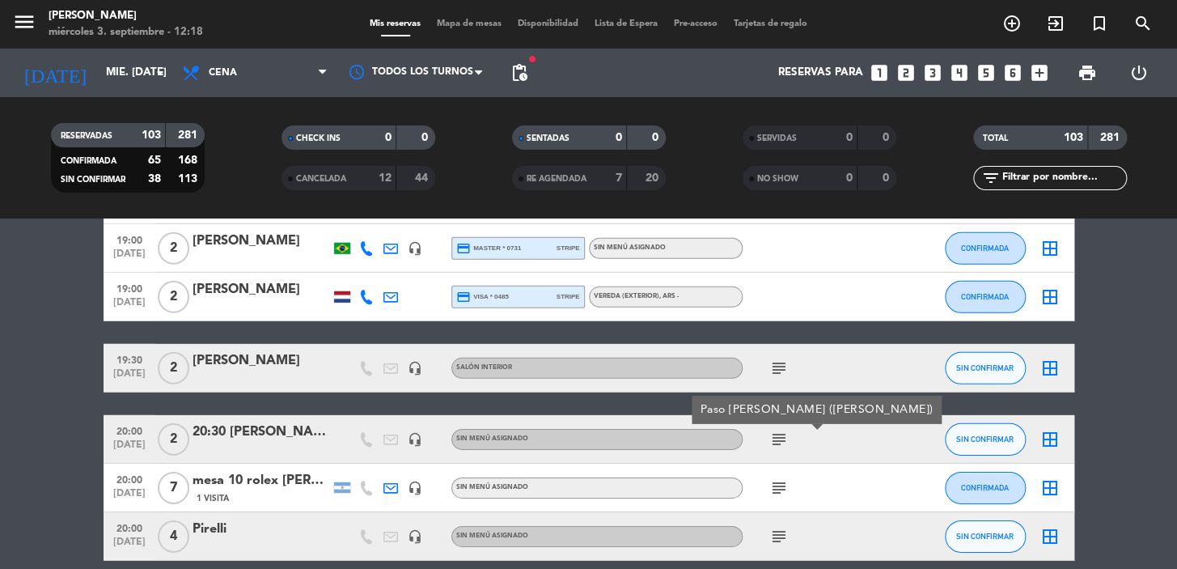
click at [778, 537] on icon "subject" at bounding box center [779, 536] width 19 height 19
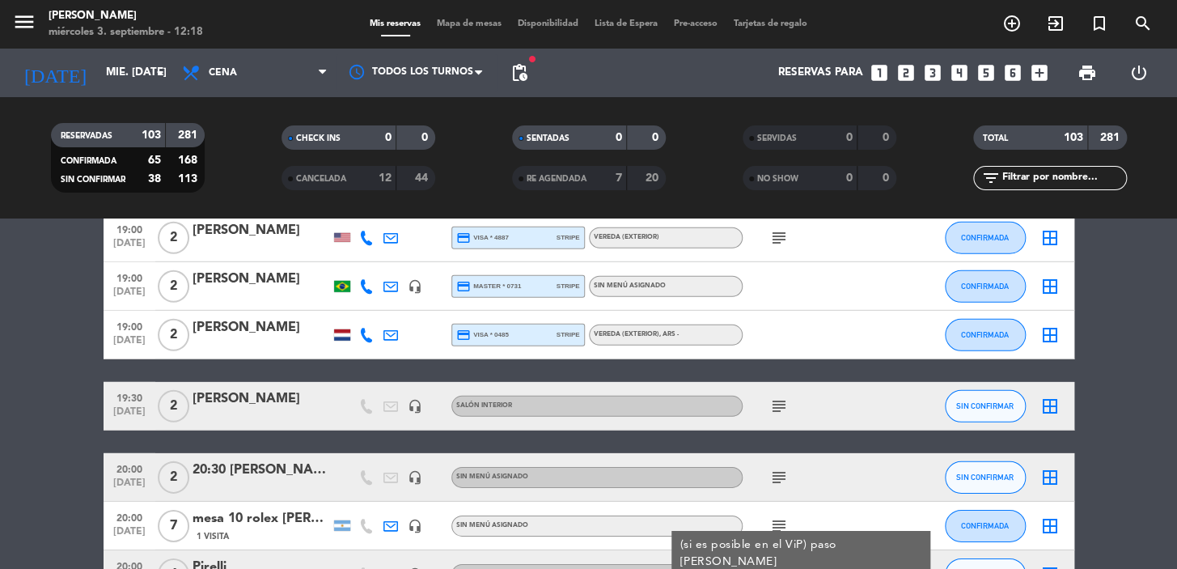
scroll to position [1912, 0]
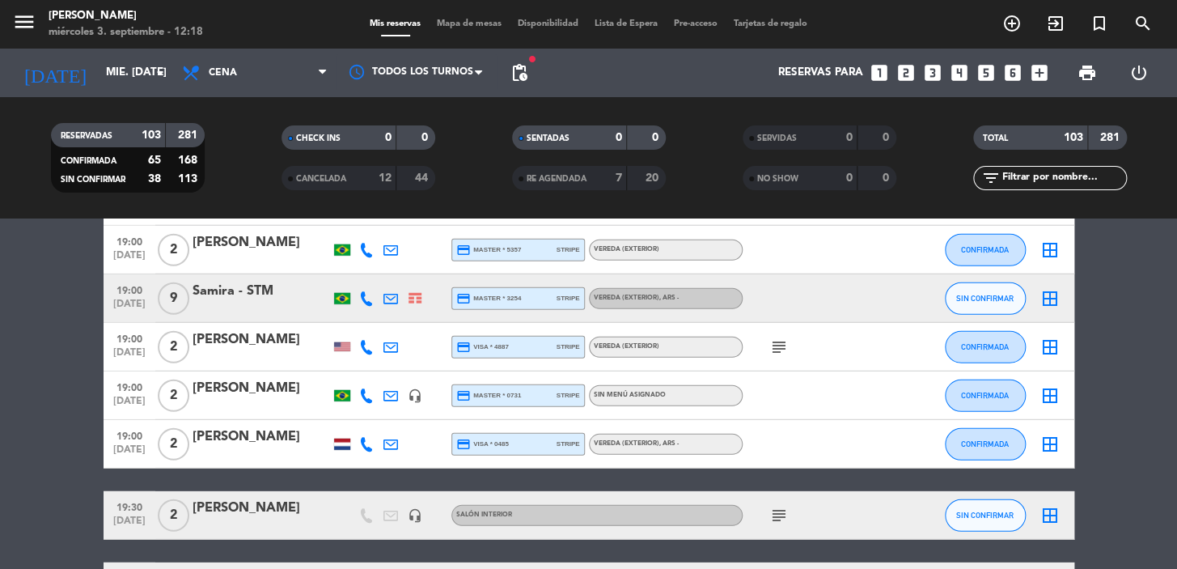
click at [781, 514] on icon "subject" at bounding box center [779, 515] width 19 height 19
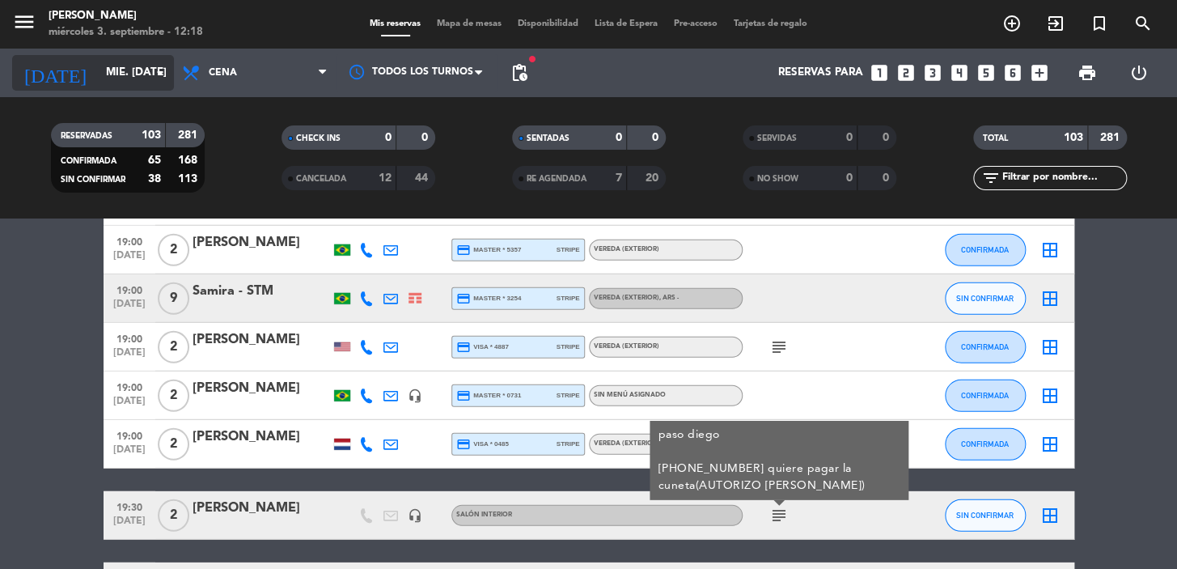
click at [110, 77] on input "mié. [DATE]" at bounding box center [169, 72] width 143 height 29
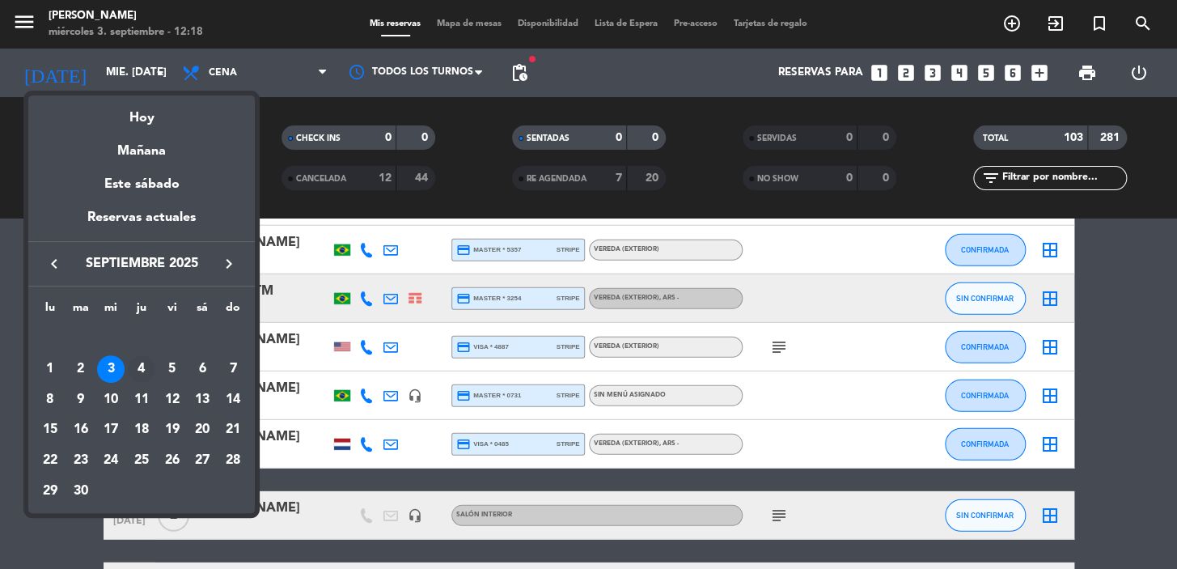
click at [150, 375] on div "4" at bounding box center [142, 369] width 28 height 28
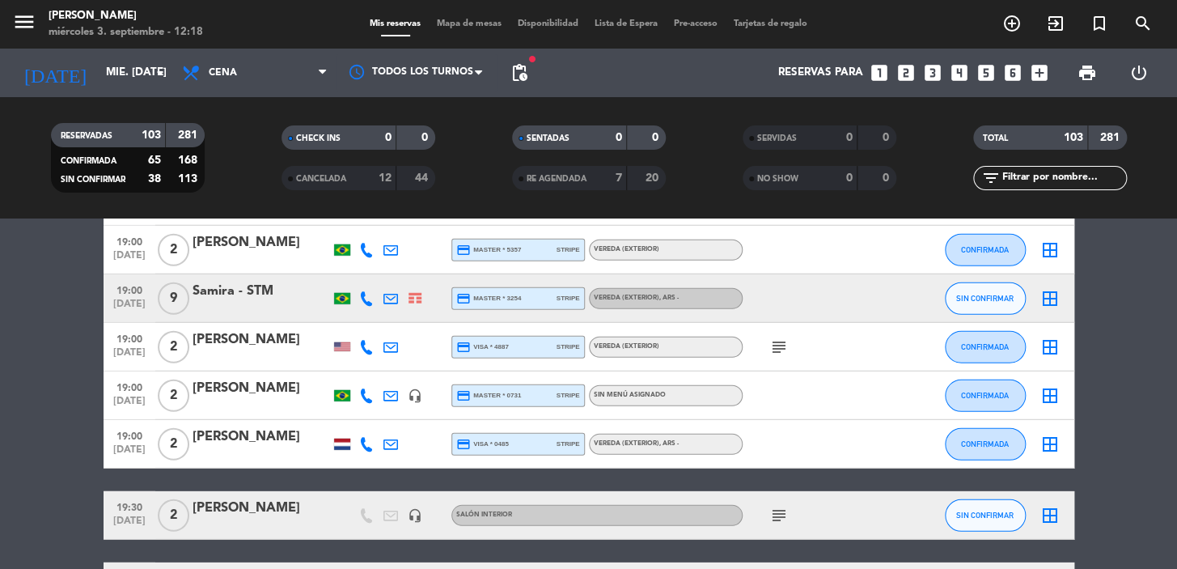
type input "[DEMOGRAPHIC_DATA] [DATE]"
click at [257, 88] on span "Cena" at bounding box center [255, 73] width 162 height 36
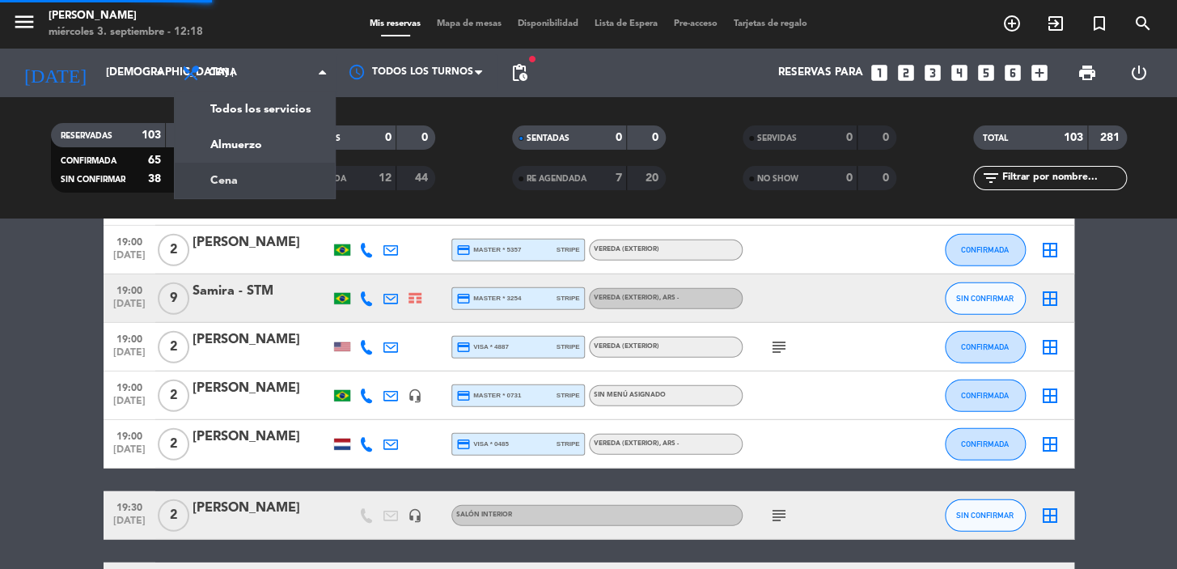
click at [259, 108] on div "menu [PERSON_NAME] miércoles 3. septiembre - 12:18 Mis reservas Mapa de mesas D…" at bounding box center [588, 109] width 1177 height 218
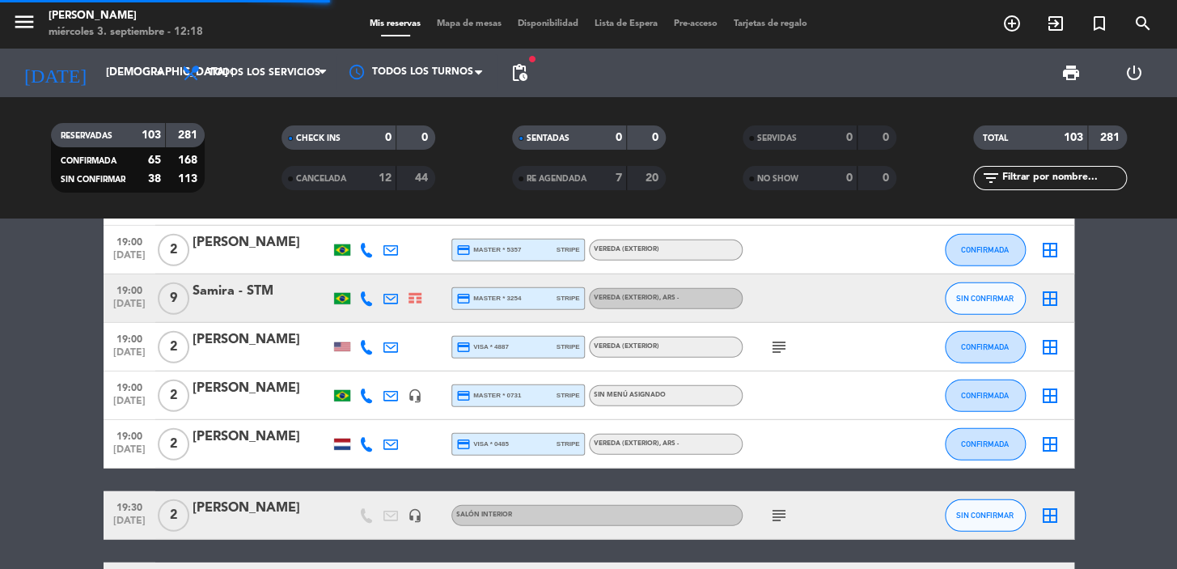
click at [1028, 172] on input "text" at bounding box center [1063, 178] width 125 height 18
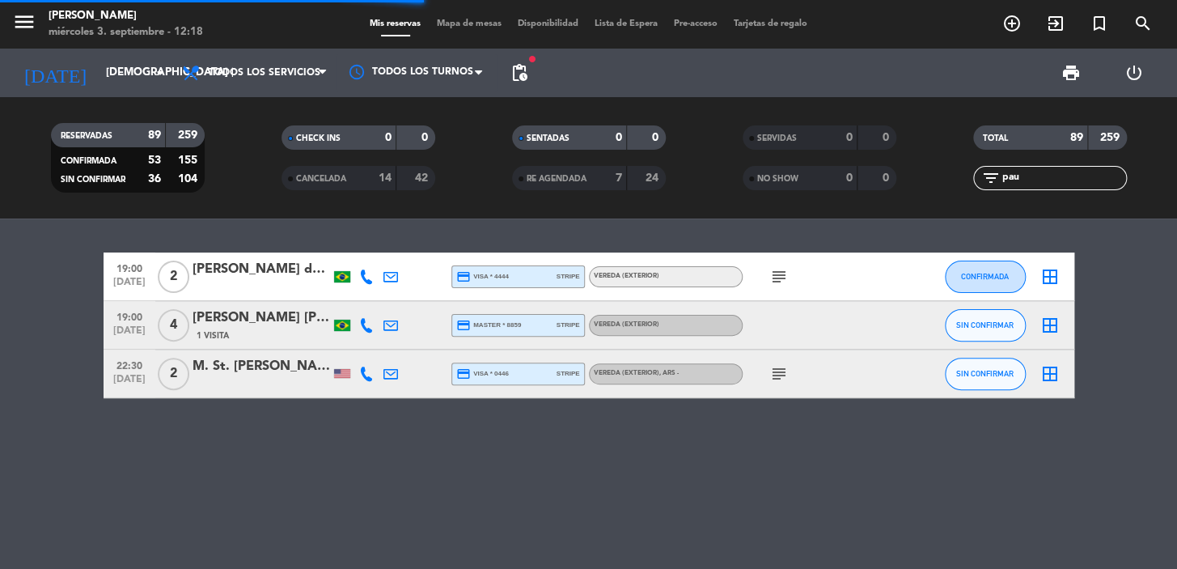
scroll to position [0, 0]
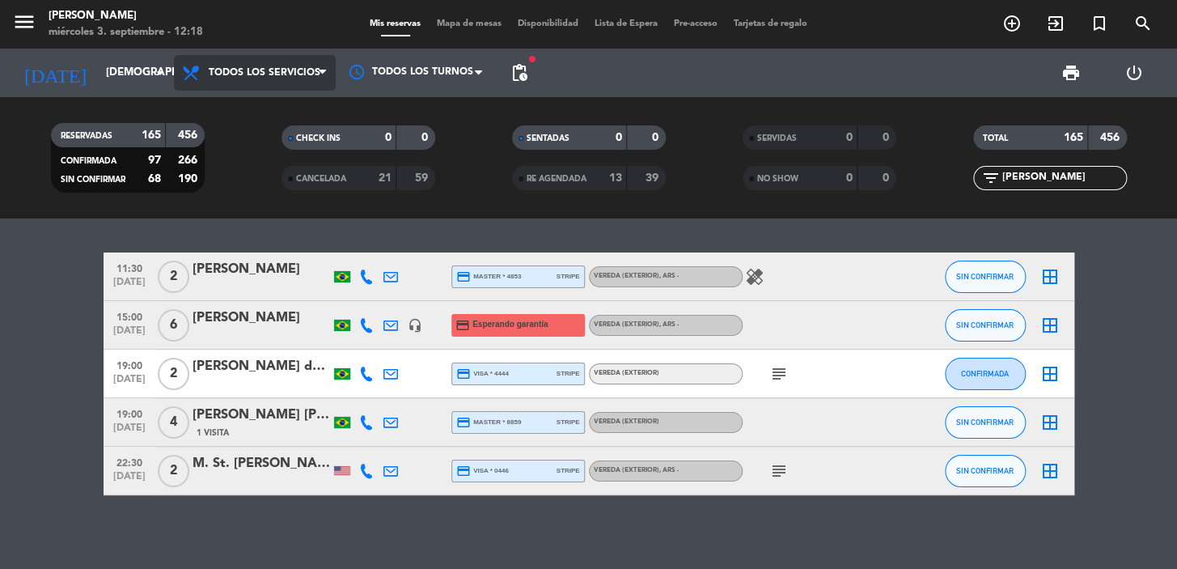
type input "[PERSON_NAME]"
click at [174, 74] on span "Todos los servicios" at bounding box center [255, 73] width 162 height 36
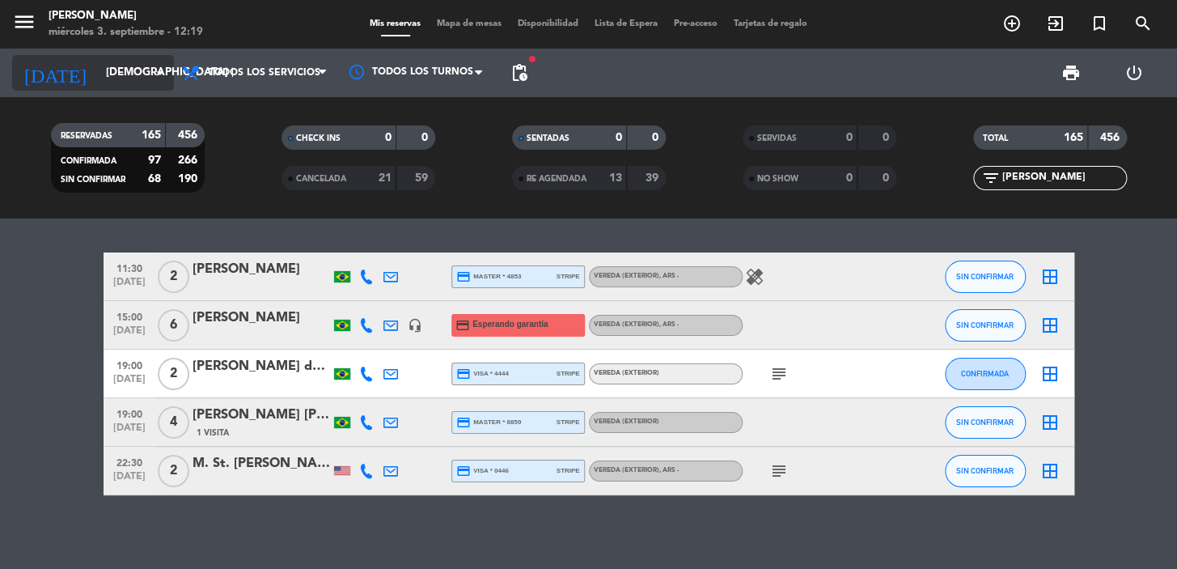
click at [108, 78] on input "[DEMOGRAPHIC_DATA] [DATE]" at bounding box center [169, 72] width 143 height 29
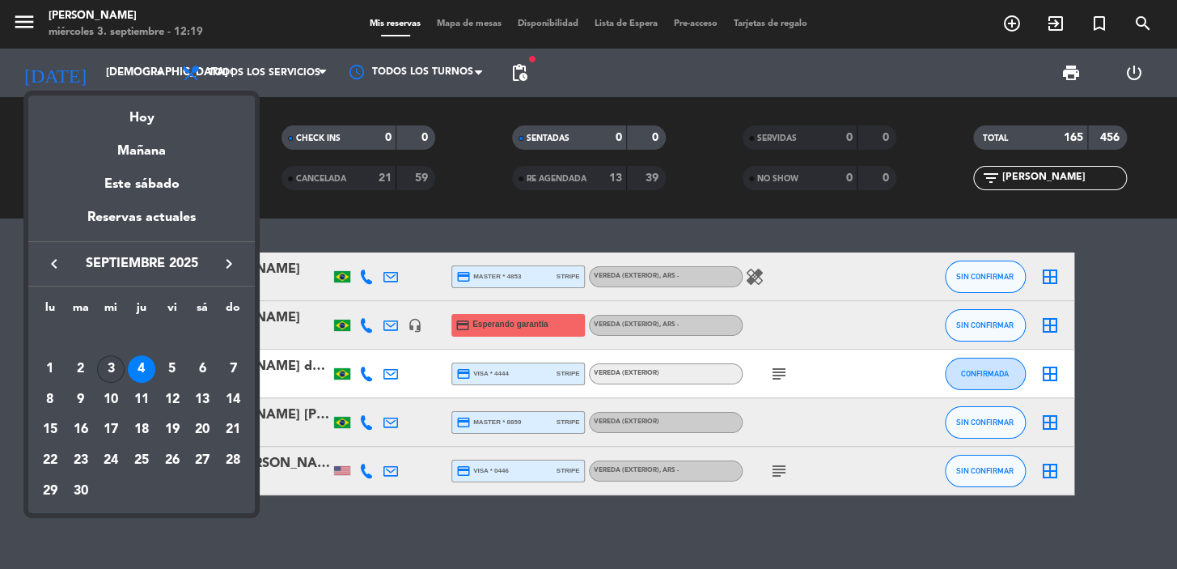
click at [105, 367] on div "3" at bounding box center [111, 369] width 28 height 28
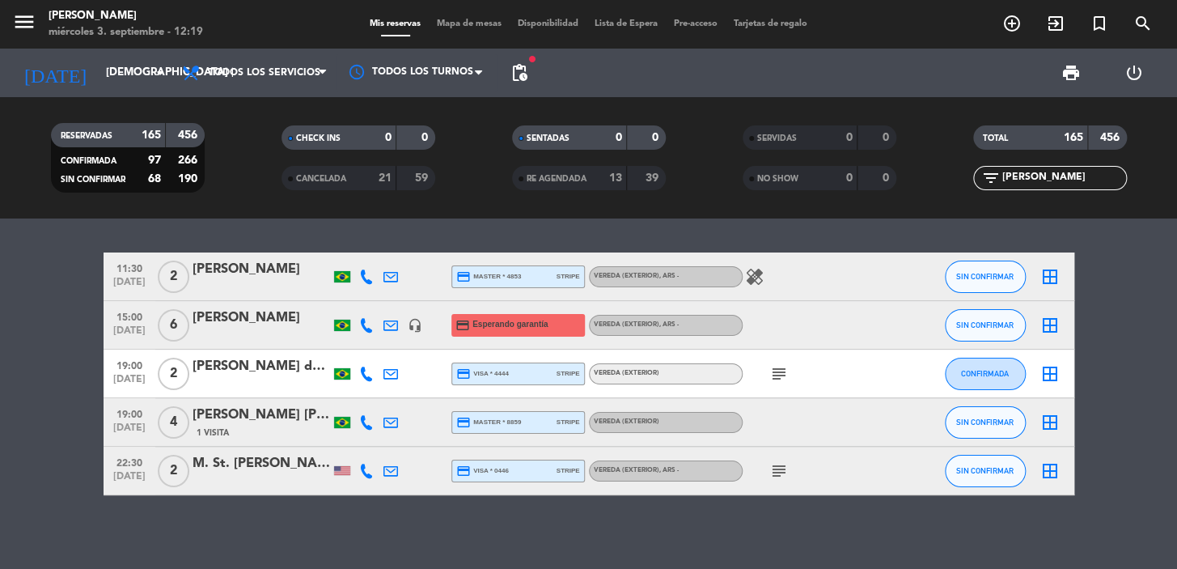
type input "mié. [DATE]"
click at [1039, 177] on input "[PERSON_NAME]" at bounding box center [1063, 178] width 125 height 18
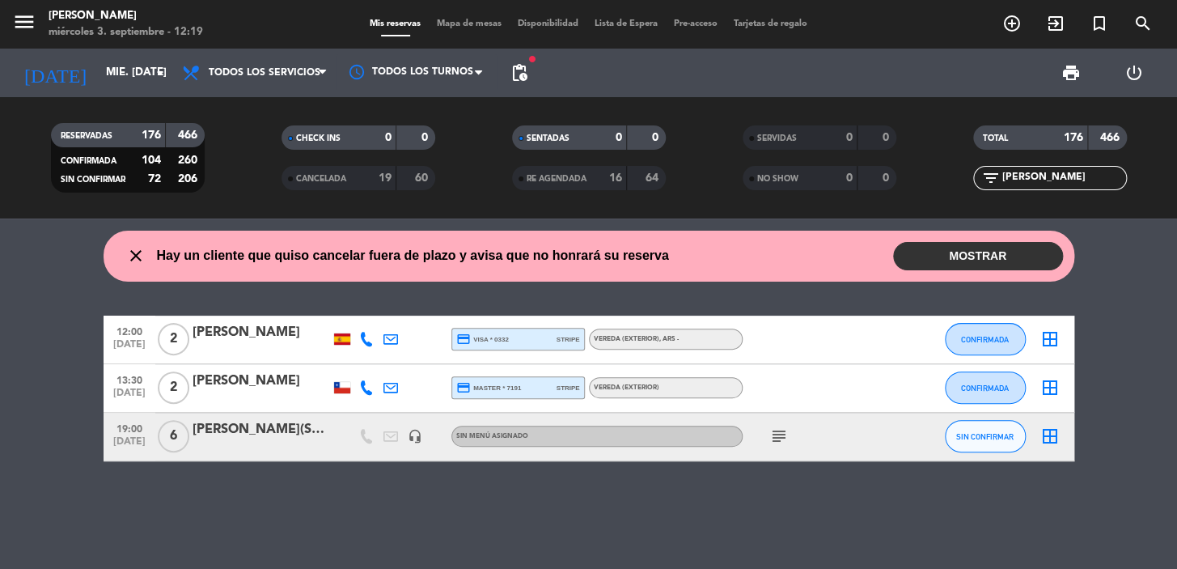
click at [243, 446] on div at bounding box center [262, 446] width 138 height 13
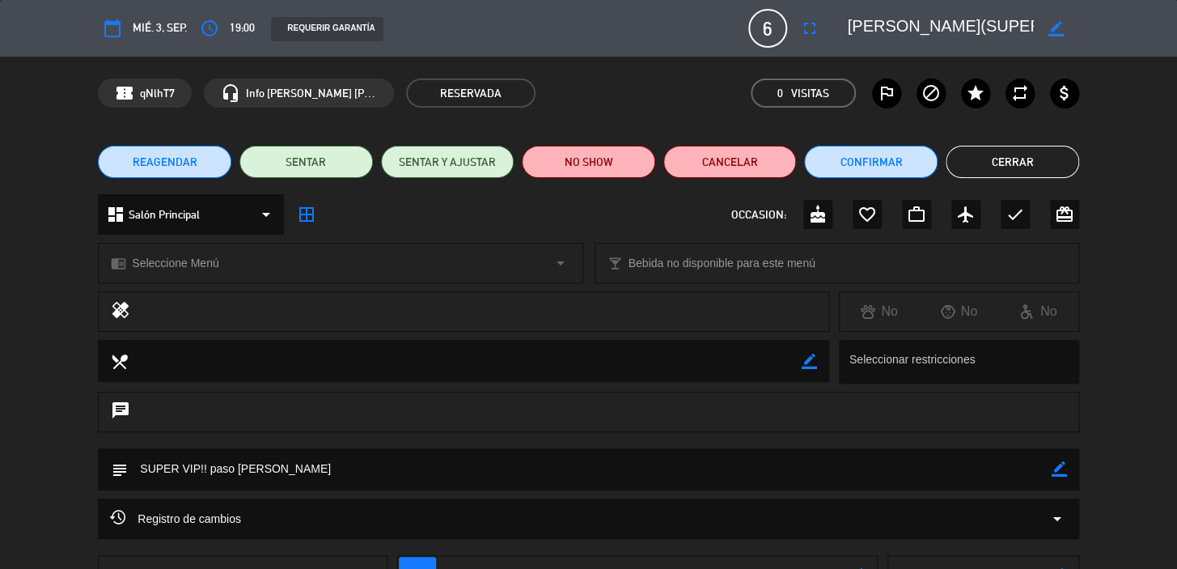
click at [1049, 469] on textarea at bounding box center [590, 468] width 924 height 41
click at [1058, 467] on icon "border_color" at bounding box center [1059, 468] width 15 height 15
click at [1024, 469] on textarea at bounding box center [590, 468] width 924 height 41
type textarea "SUPER VIP!! paso [PERSON_NAME] R2"
click at [1062, 468] on icon at bounding box center [1059, 468] width 15 height 15
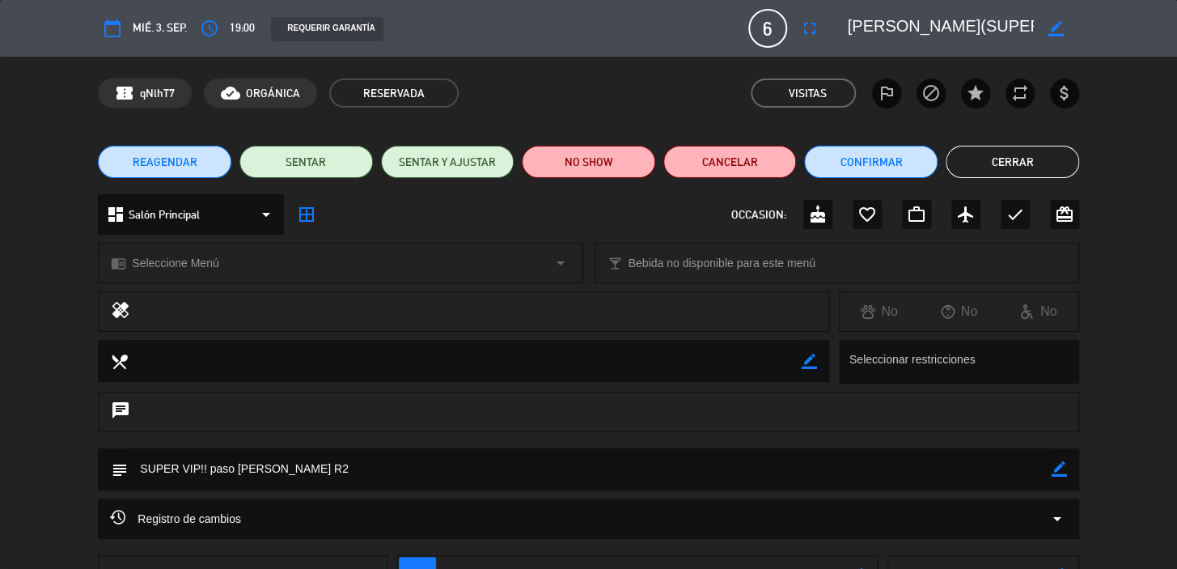
click at [1054, 23] on icon "border_color" at bounding box center [1056, 28] width 15 height 15
drag, startPoint x: 850, startPoint y: 22, endPoint x: 940, endPoint y: 23, distance: 90.6
click at [940, 23] on textarea at bounding box center [940, 28] width 185 height 29
click at [856, 19] on textarea at bounding box center [940, 28] width 185 height 29
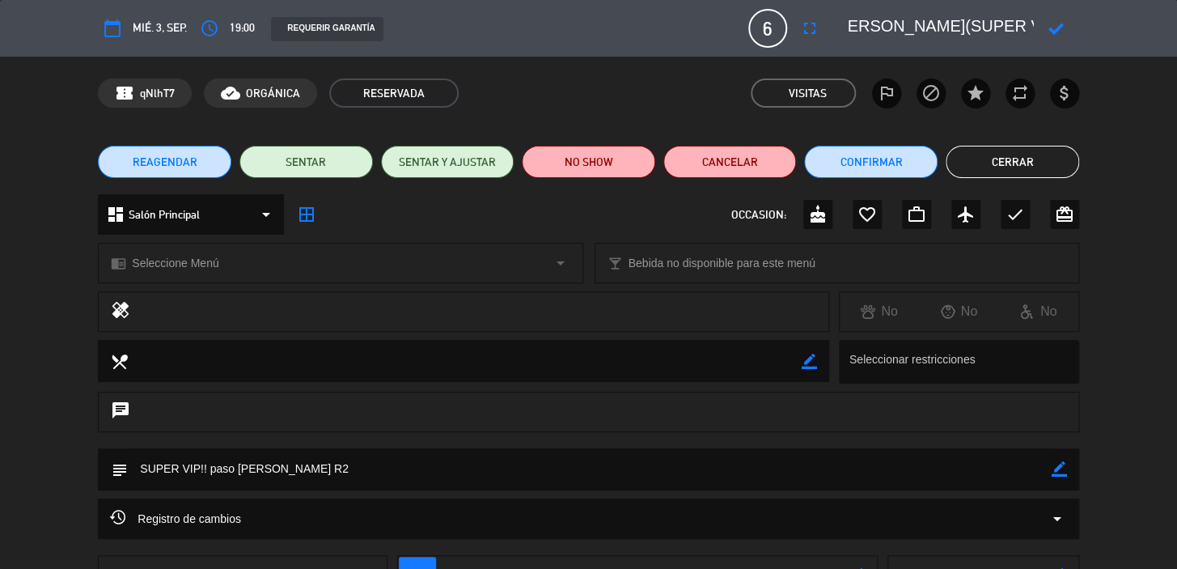
click at [850, 26] on textarea at bounding box center [940, 28] width 185 height 29
type textarea "MESA R2 [PERSON_NAME](SUPER VIP)"
click at [1060, 28] on icon at bounding box center [1056, 28] width 15 height 15
click at [984, 162] on button "Cerrar" at bounding box center [1013, 162] width 134 height 32
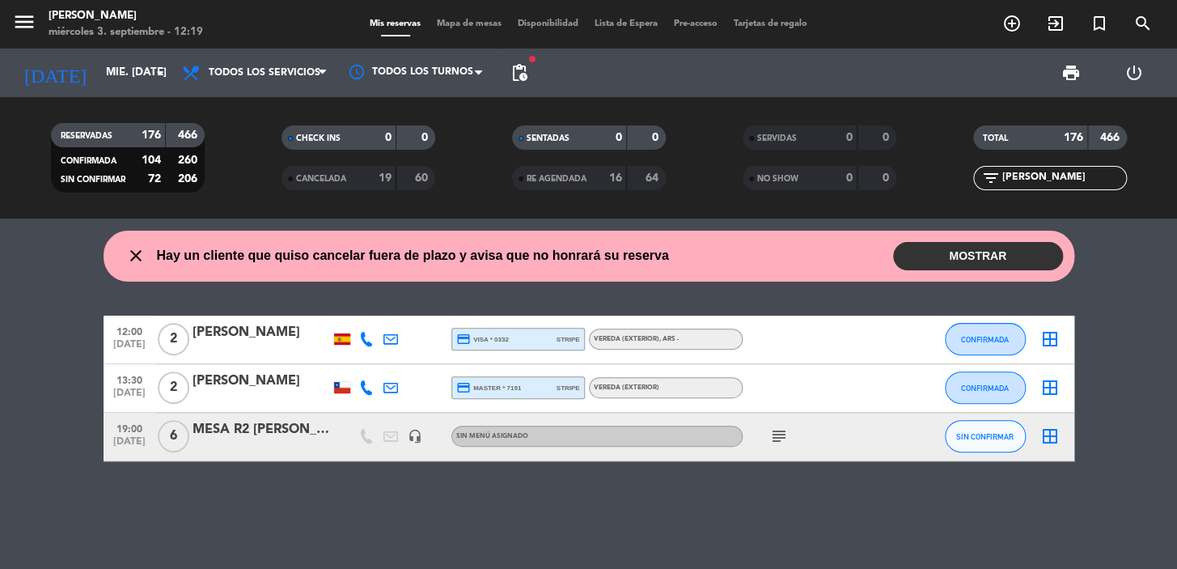
drag, startPoint x: 1036, startPoint y: 184, endPoint x: 979, endPoint y: 173, distance: 57.8
click at [979, 173] on div "filter_list [PERSON_NAME]" at bounding box center [1050, 178] width 154 height 24
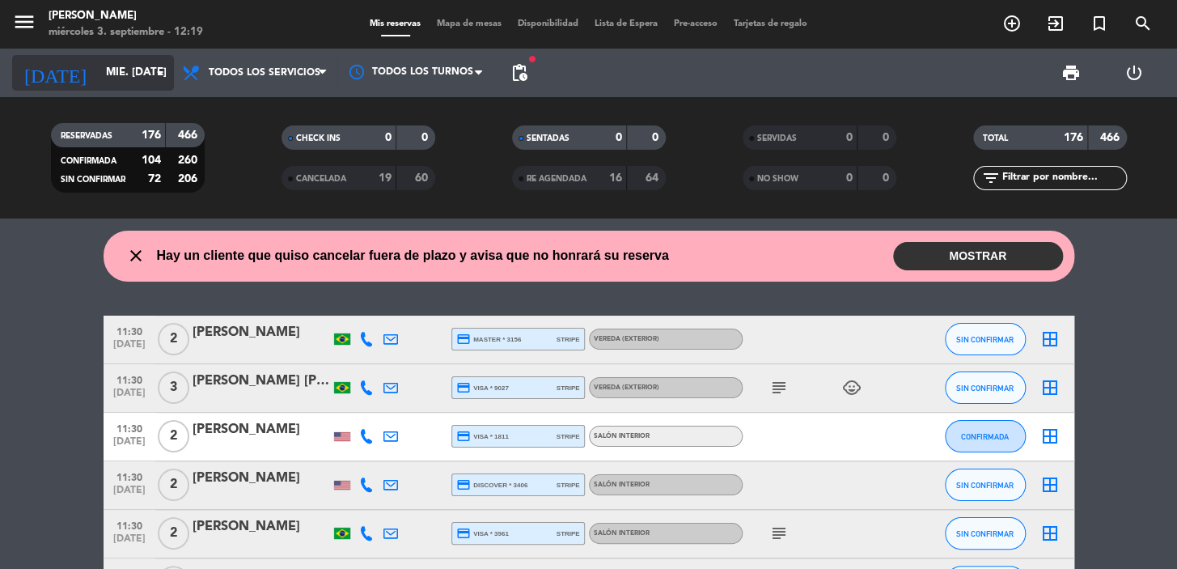
click at [129, 81] on input "mié. [DATE]" at bounding box center [169, 72] width 143 height 29
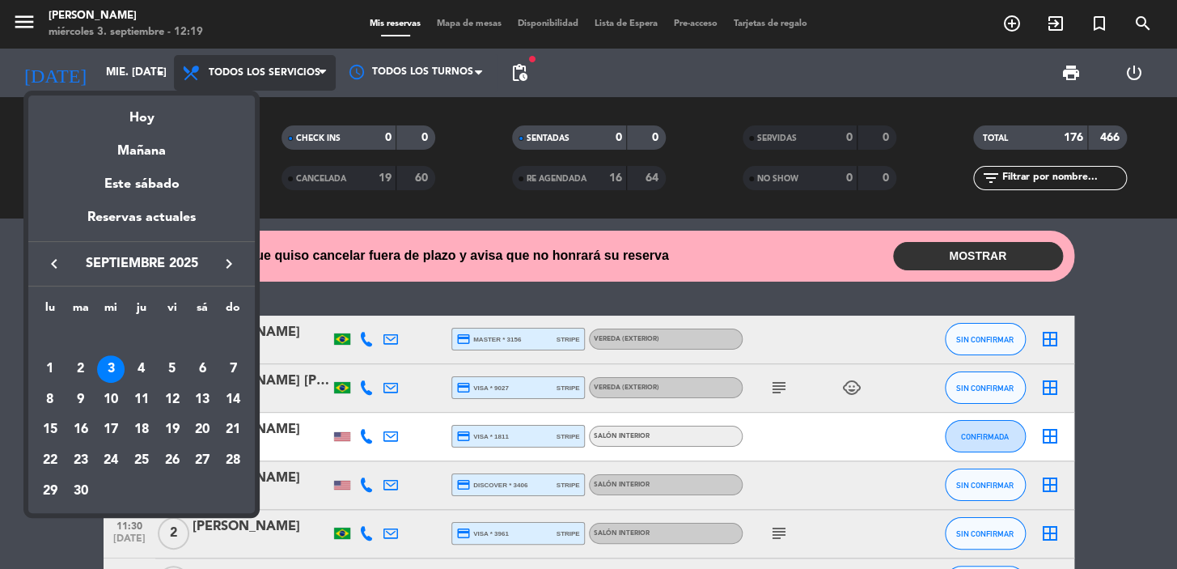
click at [259, 76] on div at bounding box center [588, 284] width 1177 height 569
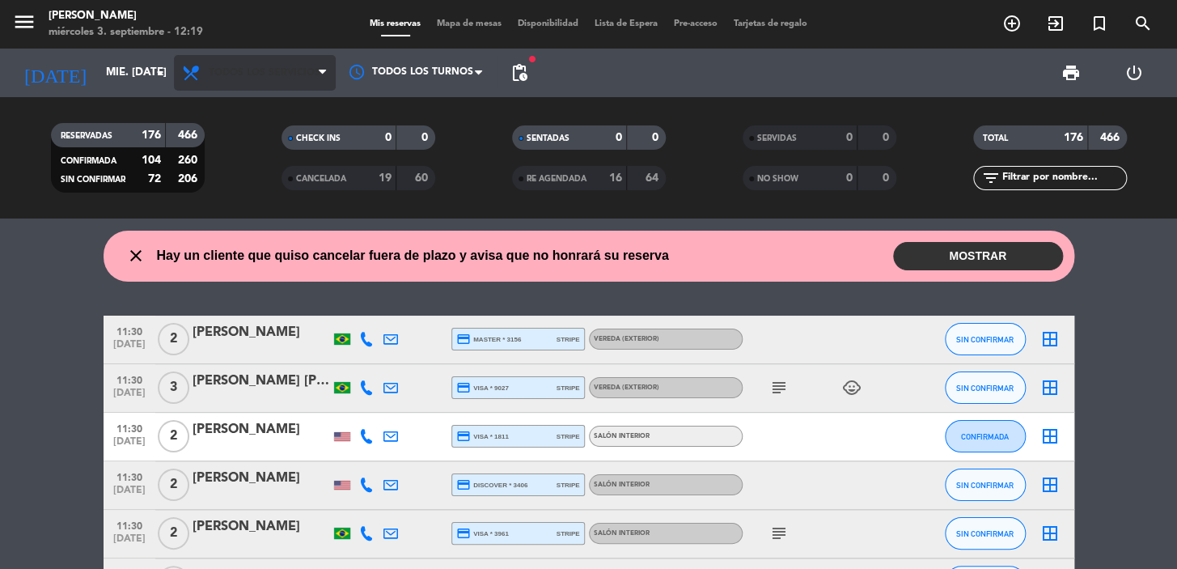
click at [259, 75] on span "Todos los servicios" at bounding box center [265, 72] width 112 height 11
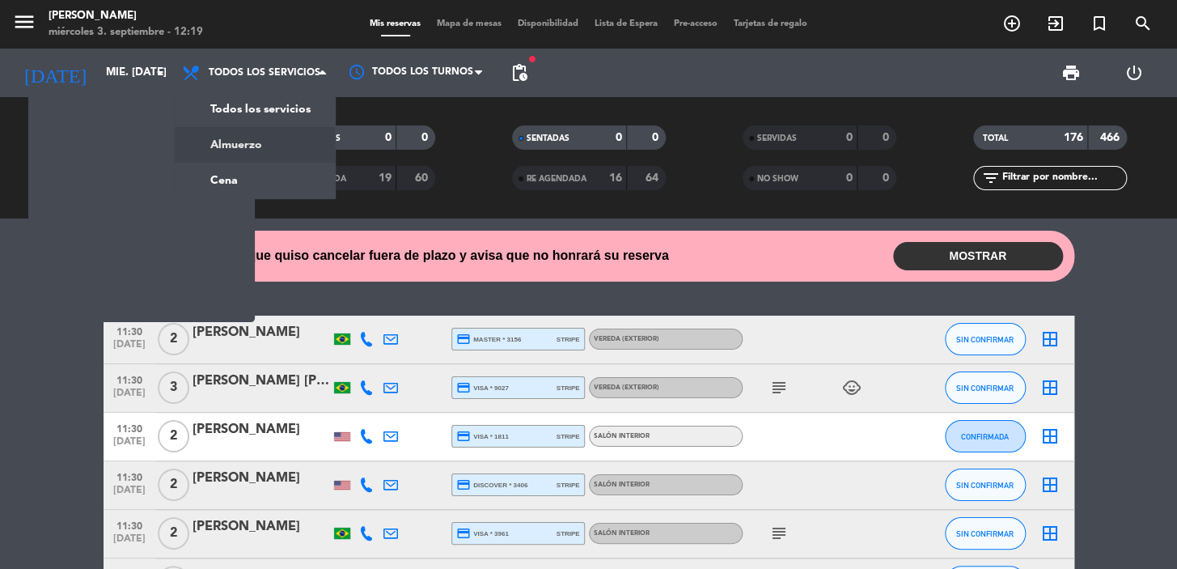
click at [275, 138] on div "menu [PERSON_NAME] miércoles 3. septiembre - 12:19 Mis reservas Mapa de mesas D…" at bounding box center [588, 109] width 1177 height 218
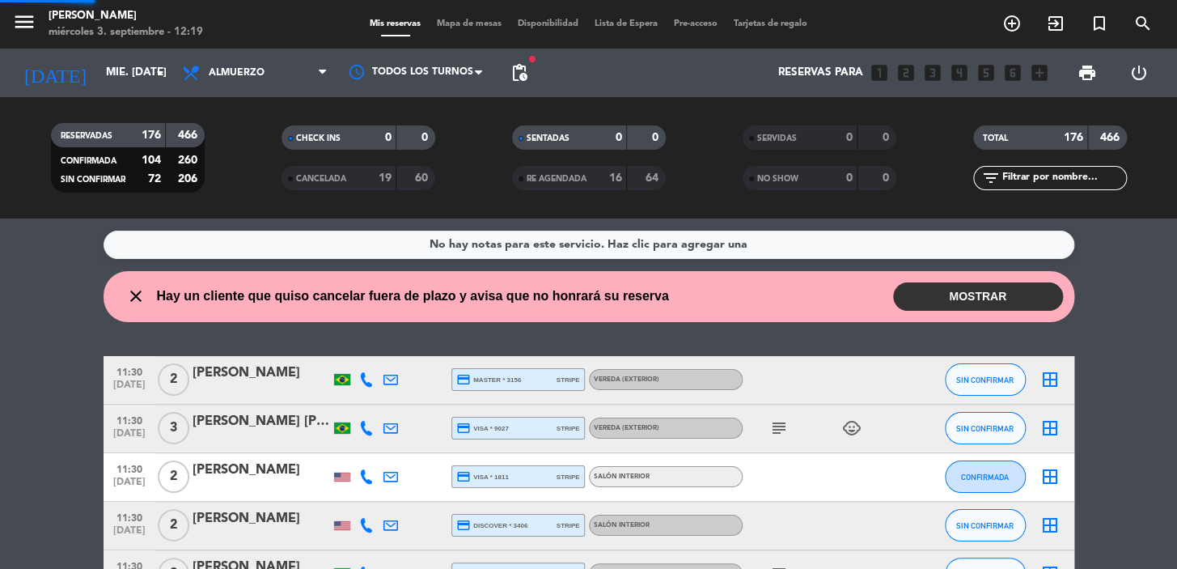
click at [1036, 177] on input "text" at bounding box center [1063, 178] width 125 height 18
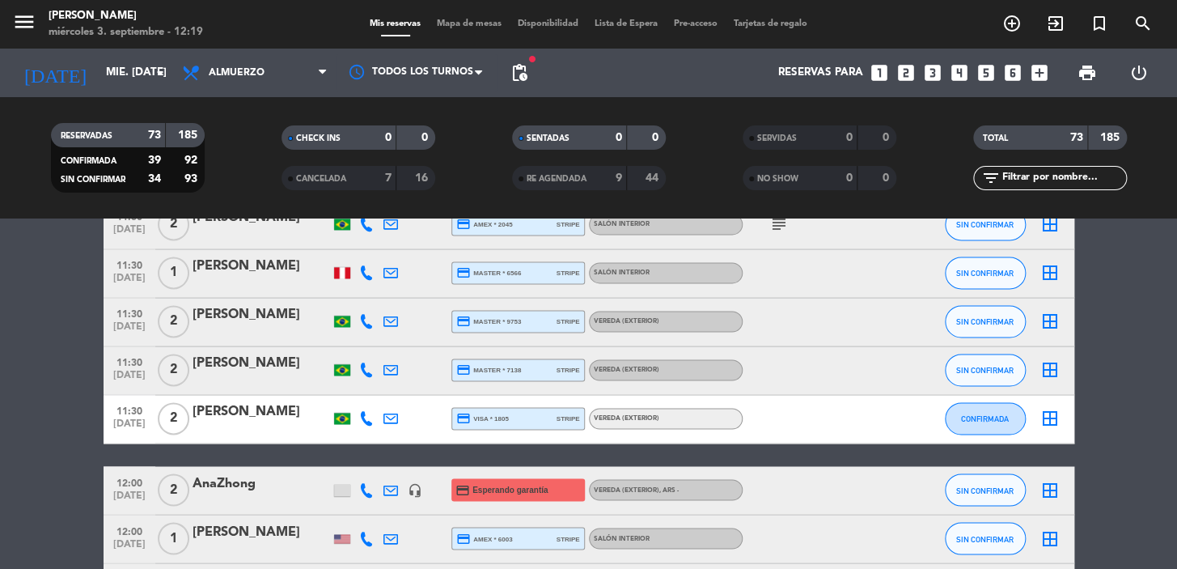
scroll to position [1324, 0]
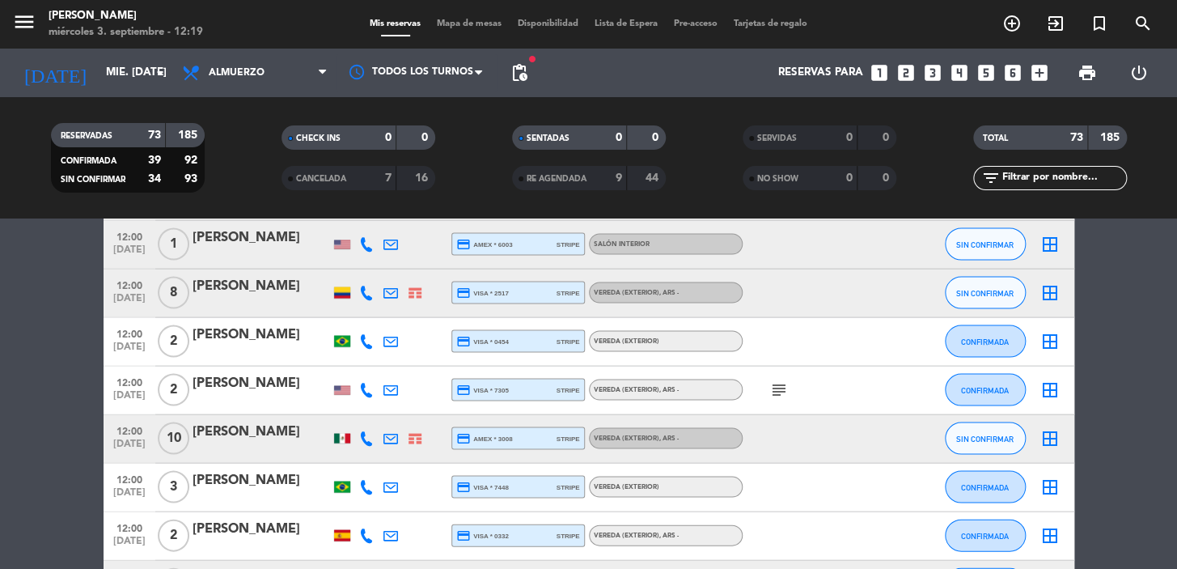
click at [239, 439] on div "[PERSON_NAME]" at bounding box center [262, 431] width 138 height 21
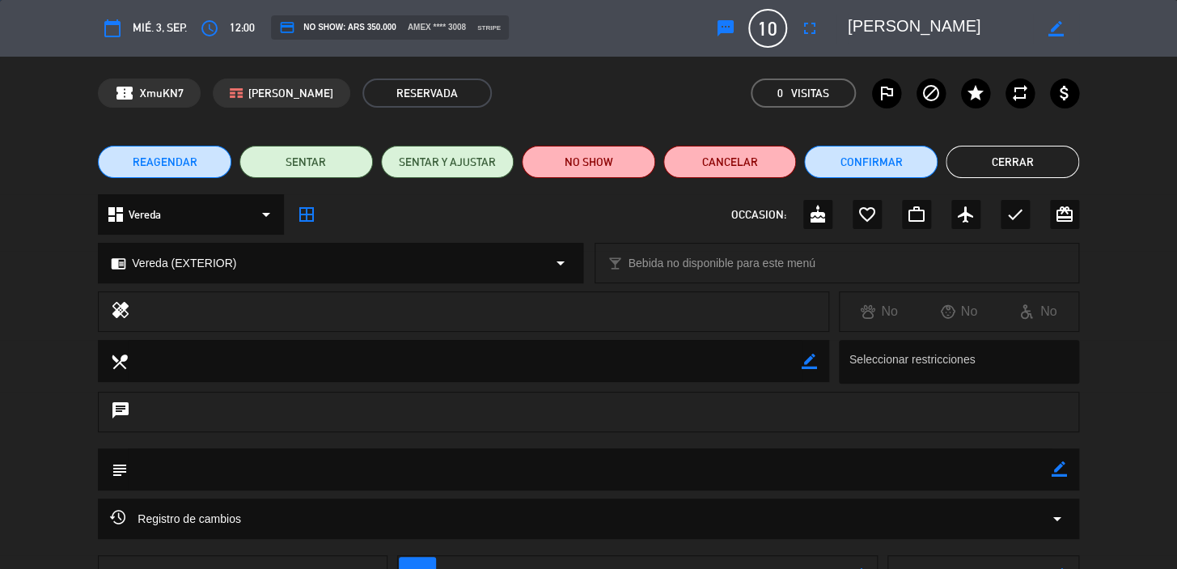
click at [1007, 167] on button "Cerrar" at bounding box center [1013, 162] width 134 height 32
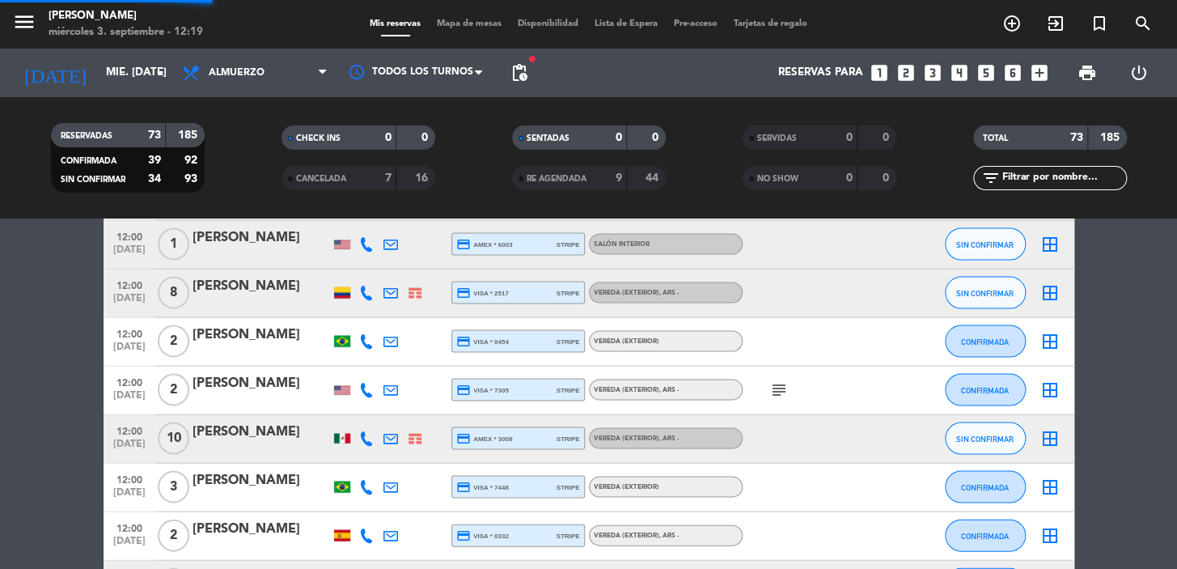
scroll to position [1618, 0]
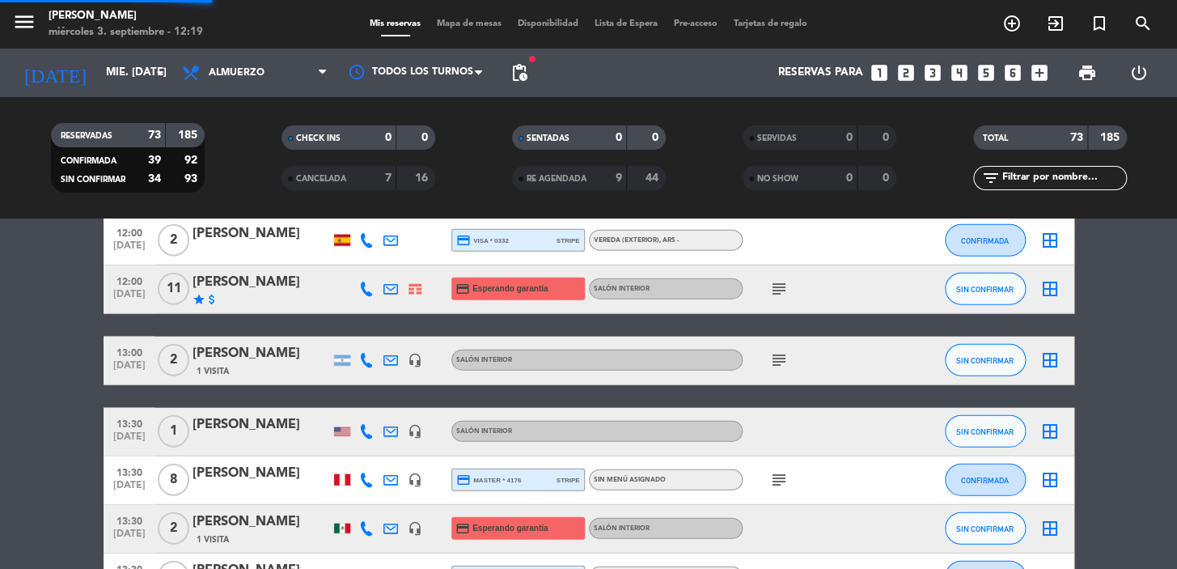
click at [781, 286] on icon "subject" at bounding box center [779, 288] width 19 height 19
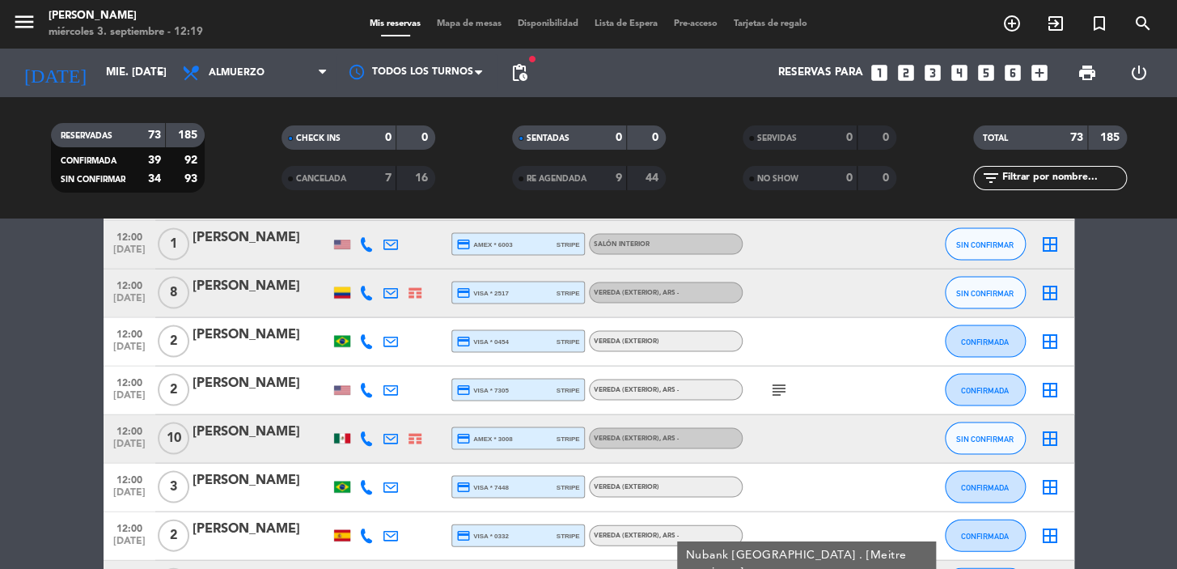
scroll to position [1177, 0]
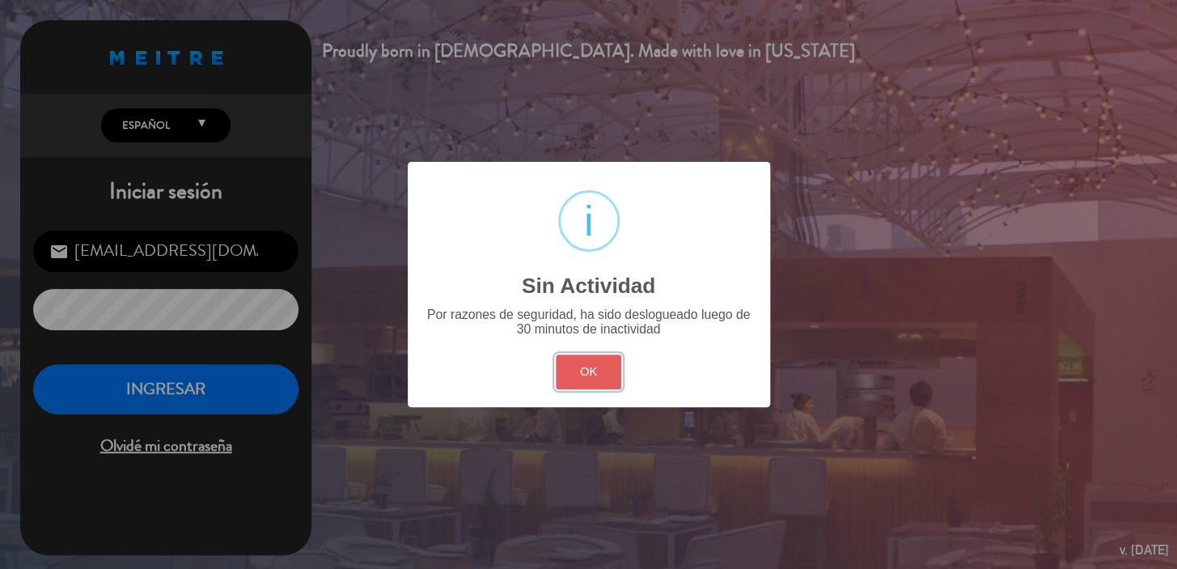
click at [575, 360] on button "OK" at bounding box center [589, 371] width 66 height 35
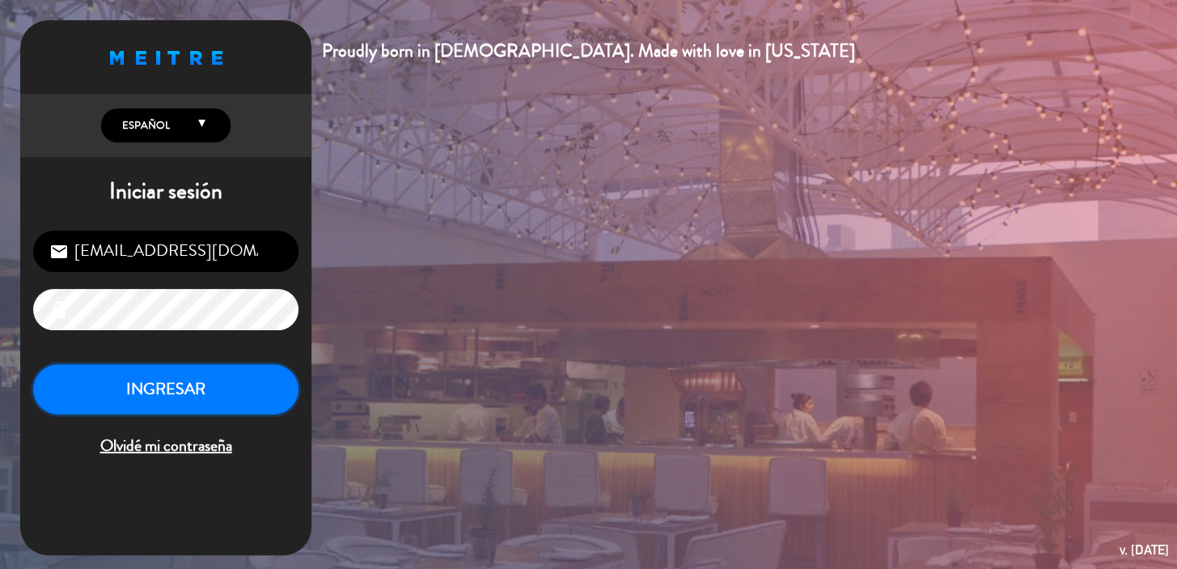
click at [213, 380] on button "INGRESAR" at bounding box center [165, 389] width 265 height 51
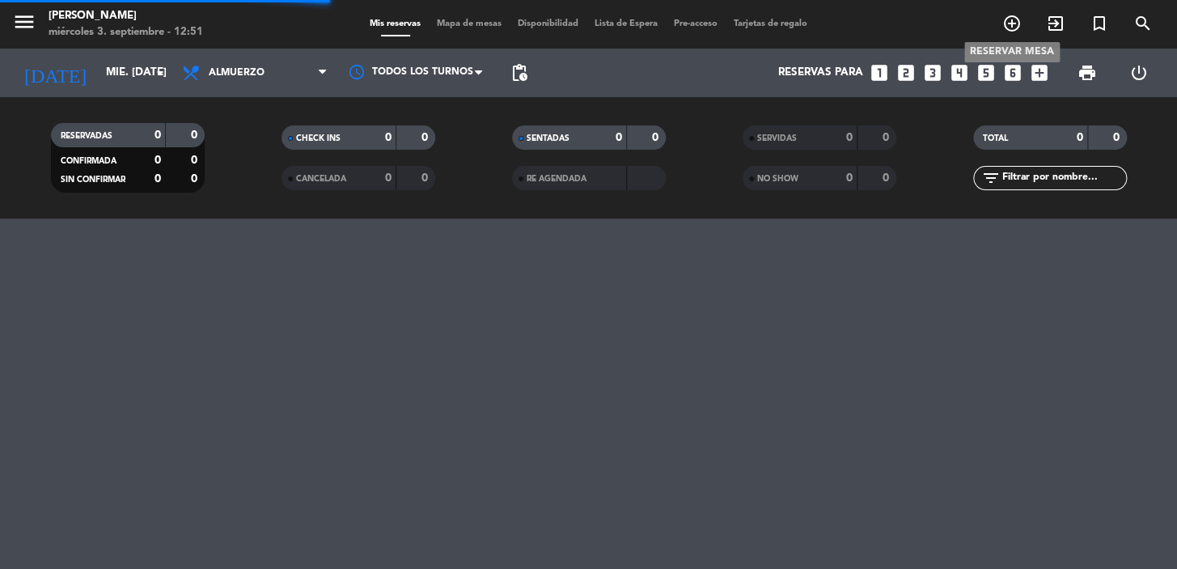
click at [1007, 24] on icon "add_circle_outline" at bounding box center [1012, 23] width 19 height 19
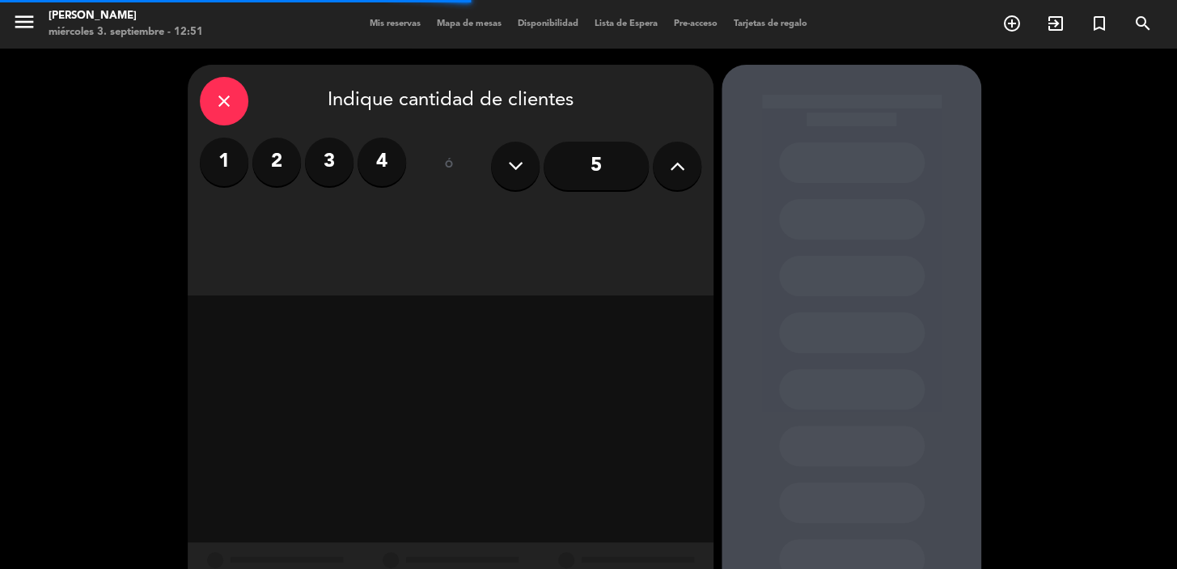
click at [317, 158] on label "3" at bounding box center [329, 162] width 49 height 49
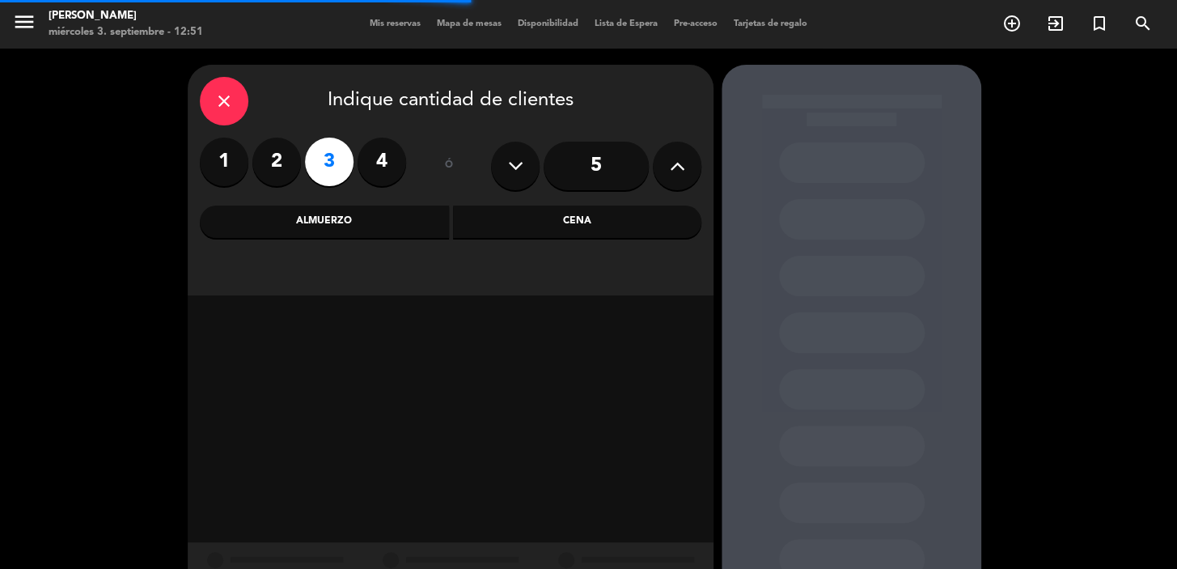
click at [526, 218] on div "Cena" at bounding box center [577, 222] width 249 height 32
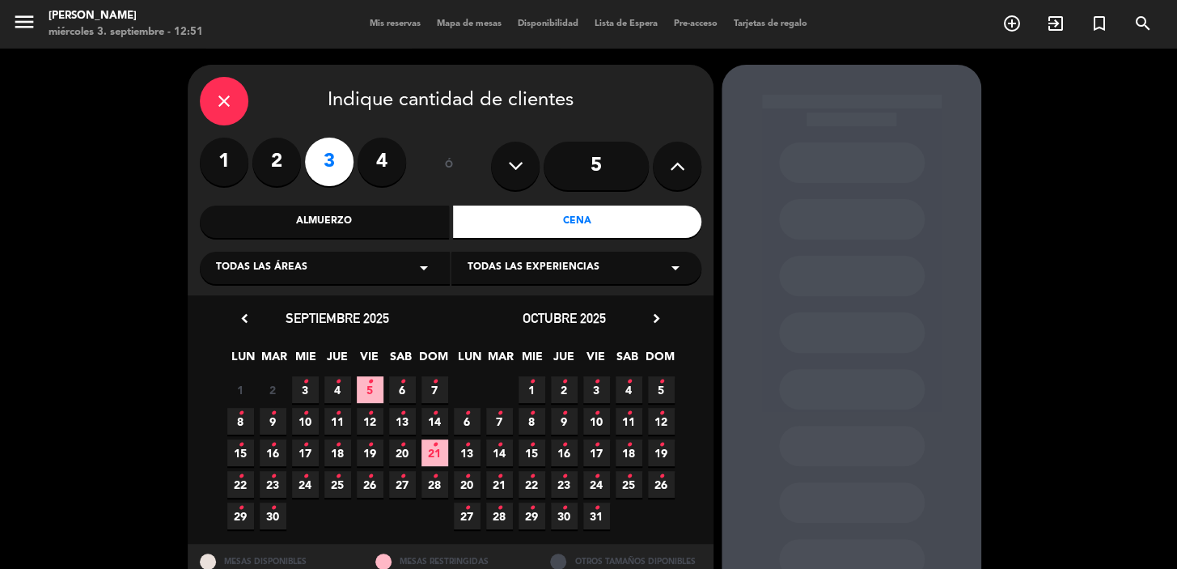
click at [252, 422] on span "8 •" at bounding box center [240, 421] width 27 height 27
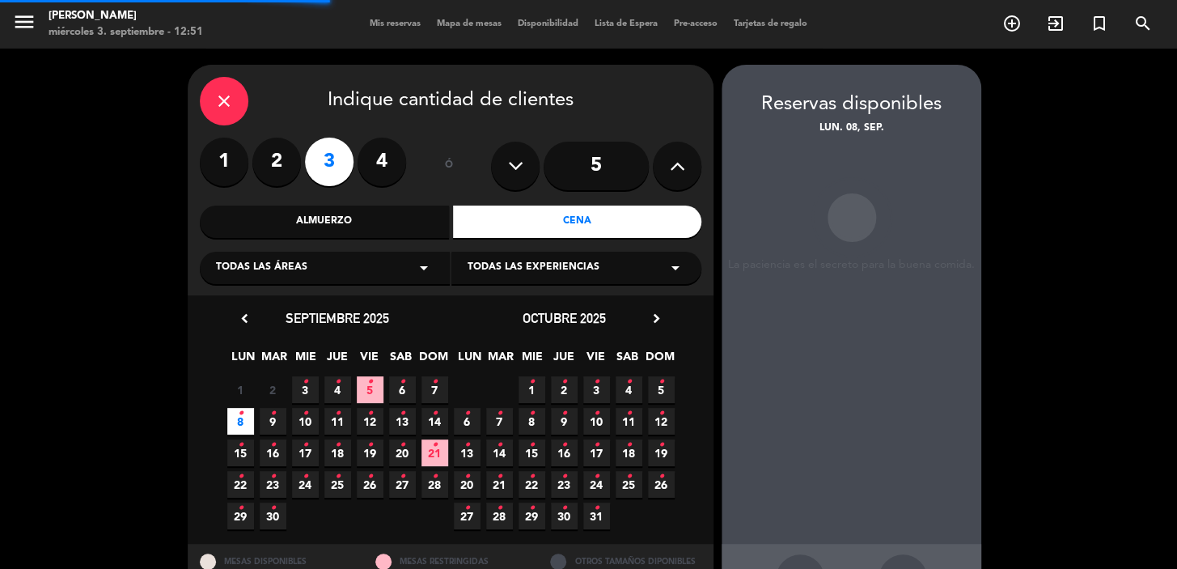
scroll to position [59, 0]
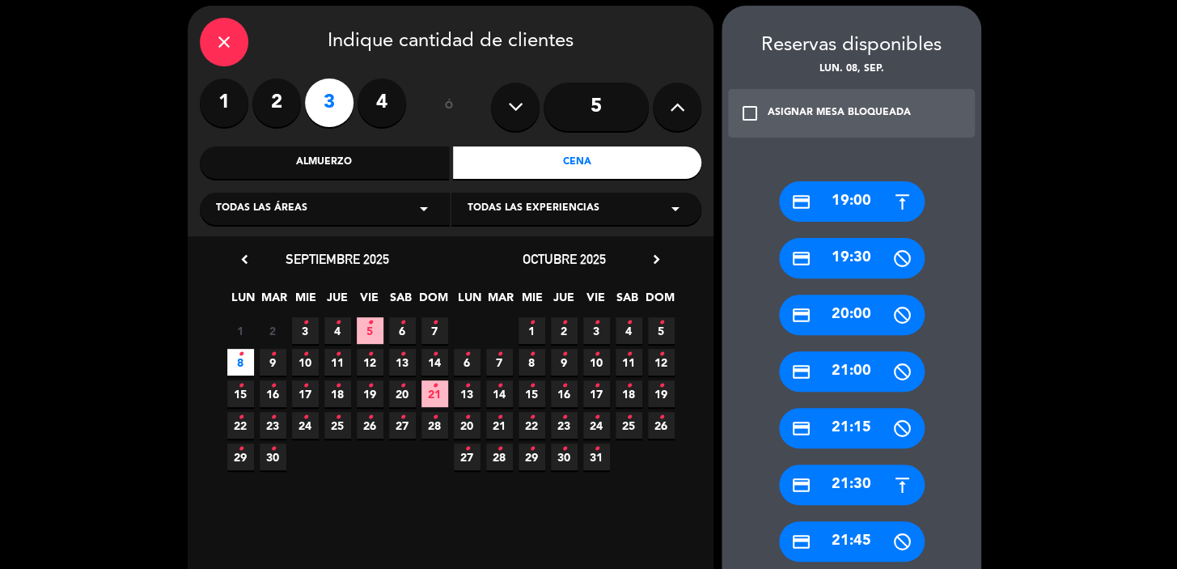
click at [413, 159] on div "Almuerzo" at bounding box center [324, 162] width 249 height 32
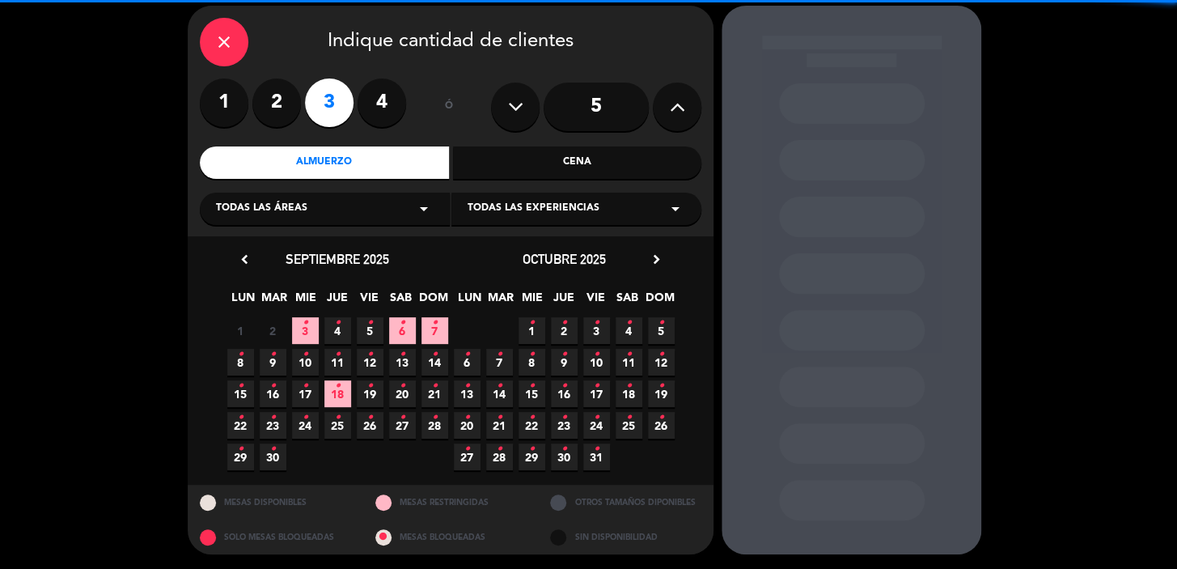
click at [231, 358] on span "8 •" at bounding box center [240, 362] width 27 height 27
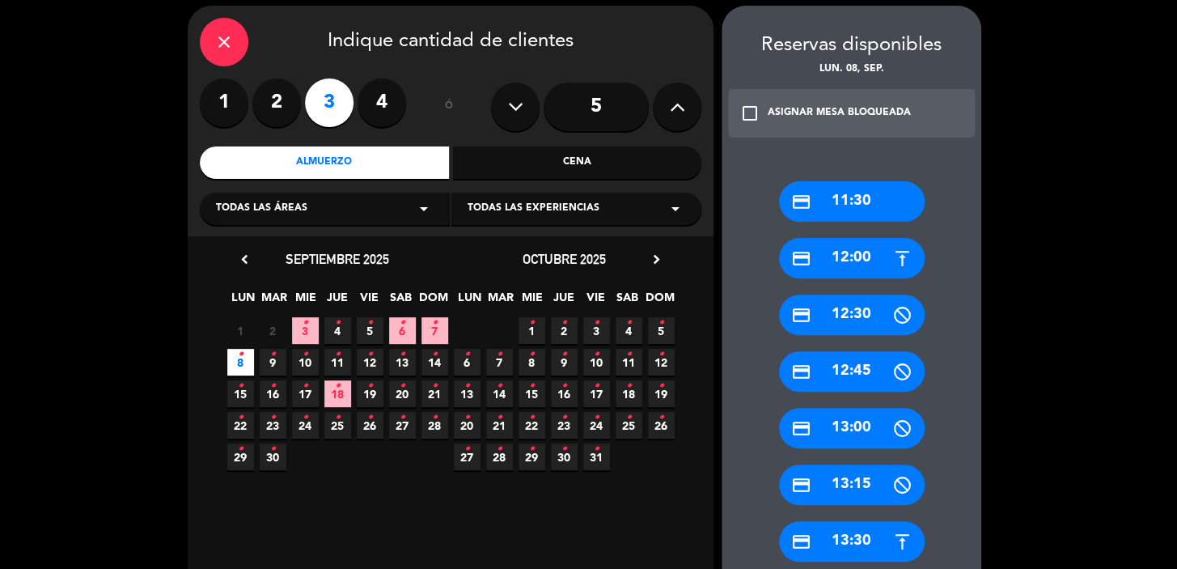
click at [831, 425] on div "credit_card 13:00" at bounding box center [852, 428] width 146 height 40
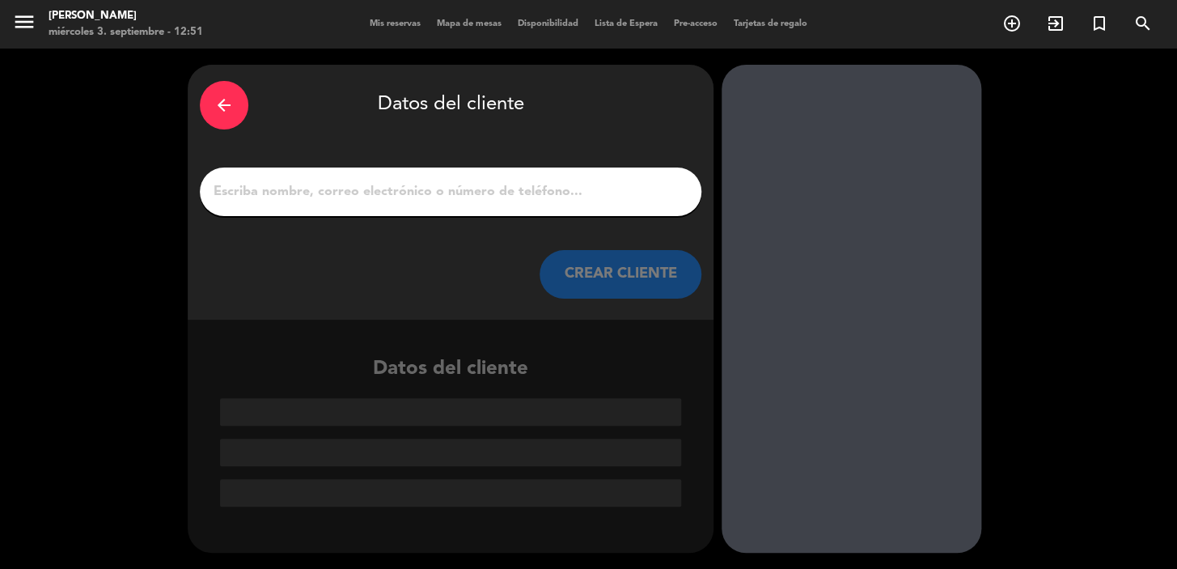
scroll to position [0, 0]
click at [600, 267] on button "CREAR CLIENTE" at bounding box center [621, 274] width 162 height 49
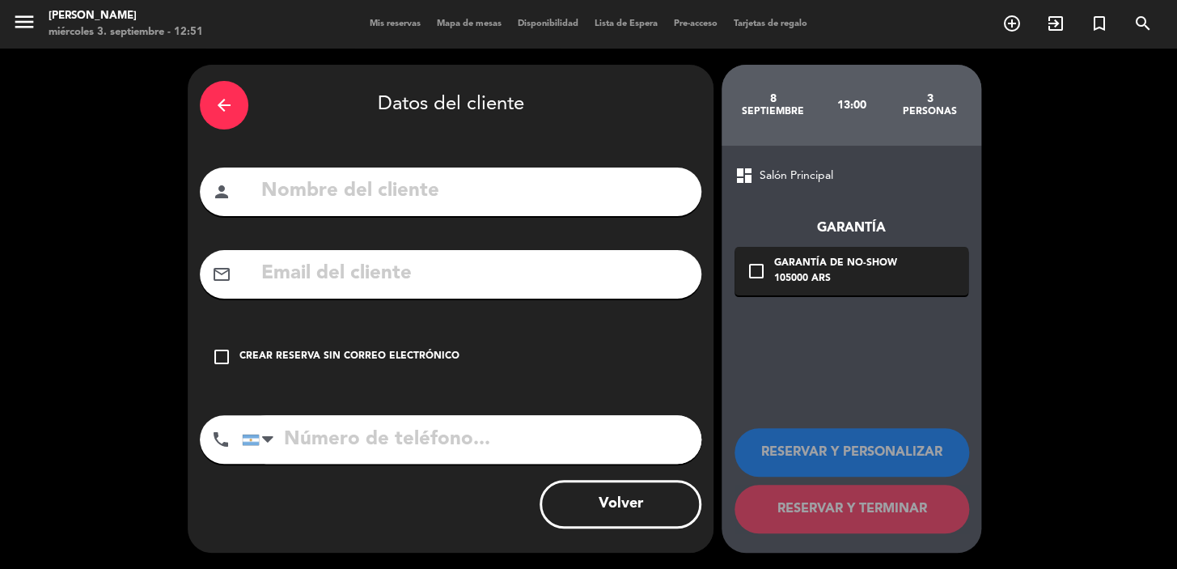
click at [426, 199] on input "text" at bounding box center [475, 191] width 430 height 33
type input "[PERSON_NAME]"
click at [423, 347] on div "check_box_outline_blank Crear reserva sin correo electrónico" at bounding box center [451, 357] width 502 height 49
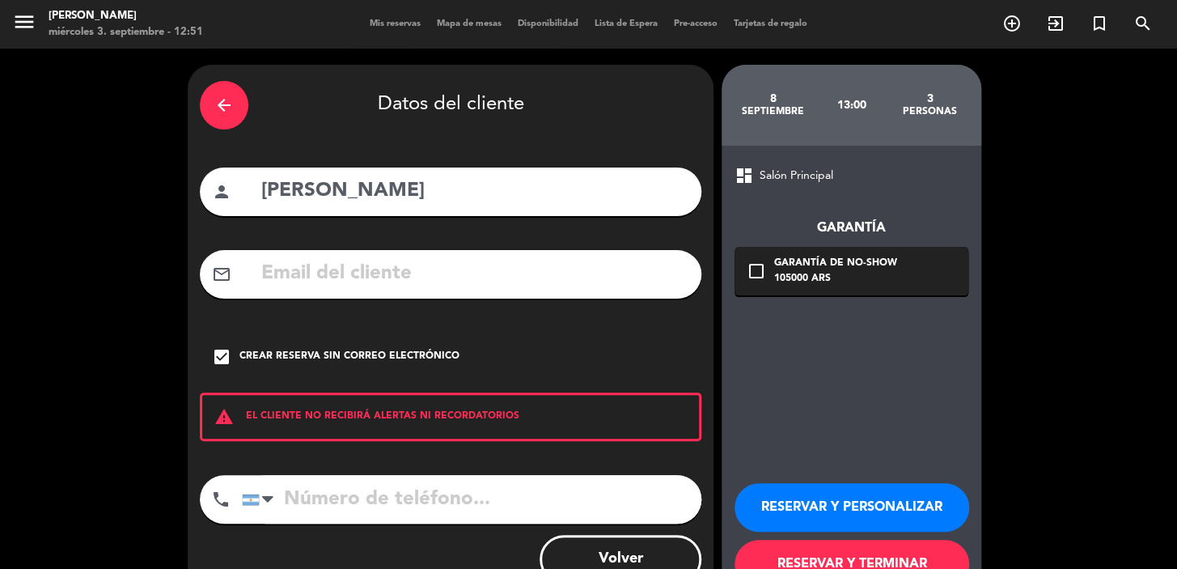
drag, startPoint x: 795, startPoint y: 502, endPoint x: 760, endPoint y: 379, distance: 127.8
click at [795, 501] on button "RESERVAR Y PERSONALIZAR" at bounding box center [852, 507] width 235 height 49
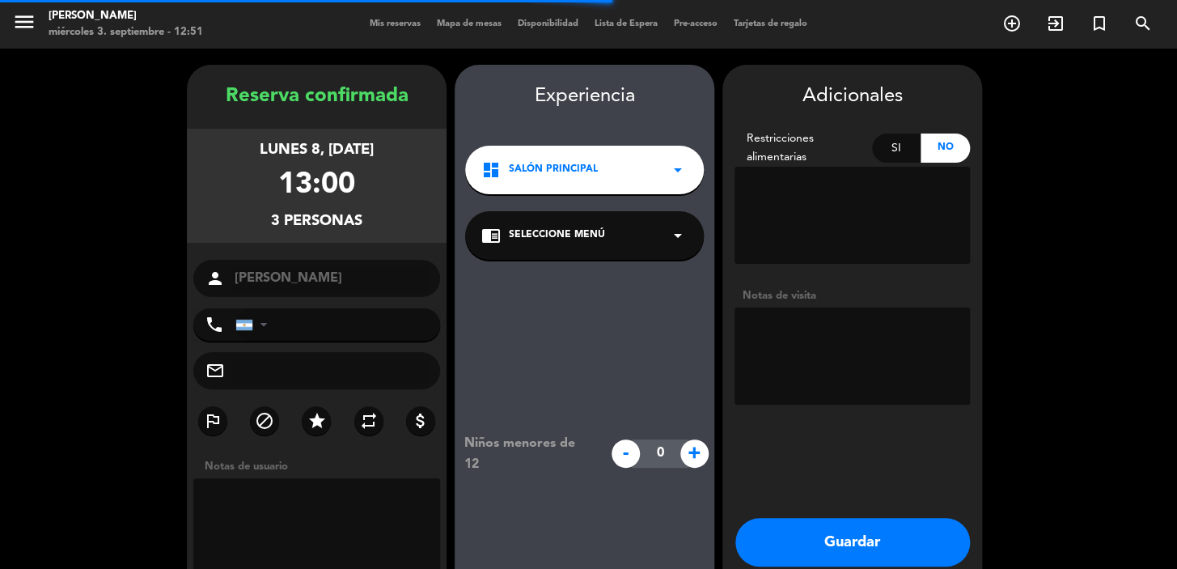
scroll to position [65, 0]
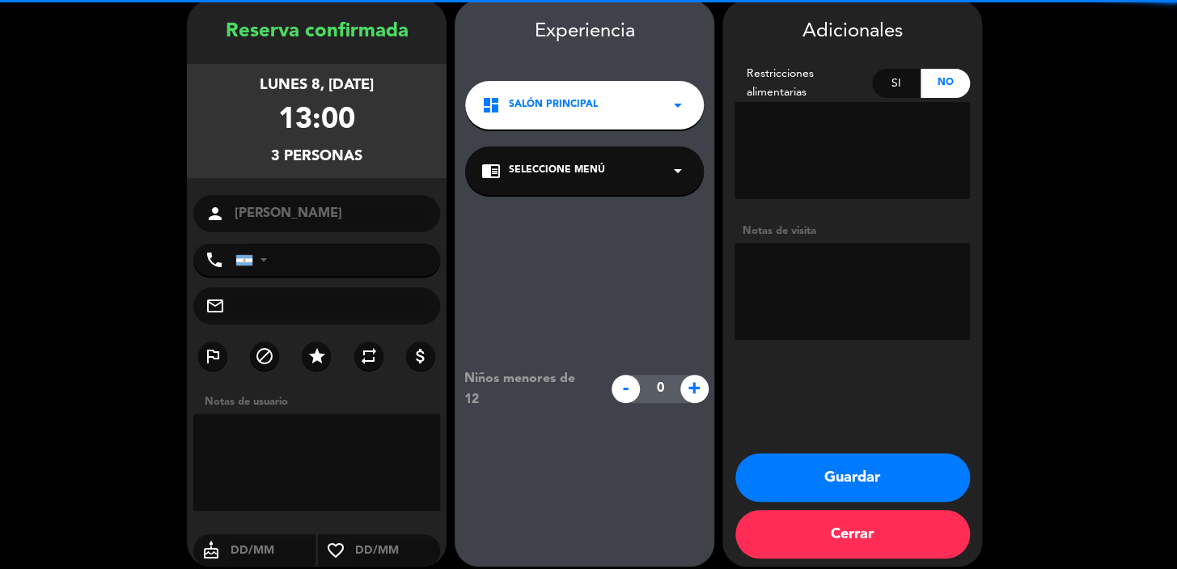
click at [852, 281] on textarea at bounding box center [852, 291] width 235 height 97
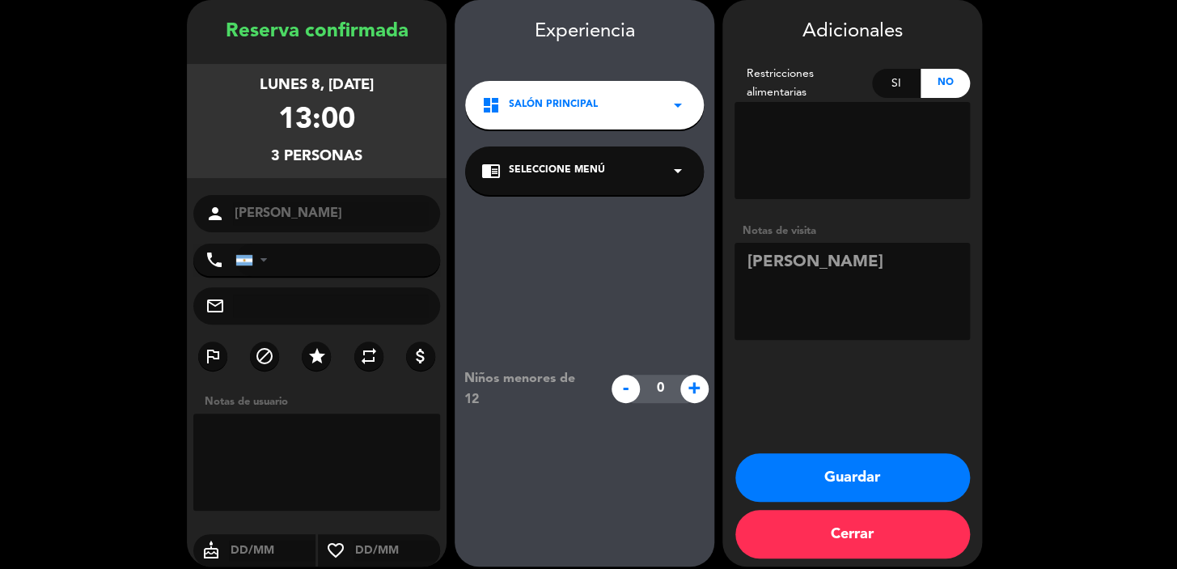
type textarea "[PERSON_NAME]"
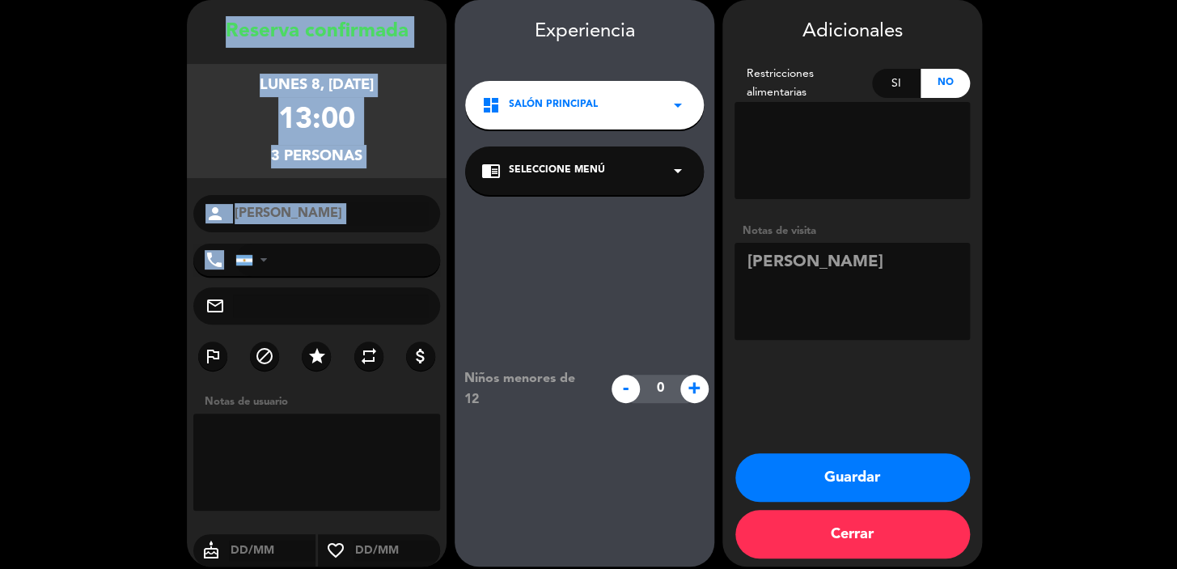
drag, startPoint x: 276, startPoint y: 42, endPoint x: 354, endPoint y: 252, distance: 224.3
click at [354, 252] on div "Reserva confirmada lunes 8, [DATE] 13:00 3 personas person valentin phone [GEOG…" at bounding box center [317, 299] width 260 height 566
click at [820, 477] on button "Guardar" at bounding box center [853, 477] width 235 height 49
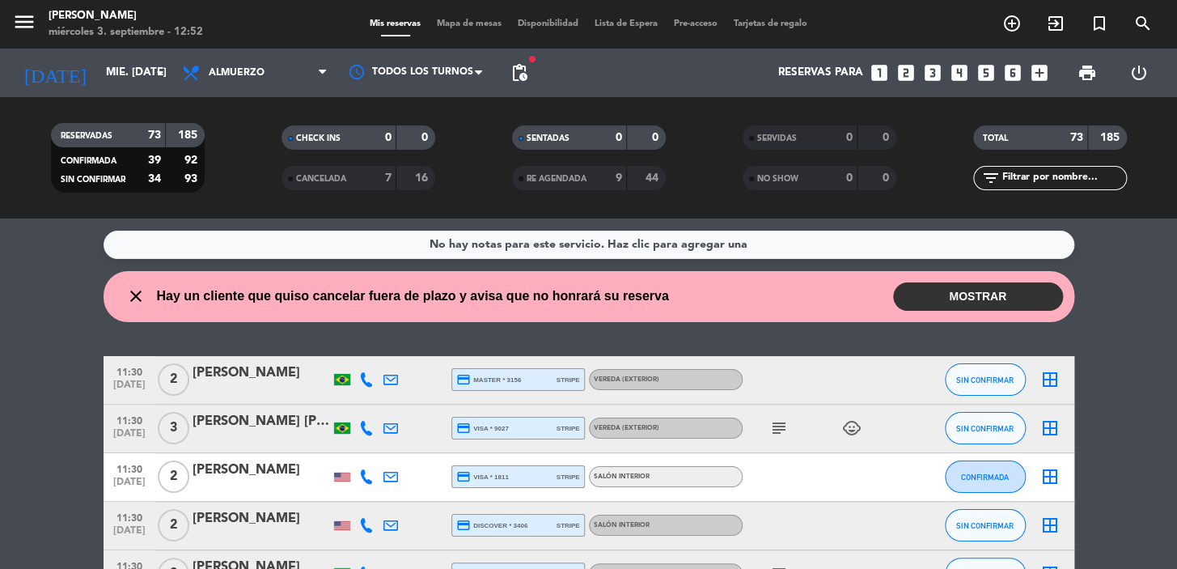
click at [902, 73] on icon "looks_two" at bounding box center [906, 72] width 21 height 21
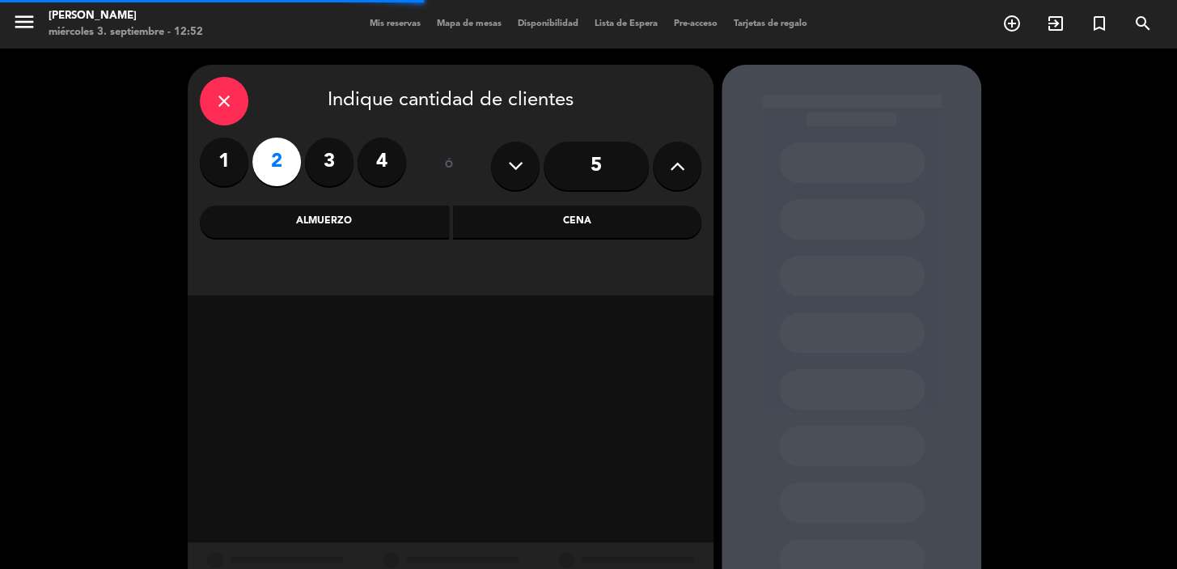
click at [568, 220] on div "Cena" at bounding box center [577, 222] width 249 height 32
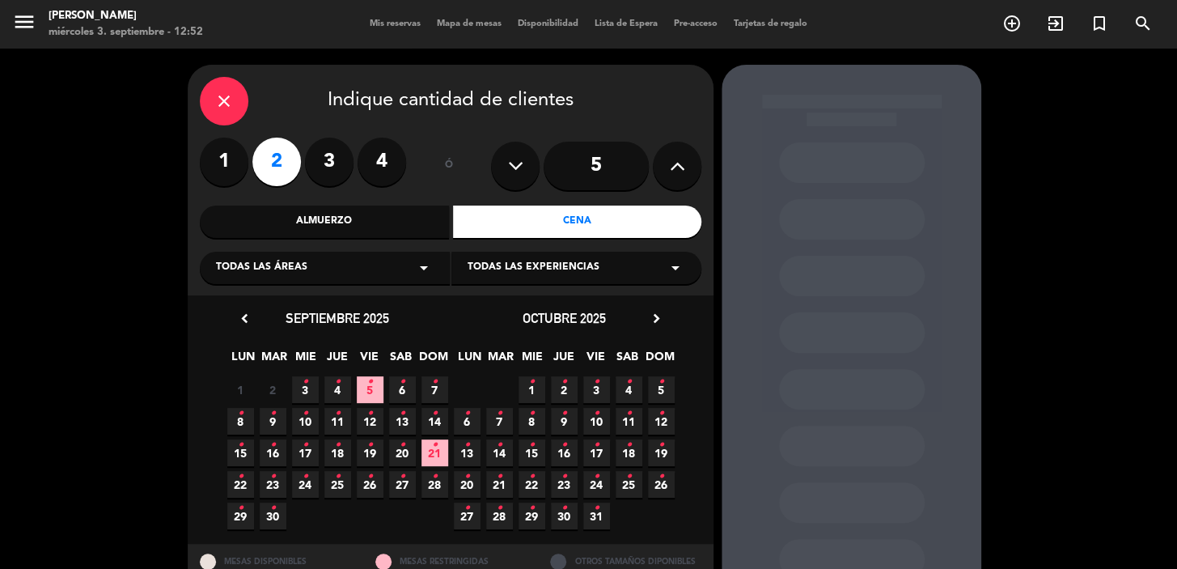
click at [327, 388] on span "4 •" at bounding box center [337, 389] width 27 height 27
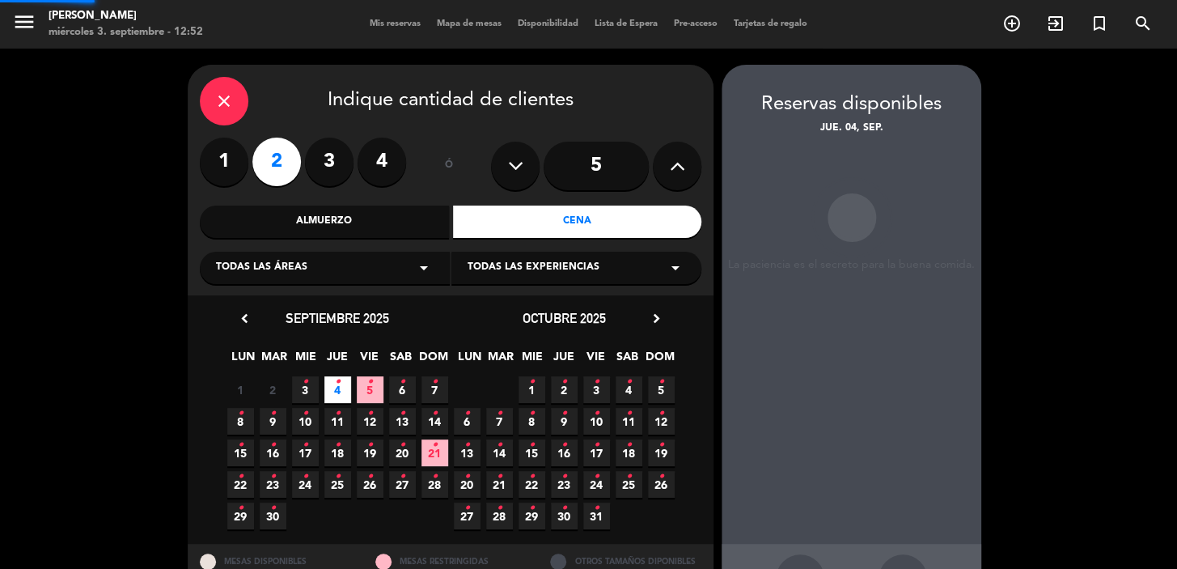
scroll to position [59, 0]
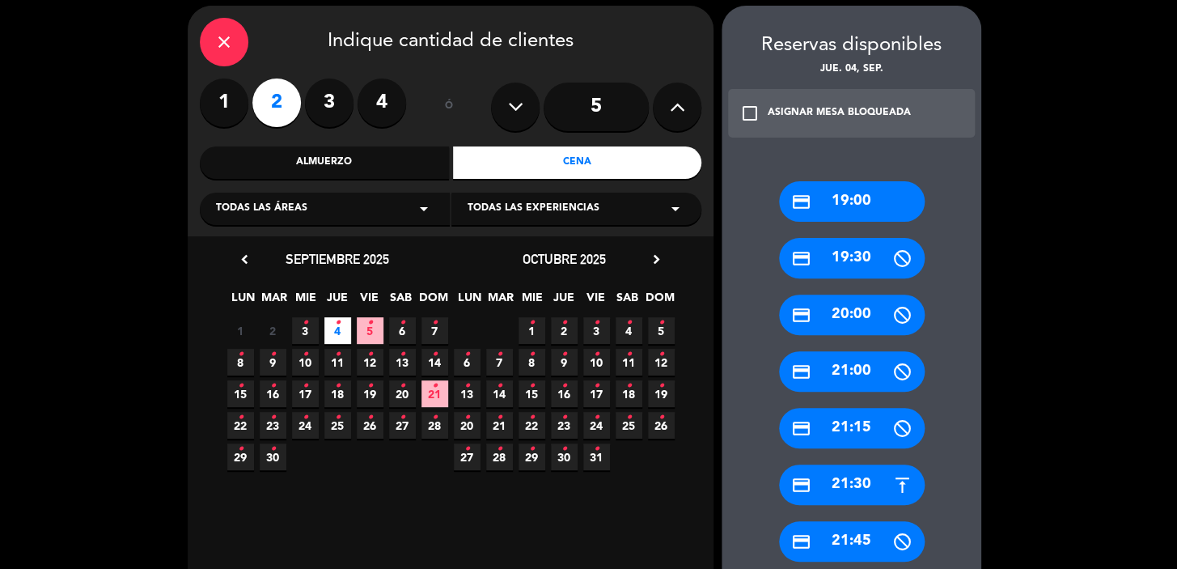
click at [831, 481] on div "credit_card 21:30" at bounding box center [852, 484] width 146 height 40
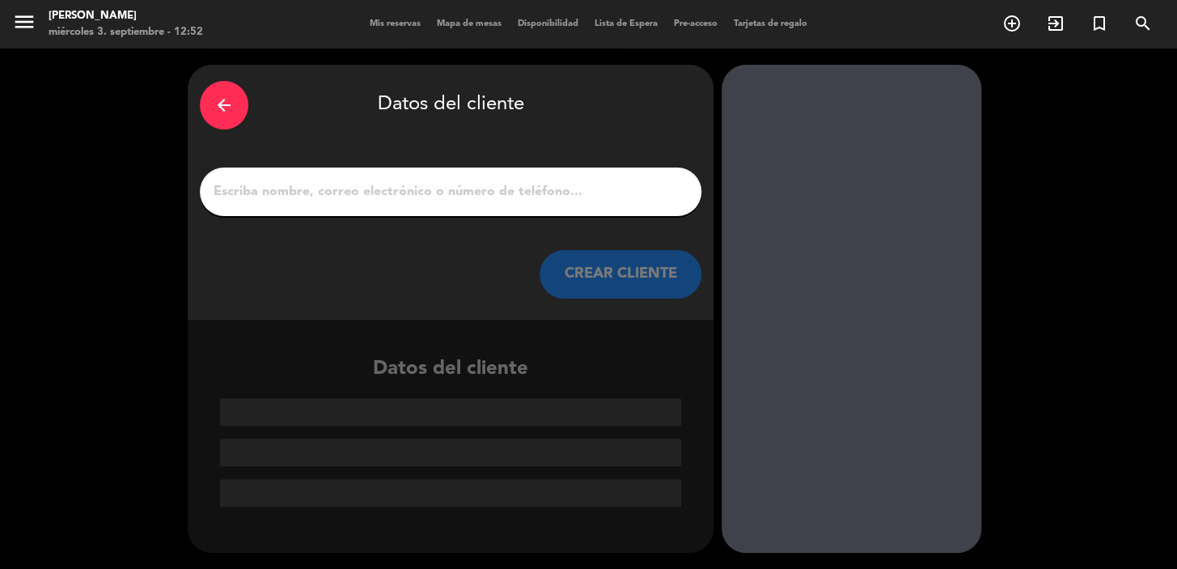
scroll to position [0, 0]
click at [607, 279] on button "CREAR CLIENTE" at bounding box center [621, 274] width 162 height 49
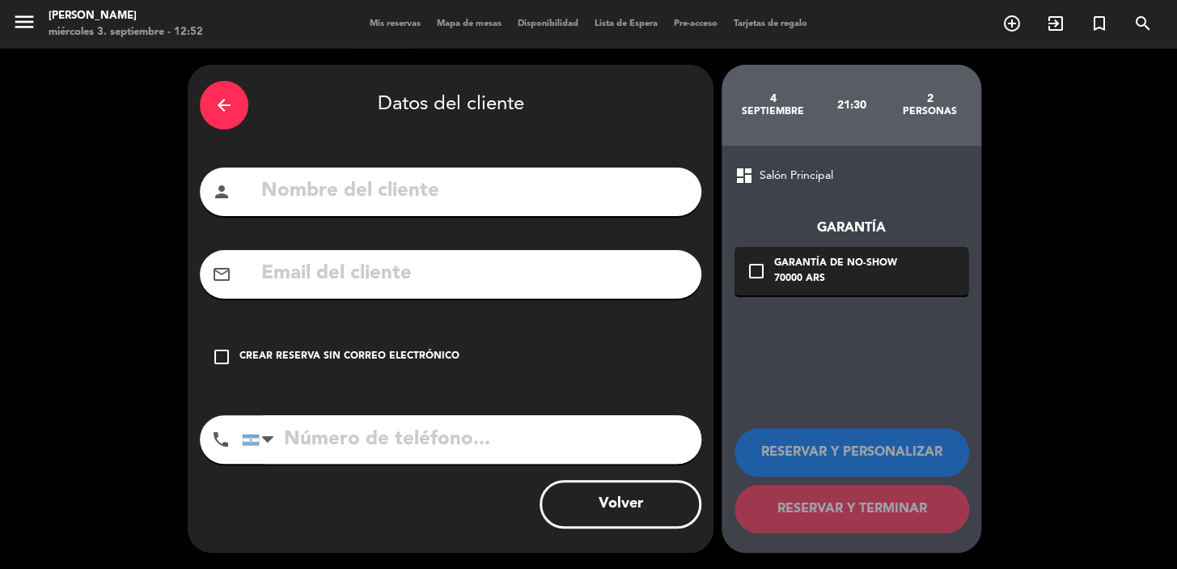
paste input "[PERSON_NAME][EMAIL_ADDRESS][PERSON_NAME][DOMAIN_NAME]"
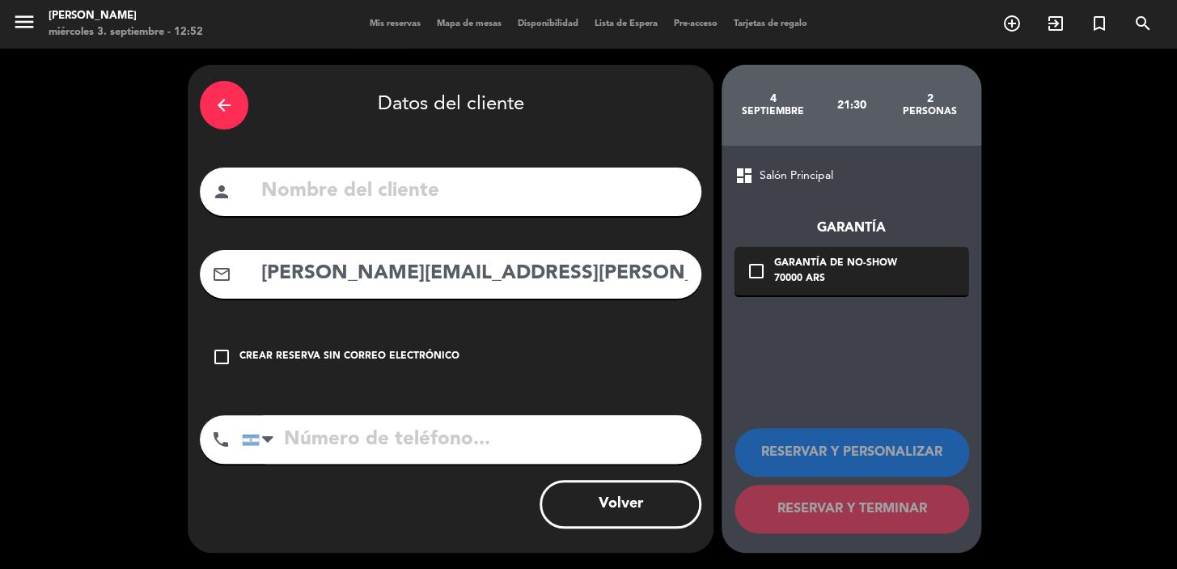
type input "[PERSON_NAME][EMAIL_ADDRESS][PERSON_NAME][DOMAIN_NAME]"
paste input "[PERSON_NAME]"
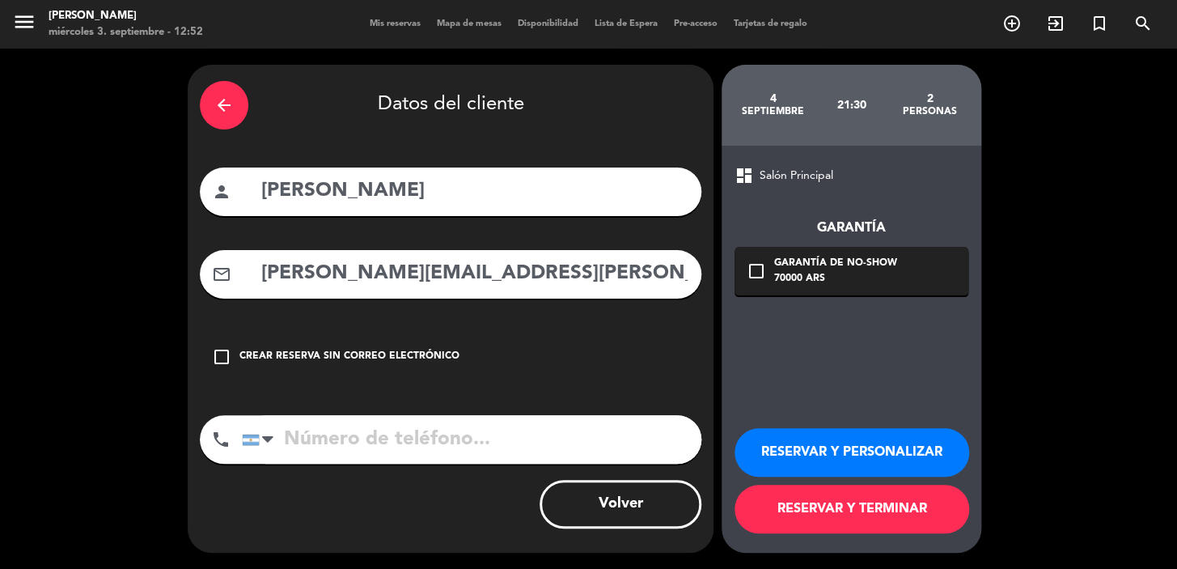
type input "[PERSON_NAME]"
paste input "[PHONE_NUMBER]"
type input "[PHONE_NUMBER]"
click at [864, 286] on div "70000 ARS" at bounding box center [835, 279] width 123 height 16
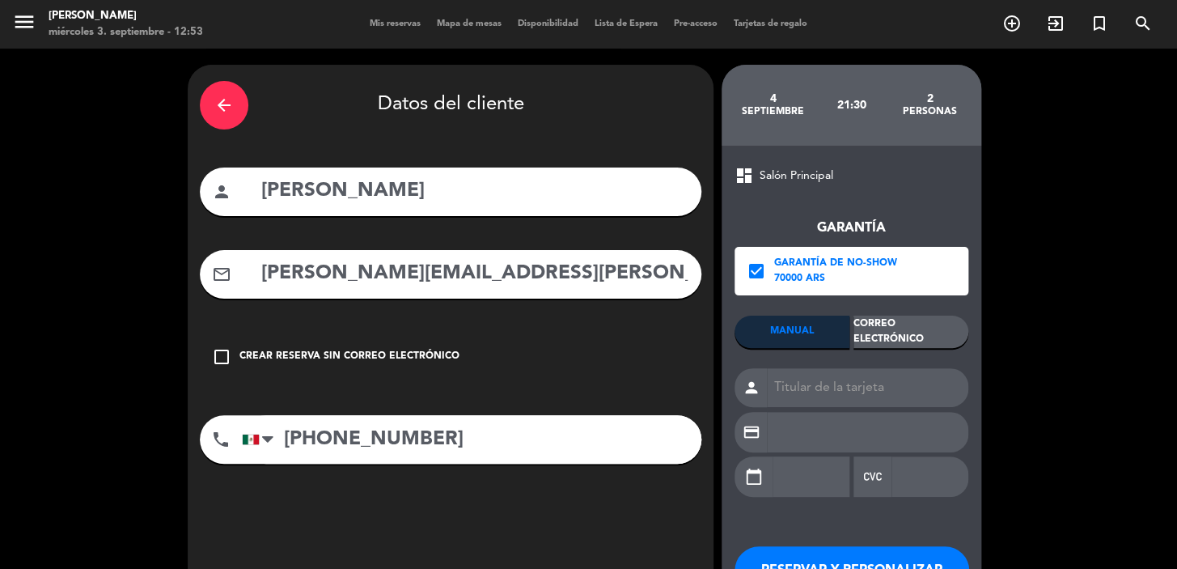
click at [897, 356] on div "MANUAL Correo Electrónico person credit_card calendar_today" at bounding box center [852, 414] width 234 height 197
click at [888, 333] on div "Correo Electrónico" at bounding box center [911, 332] width 115 height 32
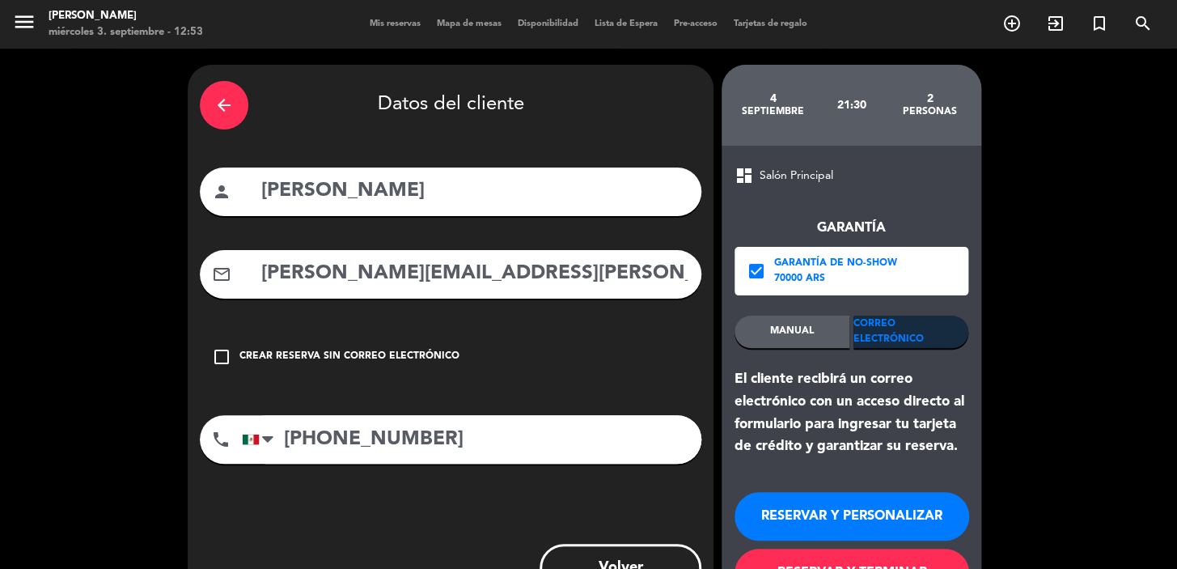
drag, startPoint x: 806, startPoint y: 522, endPoint x: 761, endPoint y: 487, distance: 56.5
click at [806, 520] on button "RESERVAR Y PERSONALIZAR" at bounding box center [852, 516] width 235 height 49
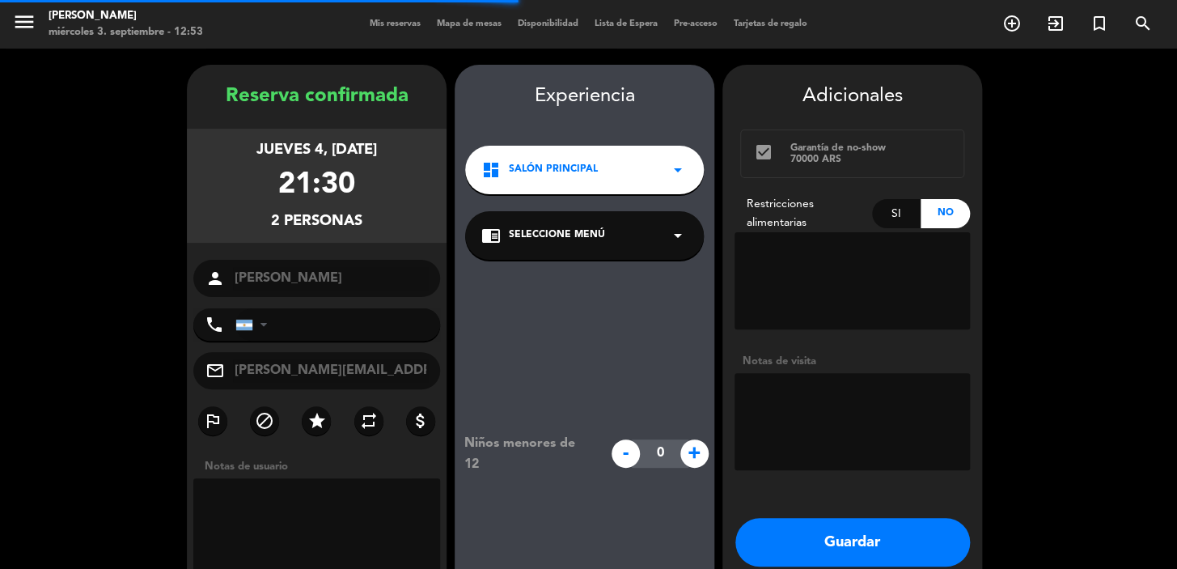
type input "[PHONE_NUMBER]"
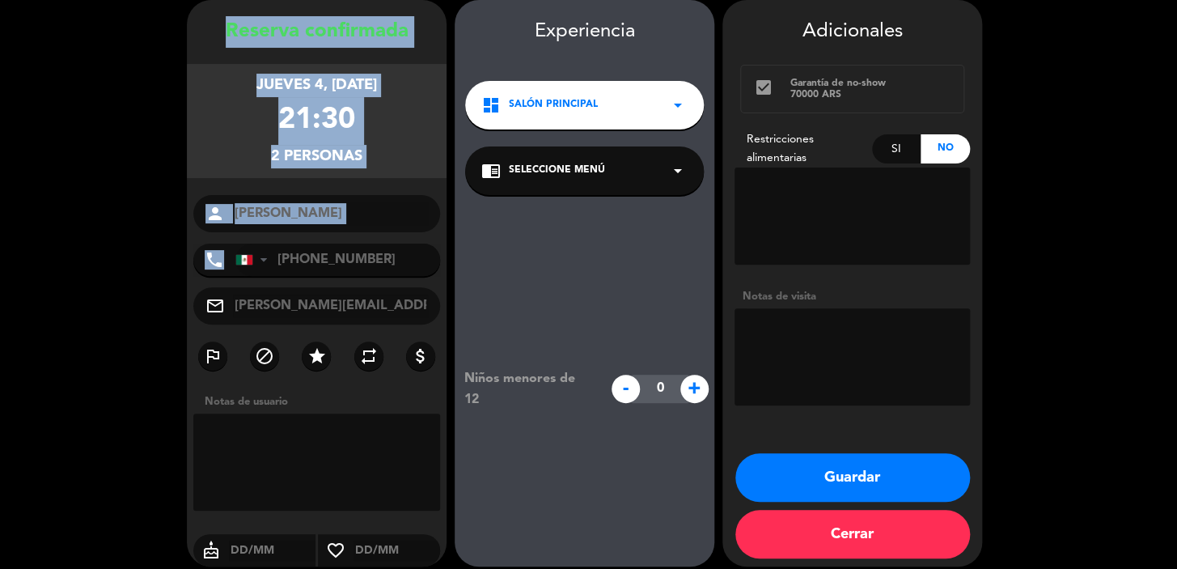
drag, startPoint x: 220, startPoint y: 24, endPoint x: 425, endPoint y: 250, distance: 304.8
click at [425, 250] on div "Reserva confirmada jueves 4, [DATE] 21:30 2 personas person [PERSON_NAME] phone…" at bounding box center [317, 299] width 260 height 566
click at [791, 479] on button "Guardar" at bounding box center [853, 477] width 235 height 49
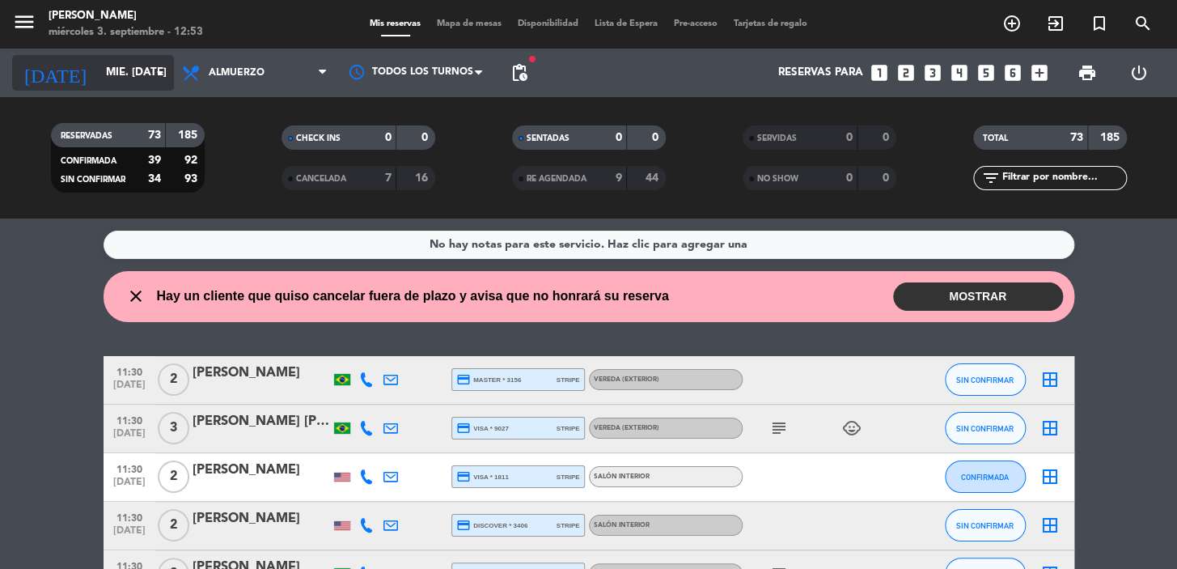
click at [78, 55] on div "[DATE] mié. [DATE] arrow_drop_down" at bounding box center [93, 73] width 162 height 36
click at [105, 81] on input "mié. [DATE]" at bounding box center [169, 72] width 143 height 29
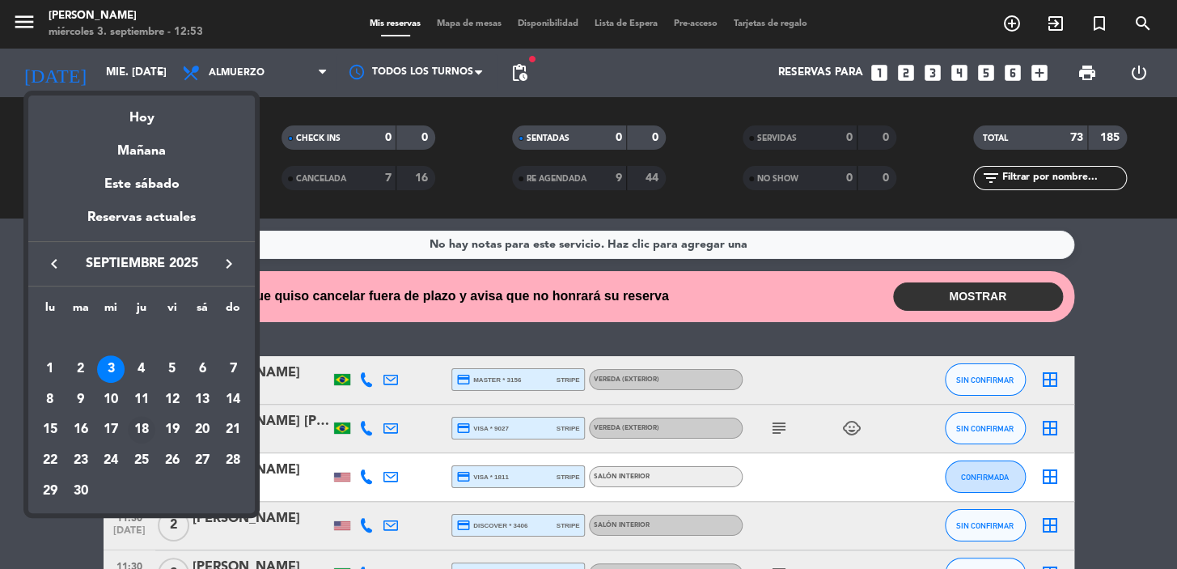
click at [146, 424] on div "18" at bounding box center [142, 430] width 28 height 28
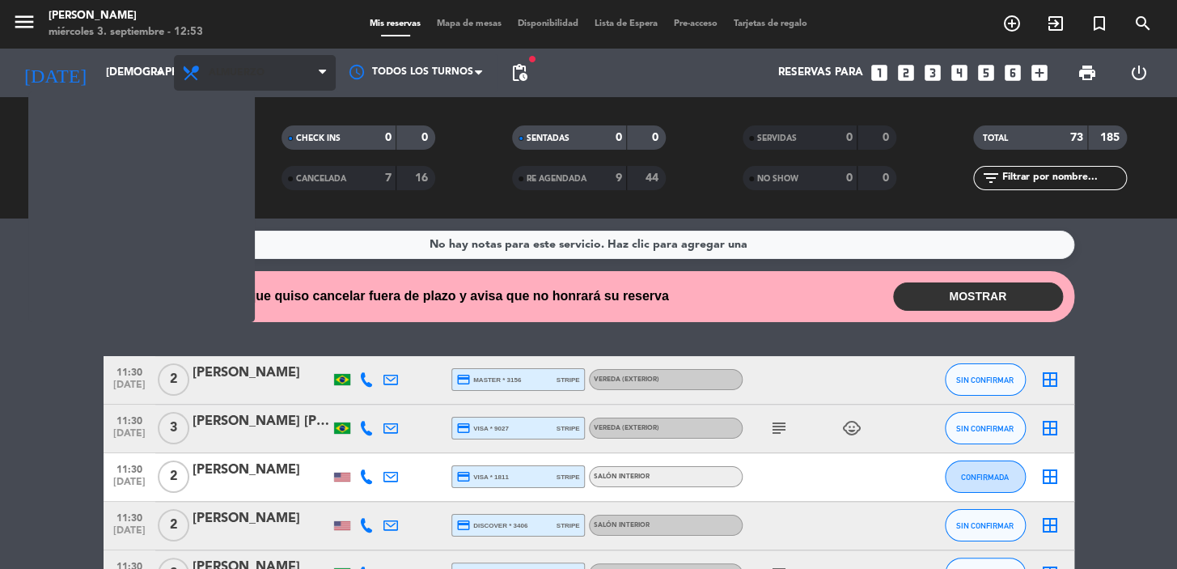
click at [282, 60] on span "Almuerzo" at bounding box center [255, 73] width 162 height 36
click at [283, 75] on span "Almuerzo" at bounding box center [255, 73] width 162 height 36
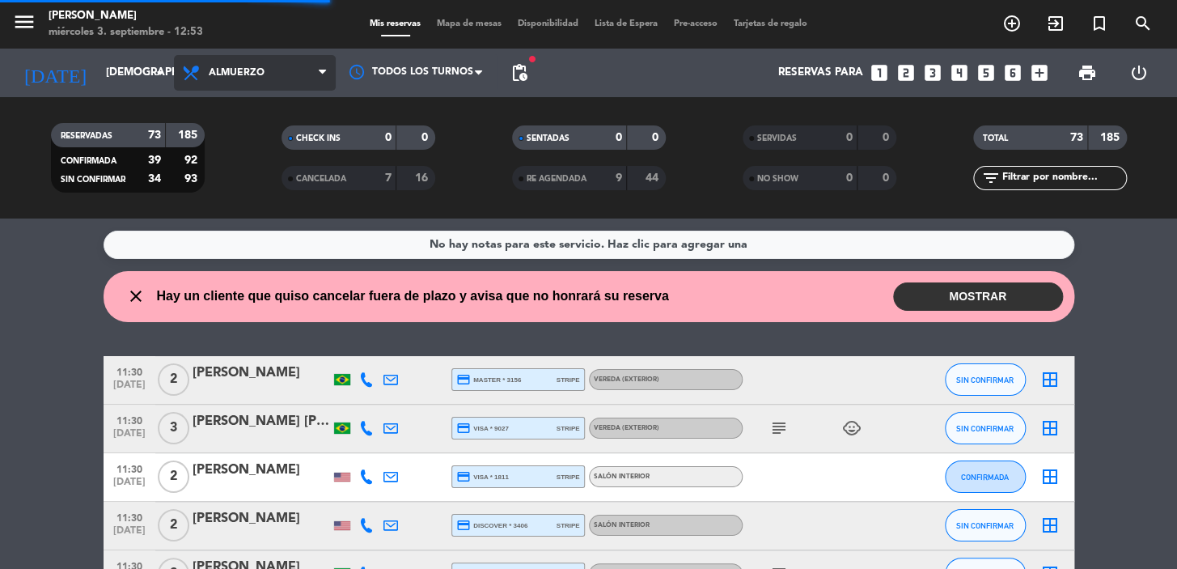
click at [275, 81] on span "Almuerzo" at bounding box center [255, 73] width 162 height 36
click at [272, 112] on div "menu [PERSON_NAME] miércoles 3. septiembre - 12:53 Mis reservas Mapa de mesas D…" at bounding box center [588, 109] width 1177 height 218
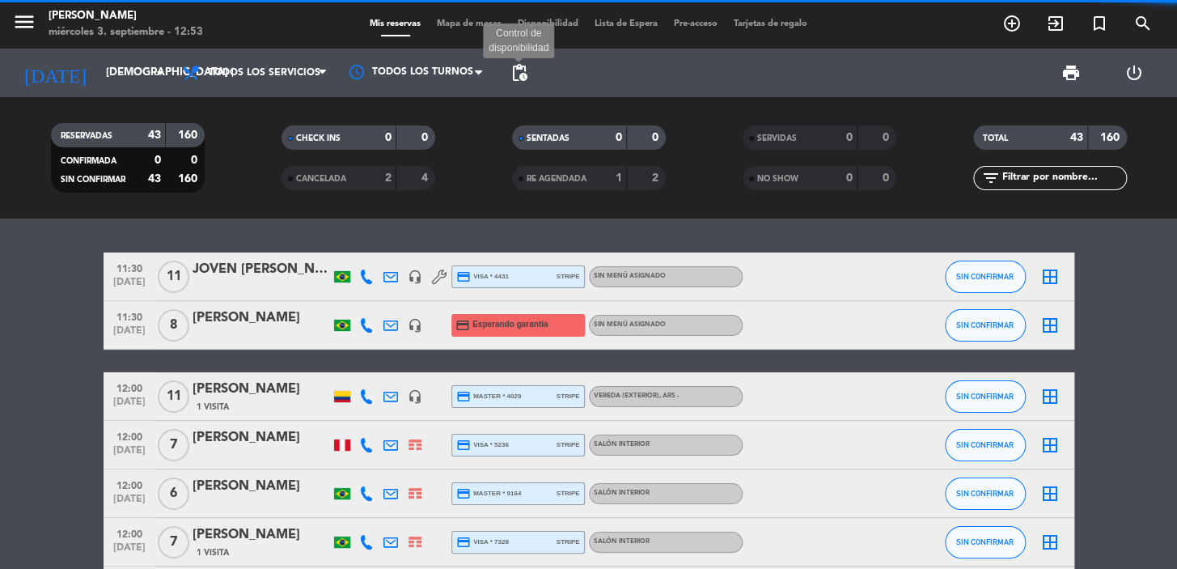
click at [519, 81] on span "pending_actions" at bounding box center [519, 72] width 19 height 19
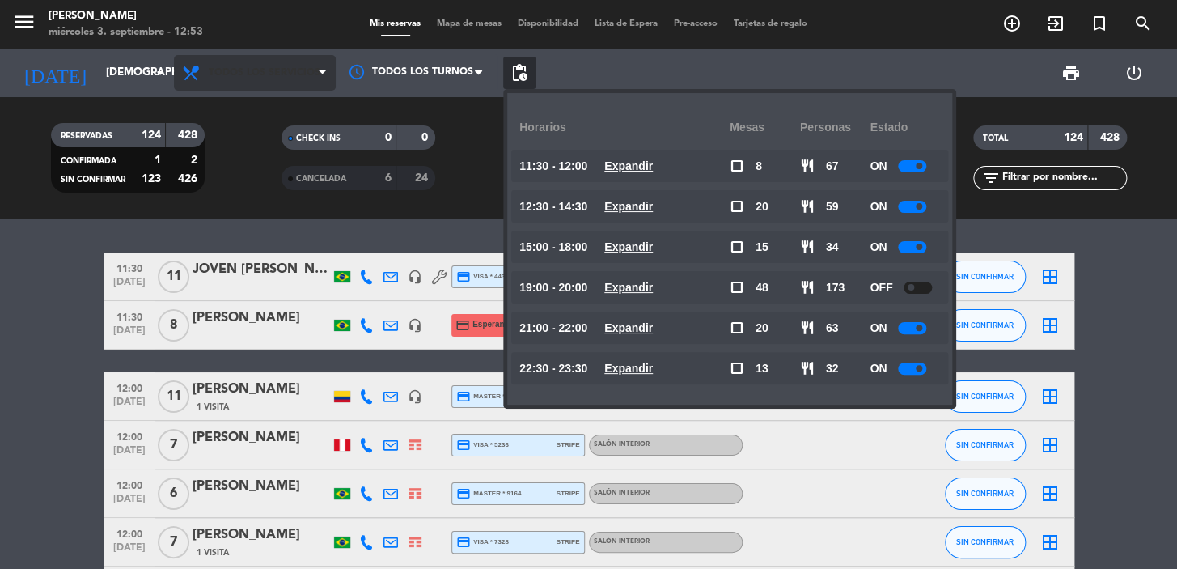
click at [303, 81] on span "Todos los servicios" at bounding box center [255, 73] width 162 height 36
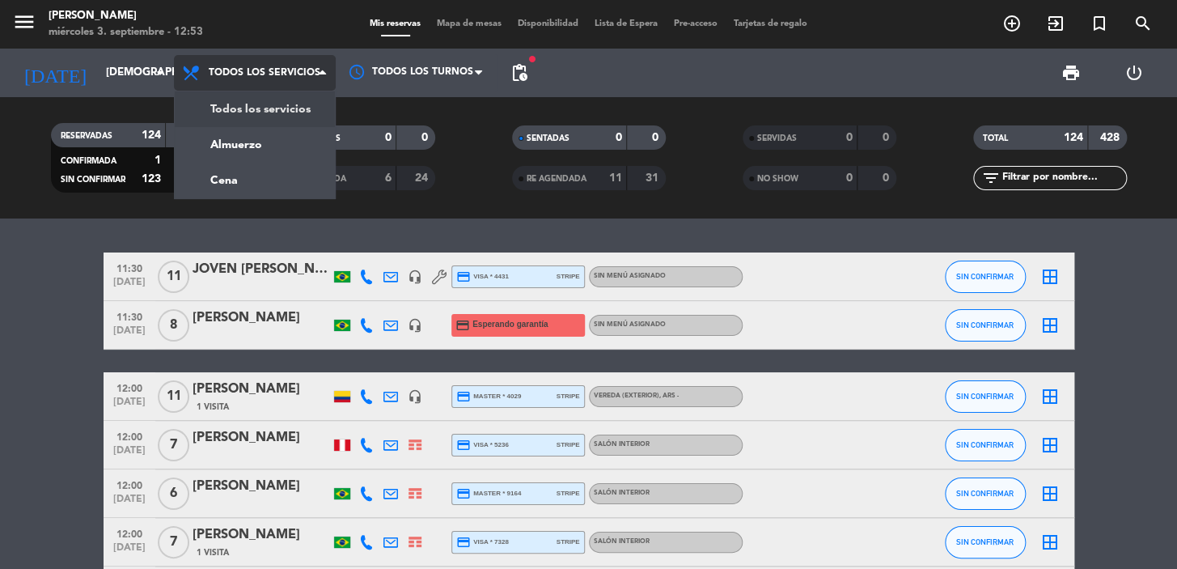
click at [272, 179] on div "menu [PERSON_NAME] miércoles 3. septiembre - 12:53 Mis reservas Mapa de mesas D…" at bounding box center [588, 109] width 1177 height 218
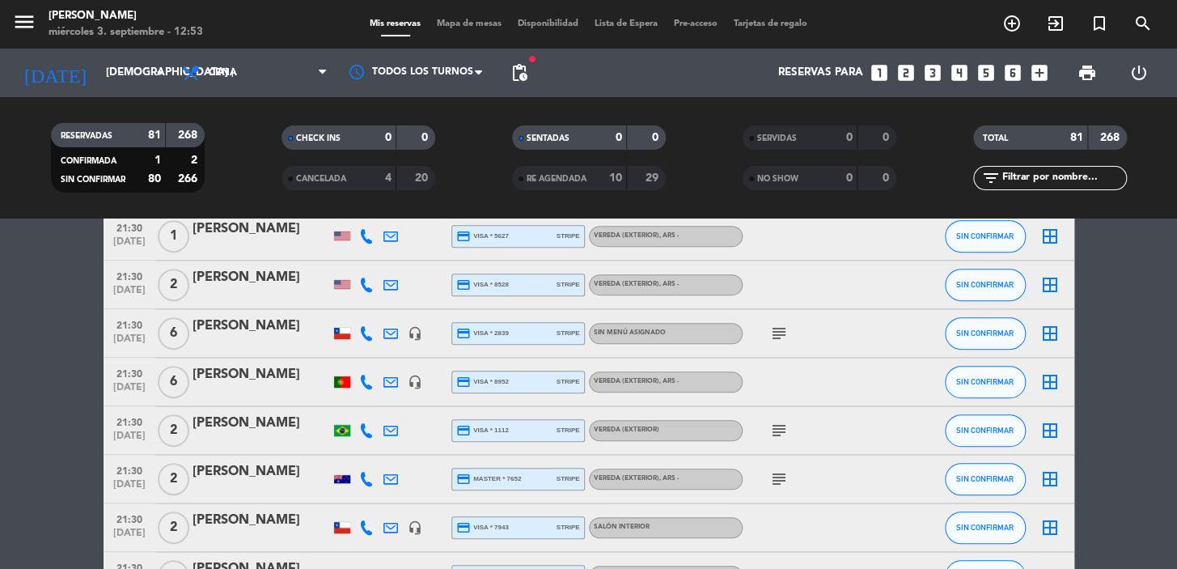
scroll to position [3237, 0]
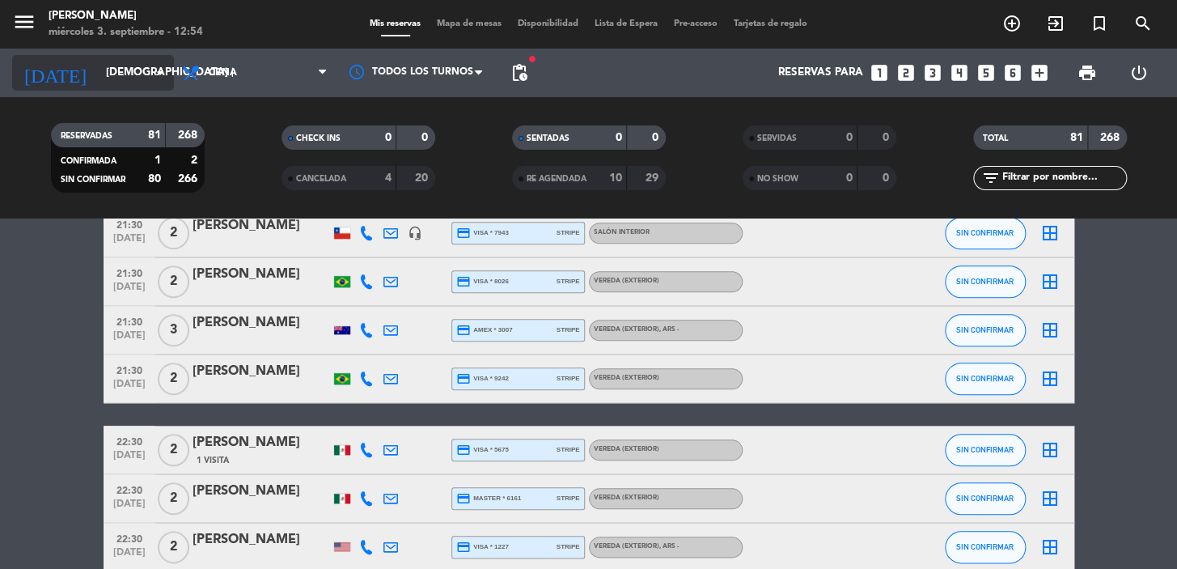
click at [98, 76] on input "[DEMOGRAPHIC_DATA] [DATE]" at bounding box center [169, 72] width 143 height 29
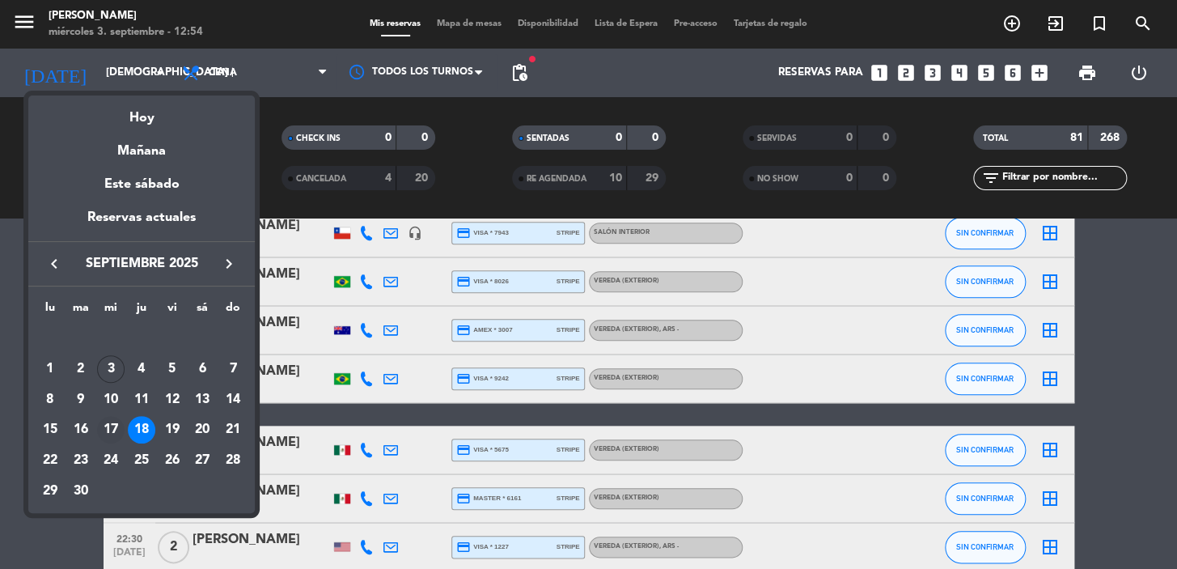
click at [112, 424] on div "17" at bounding box center [111, 430] width 28 height 28
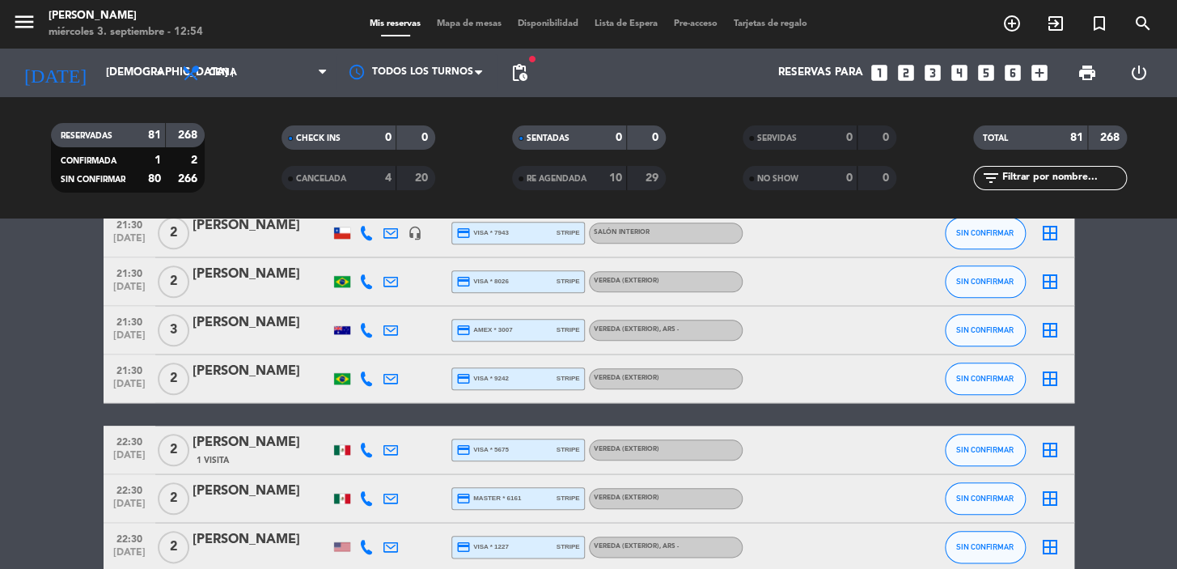
type input "mié. [DATE]"
click at [1033, 174] on input "text" at bounding box center [1063, 178] width 125 height 18
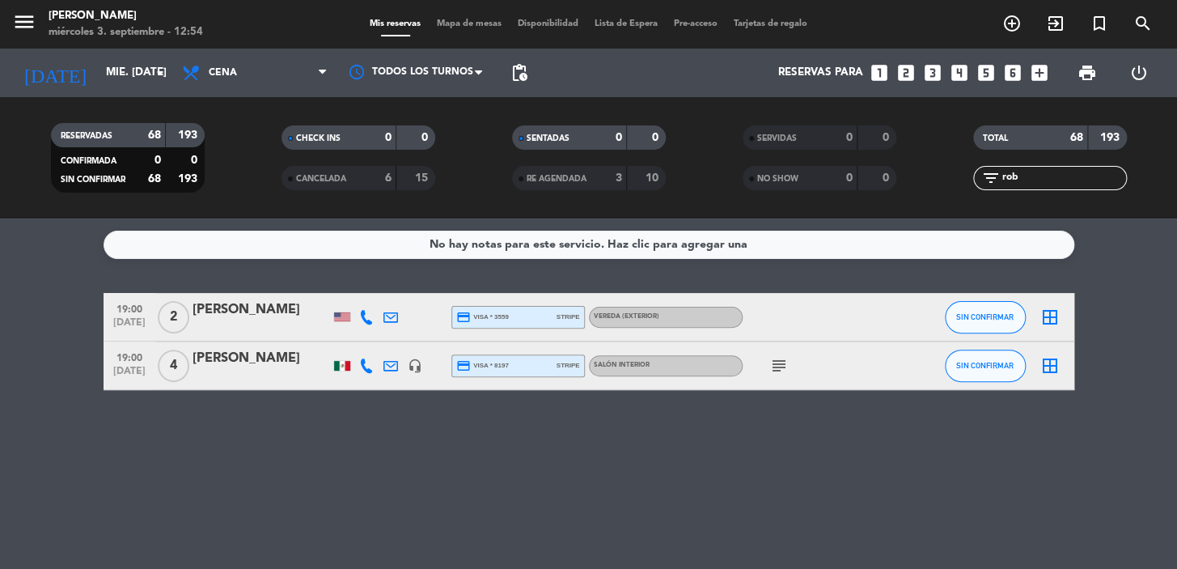
scroll to position [0, 0]
type input "rob"
click at [235, 368] on div "[PERSON_NAME]" at bounding box center [262, 358] width 138 height 21
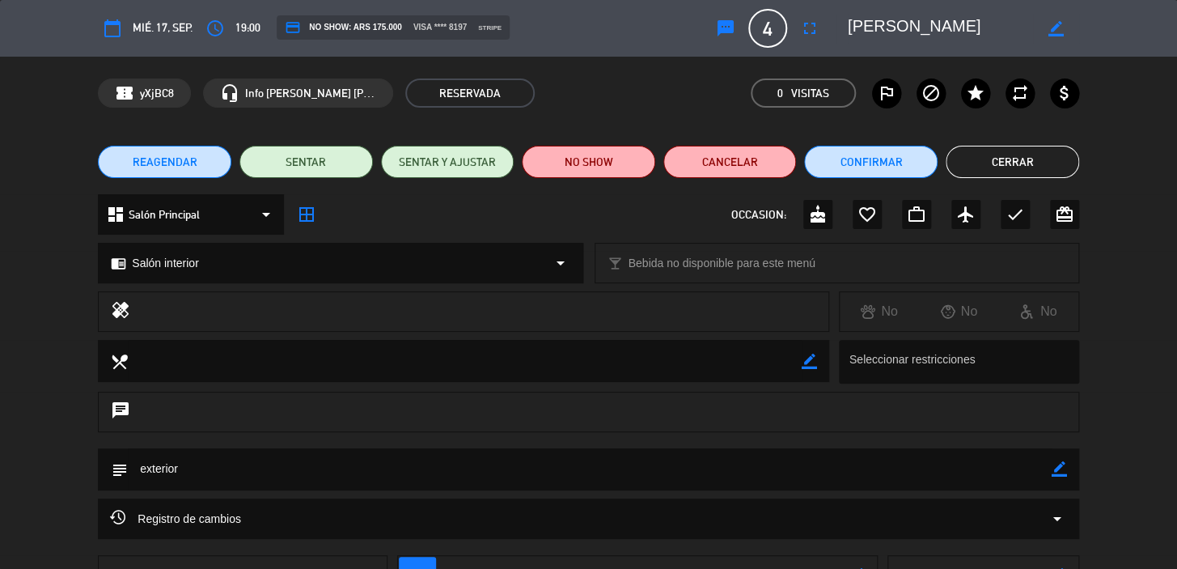
click at [1058, 470] on icon "border_color" at bounding box center [1059, 468] width 15 height 15
click at [1036, 473] on textarea at bounding box center [590, 468] width 924 height 41
drag, startPoint x: 180, startPoint y: 473, endPoint x: 121, endPoint y: 471, distance: 58.3
click at [121, 471] on div "subject" at bounding box center [589, 469] width 982 height 42
type textarea "cumple"
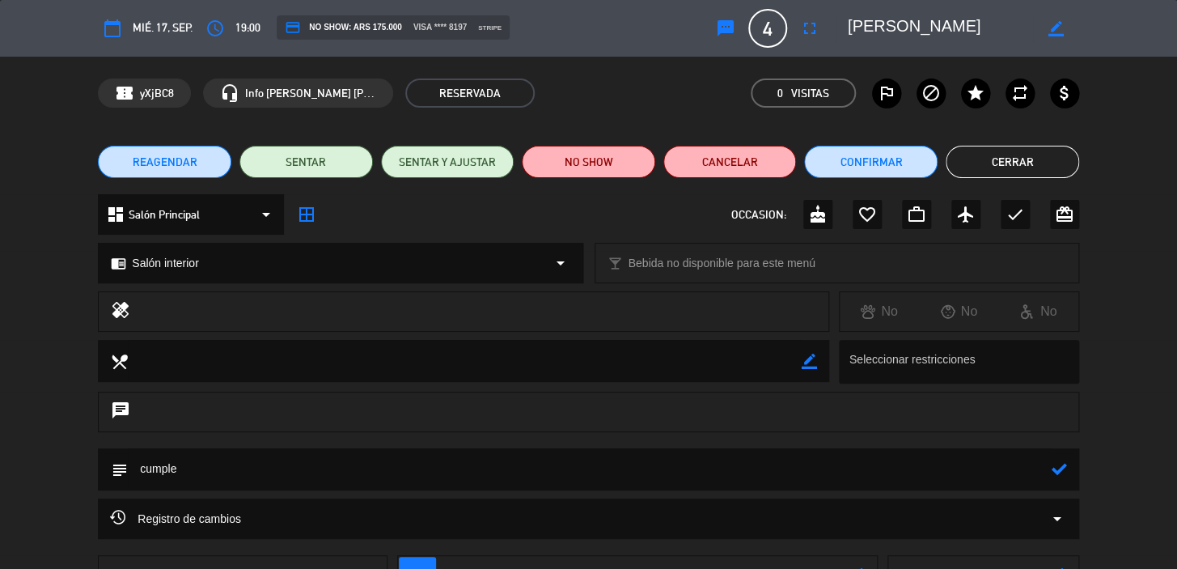
click at [1060, 466] on icon at bounding box center [1059, 468] width 15 height 15
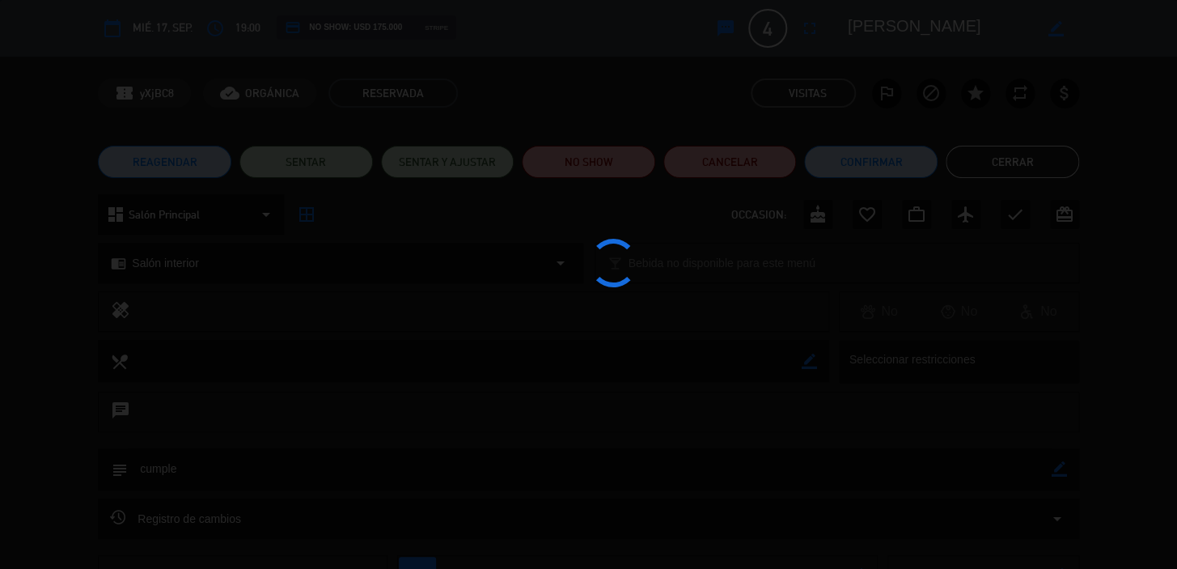
click at [188, 216] on div at bounding box center [588, 284] width 1177 height 569
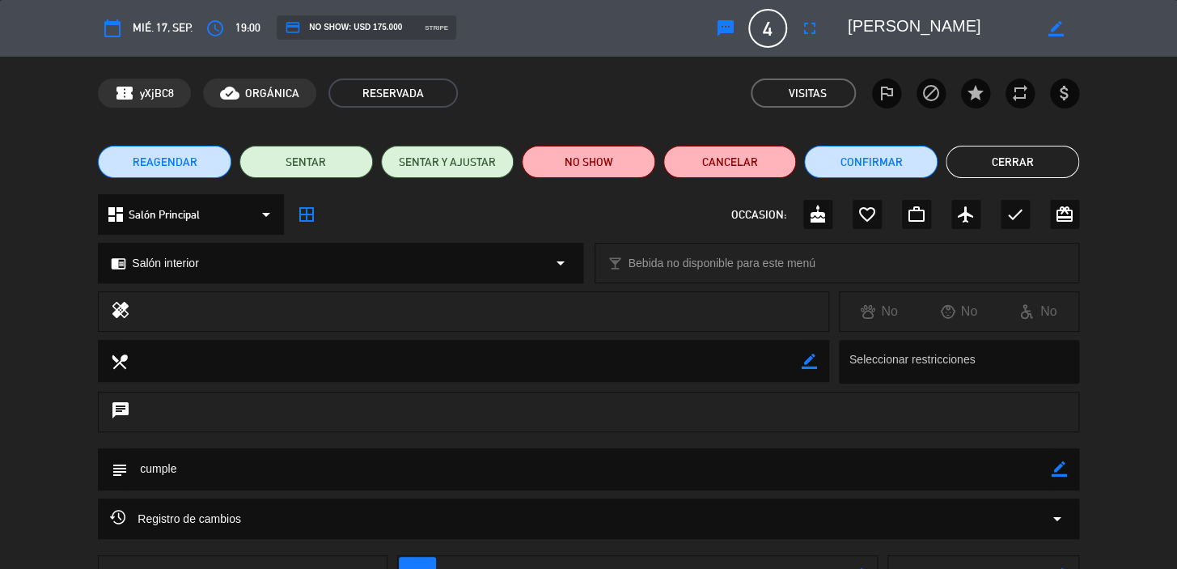
click at [994, 146] on button "Cerrar" at bounding box center [1013, 162] width 134 height 32
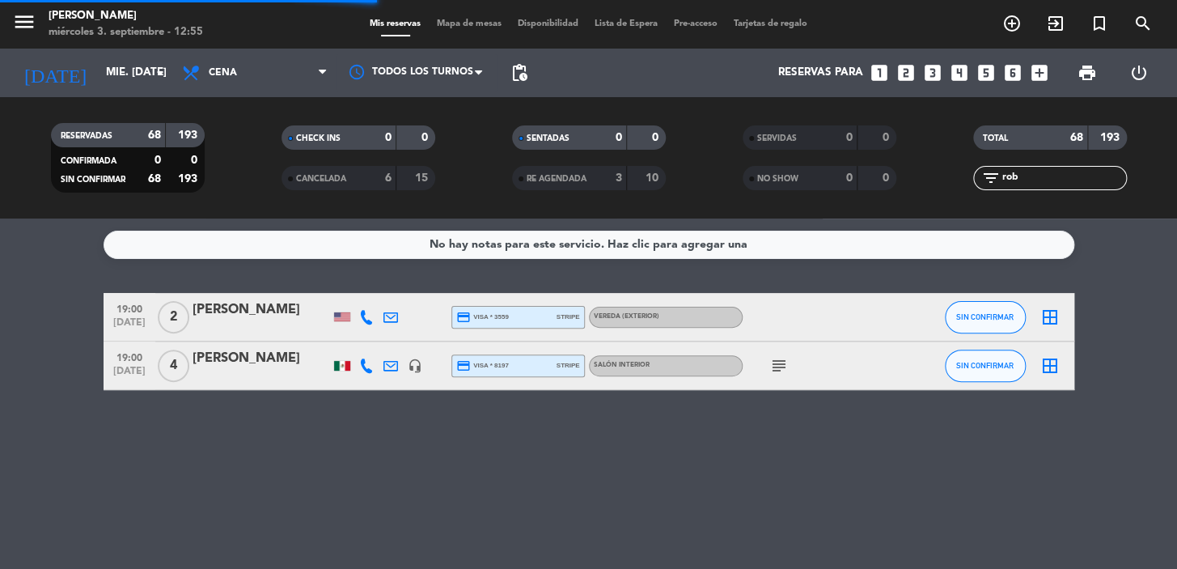
click at [903, 72] on icon "looks_two" at bounding box center [906, 72] width 21 height 21
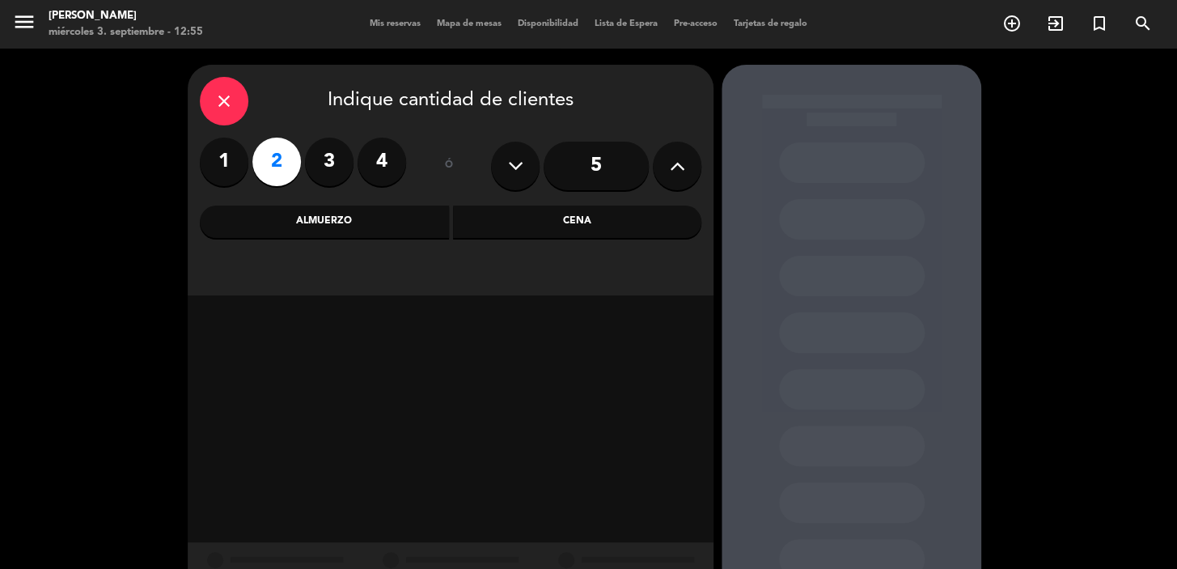
click at [598, 215] on div "Cena" at bounding box center [577, 222] width 249 height 32
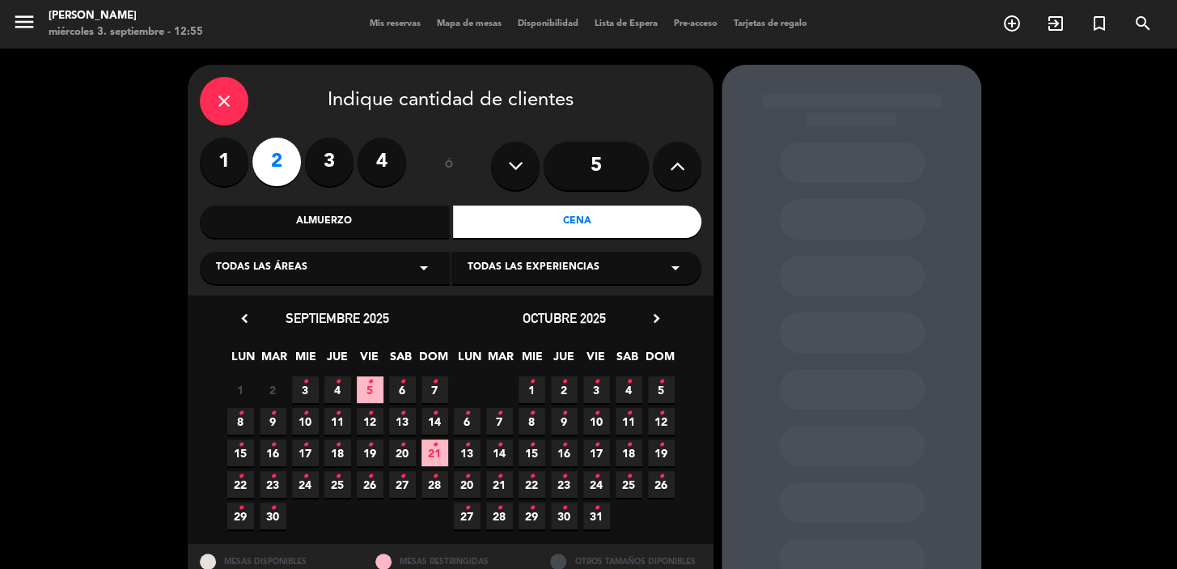
click at [360, 485] on span "26 •" at bounding box center [370, 484] width 27 height 27
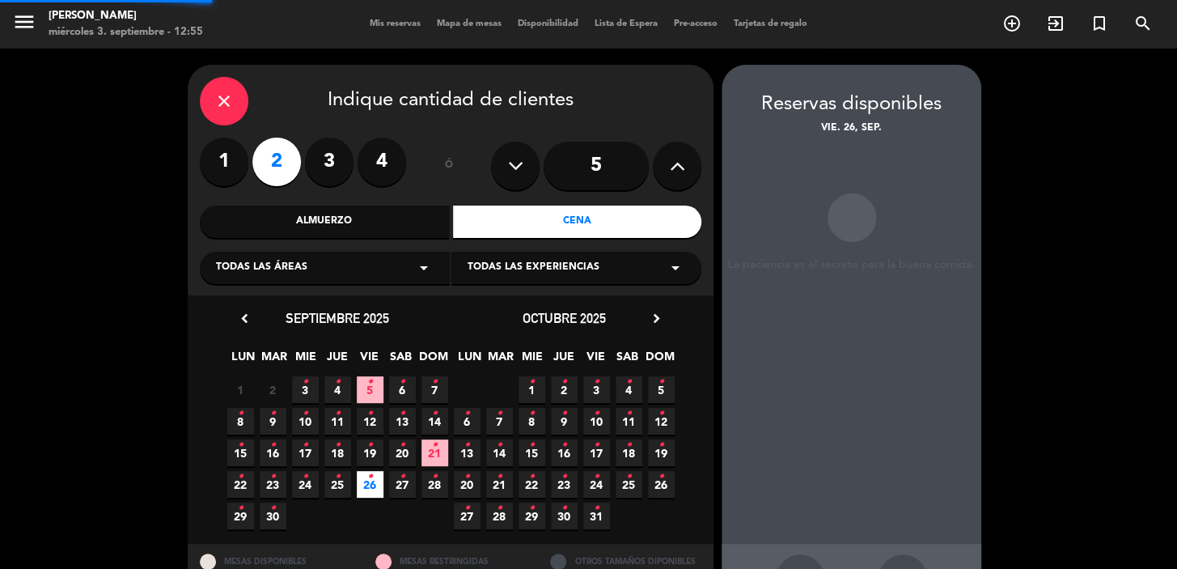
scroll to position [59, 0]
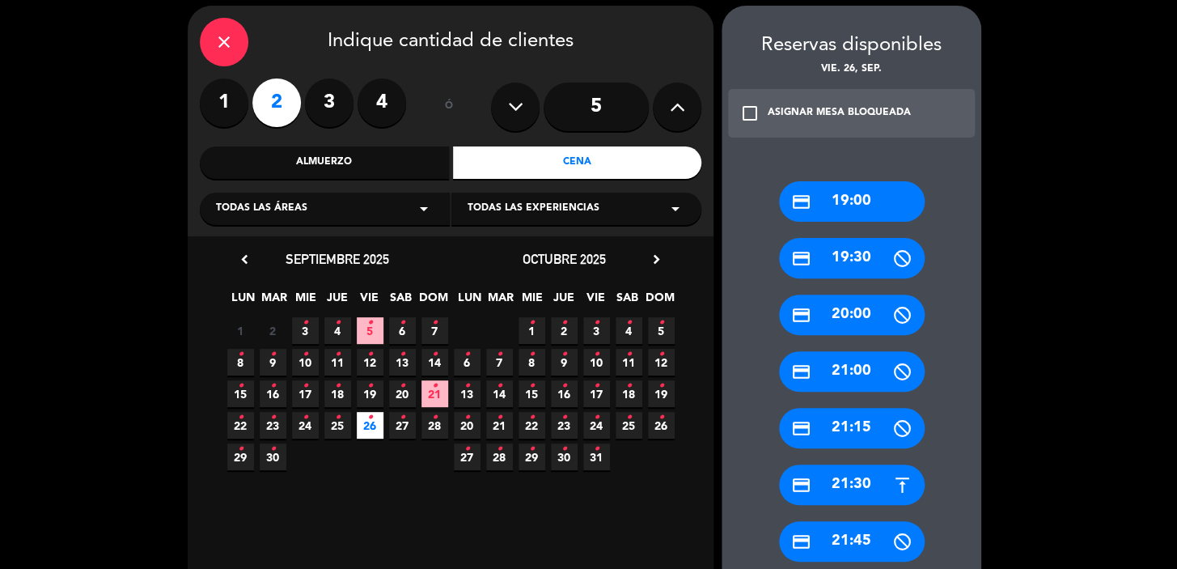
click at [858, 492] on div "credit_card 21:30" at bounding box center [852, 484] width 146 height 40
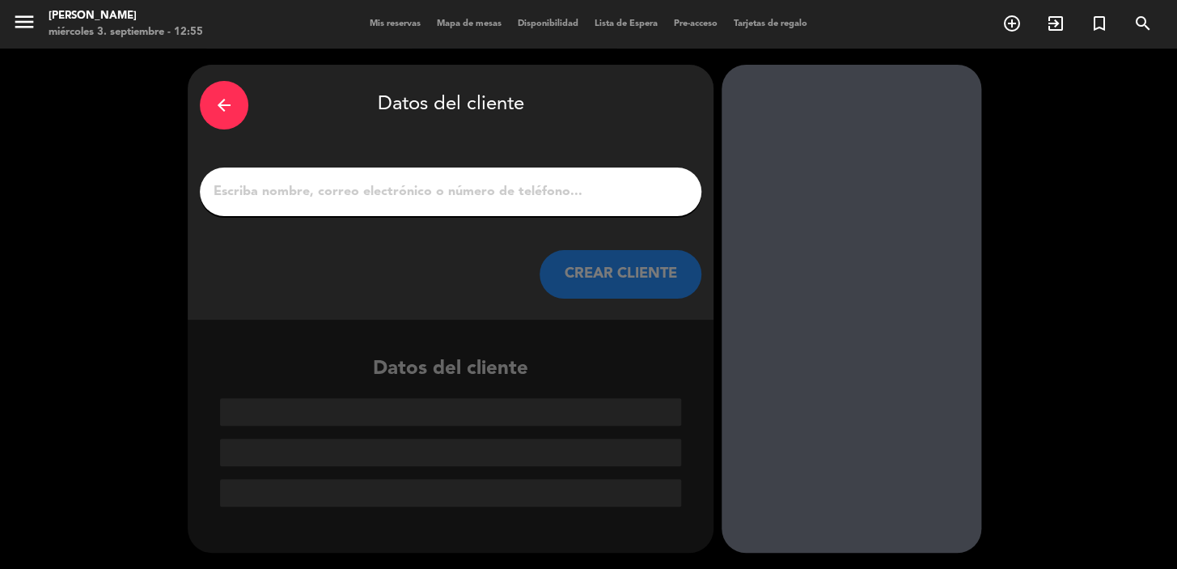
click at [599, 270] on button "CREAR CLIENTE" at bounding box center [621, 274] width 162 height 49
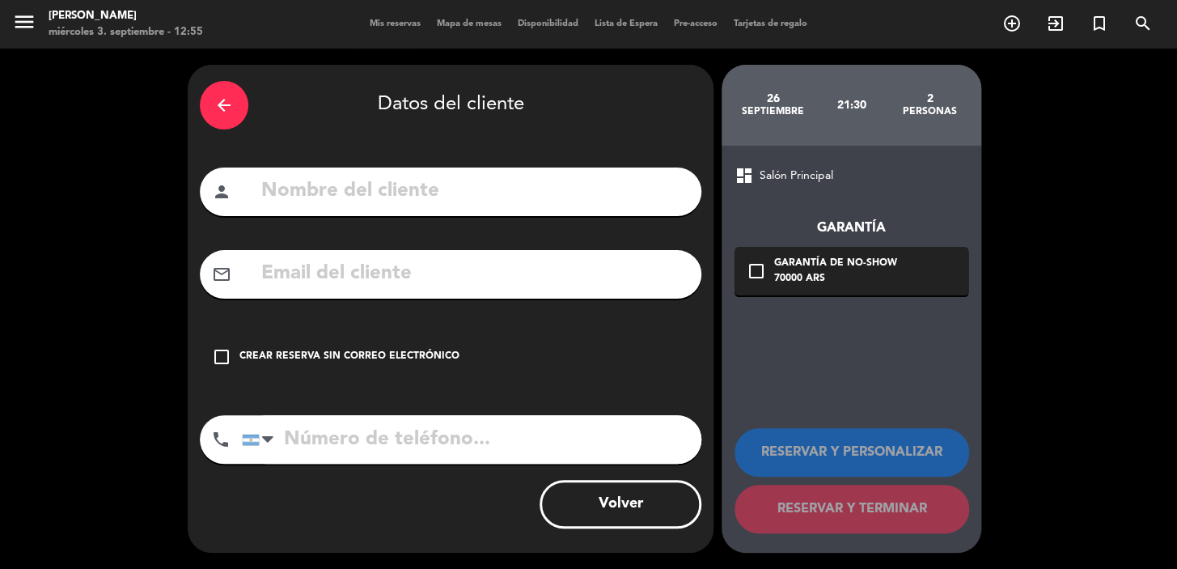
paste input "[EMAIL_ADDRESS][DOMAIN_NAME]"
type input "[EMAIL_ADDRESS][DOMAIN_NAME]"
paste input "[PERSON_NAME]"
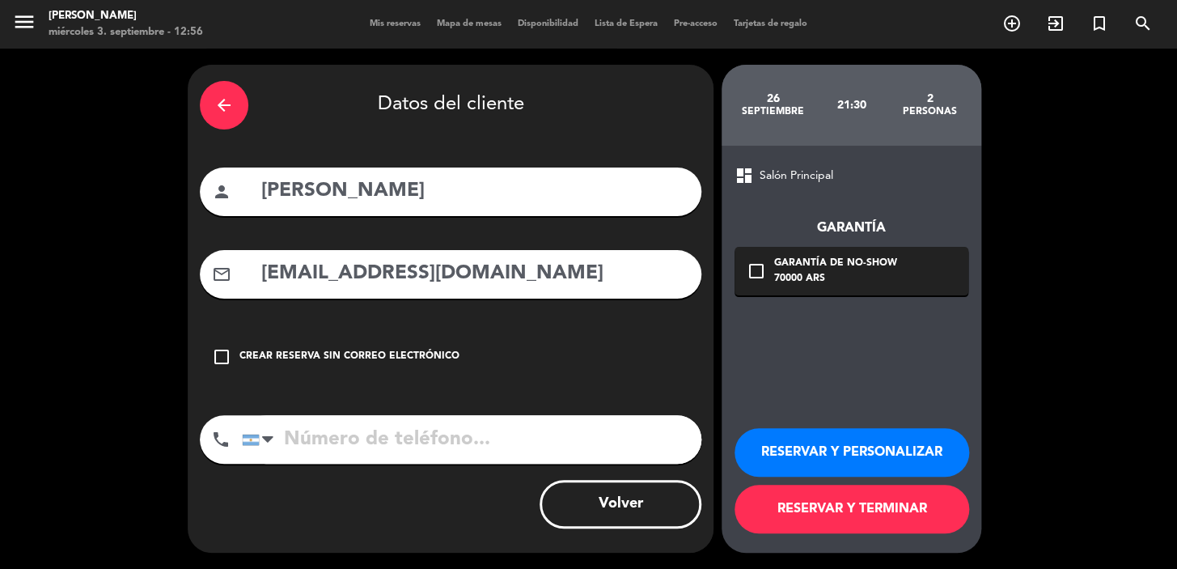
type input "[PERSON_NAME]"
paste input "55 61 982274552"
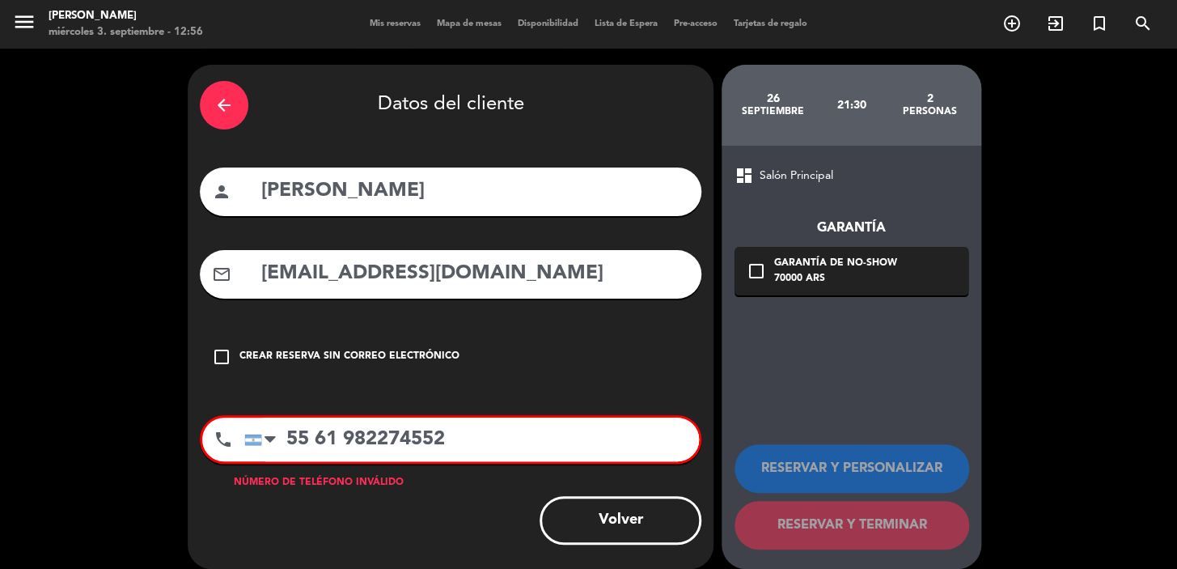
click at [290, 435] on input "55 61 982274552" at bounding box center [471, 440] width 455 height 44
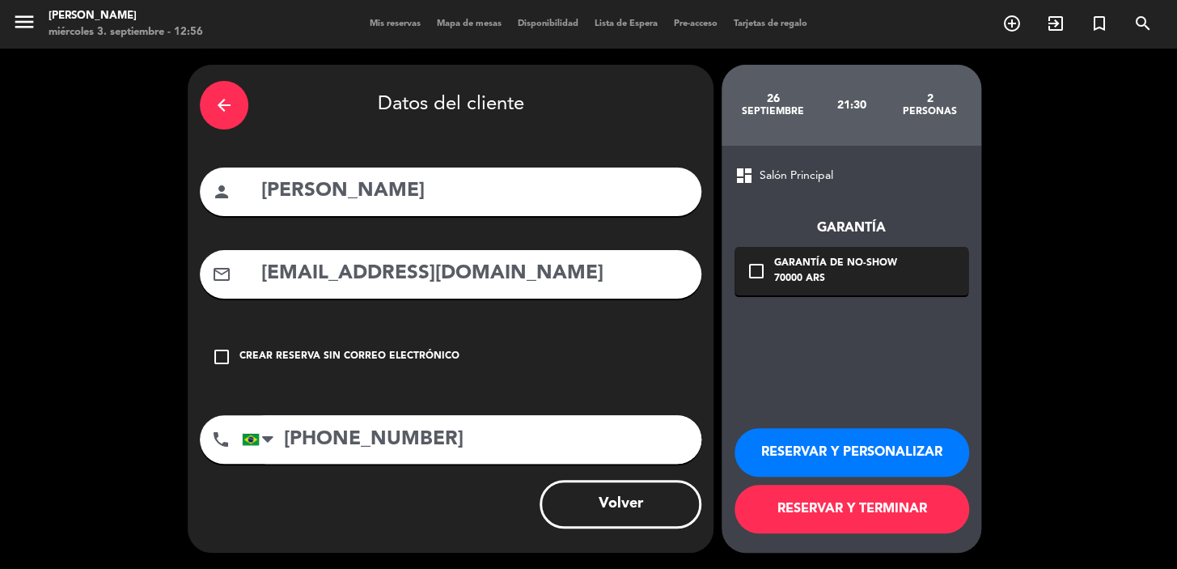
type input "[PHONE_NUMBER]"
click at [923, 279] on div "check_box_outline_blank Garantía de no-show 70000 ARS" at bounding box center [852, 271] width 234 height 49
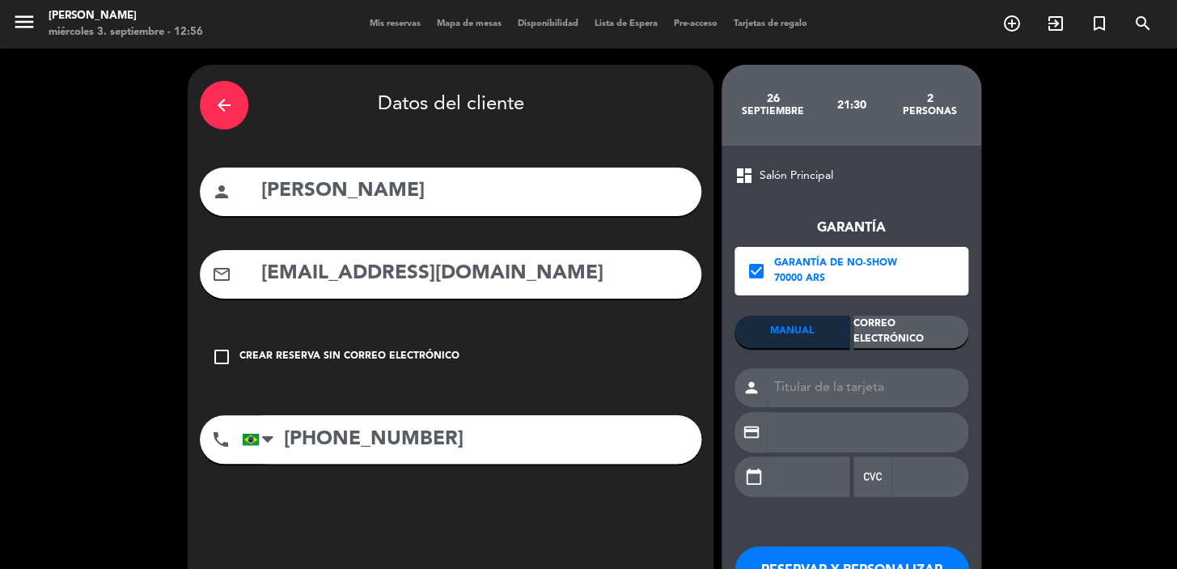
click at [930, 332] on div "Correo Electrónico" at bounding box center [911, 332] width 115 height 32
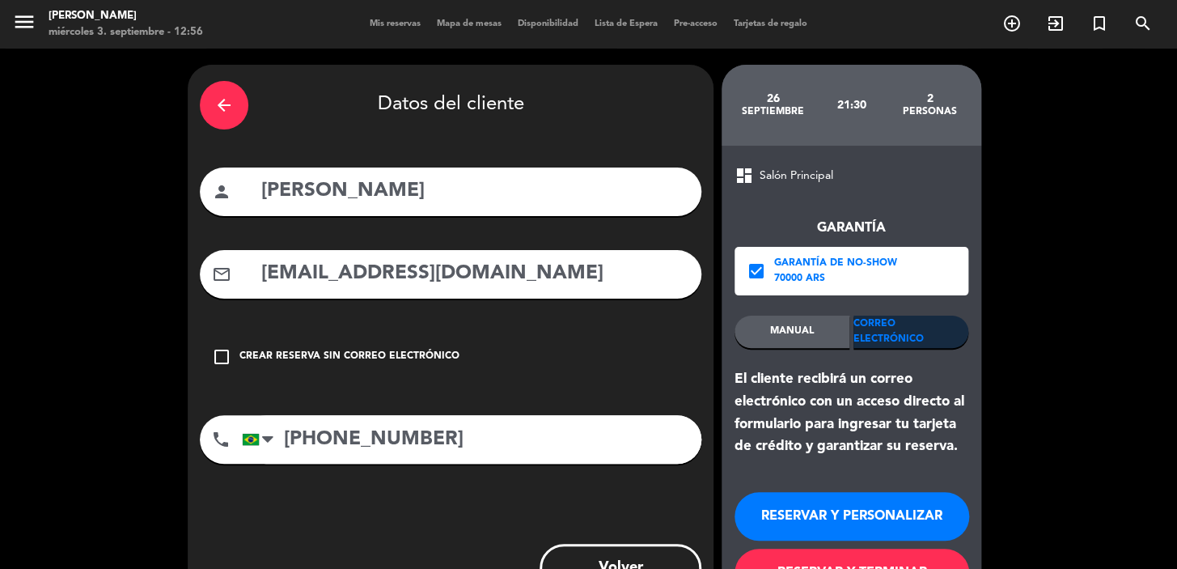
click at [866, 515] on button "RESERVAR Y PERSONALIZAR" at bounding box center [852, 516] width 235 height 49
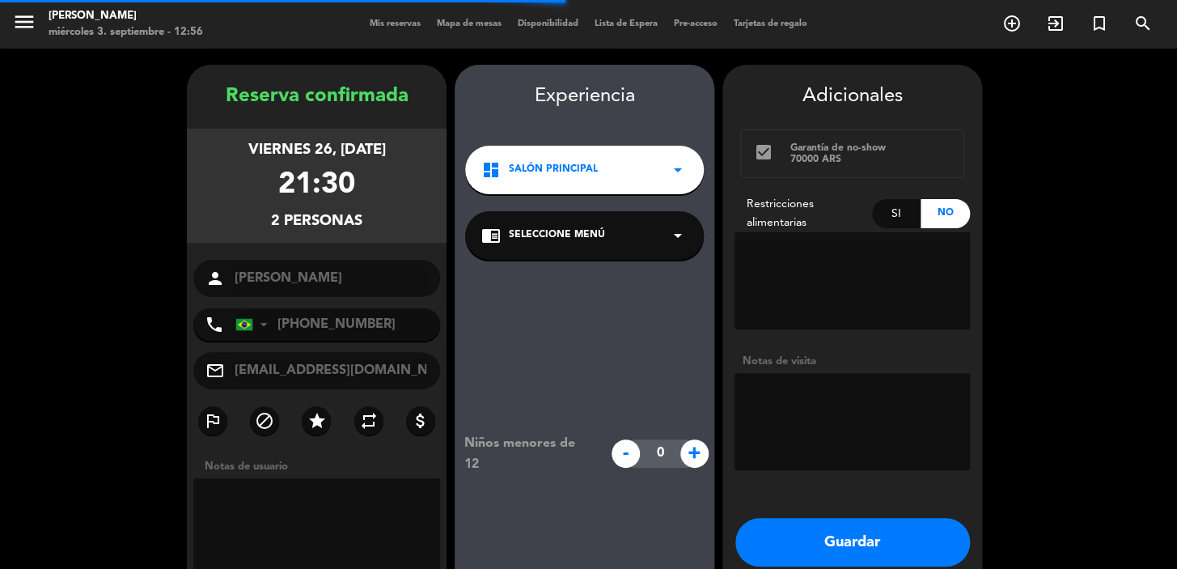
scroll to position [65, 0]
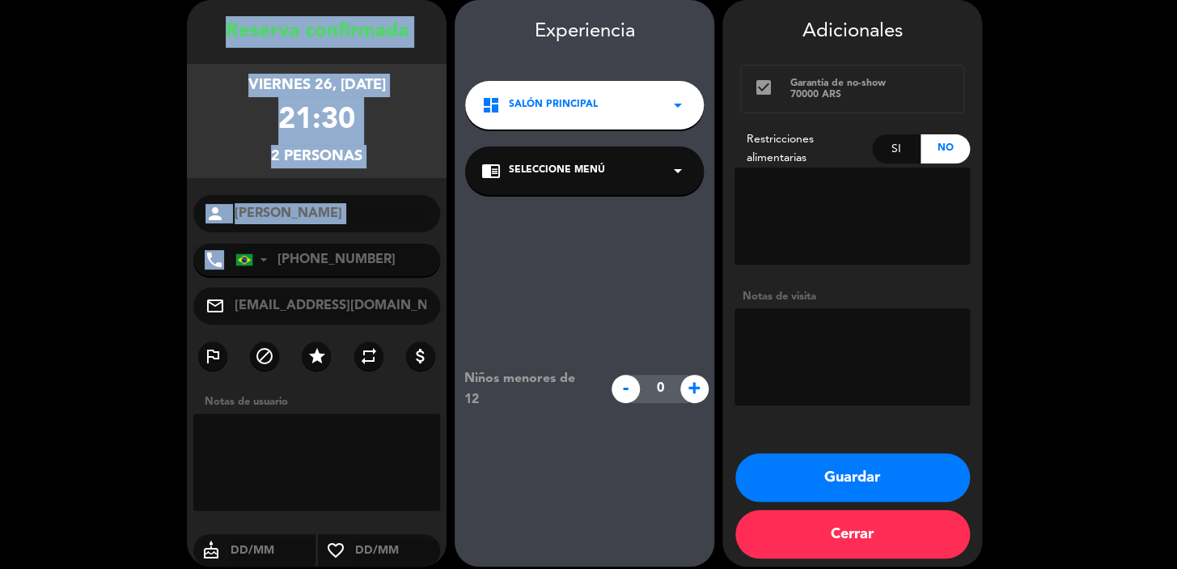
drag, startPoint x: 301, startPoint y: 16, endPoint x: 372, endPoint y: 214, distance: 209.9
click at [384, 257] on div "Reserva confirmada viernes 26, [DATE] 21:30 2 personas person [PERSON_NAME] pho…" at bounding box center [317, 299] width 260 height 566
click at [792, 478] on button "Guardar" at bounding box center [853, 477] width 235 height 49
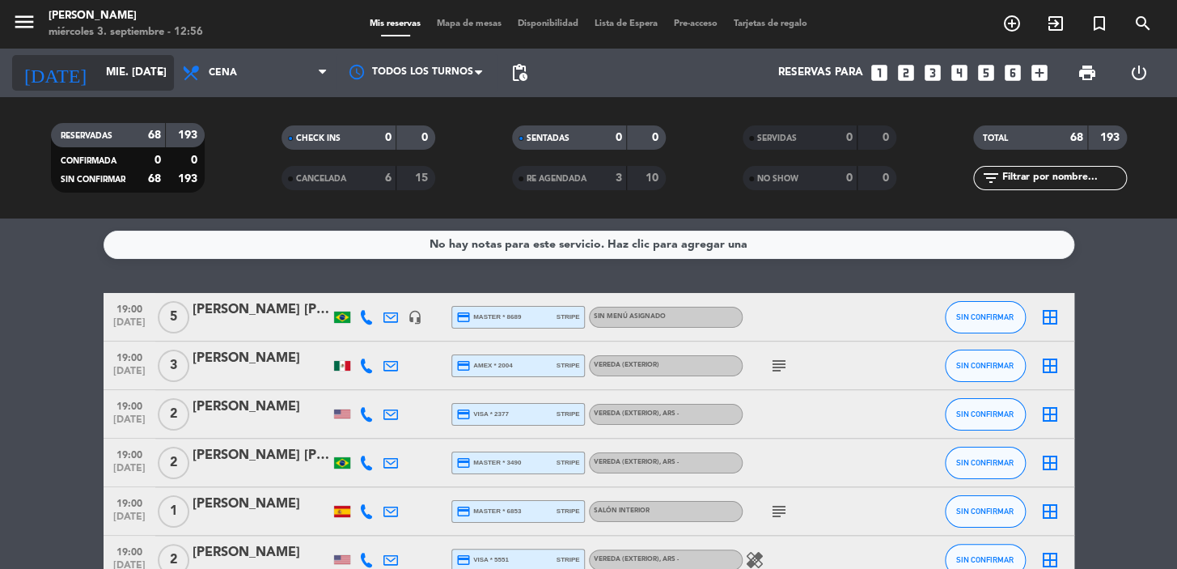
click at [138, 74] on input "mié. [DATE]" at bounding box center [169, 72] width 143 height 29
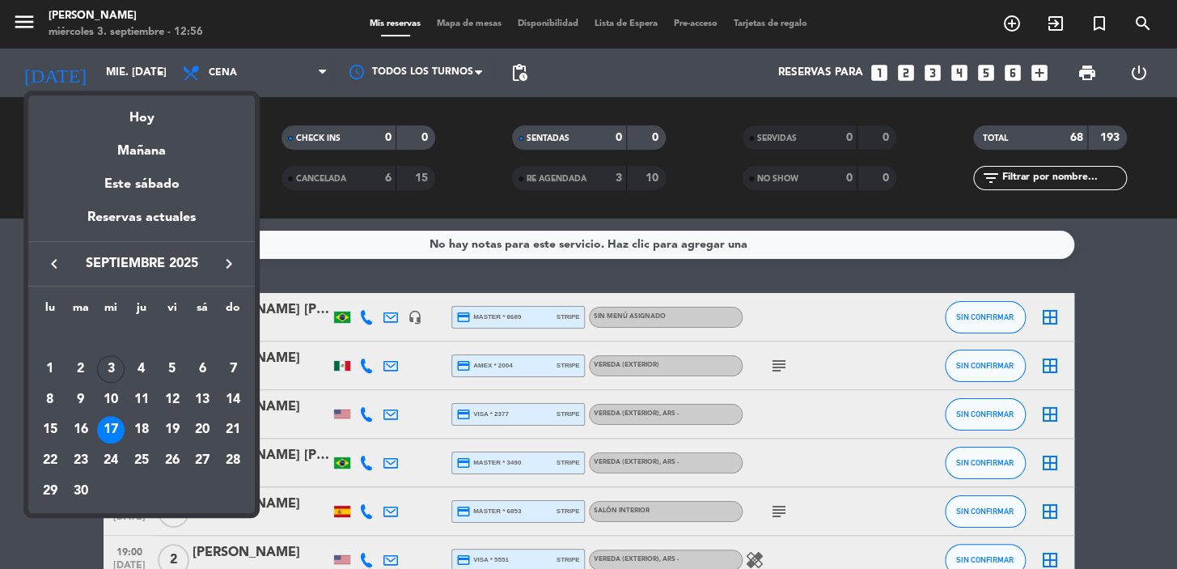
click at [1093, 176] on div at bounding box center [588, 284] width 1177 height 569
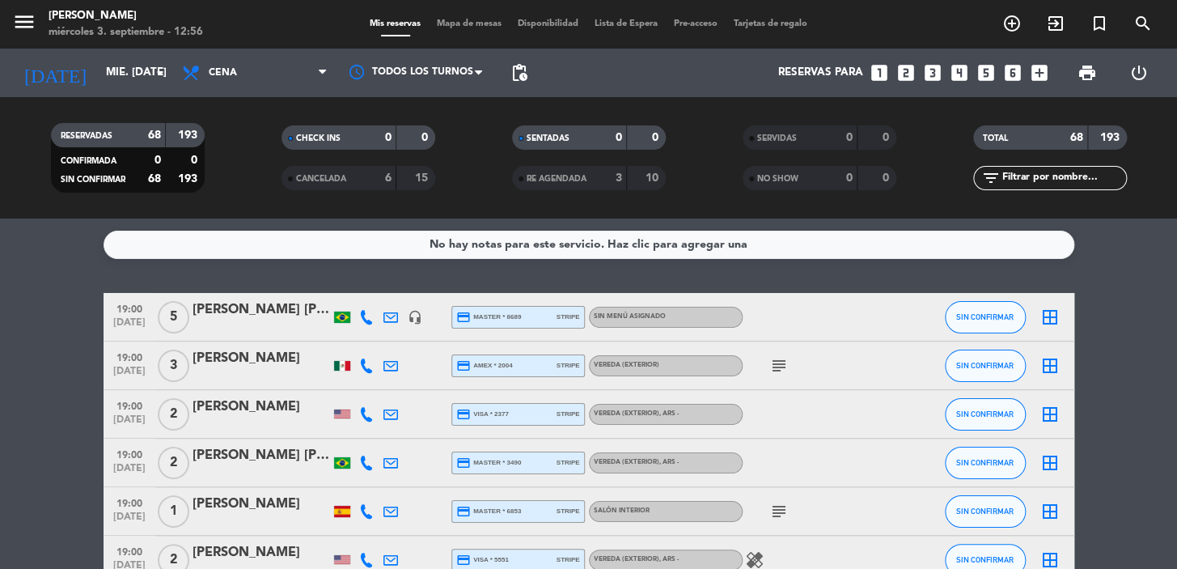
click at [1087, 184] on input "text" at bounding box center [1063, 178] width 125 height 18
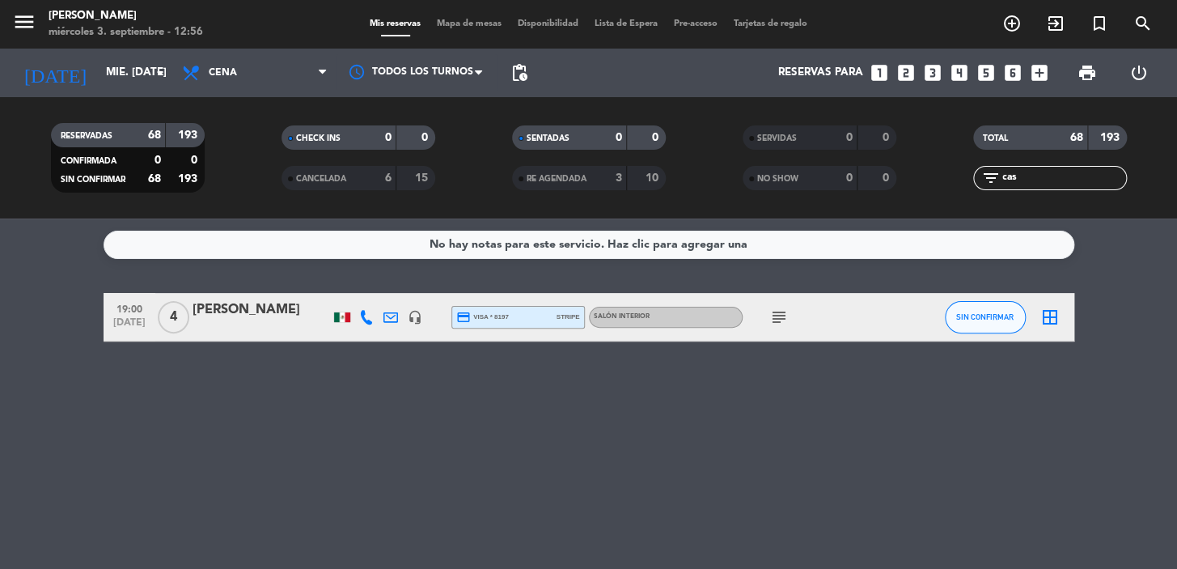
type input "cas"
click at [263, 319] on div "[PERSON_NAME]" at bounding box center [262, 309] width 138 height 21
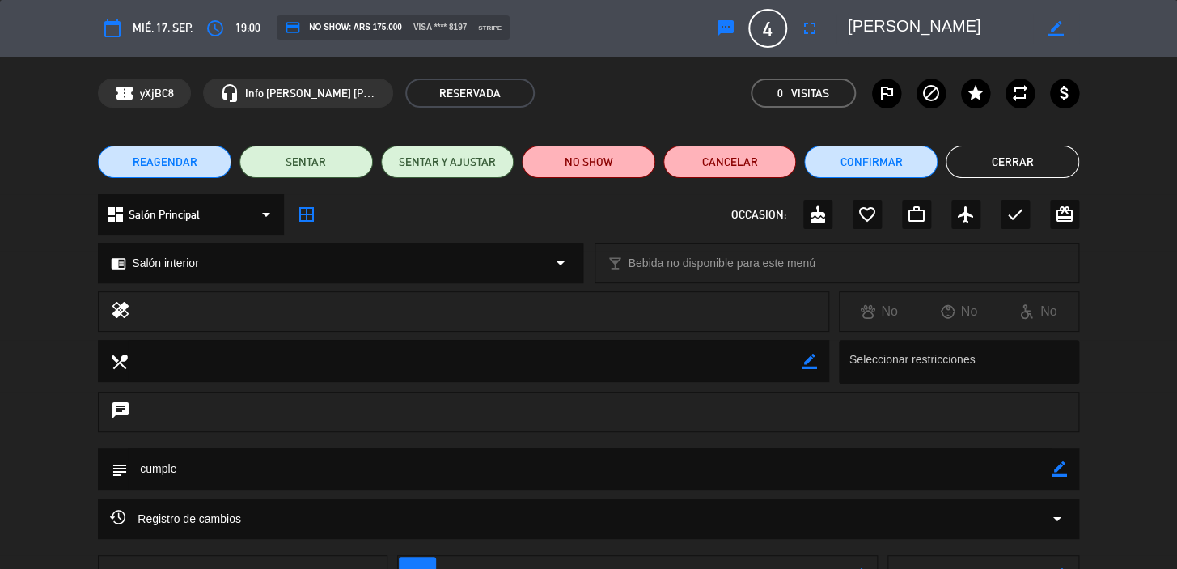
click at [1060, 465] on icon "border_color" at bounding box center [1059, 468] width 15 height 15
click at [1016, 468] on textarea at bounding box center [590, 468] width 924 height 41
type textarea "cumple tortita"
click at [1058, 466] on icon at bounding box center [1059, 468] width 15 height 15
click at [1007, 194] on div "dashboard Salón Principal arrow_drop_down border_all OCCASION: cake favorite_bo…" at bounding box center [589, 214] width 982 height 40
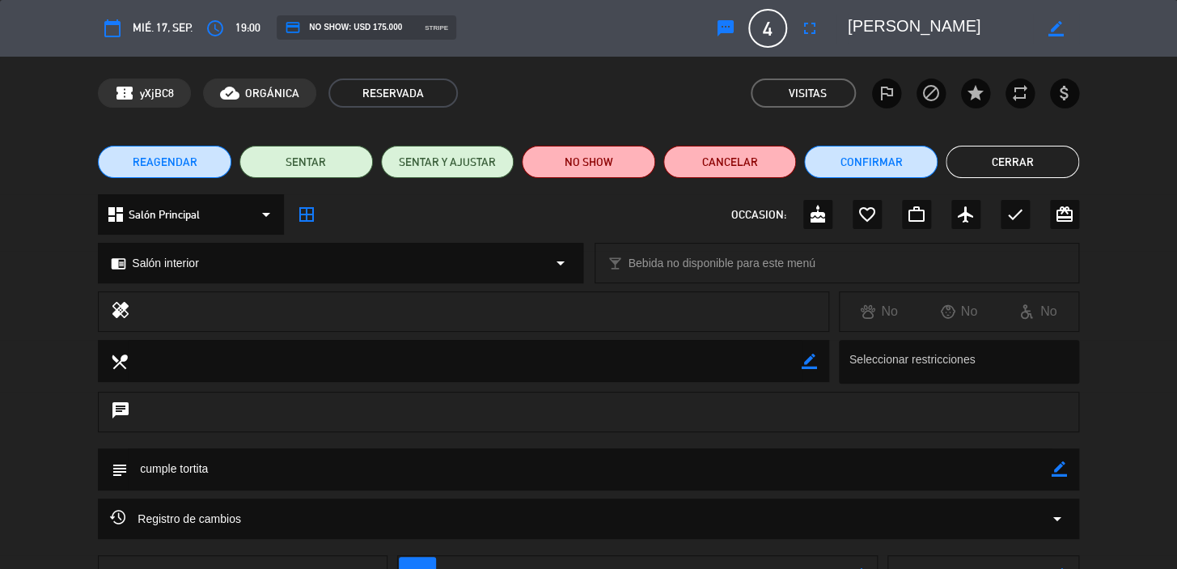
click at [999, 161] on button "Cerrar" at bounding box center [1013, 162] width 134 height 32
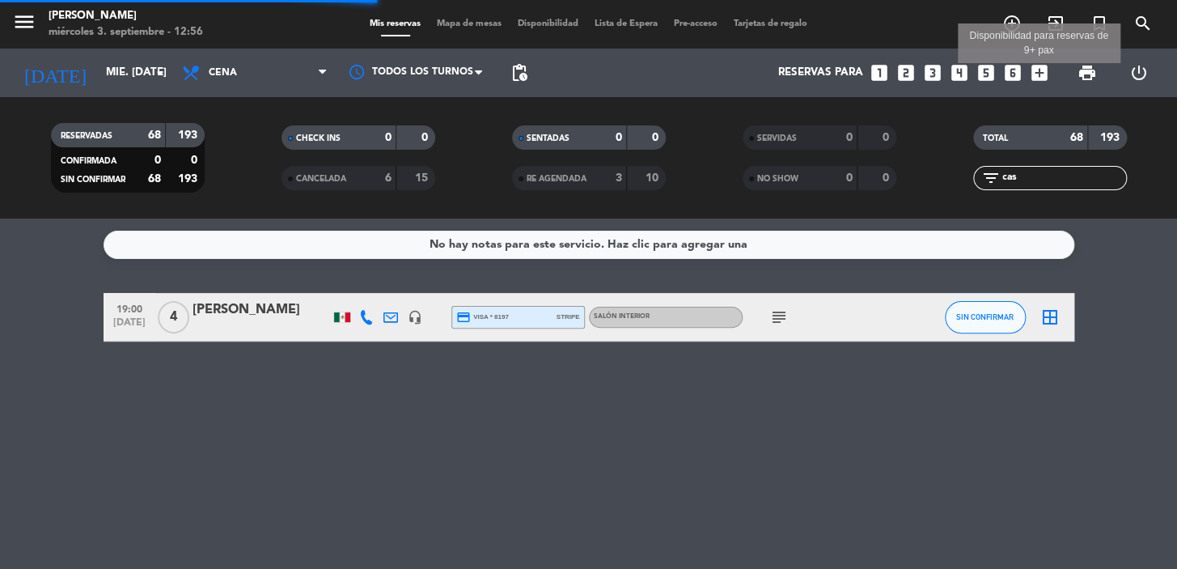
click at [1040, 73] on icon "add_box" at bounding box center [1039, 72] width 21 height 21
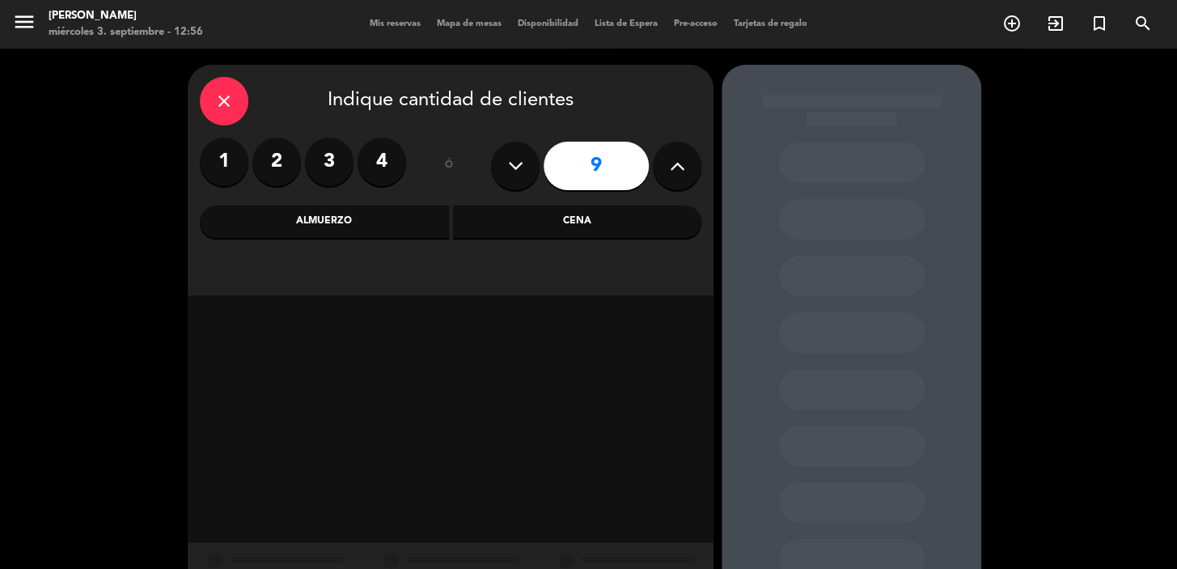
click at [512, 164] on icon at bounding box center [515, 166] width 15 height 24
type input "8"
click at [518, 215] on div "Cena" at bounding box center [577, 222] width 249 height 32
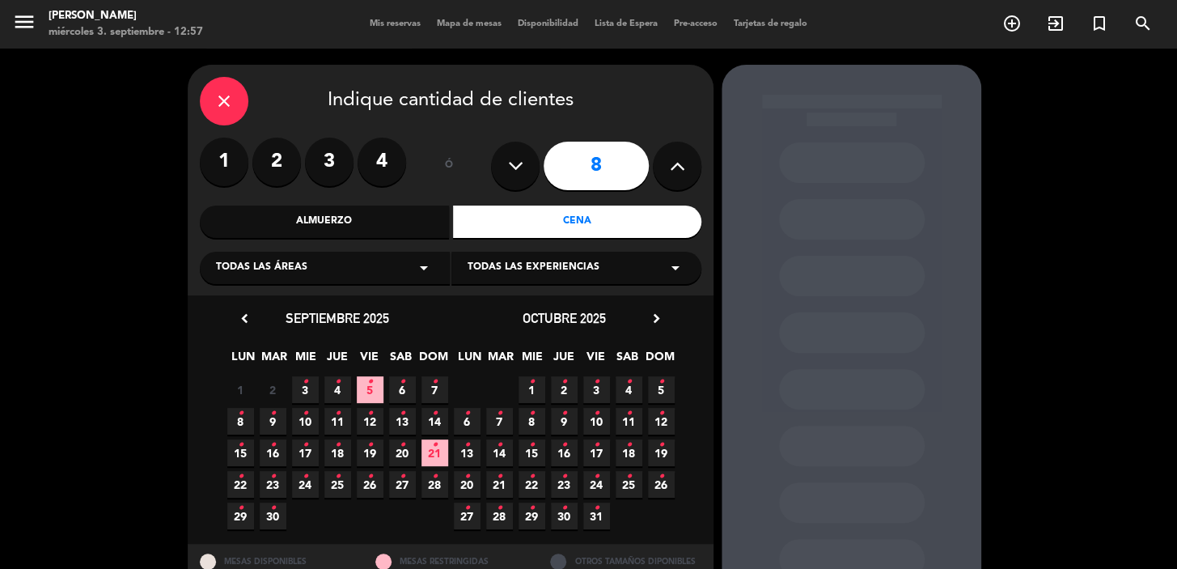
click at [438, 388] on span "7 •" at bounding box center [435, 389] width 27 height 27
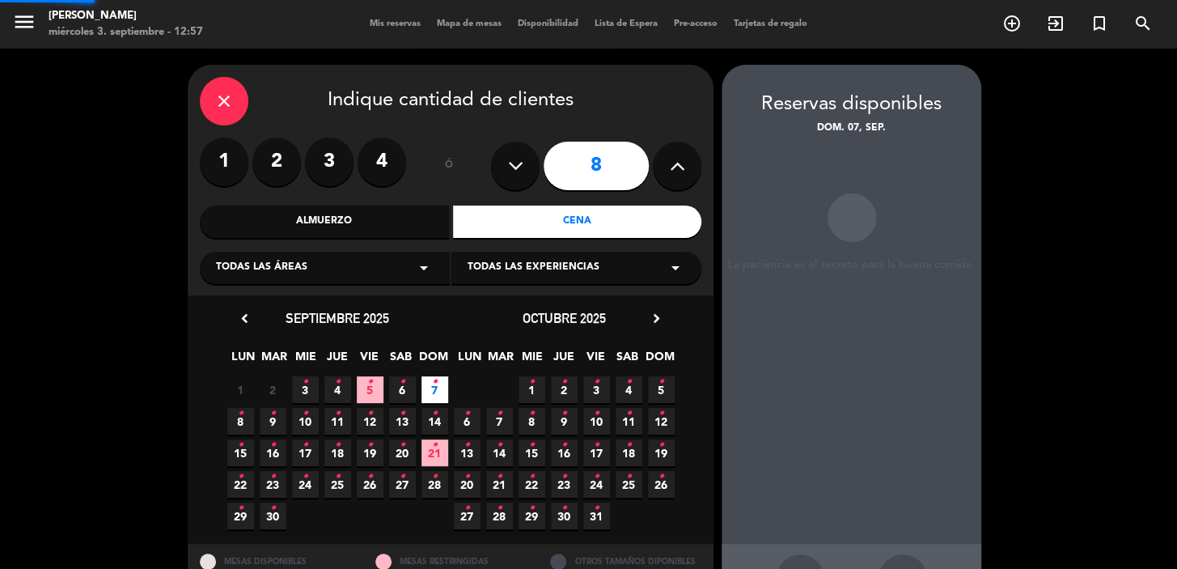
scroll to position [59, 0]
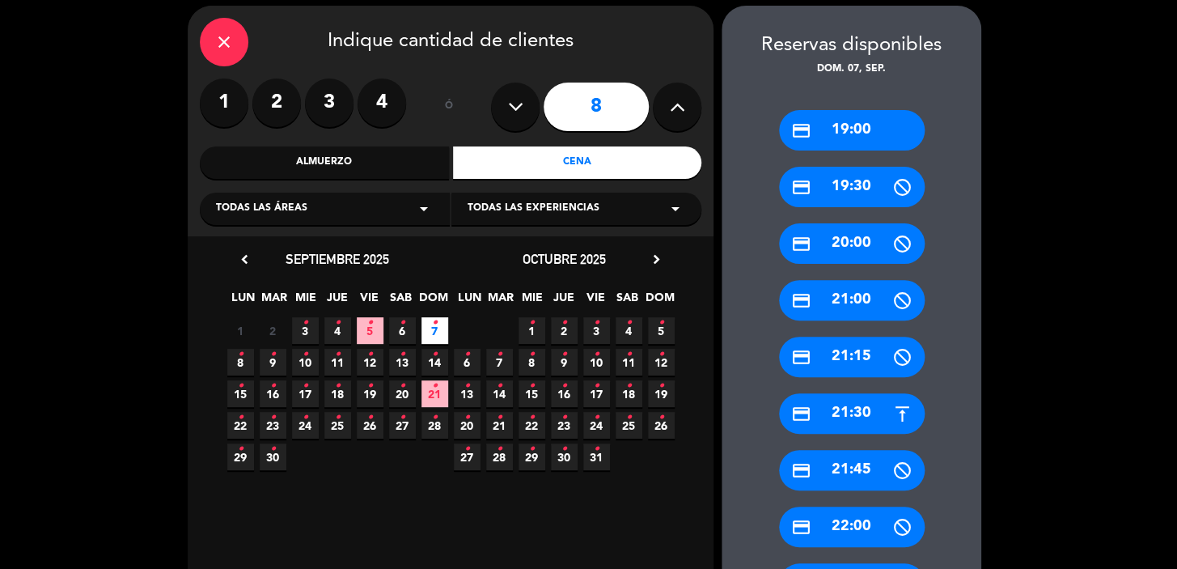
click at [861, 129] on div "credit_card 19:00" at bounding box center [852, 130] width 146 height 40
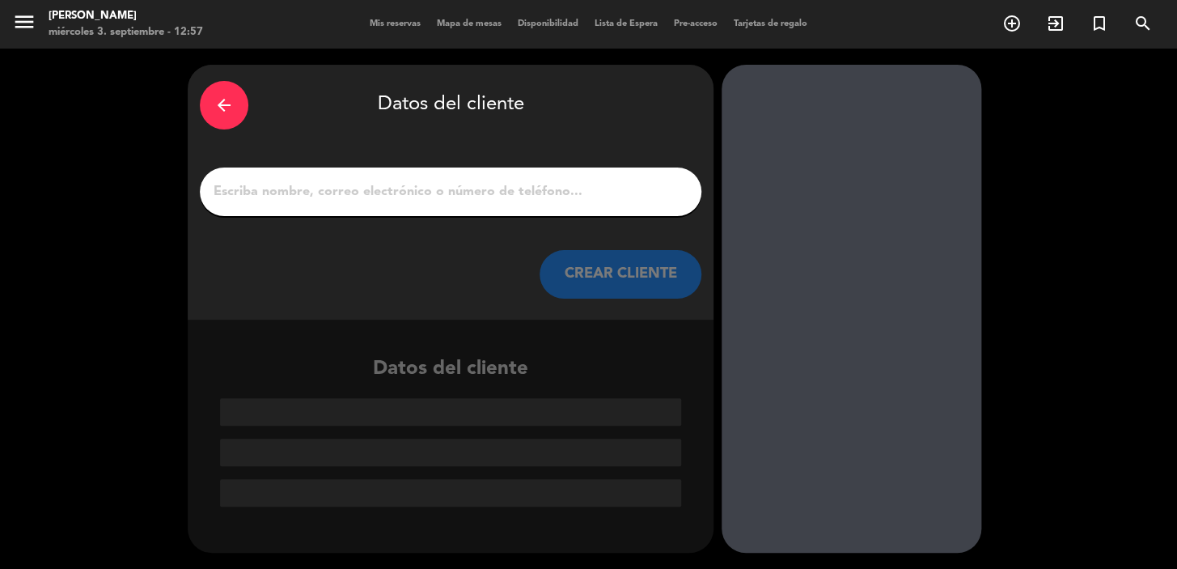
scroll to position [0, 0]
click at [566, 261] on button "CREAR CLIENTE" at bounding box center [621, 274] width 162 height 49
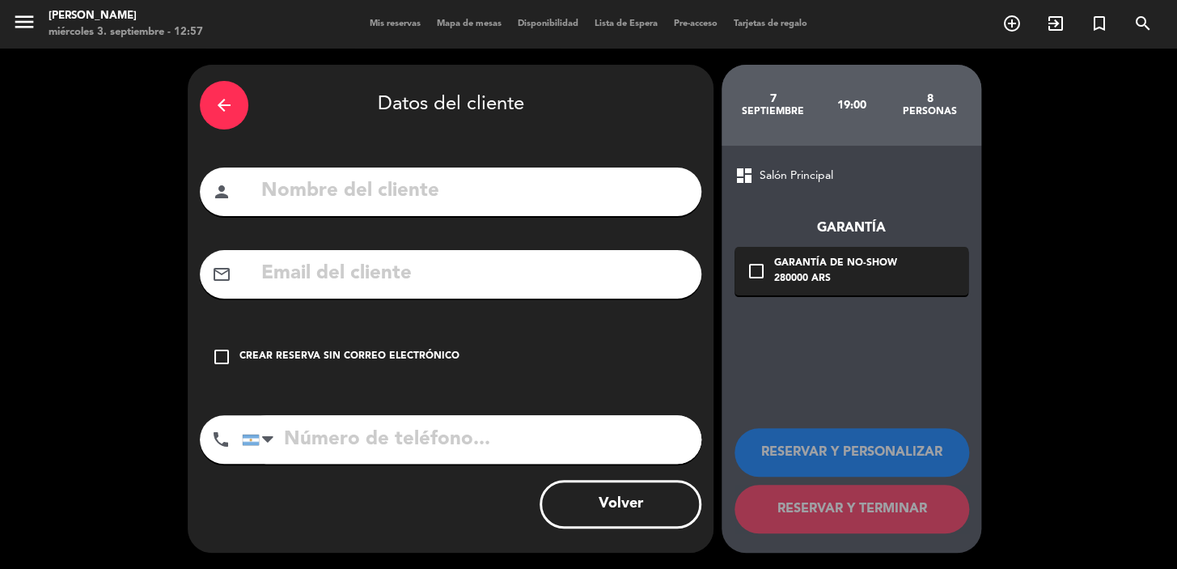
paste input "[EMAIL_ADDRESS][DOMAIN_NAME]"
type input "[EMAIL_ADDRESS][DOMAIN_NAME]"
paste input "[PERSON_NAME]"
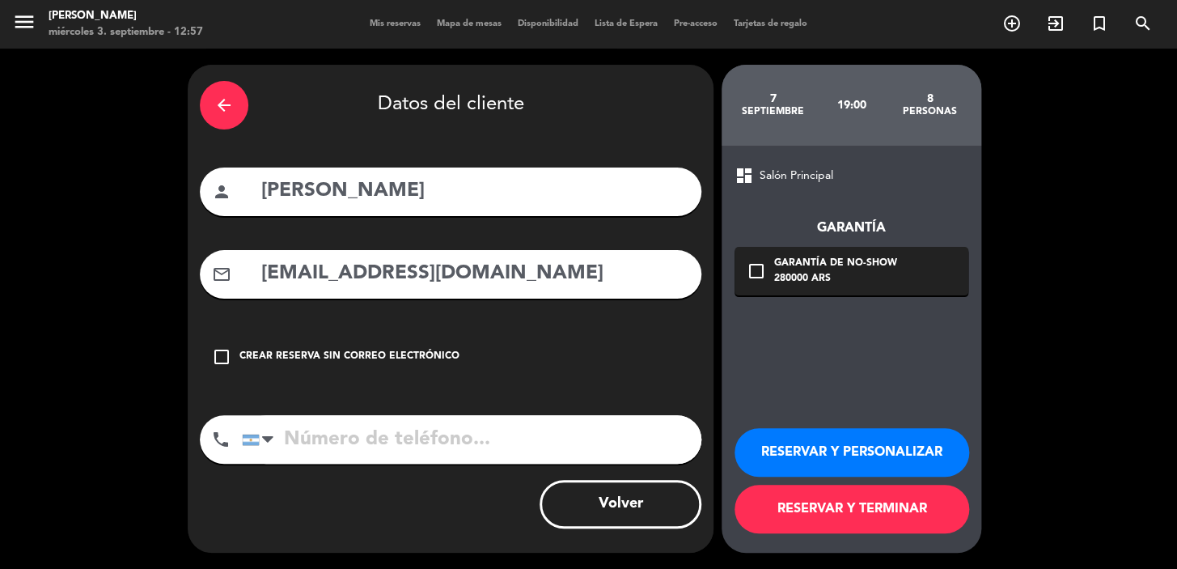
type input "[PERSON_NAME]"
paste input "l: [PHONE_NUMBER]"
drag, startPoint x: 303, startPoint y: 432, endPoint x: 250, endPoint y: 434, distance: 52.6
click at [250, 434] on div "[GEOGRAPHIC_DATA] +1 [GEOGRAPHIC_DATA] +44 [GEOGRAPHIC_DATA] ([GEOGRAPHIC_DATA]…" at bounding box center [472, 439] width 460 height 49
type input "[PHONE_NUMBER]"
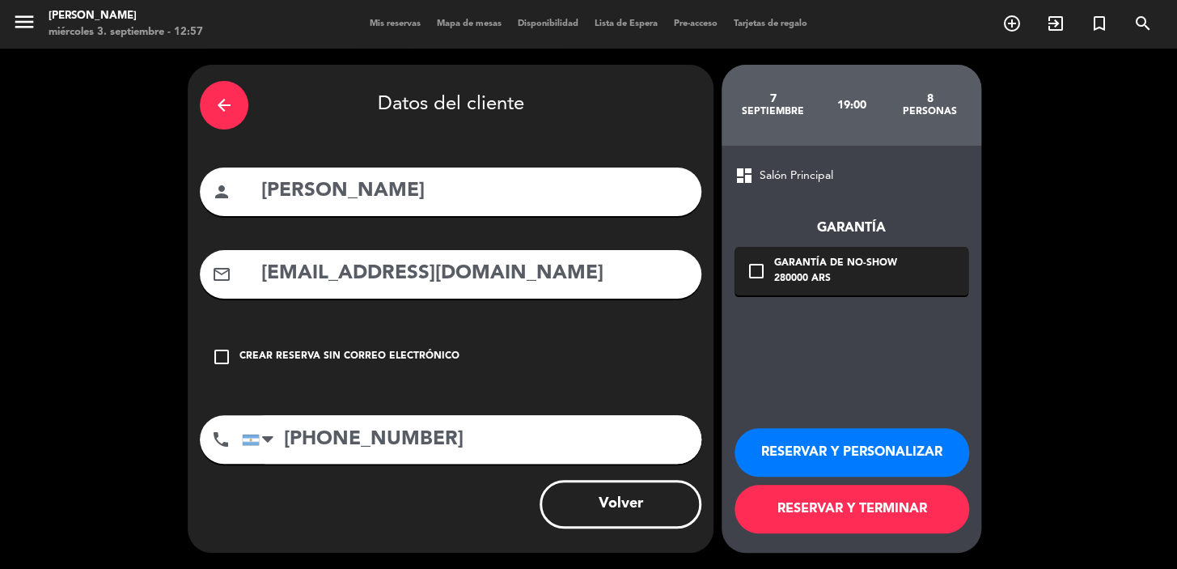
click at [859, 269] on div "Garantía de no-show" at bounding box center [835, 264] width 123 height 16
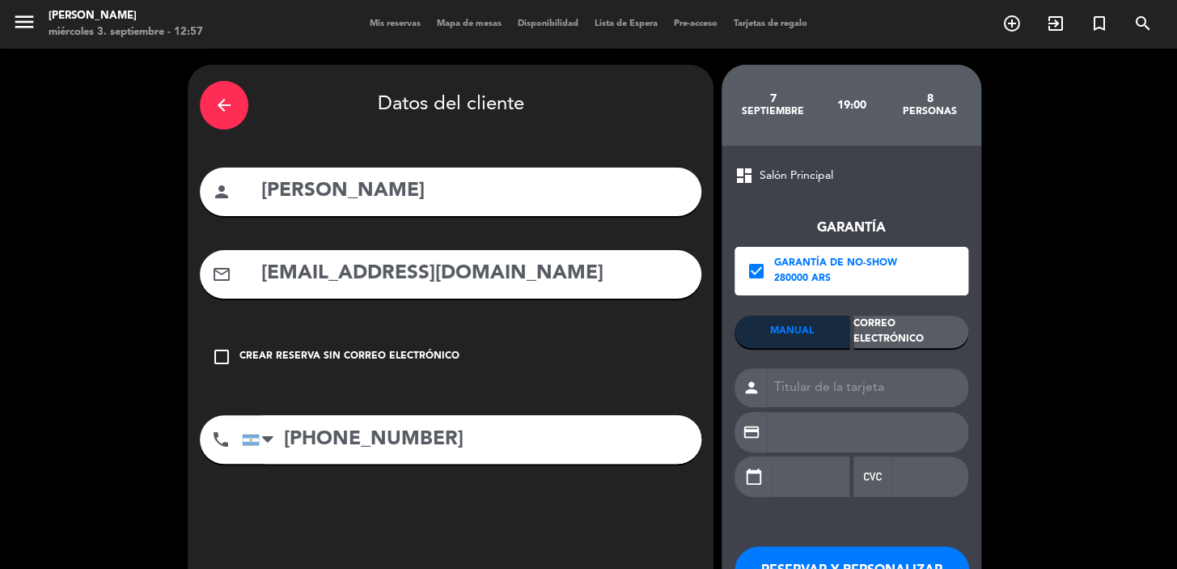
click at [937, 320] on div "Correo Electrónico" at bounding box center [911, 332] width 115 height 32
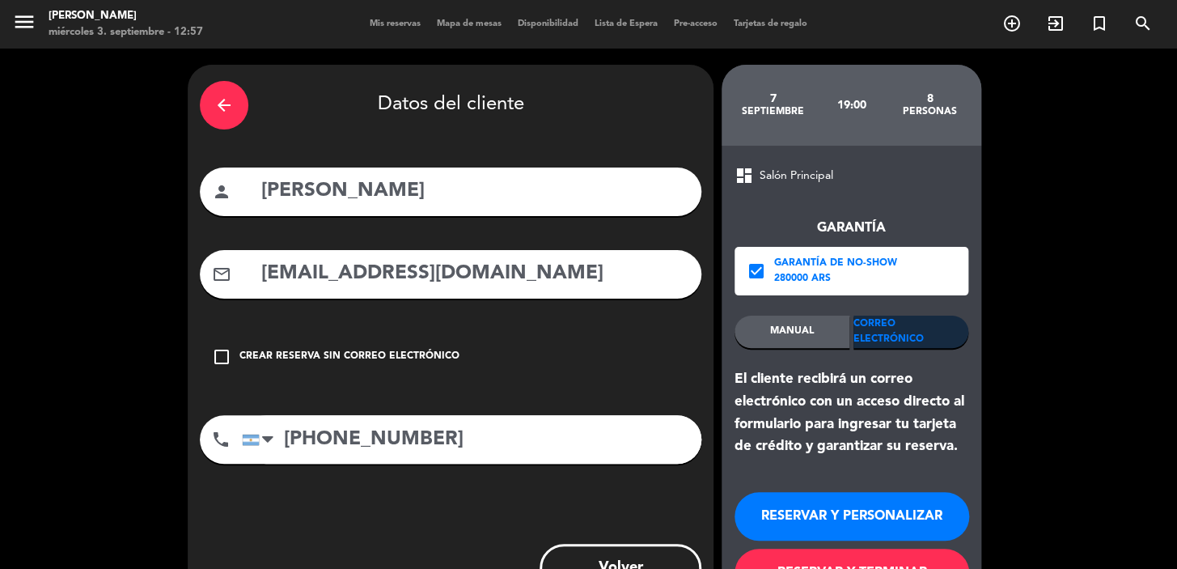
click at [829, 510] on button "RESERVAR Y PERSONALIZAR" at bounding box center [852, 516] width 235 height 49
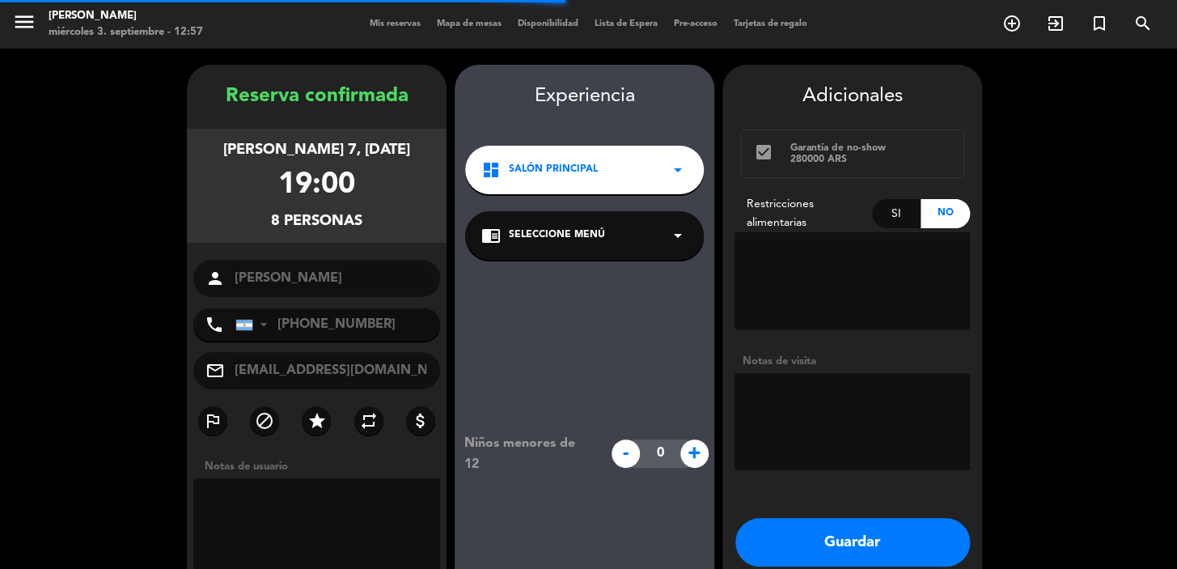
scroll to position [65, 0]
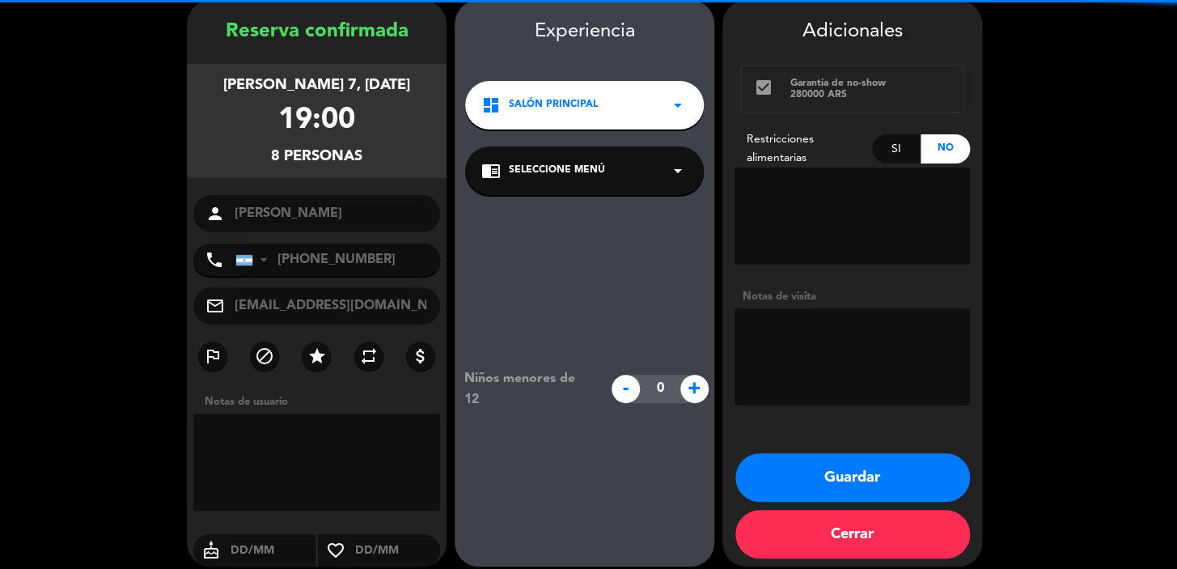
click at [557, 125] on div "dashboard Salón Principal arrow_drop_down" at bounding box center [584, 105] width 239 height 49
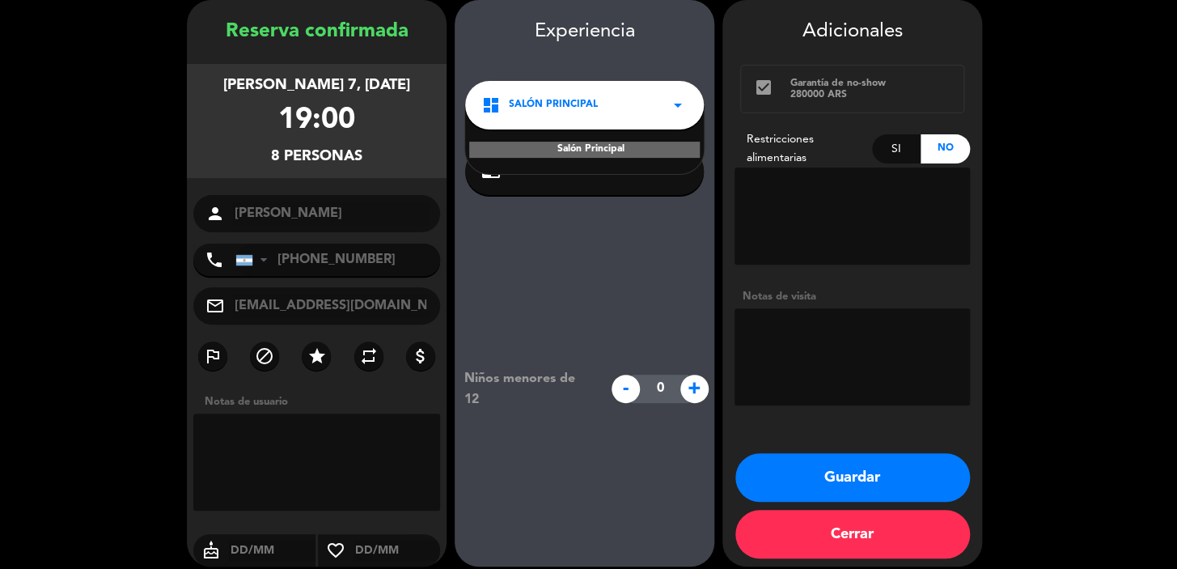
click at [801, 484] on button "Guardar" at bounding box center [853, 477] width 235 height 49
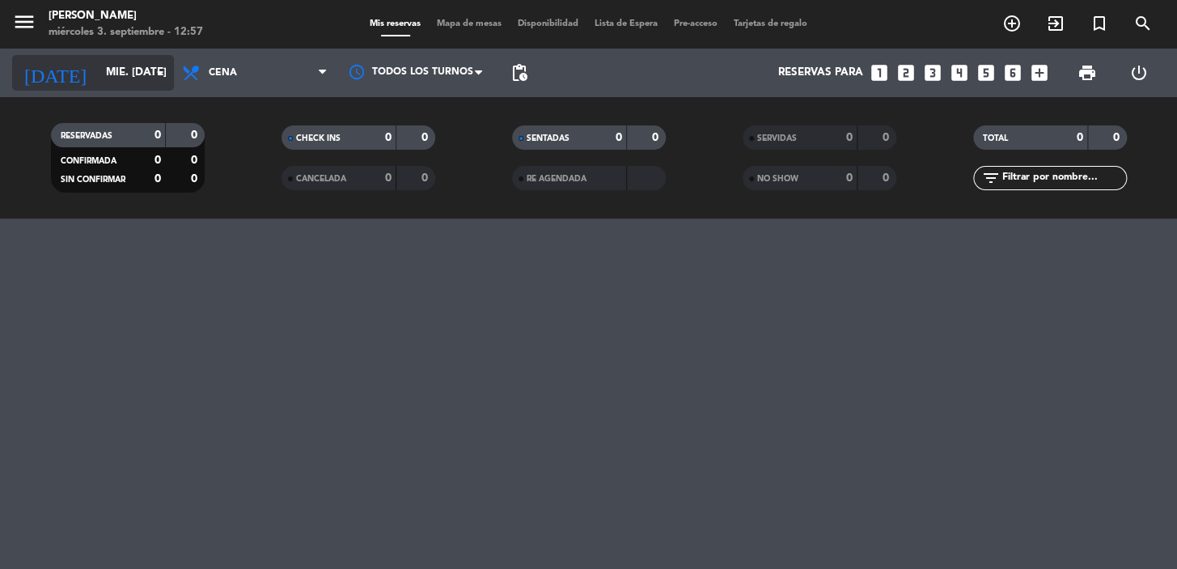
click at [121, 74] on input "mié. [DATE]" at bounding box center [169, 72] width 143 height 29
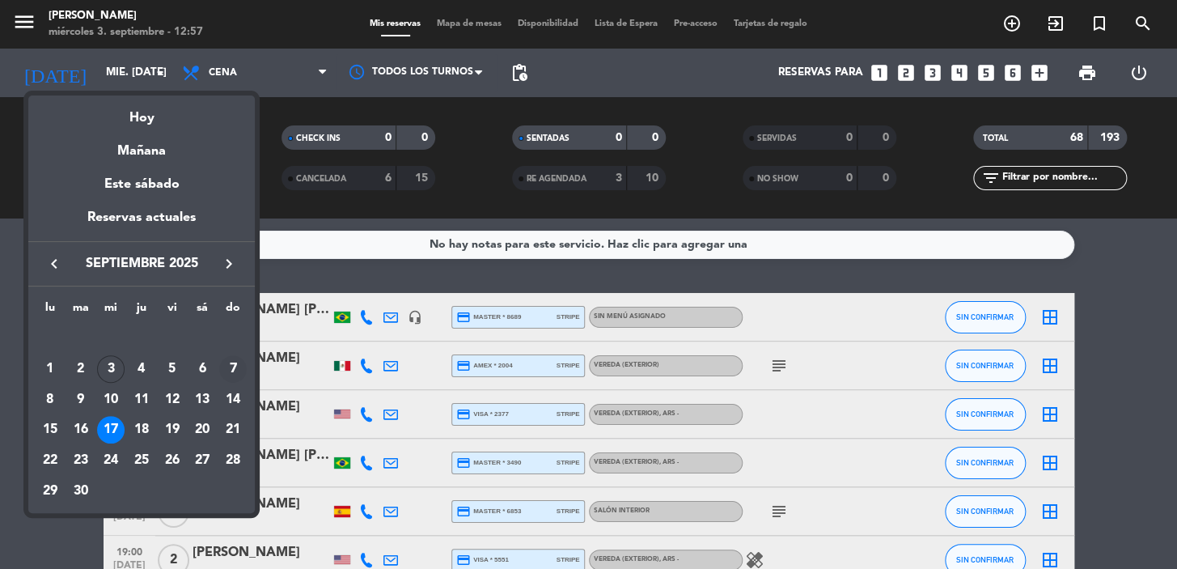
click at [237, 376] on div "7" at bounding box center [233, 369] width 28 height 28
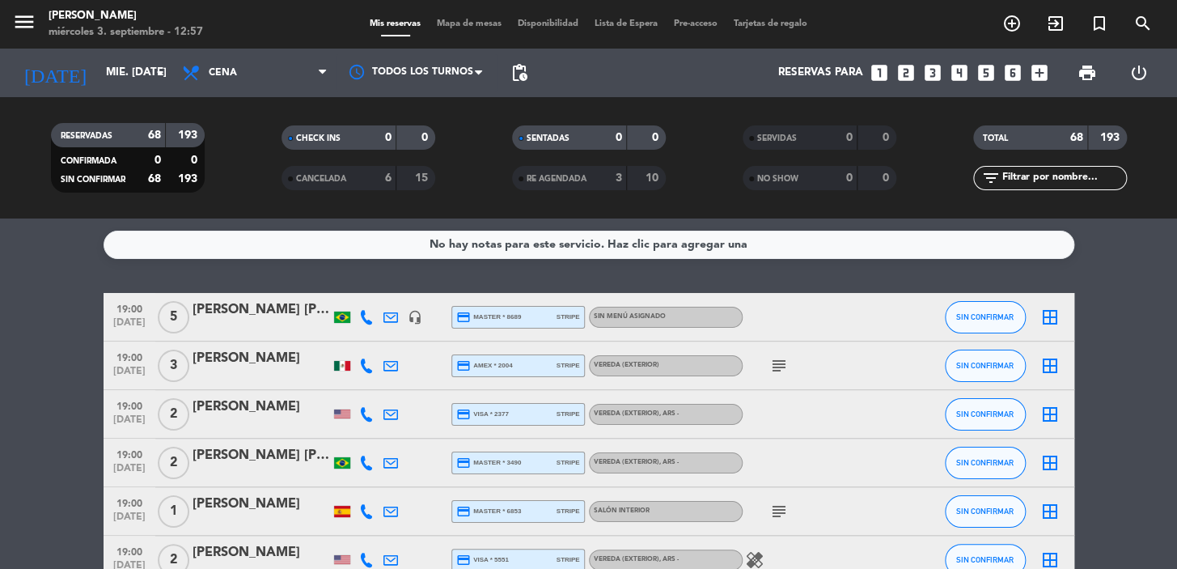
type input "dom. [DATE]"
click at [1074, 180] on input "text" at bounding box center [1063, 178] width 125 height 18
click at [1073, 178] on input "text" at bounding box center [1063, 178] width 125 height 18
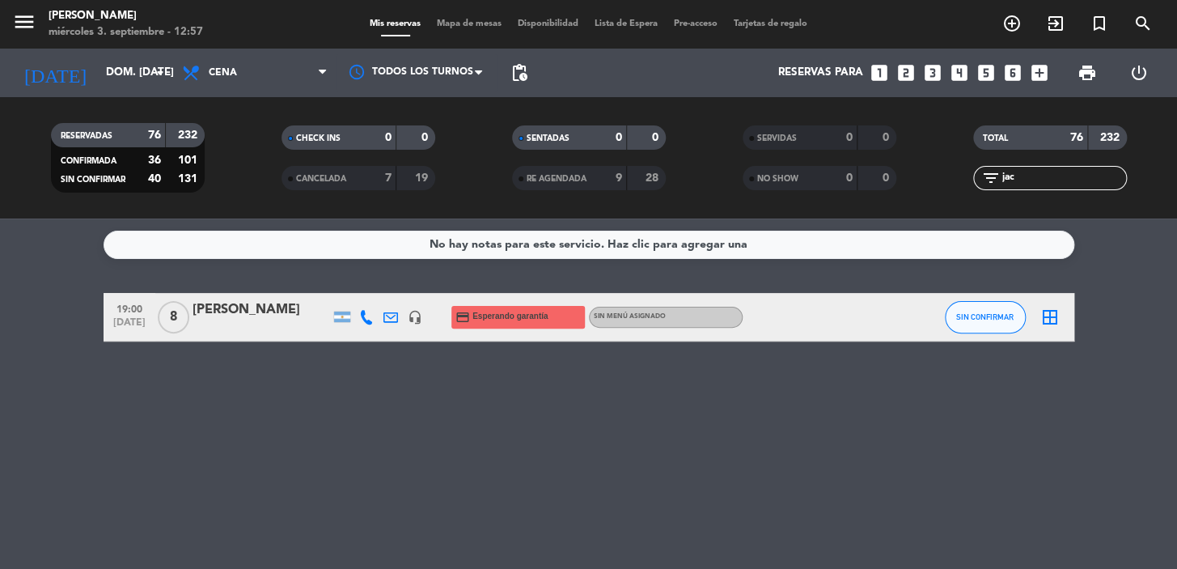
type input "jac"
click at [275, 364] on div "No hay notas para este servicio. Haz clic para agregar una 19:00 [DATE] 8 [PERS…" at bounding box center [588, 393] width 1177 height 350
click at [279, 330] on div at bounding box center [262, 327] width 138 height 13
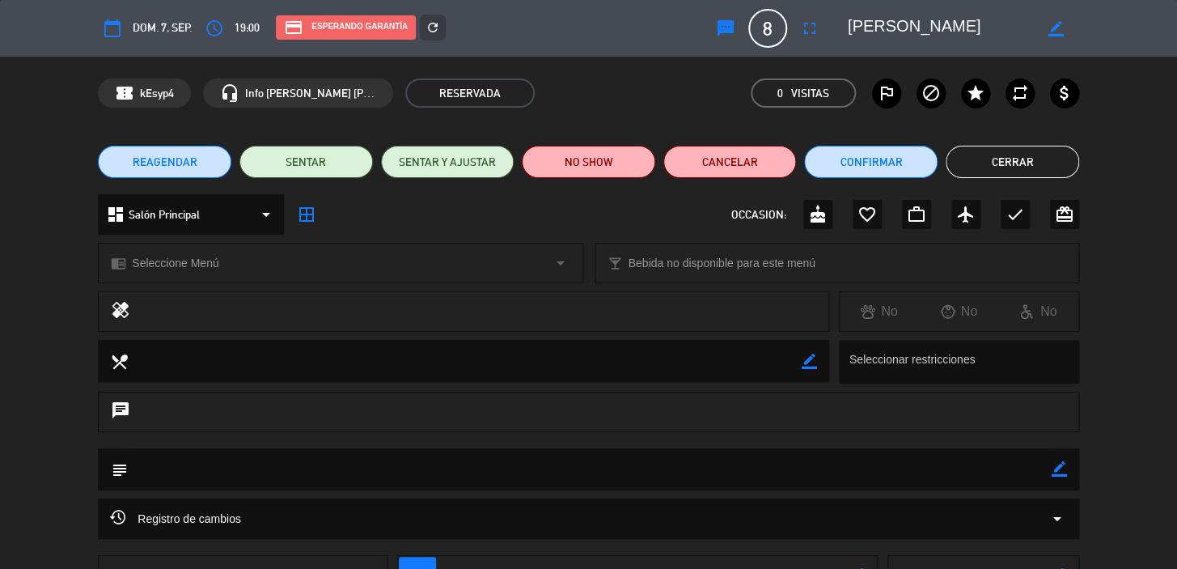
click at [176, 213] on span "Salón Principal" at bounding box center [164, 215] width 71 height 19
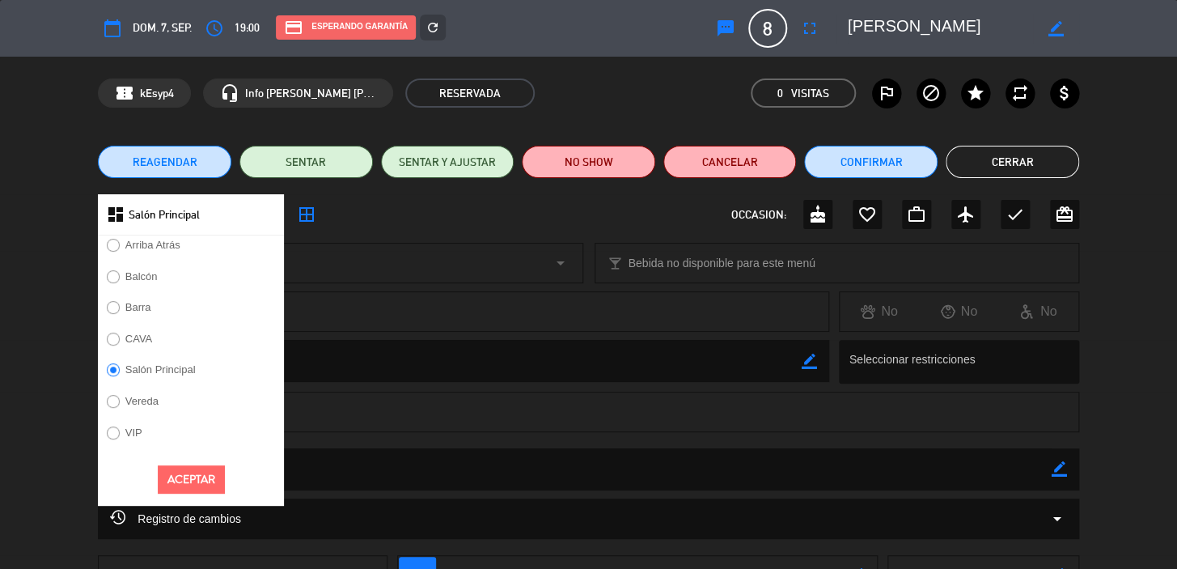
click at [162, 381] on label "Salón Principal" at bounding box center [151, 372] width 106 height 26
click at [157, 401] on label "Vereda" at bounding box center [141, 401] width 33 height 11
click at [201, 479] on button "Aceptar" at bounding box center [191, 479] width 67 height 28
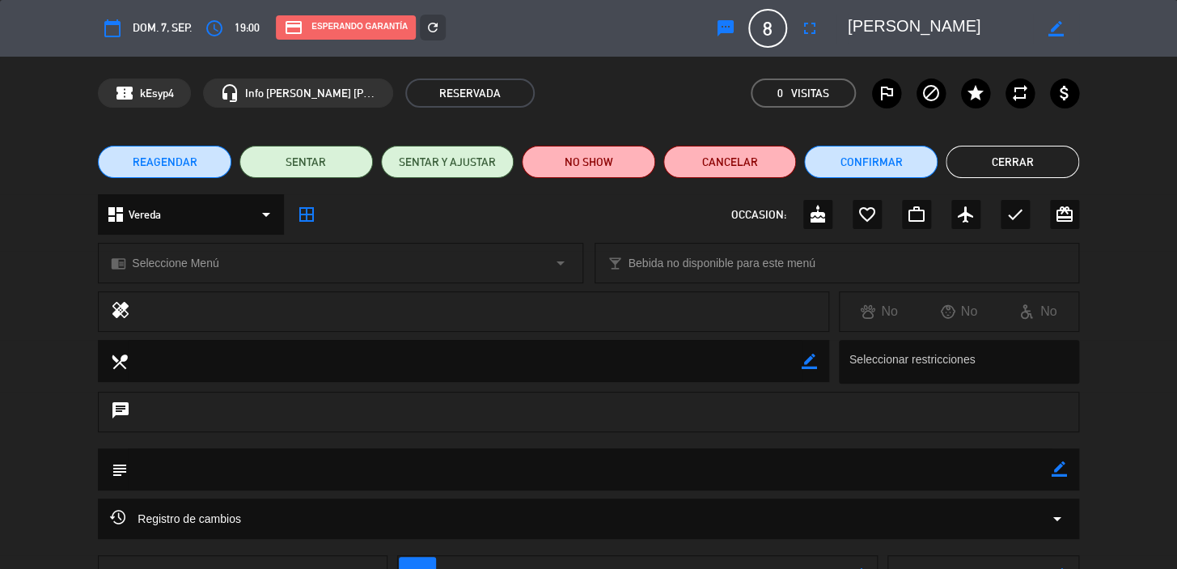
click at [1003, 162] on button "Cerrar" at bounding box center [1013, 162] width 134 height 32
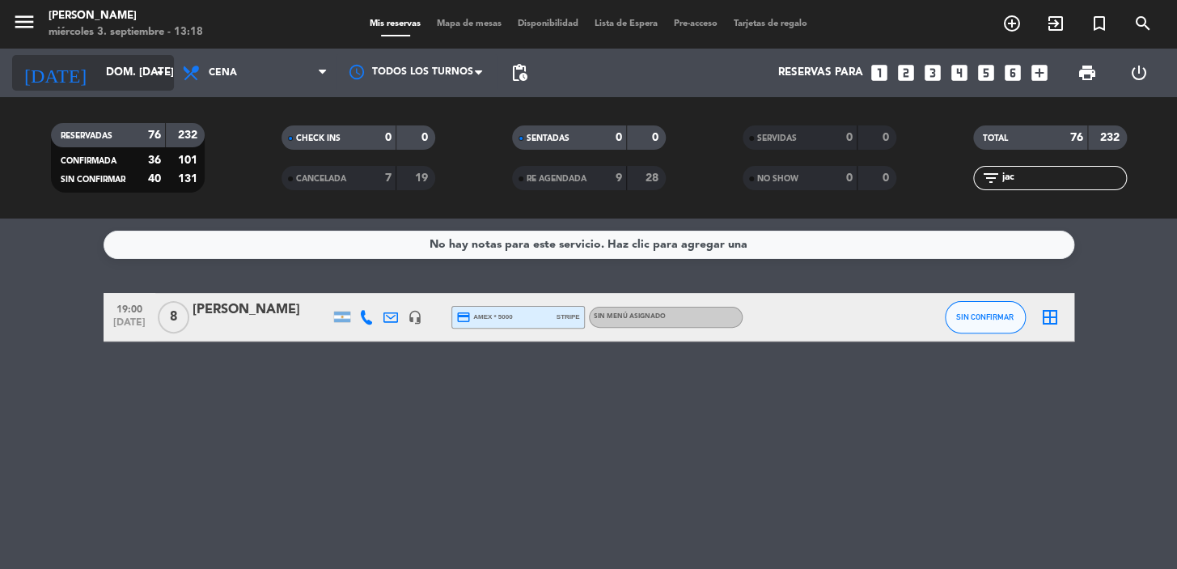
click at [138, 67] on input "dom. [DATE]" at bounding box center [169, 72] width 143 height 29
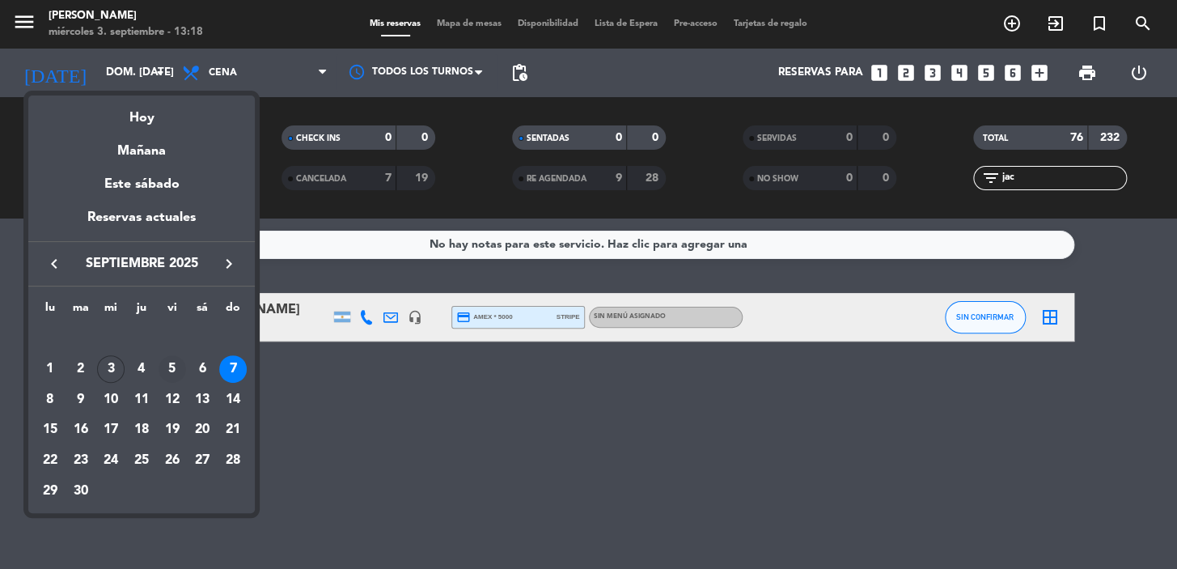
click at [168, 368] on div "5" at bounding box center [173, 369] width 28 height 28
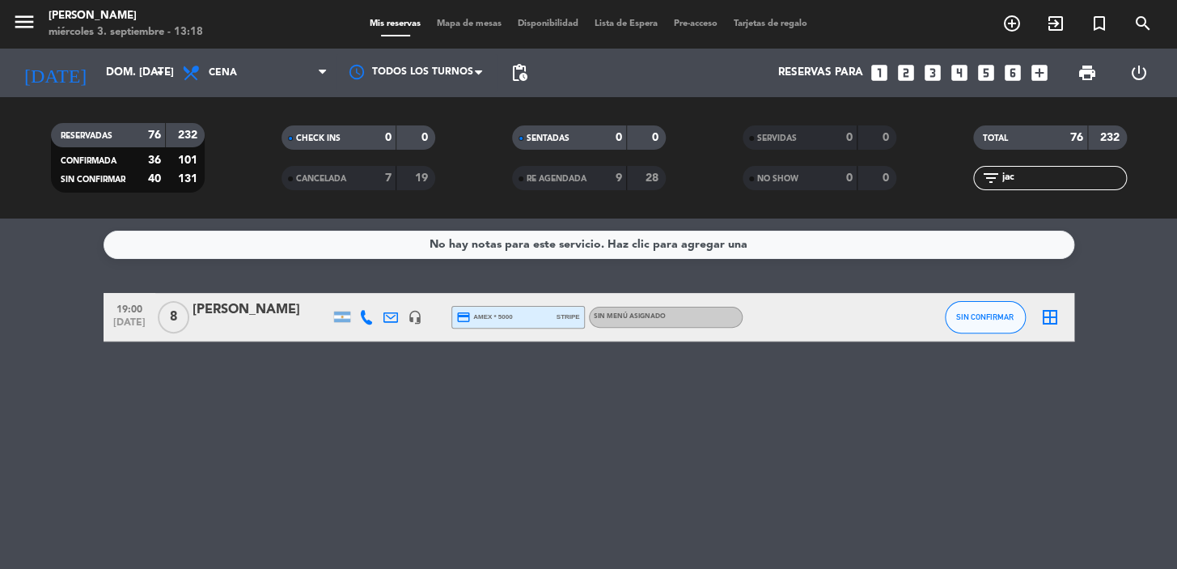
type input "vie. [DATE]"
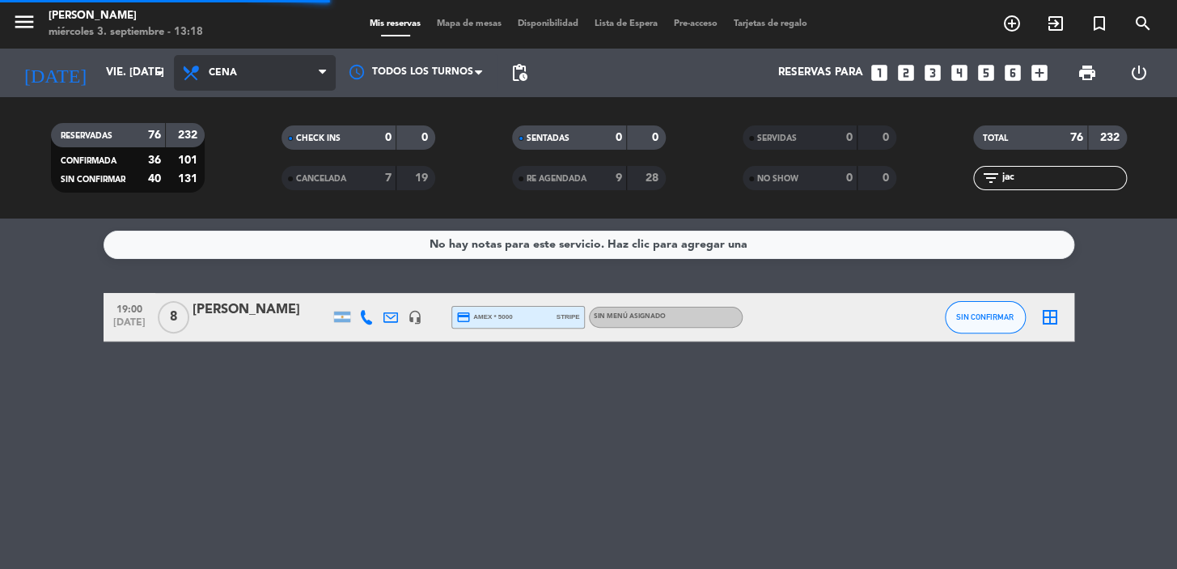
click at [259, 77] on span "Cena" at bounding box center [255, 73] width 162 height 36
click at [289, 167] on div "menu [PERSON_NAME] miércoles 3. septiembre - 13:18 Mis reservas Mapa de mesas D…" at bounding box center [588, 109] width 1177 height 218
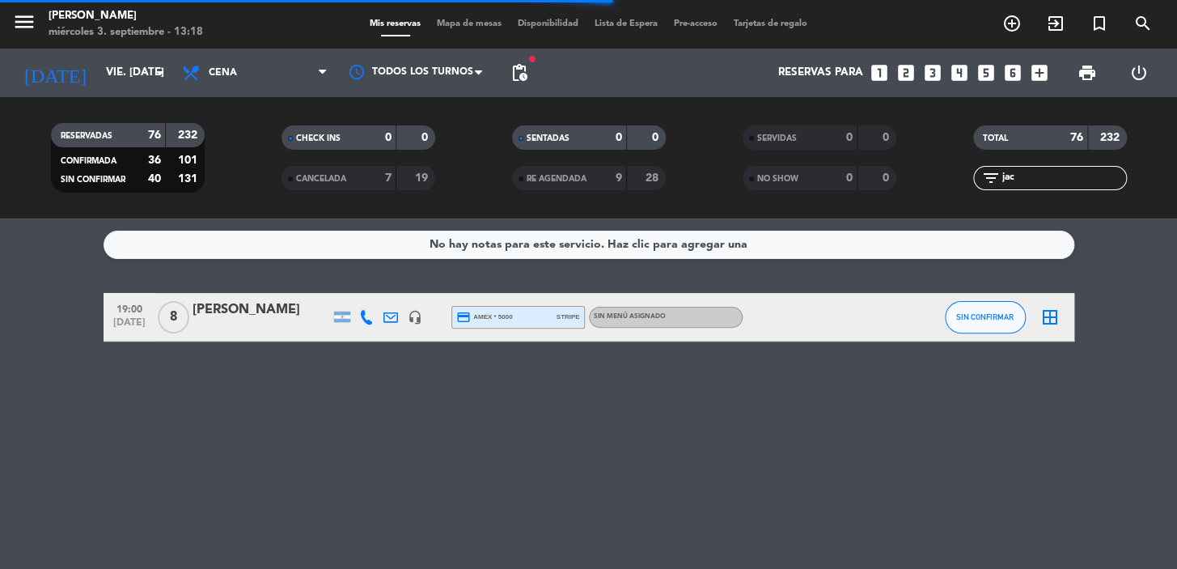
click at [504, 77] on span "pending_actions" at bounding box center [519, 73] width 32 height 32
click at [513, 80] on span "pending_actions" at bounding box center [519, 72] width 19 height 19
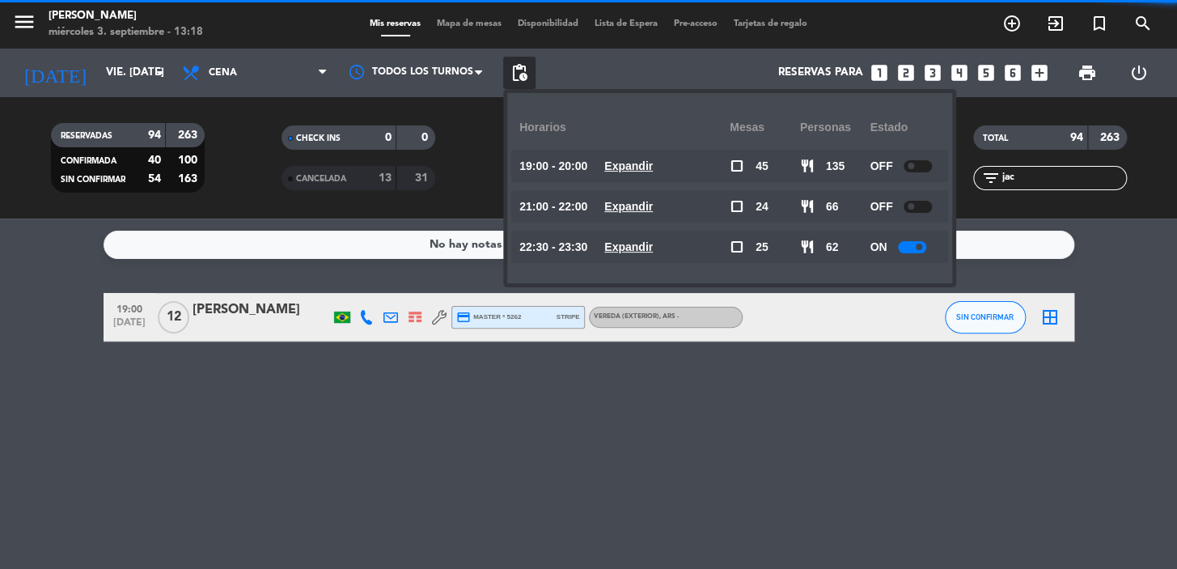
click at [653, 200] on u "Expandir" at bounding box center [628, 206] width 49 height 13
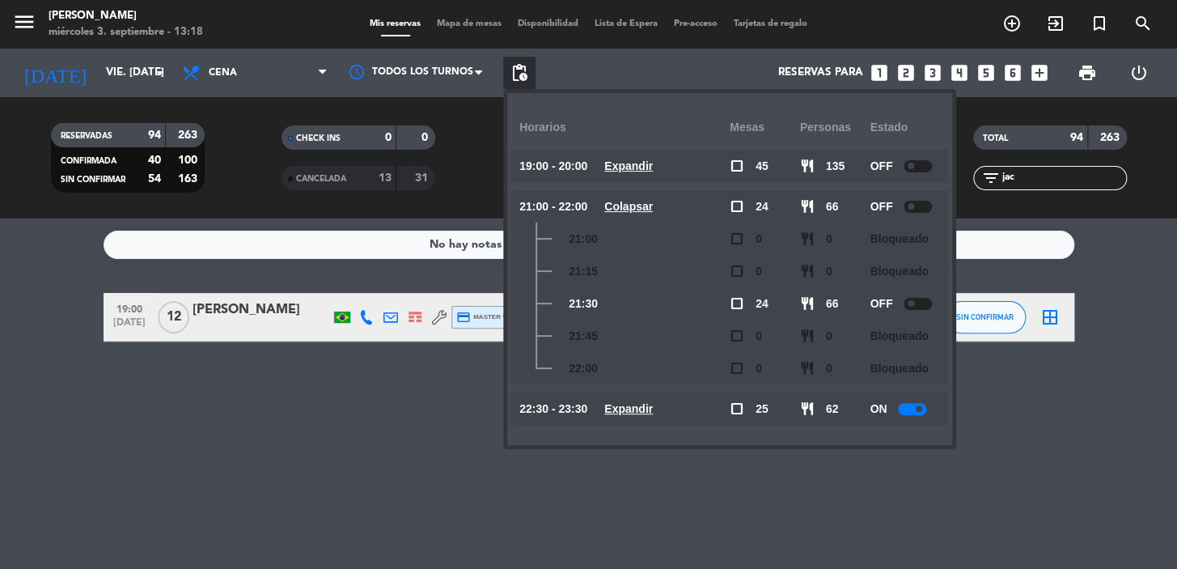
click at [995, 367] on div "No hay notas para este servicio. Haz clic para agregar una 19:00 [DATE] [PERSON…" at bounding box center [588, 393] width 1177 height 350
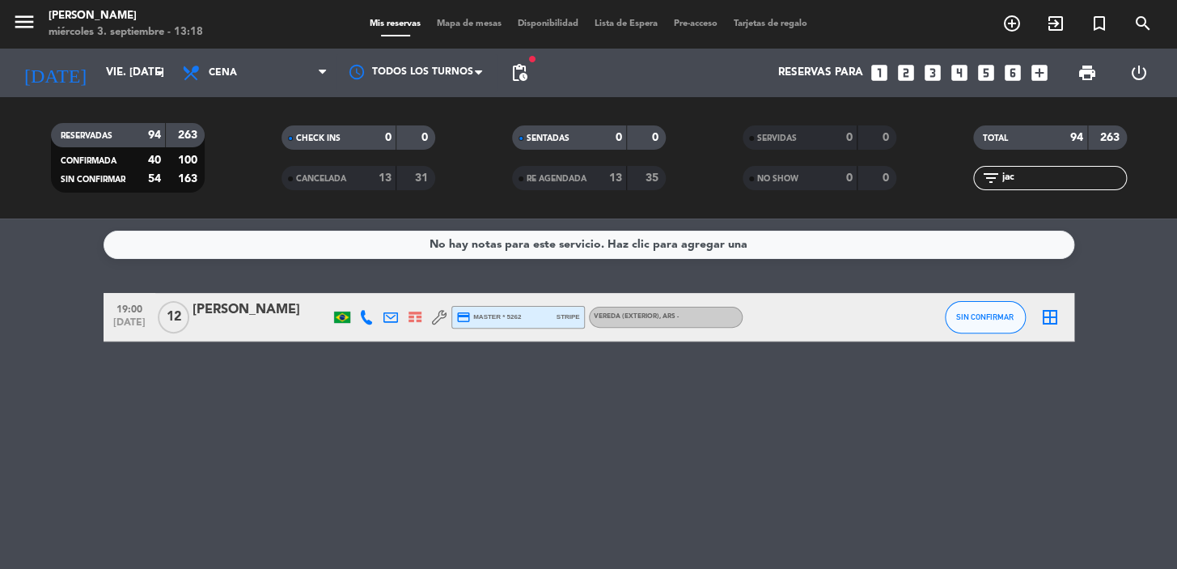
click at [964, 73] on icon "looks_4" at bounding box center [959, 72] width 21 height 21
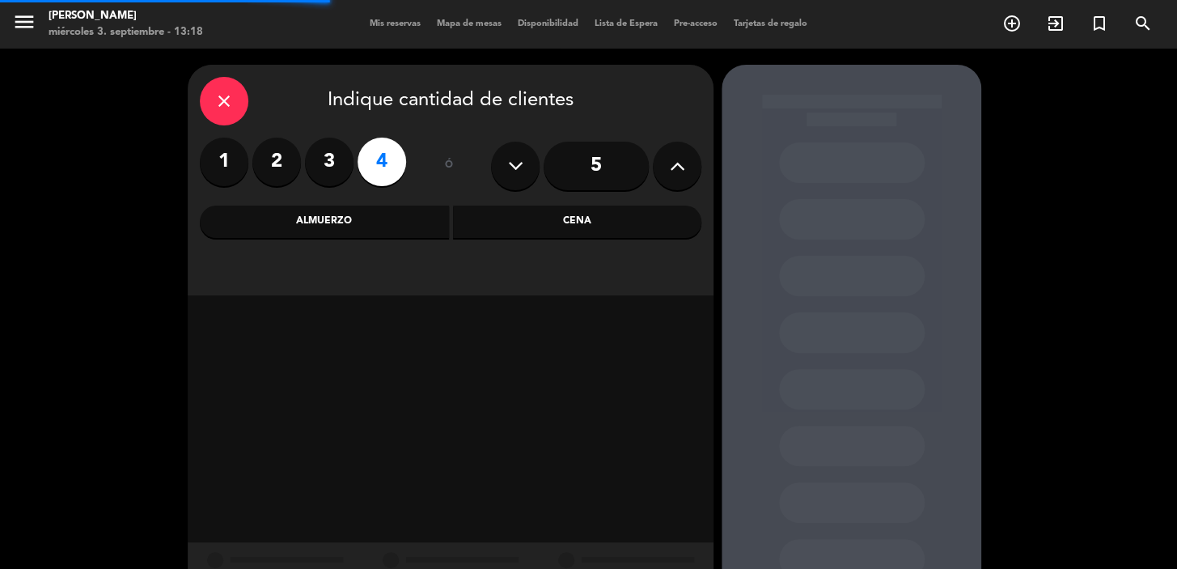
click at [579, 223] on div "Cena" at bounding box center [577, 222] width 249 height 32
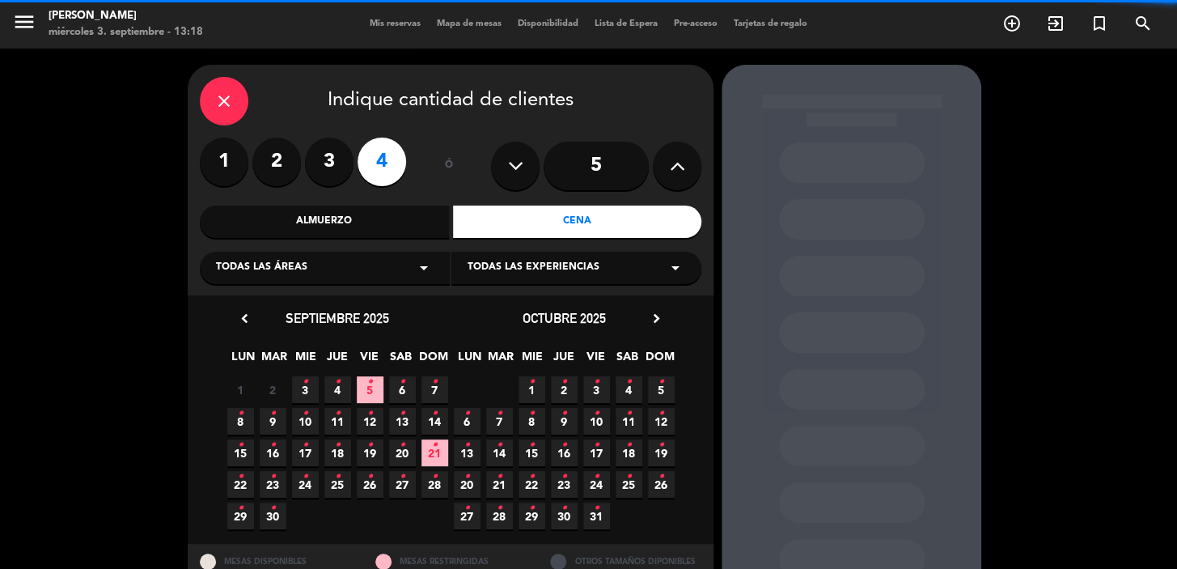
click at [404, 394] on span "6 •" at bounding box center [402, 389] width 27 height 27
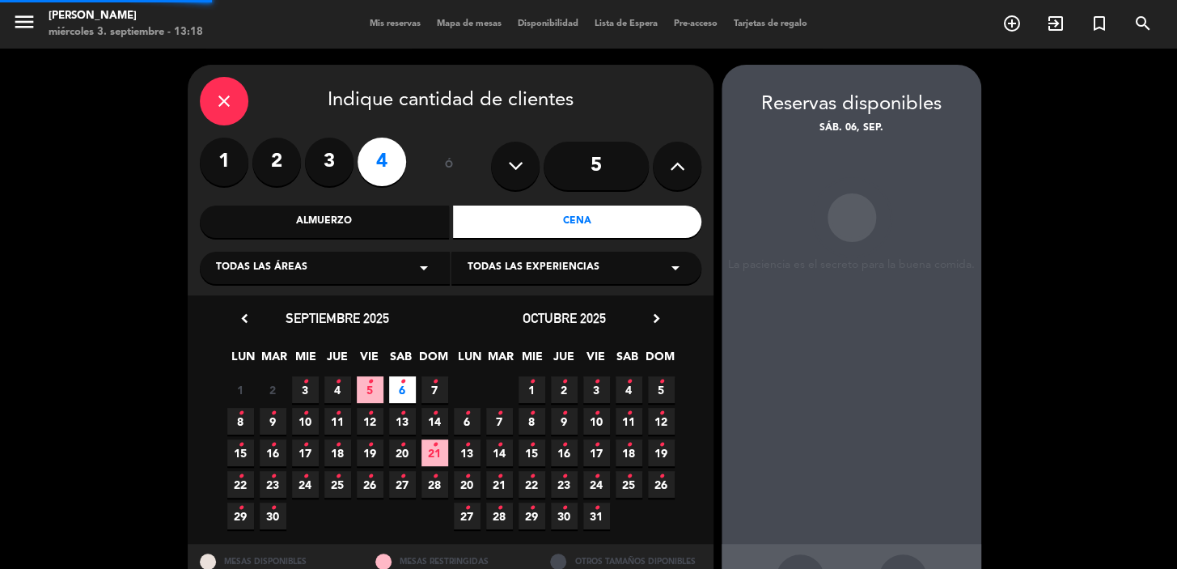
scroll to position [59, 0]
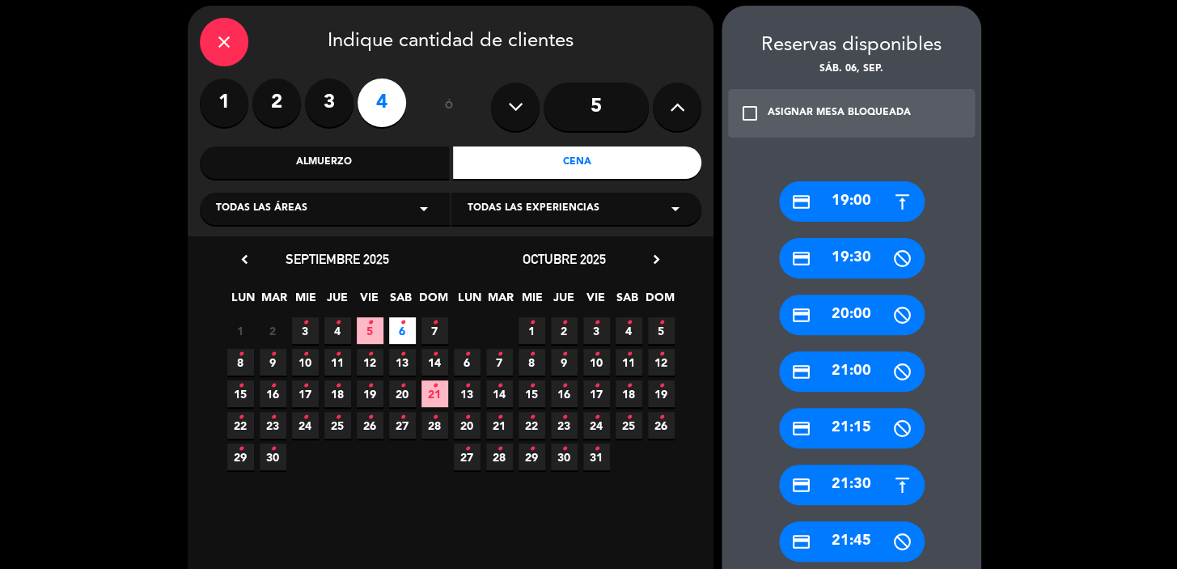
click at [853, 482] on div "credit_card 21:30" at bounding box center [852, 484] width 146 height 40
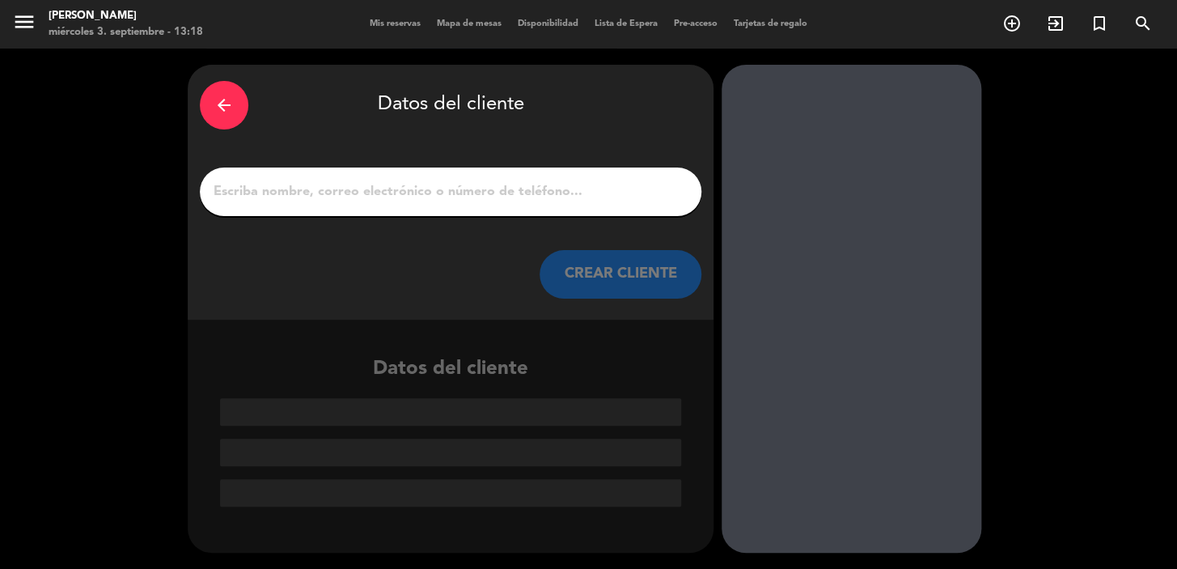
scroll to position [0, 0]
click at [621, 285] on button "CREAR CLIENTE" at bounding box center [621, 274] width 162 height 49
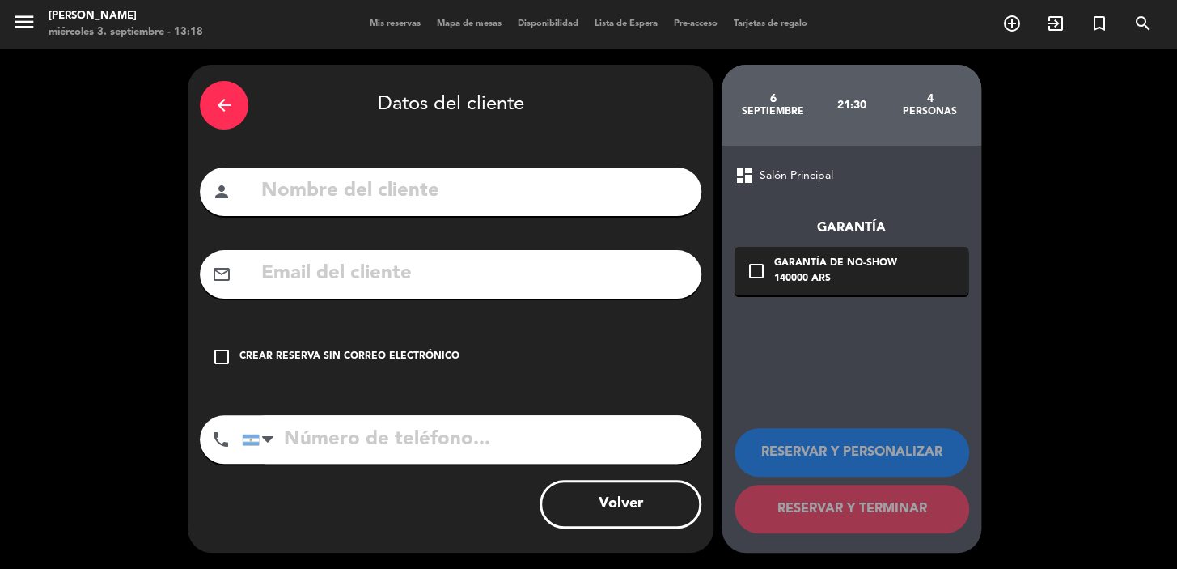
click at [518, 188] on input "text" at bounding box center [475, 191] width 430 height 33
type input "[PERSON_NAME]"
click at [453, 280] on input "text" at bounding box center [475, 273] width 430 height 33
click at [356, 283] on input "[PERSON_NAME]" at bounding box center [475, 273] width 430 height 33
click at [366, 274] on input "elizabethrdsn" at bounding box center [475, 273] width 430 height 33
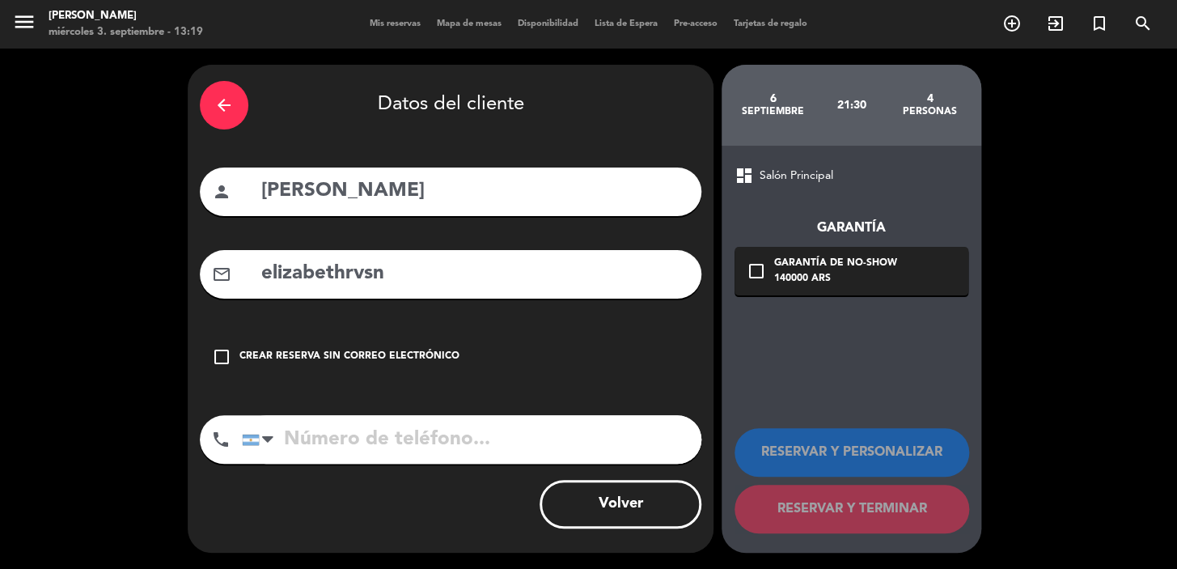
click at [502, 267] on input "elizabethrvsn" at bounding box center [475, 273] width 430 height 33
click at [361, 274] on input "elizabethrvsn" at bounding box center [475, 273] width 430 height 33
type input "elizabethrvsn"
click at [368, 193] on input "[PERSON_NAME]" at bounding box center [475, 191] width 430 height 33
type input "[PERSON_NAME]"
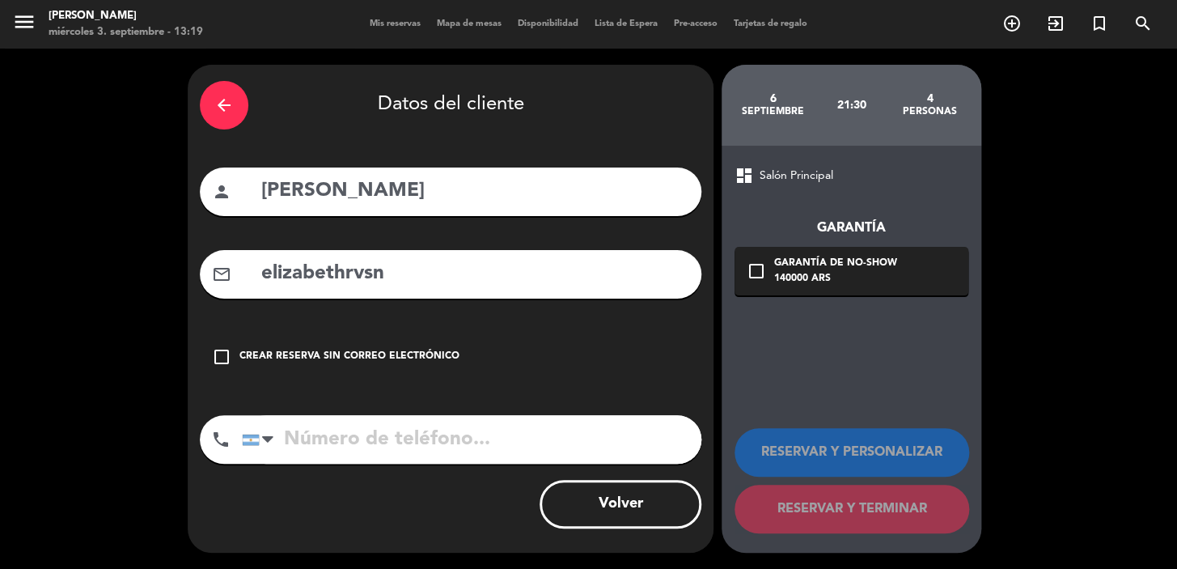
click at [365, 267] on input "elizabethrvsn" at bounding box center [475, 273] width 430 height 33
click at [494, 276] on input "elizabethrbsn" at bounding box center [475, 273] width 430 height 33
drag, startPoint x: 352, startPoint y: 188, endPoint x: 409, endPoint y: 195, distance: 57.9
click at [409, 195] on input "[PERSON_NAME]" at bounding box center [475, 191] width 430 height 33
click at [440, 258] on input "elizabethrbsn" at bounding box center [475, 273] width 430 height 33
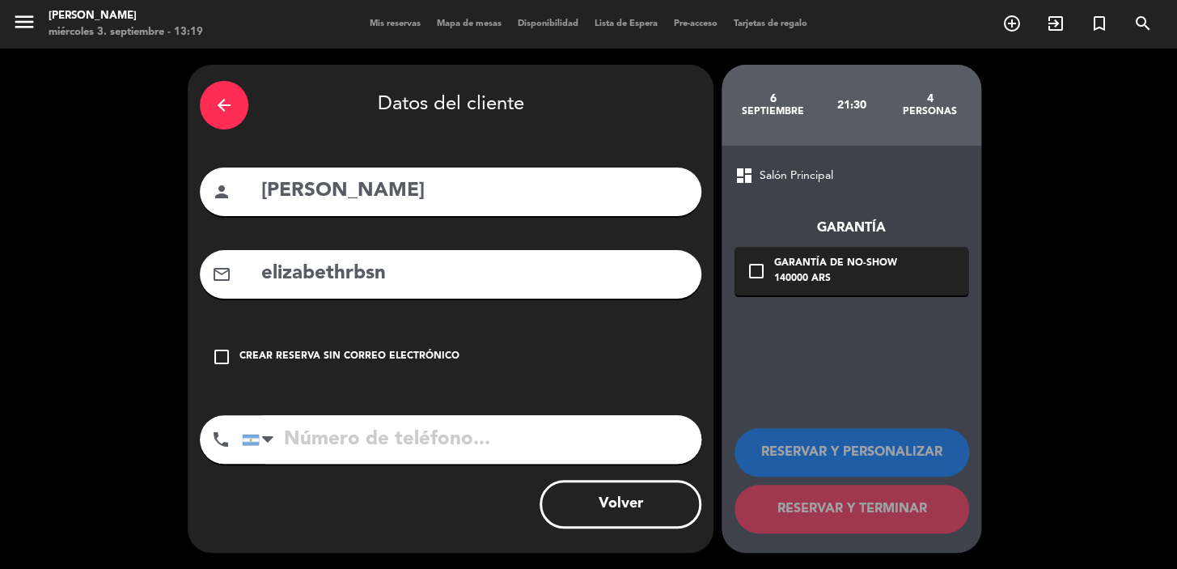
click at [450, 292] on div "mail_outline elizabethrbsn" at bounding box center [451, 274] width 502 height 49
click at [437, 275] on input "elizabethrbsn" at bounding box center [475, 273] width 430 height 33
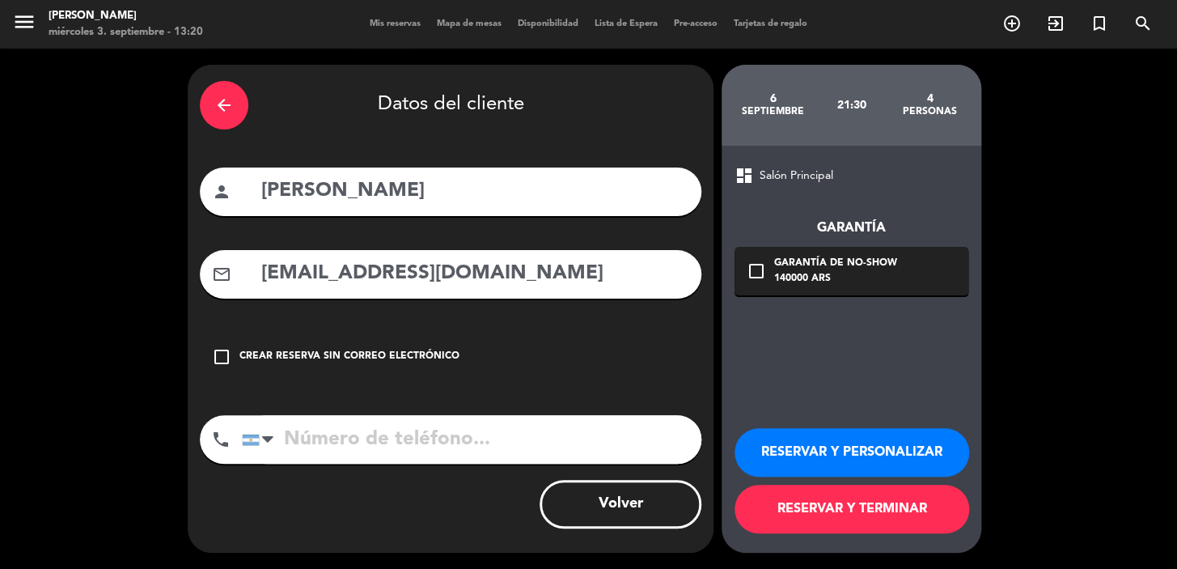
type input "[EMAIL_ADDRESS][DOMAIN_NAME]"
click at [403, 435] on input "tel" at bounding box center [472, 439] width 460 height 49
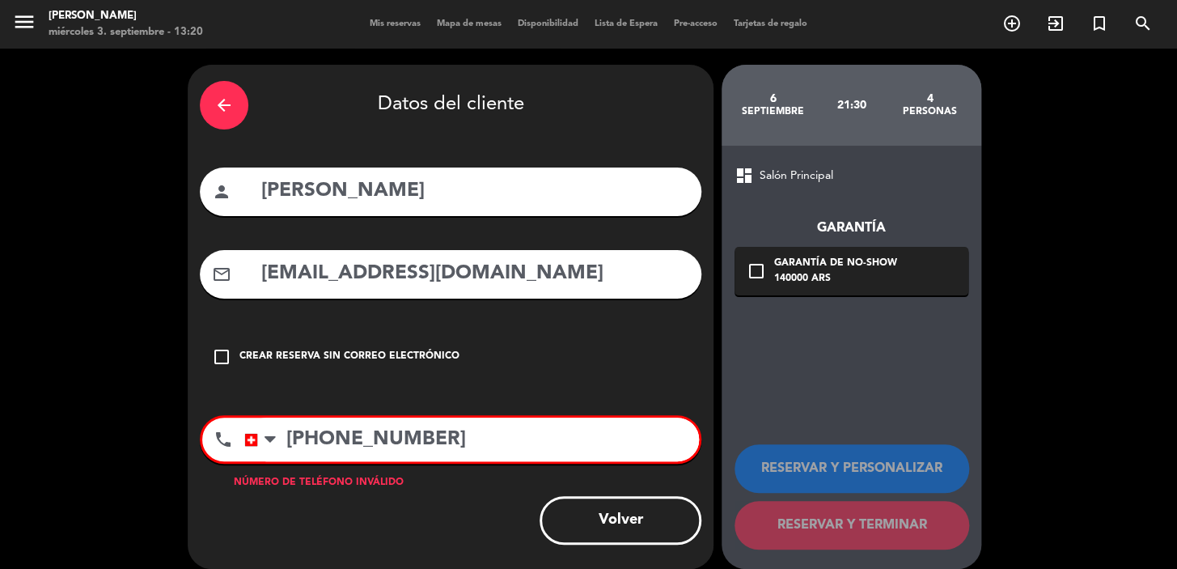
click at [304, 434] on input "[PHONE_NUMBER]" at bounding box center [471, 440] width 455 height 44
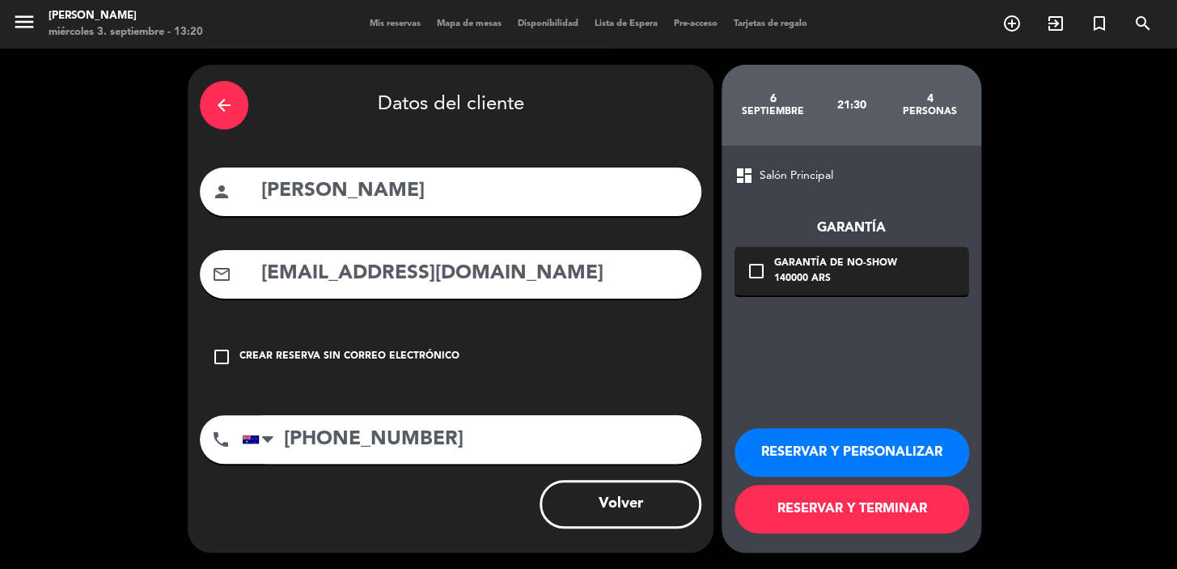
type input "[PHONE_NUMBER]"
click at [775, 280] on div "140000 ARS" at bounding box center [835, 279] width 123 height 16
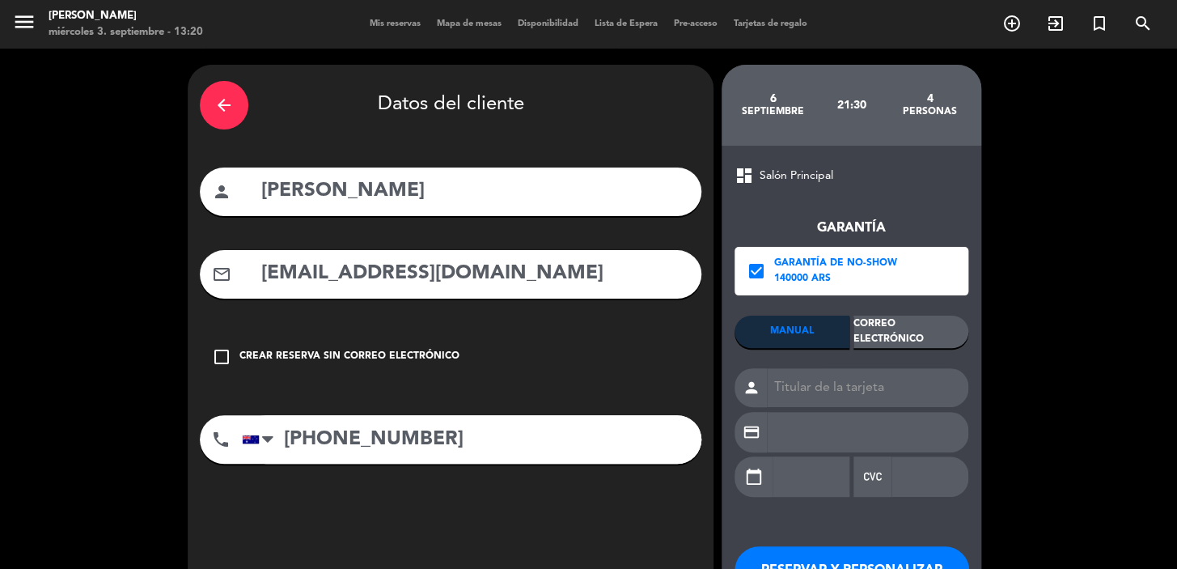
click at [893, 335] on div "Correo Electrónico" at bounding box center [911, 332] width 115 height 32
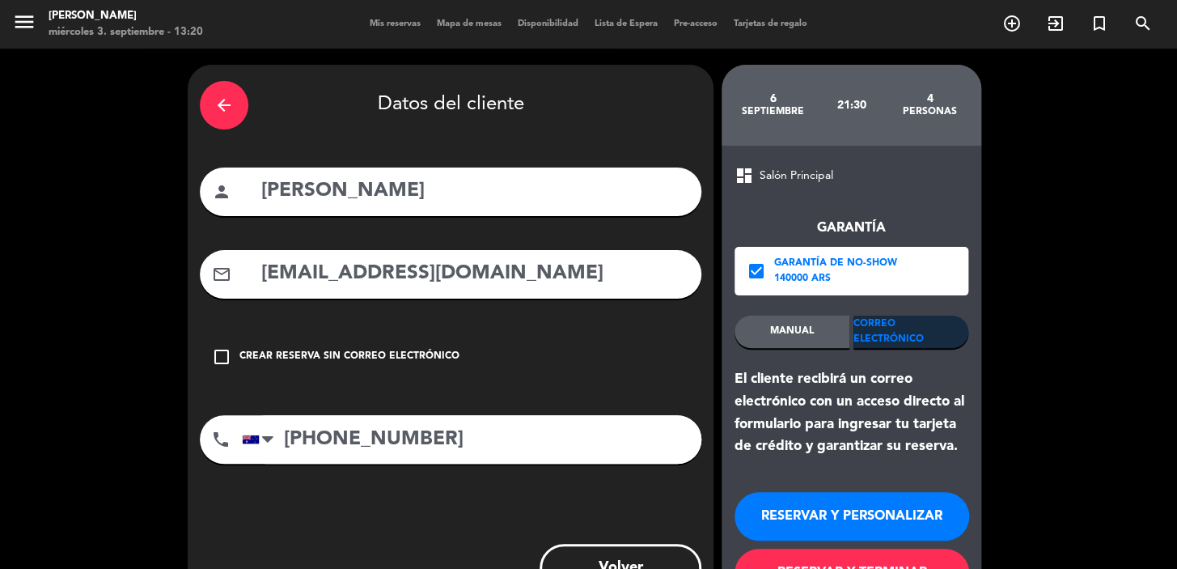
click at [871, 514] on button "RESERVAR Y PERSONALIZAR" at bounding box center [852, 516] width 235 height 49
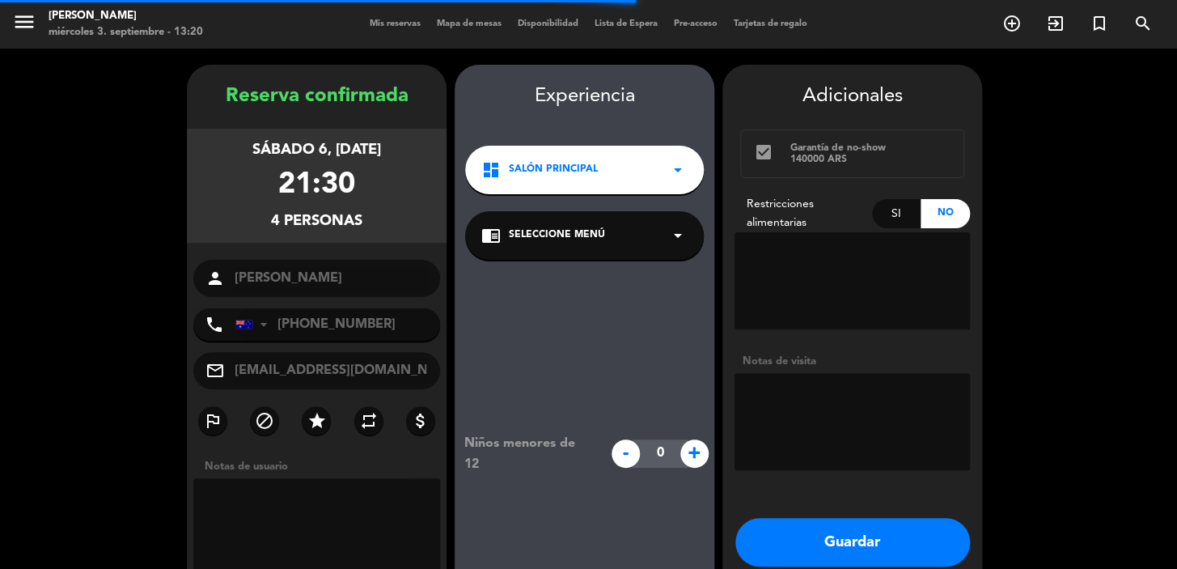
scroll to position [65, 0]
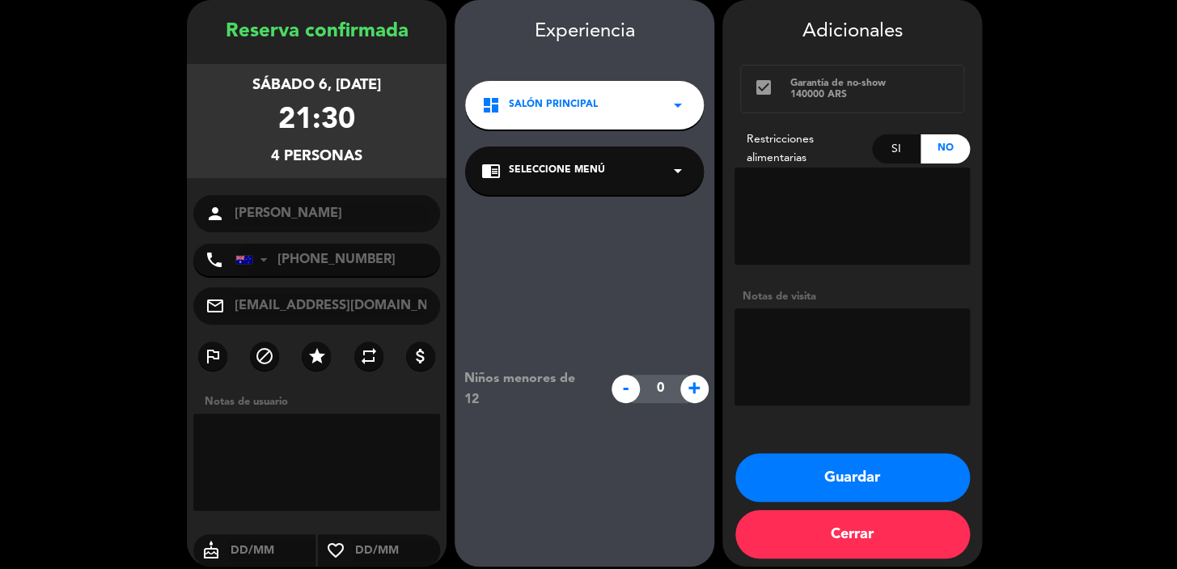
click at [868, 476] on button "Guardar" at bounding box center [853, 477] width 235 height 49
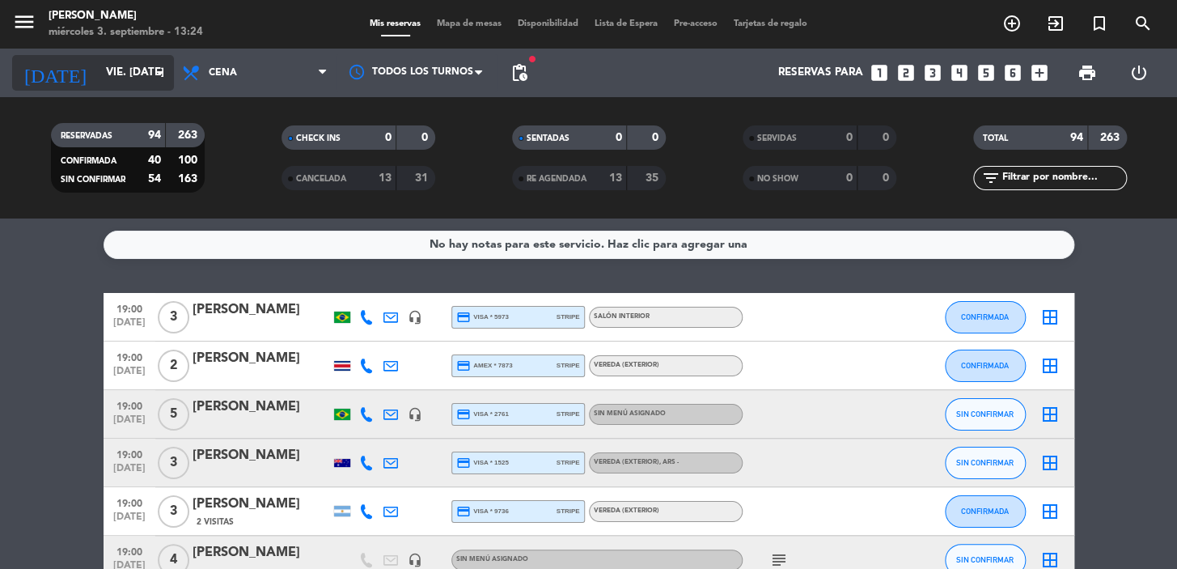
click at [103, 80] on input "vie. [DATE]" at bounding box center [169, 72] width 143 height 29
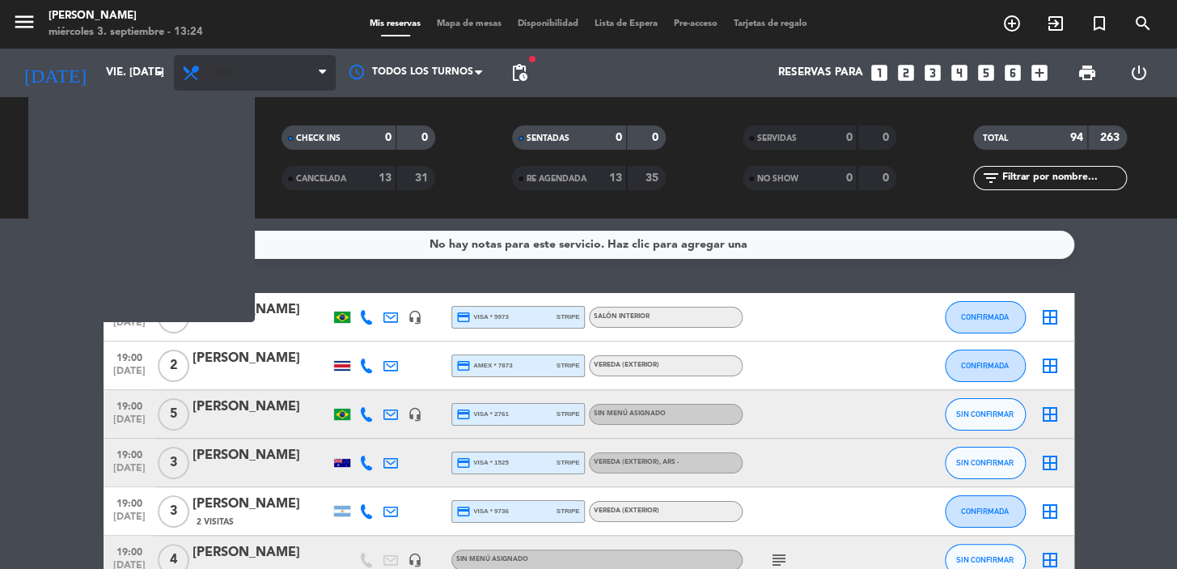
type input "mié. [DATE]"
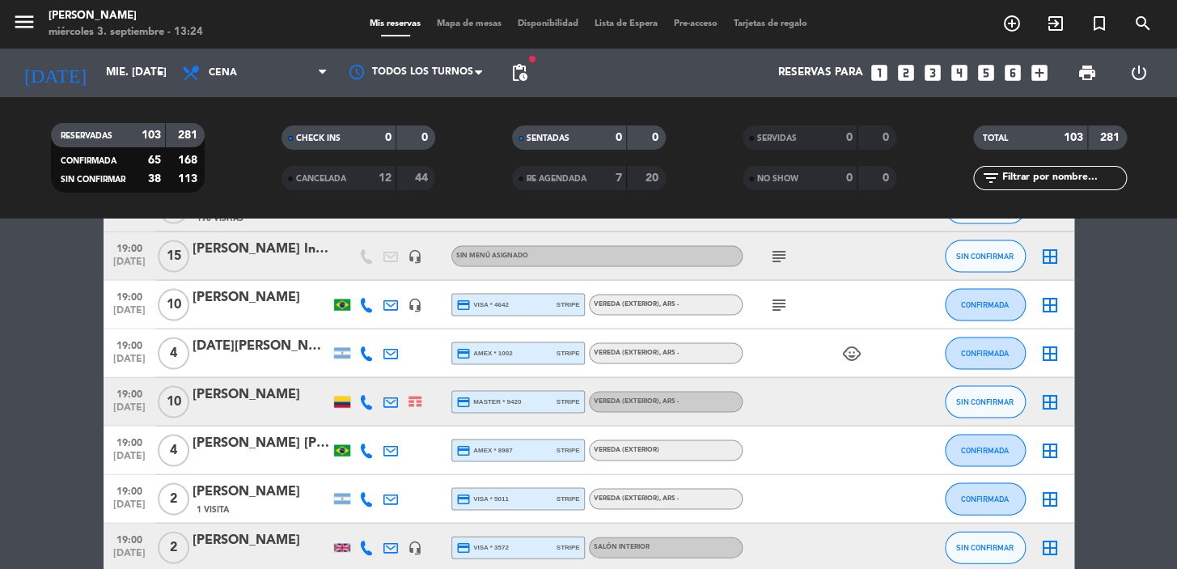
scroll to position [1618, 0]
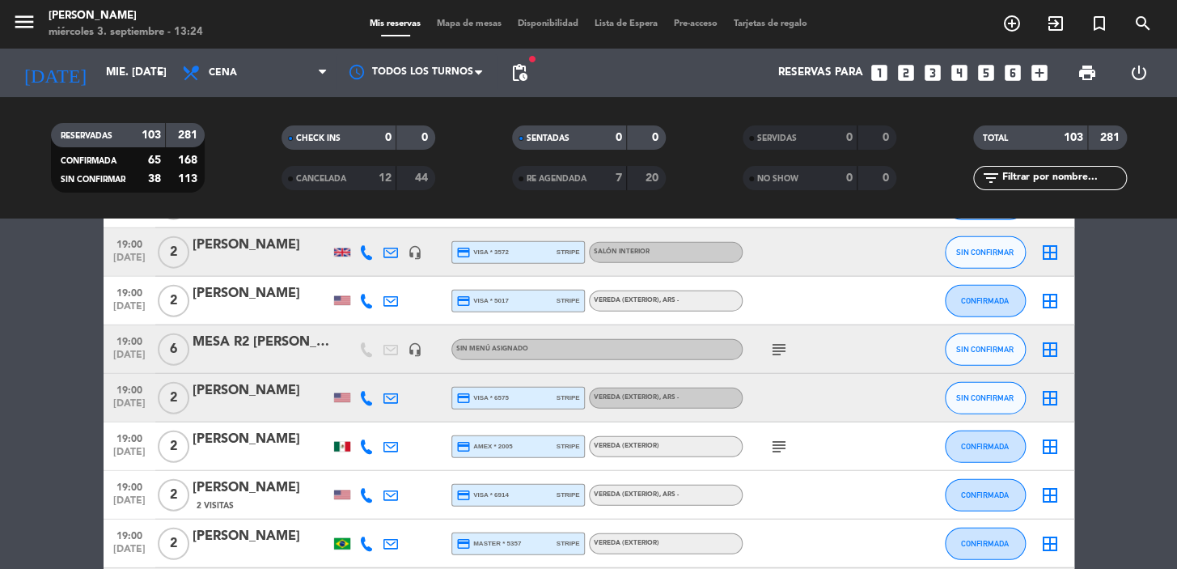
click at [776, 342] on icon "subject" at bounding box center [779, 349] width 19 height 19
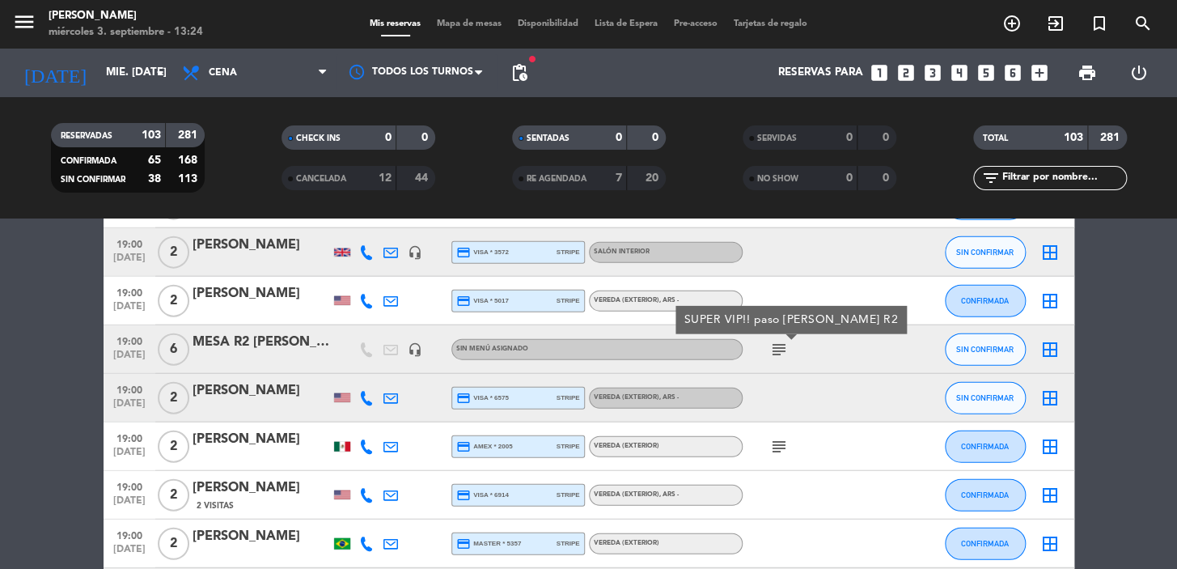
scroll to position [1912, 0]
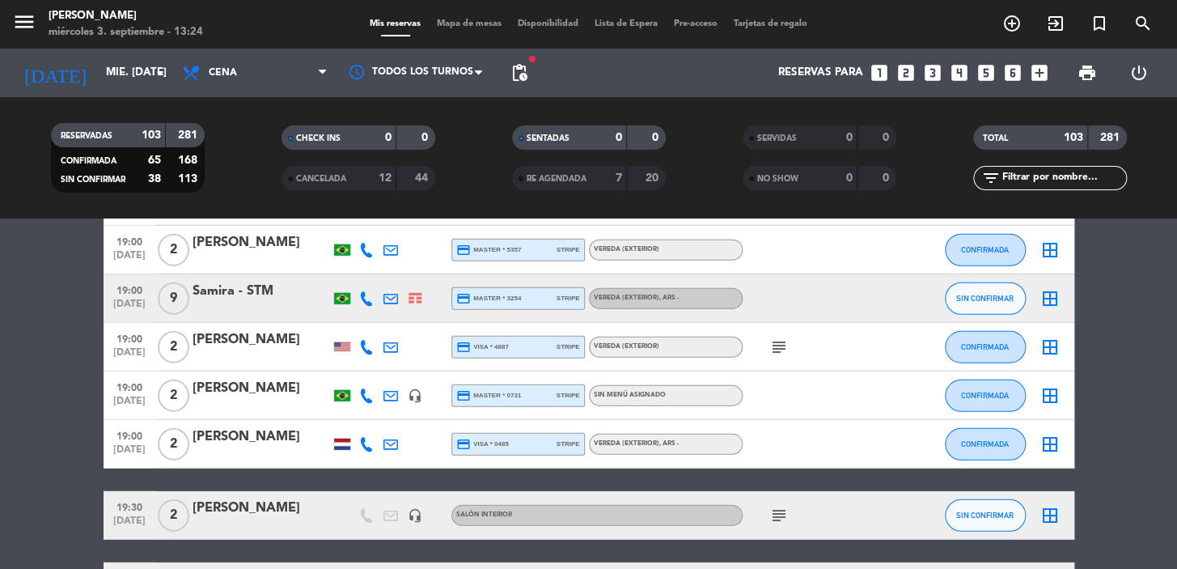
click at [785, 491] on div "subject" at bounding box center [816, 515] width 146 height 48
click at [782, 506] on icon "subject" at bounding box center [779, 515] width 19 height 19
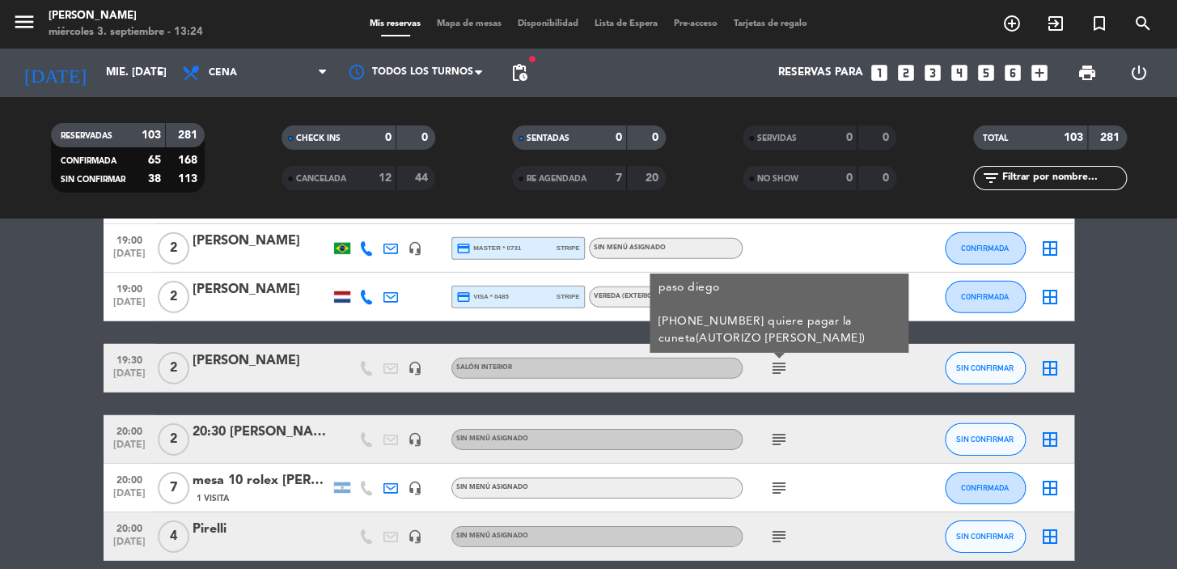
click at [787, 431] on icon "subject" at bounding box center [779, 439] width 19 height 19
click at [783, 431] on icon "subject" at bounding box center [779, 439] width 19 height 19
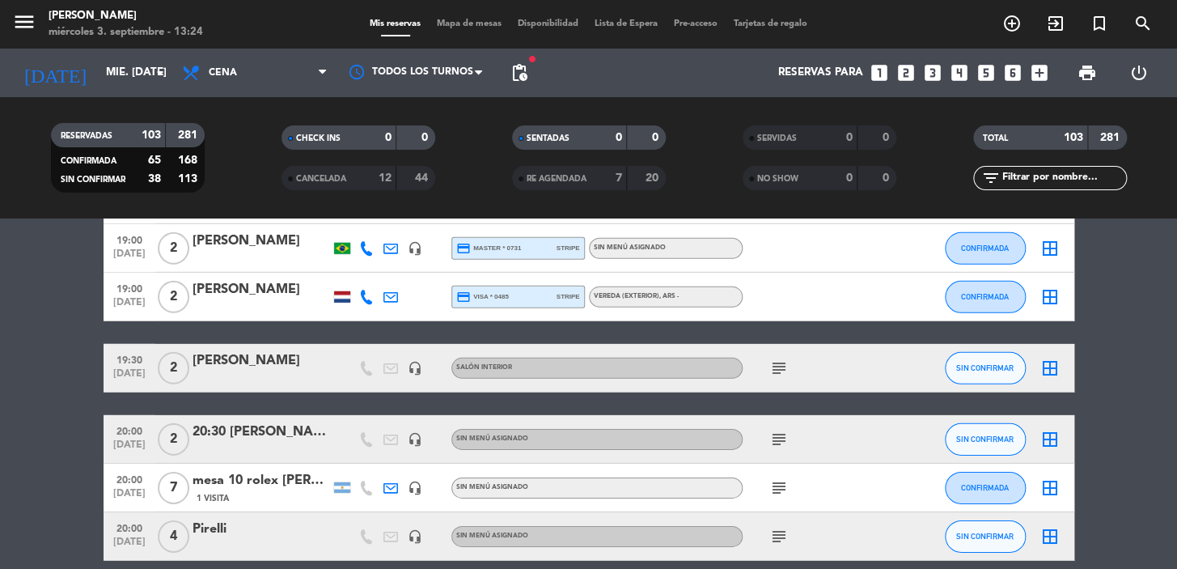
click at [776, 439] on icon "subject" at bounding box center [779, 439] width 19 height 19
drag, startPoint x: 771, startPoint y: 490, endPoint x: 770, endPoint y: 502, distance: 13.0
click at [771, 489] on icon "subject" at bounding box center [779, 487] width 19 height 19
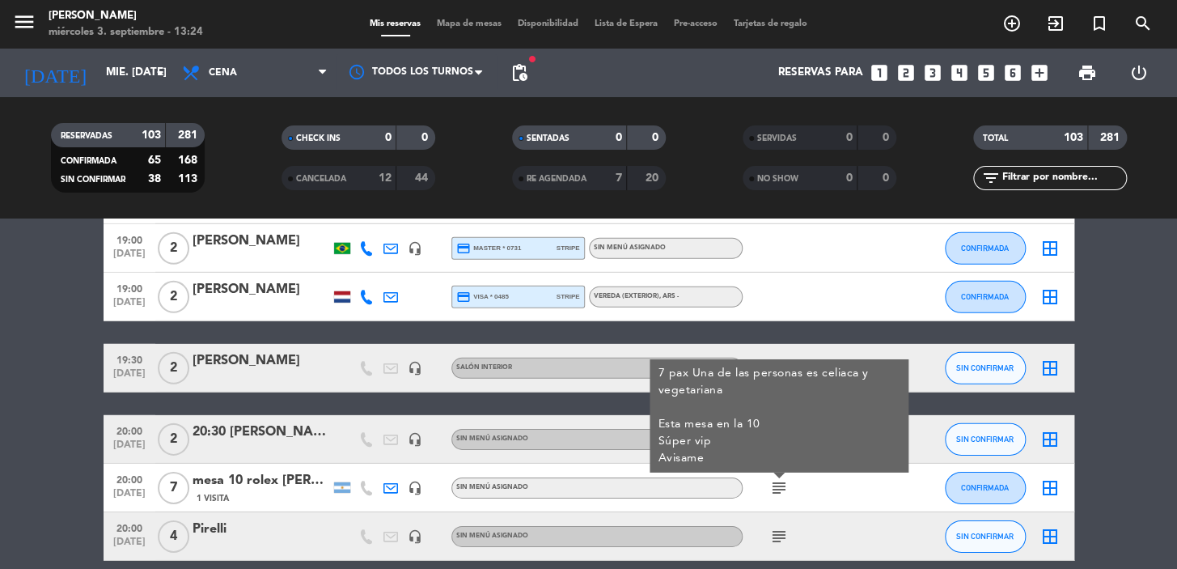
click at [778, 542] on icon "subject" at bounding box center [779, 536] width 19 height 19
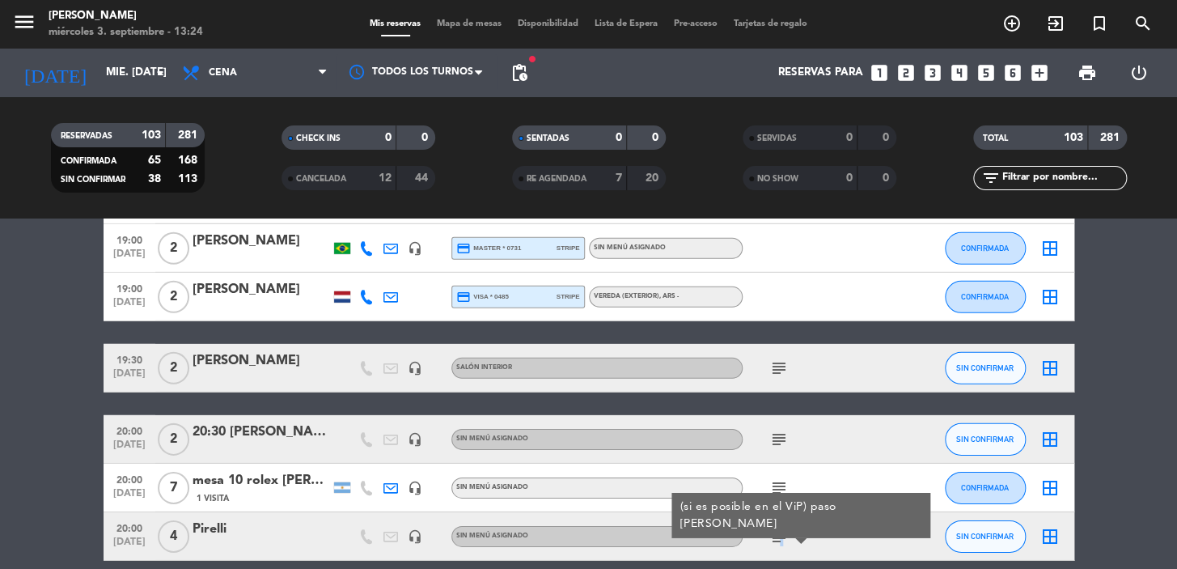
click at [261, 470] on div "mesa 10 rolex [PERSON_NAME]" at bounding box center [262, 480] width 138 height 21
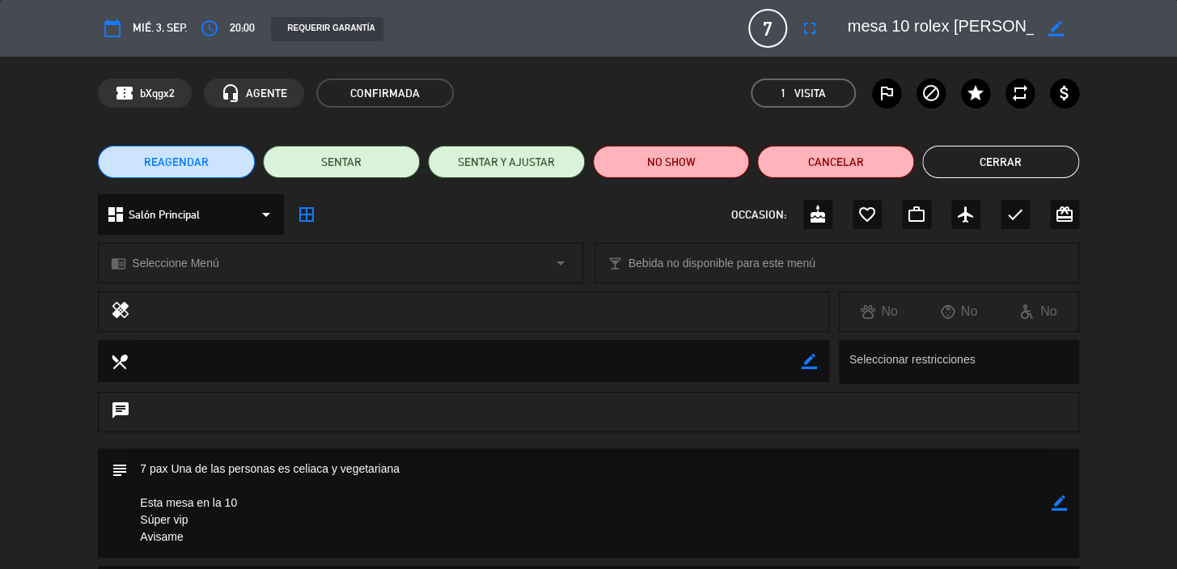
click at [806, 19] on icon "fullscreen" at bounding box center [809, 28] width 19 height 19
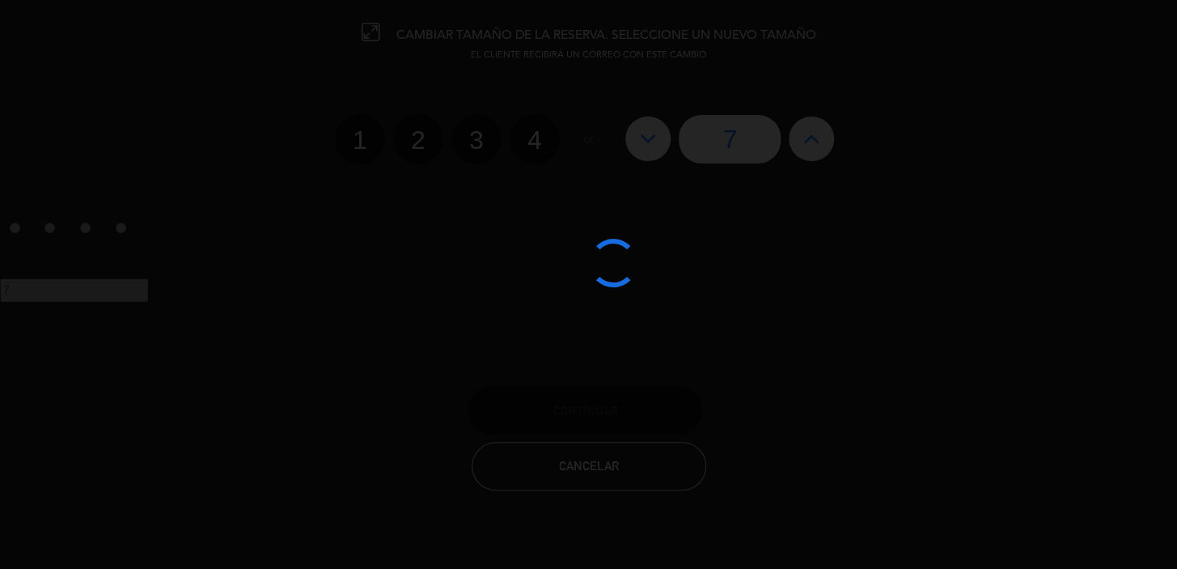
click at [632, 137] on div at bounding box center [588, 284] width 1177 height 569
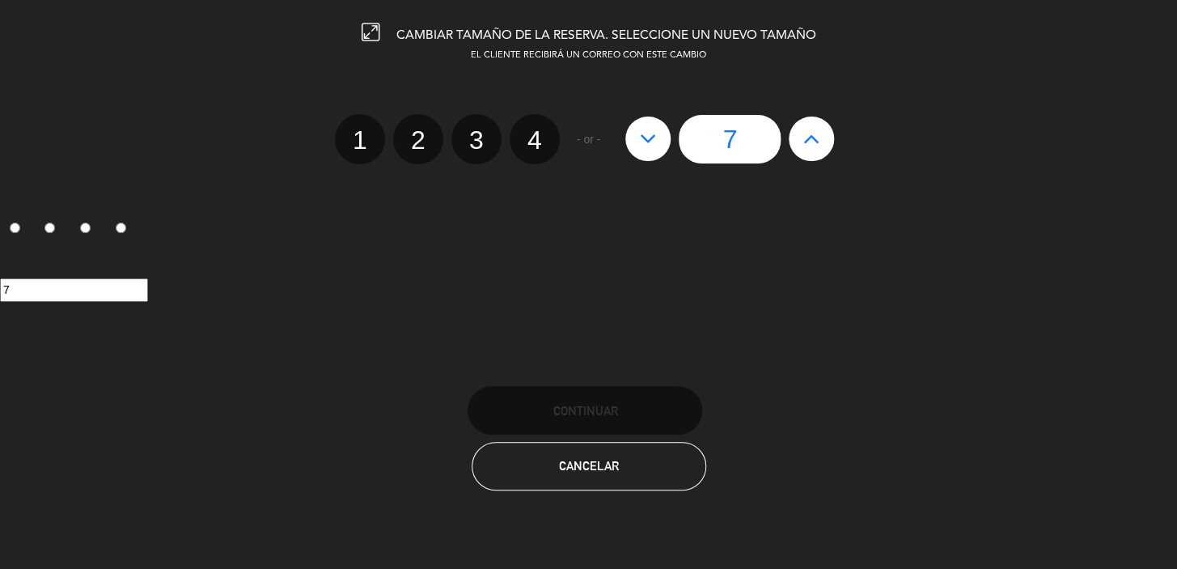
click at [638, 136] on button at bounding box center [647, 139] width 45 height 44
type input "6"
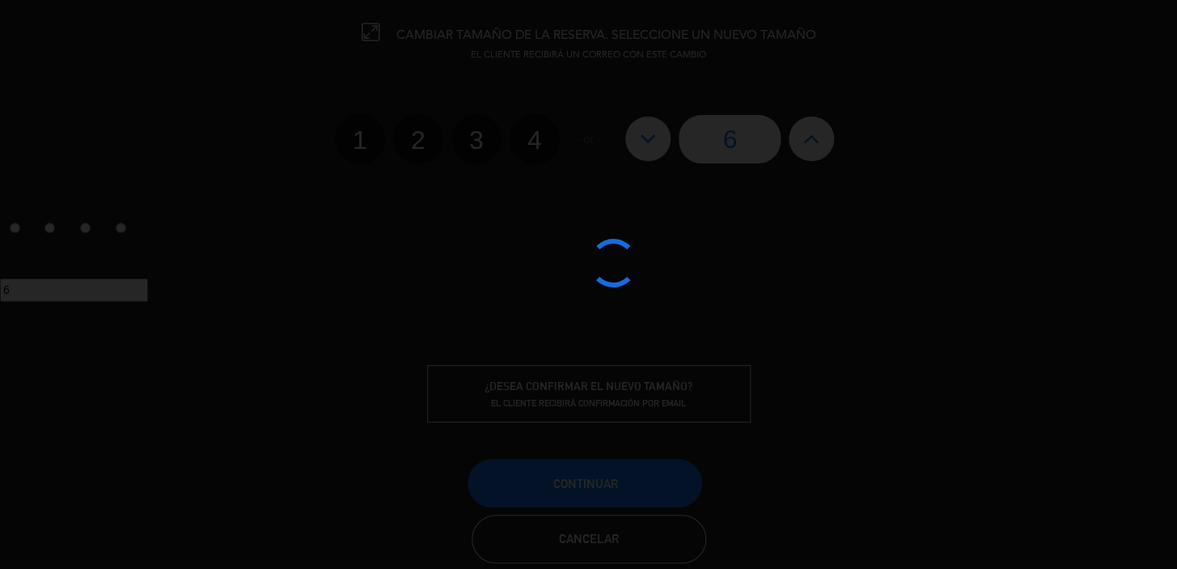
scroll to position [28, 0]
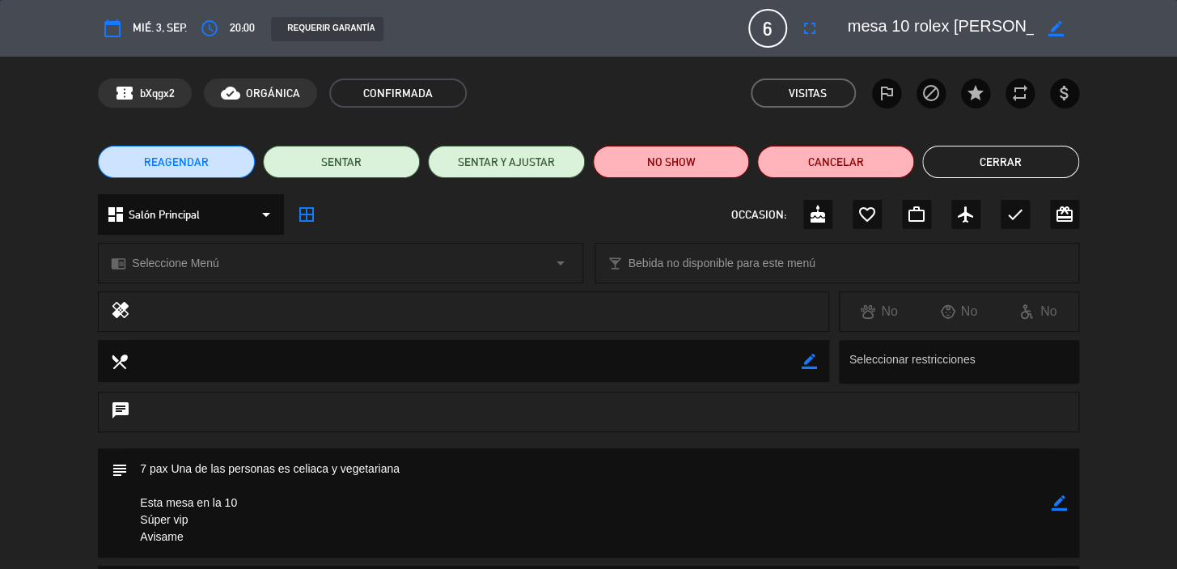
click at [214, 23] on icon "access_time" at bounding box center [209, 28] width 19 height 19
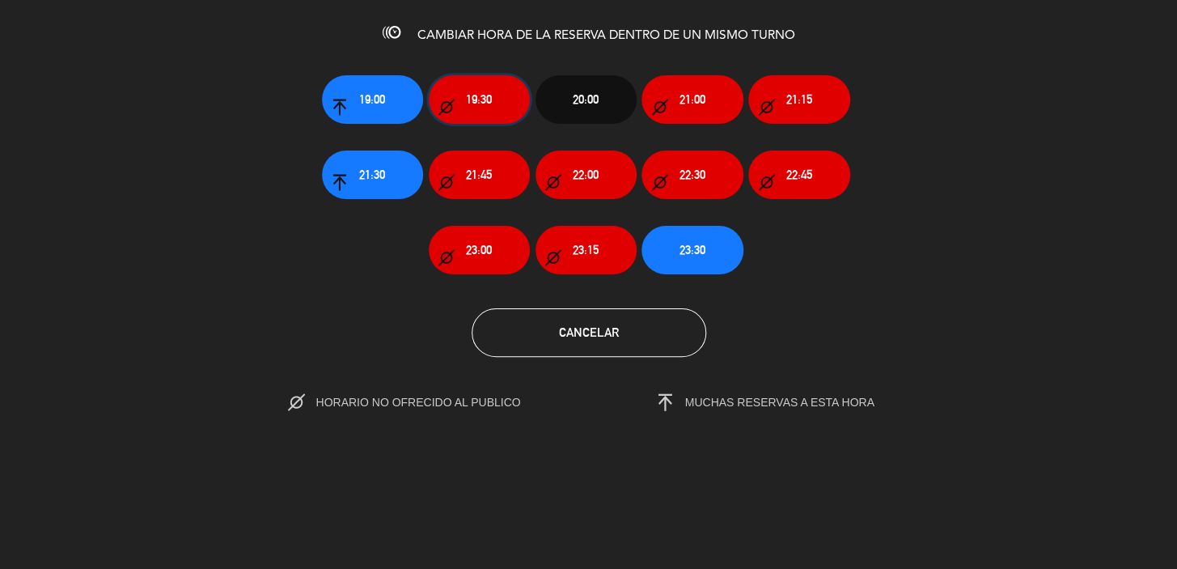
click at [463, 107] on button "19:30" at bounding box center [479, 99] width 101 height 49
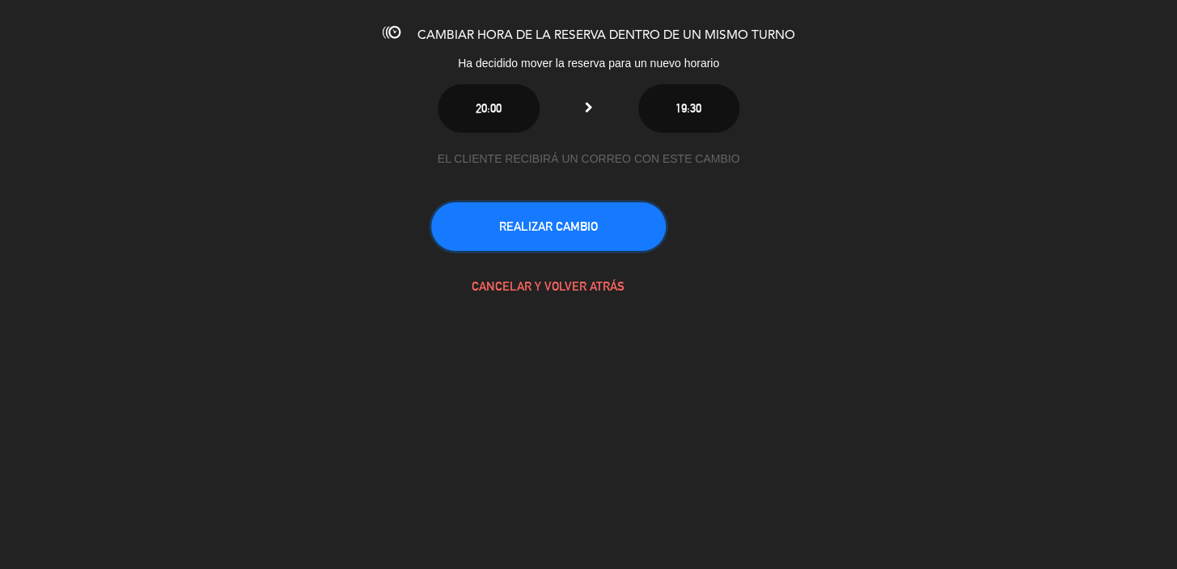
click at [557, 227] on button "REALIZAR CAMBIO" at bounding box center [548, 226] width 235 height 49
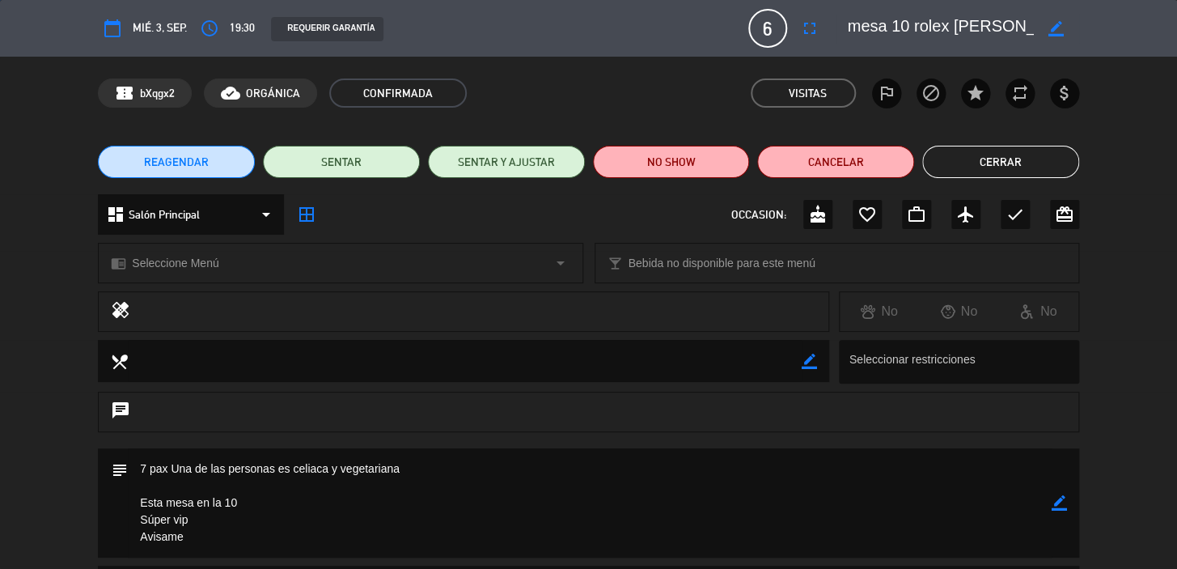
click at [985, 153] on button "Cerrar" at bounding box center [1000, 162] width 157 height 32
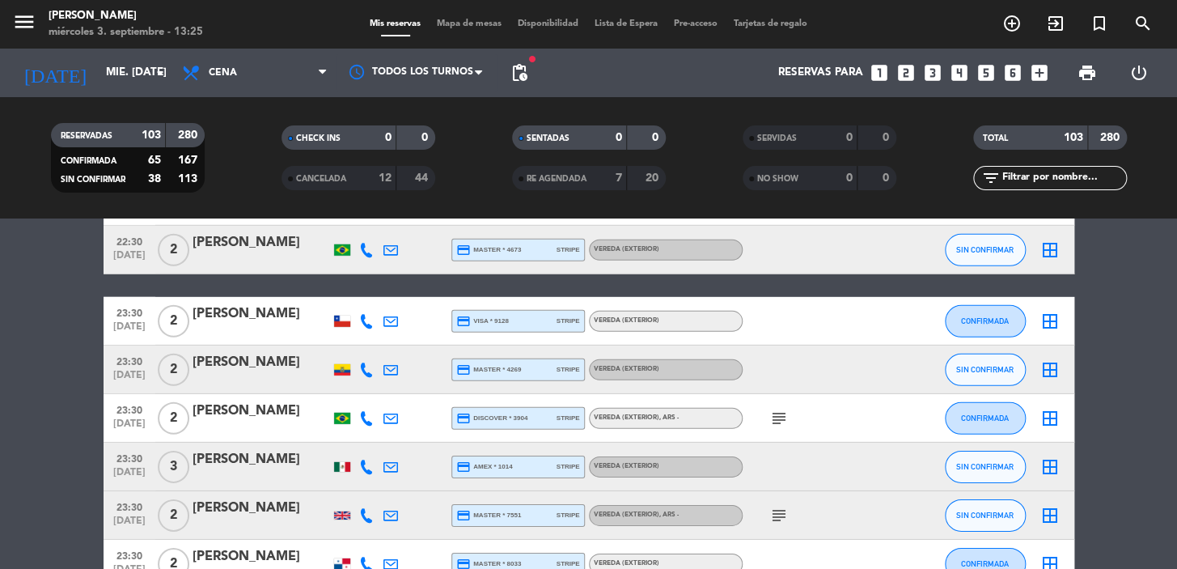
scroll to position [1682, 0]
